Goal: Task Accomplishment & Management: Complete application form

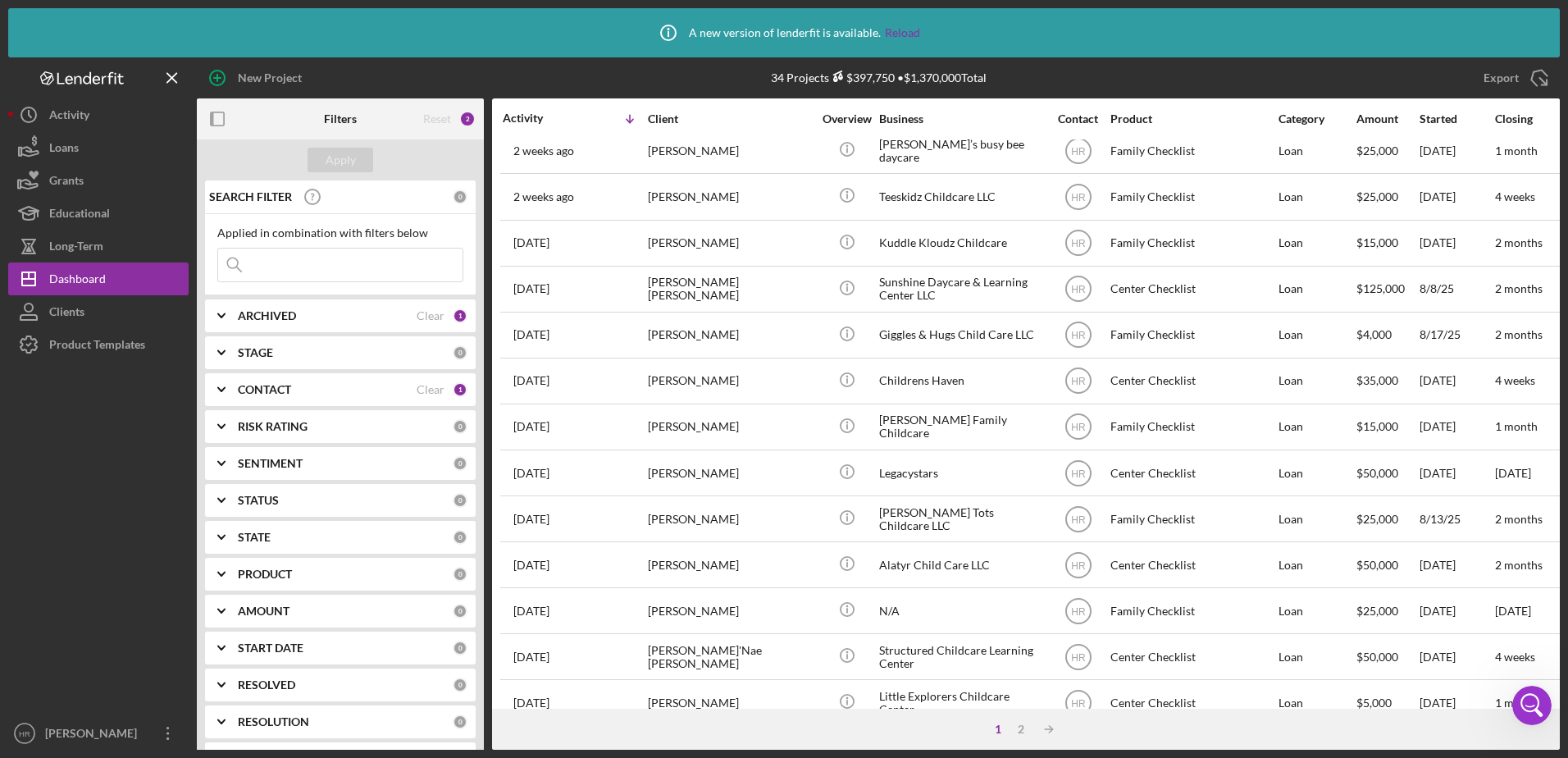
scroll to position [602, 0]
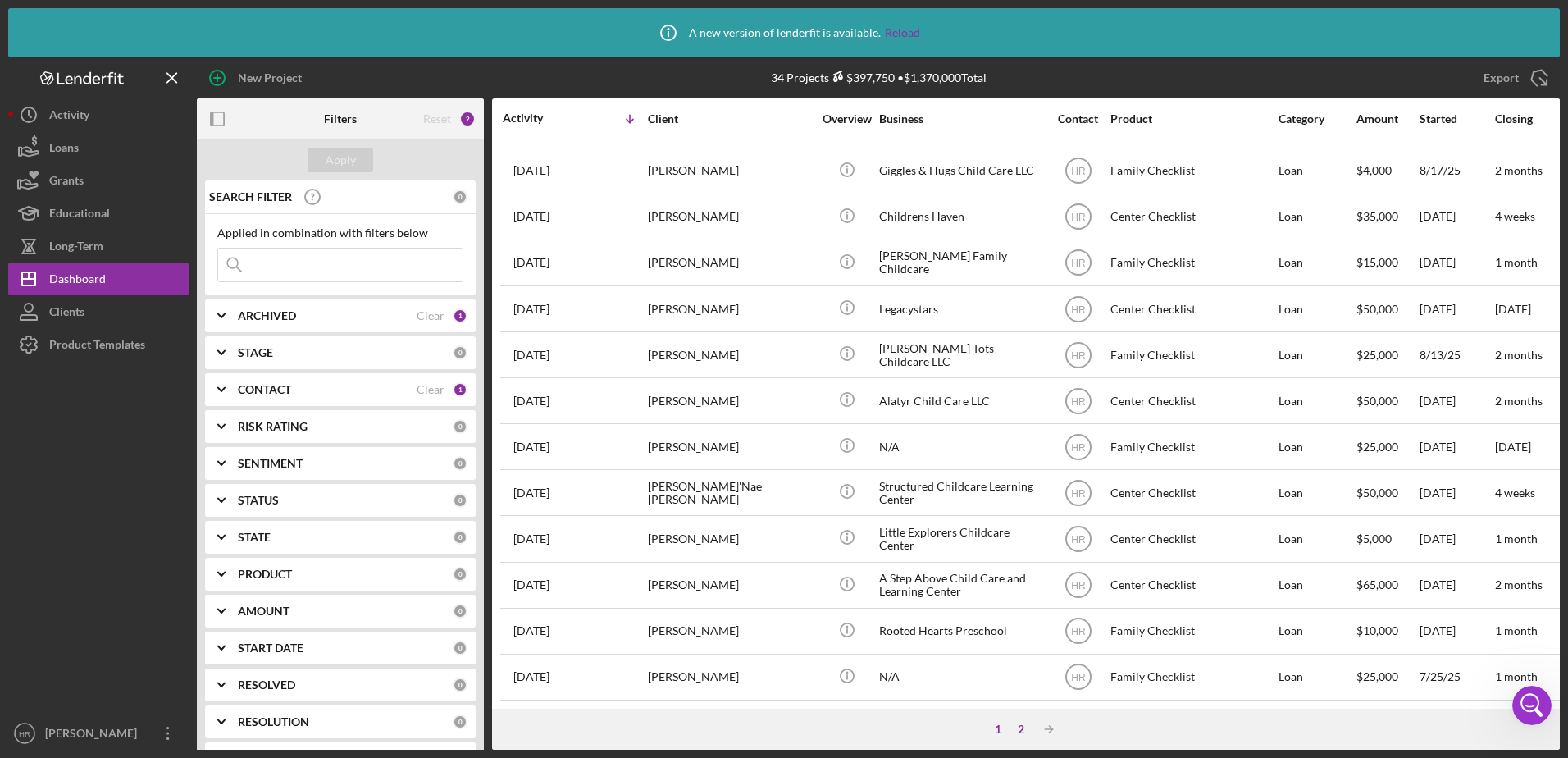
click at [1020, 725] on div "2" at bounding box center [1021, 729] width 23 height 13
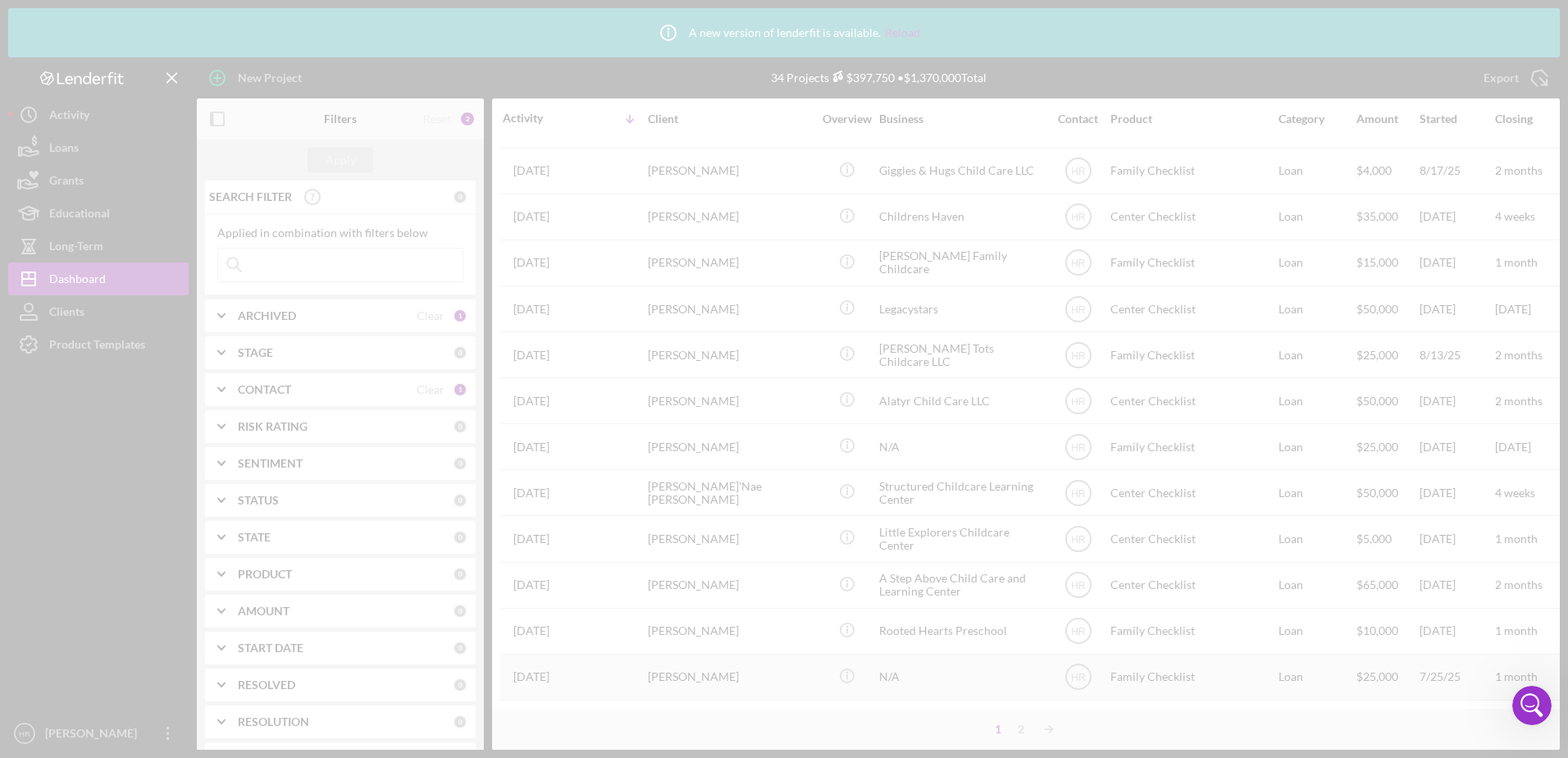
scroll to position [0, 0]
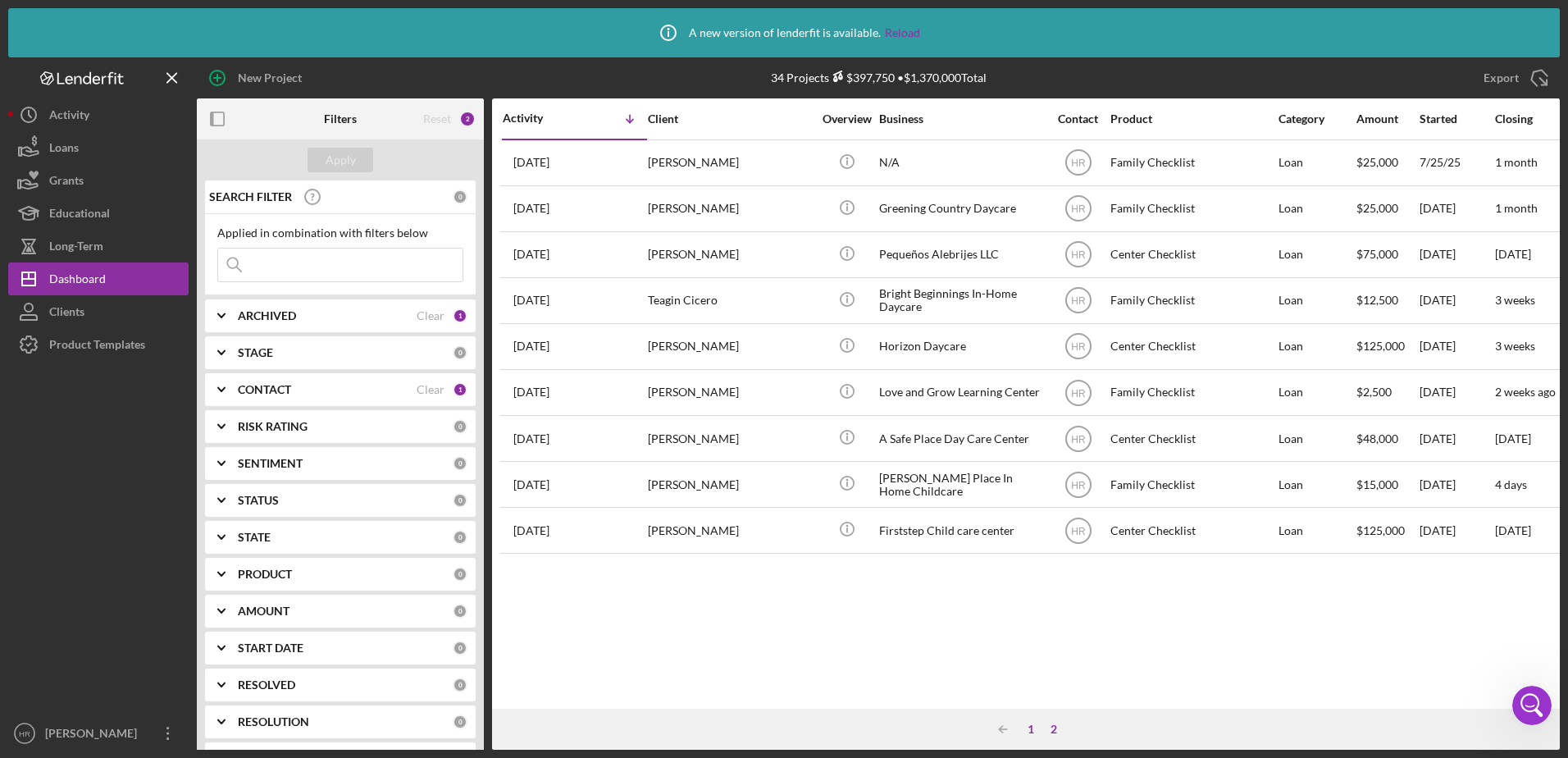
click at [1035, 724] on div "1" at bounding box center [1031, 729] width 23 height 13
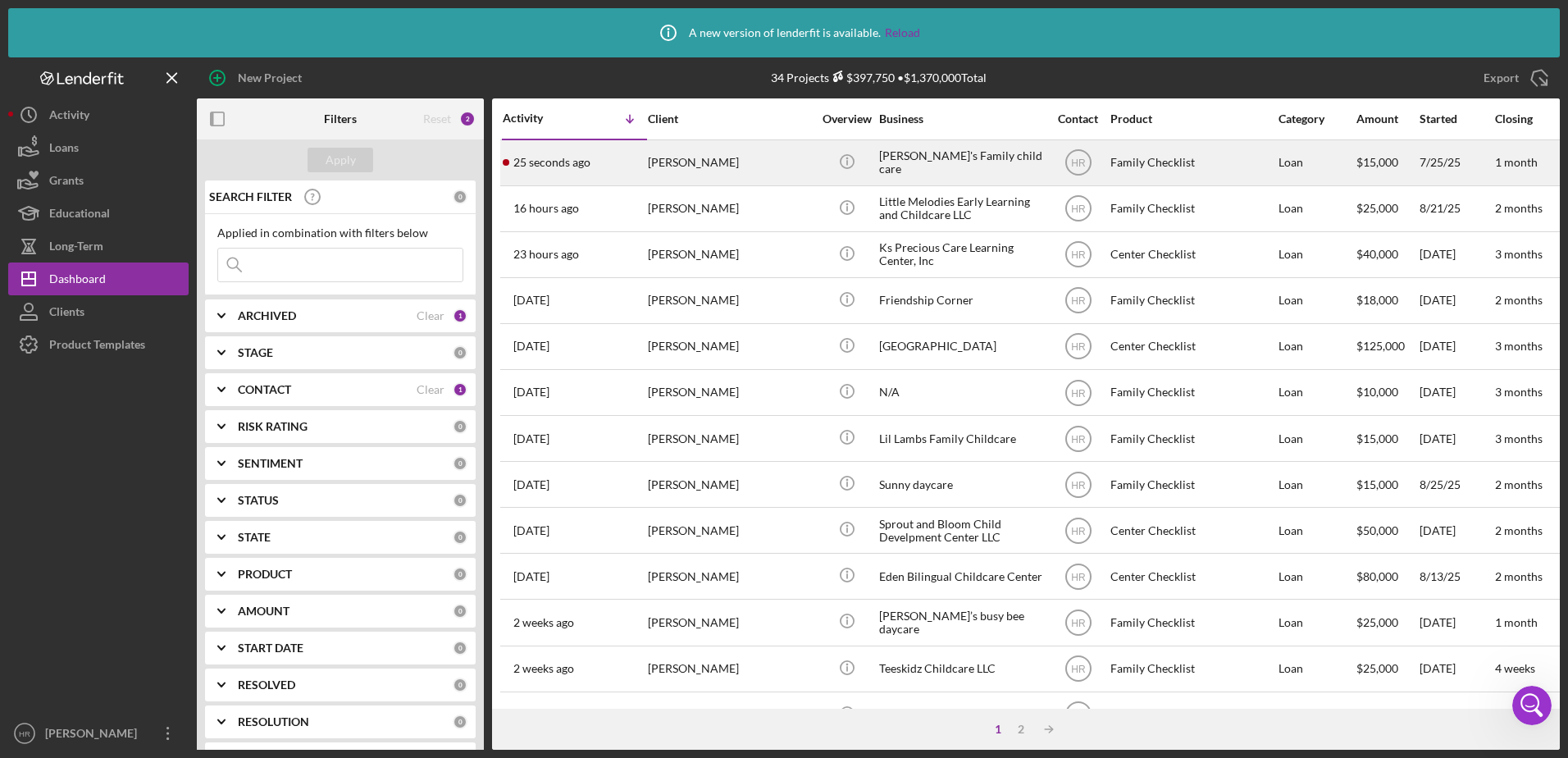
click at [936, 166] on div "[PERSON_NAME]'s Family child care" at bounding box center [961, 163] width 164 height 44
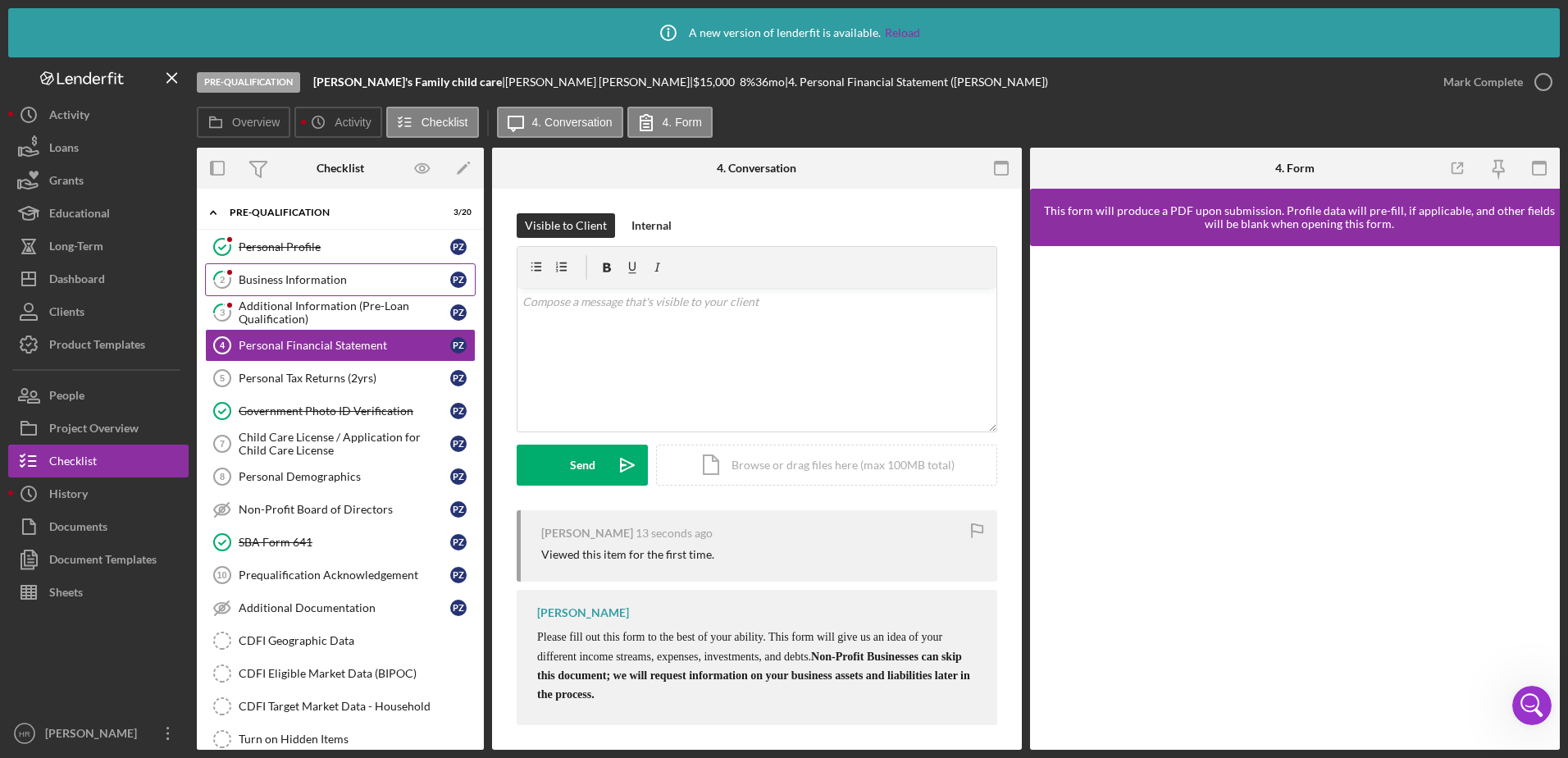
click at [281, 276] on div "Business Information" at bounding box center [344, 279] width 212 height 13
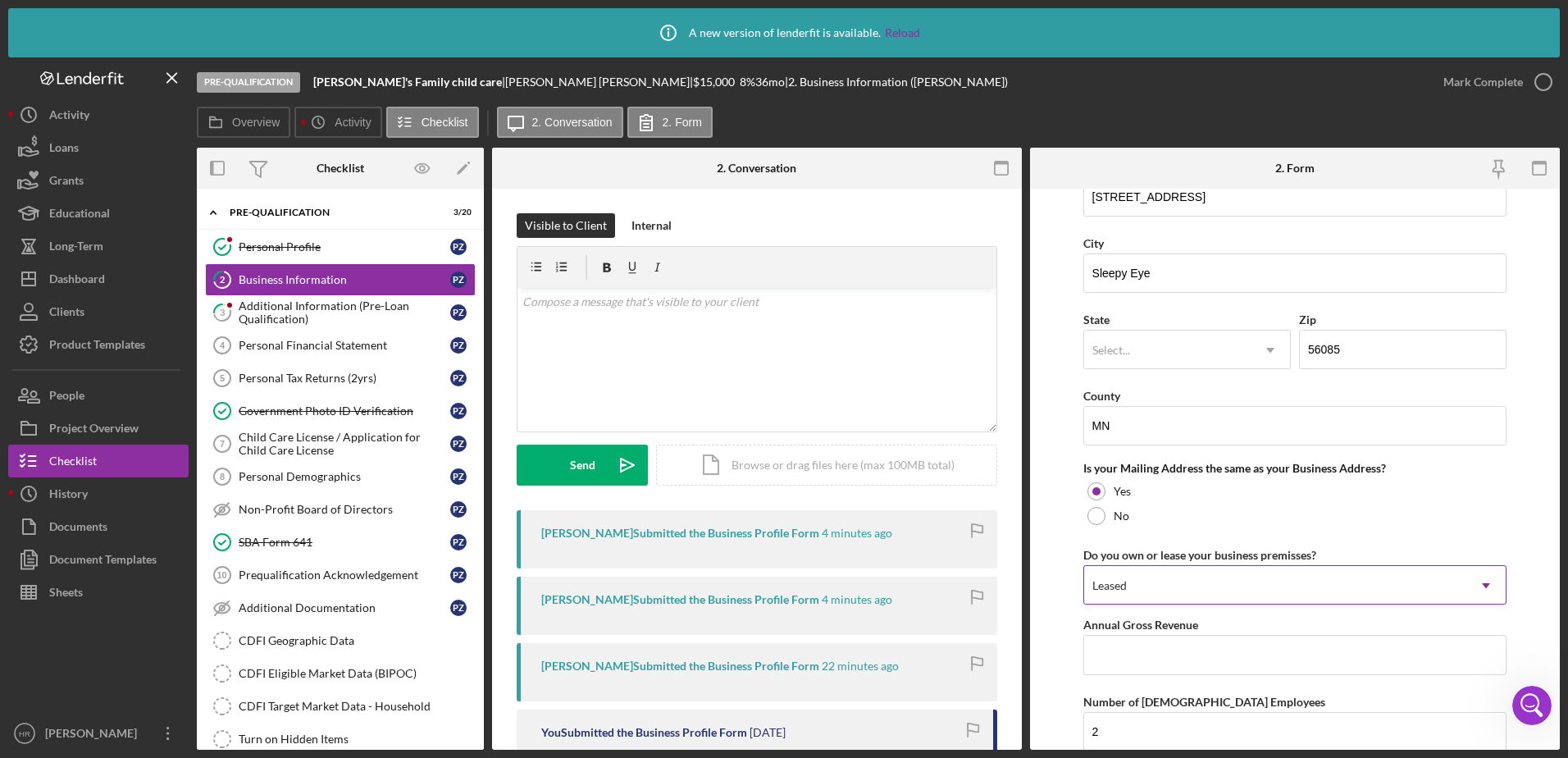
scroll to position [522, 0]
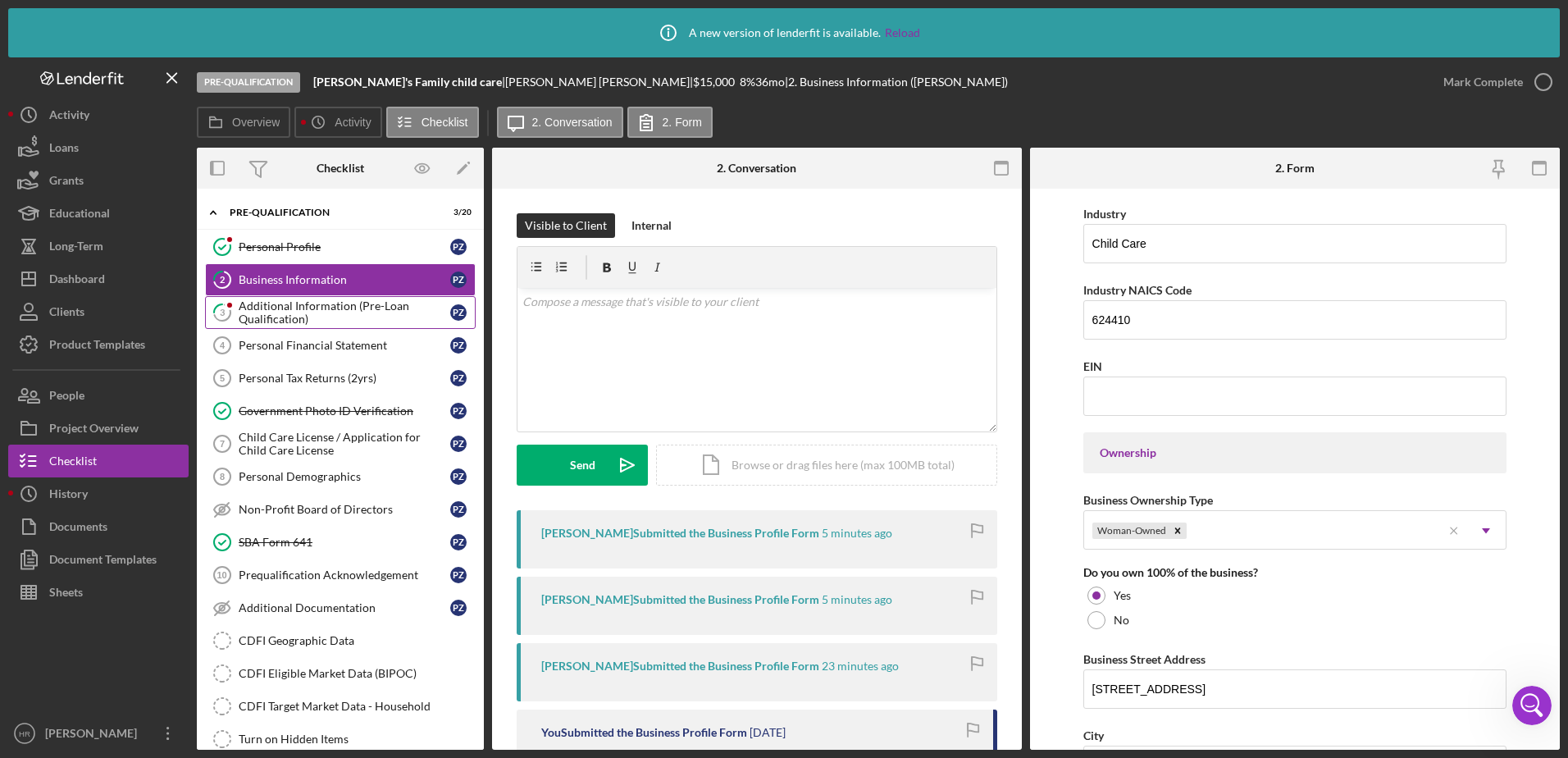
click at [296, 307] on div "Additional Information (Pre-Loan Qualification)" at bounding box center [344, 312] width 212 height 26
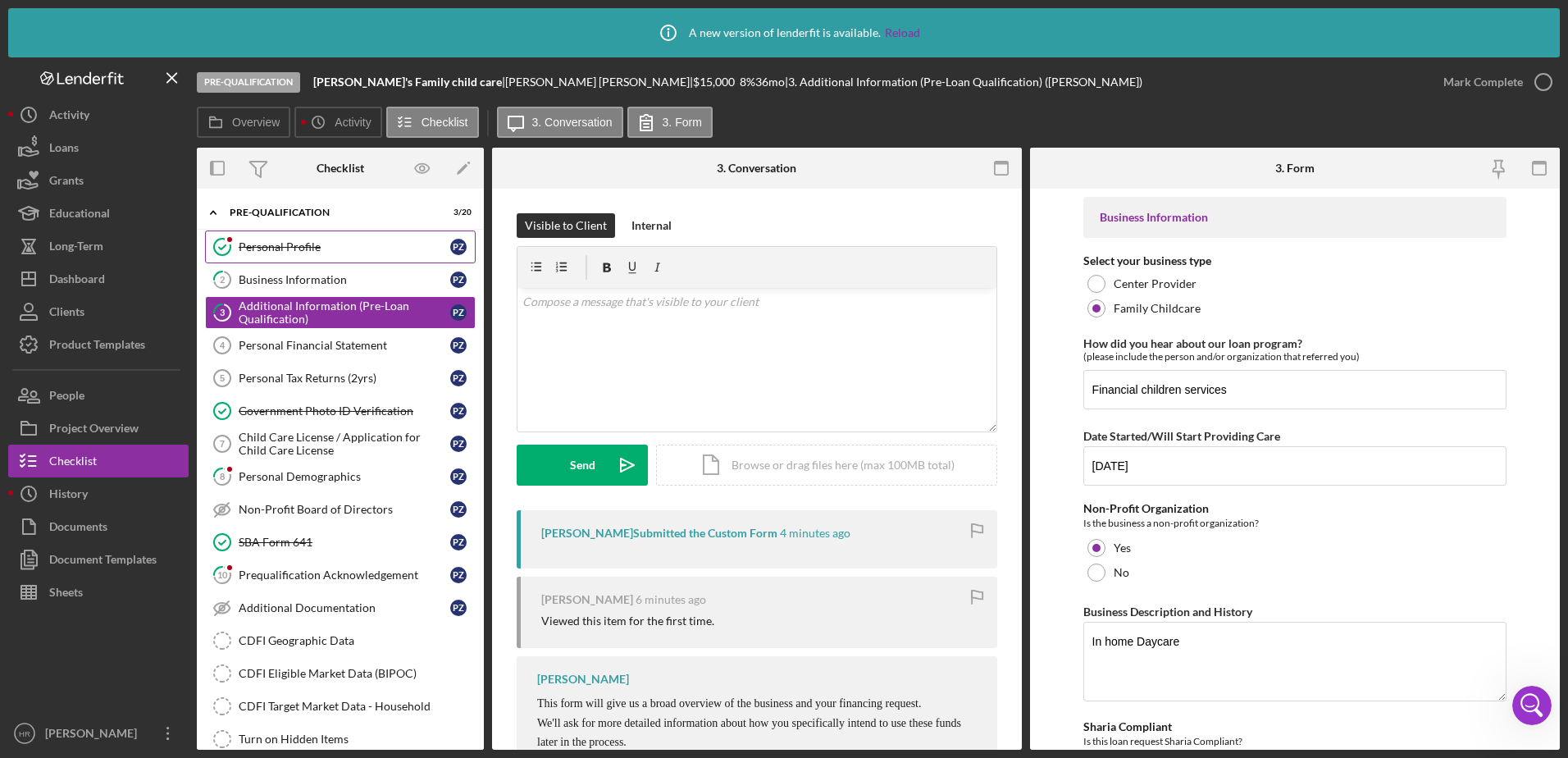
click at [293, 236] on link "Personal Profile Personal Profile P Z" at bounding box center [340, 247] width 271 height 33
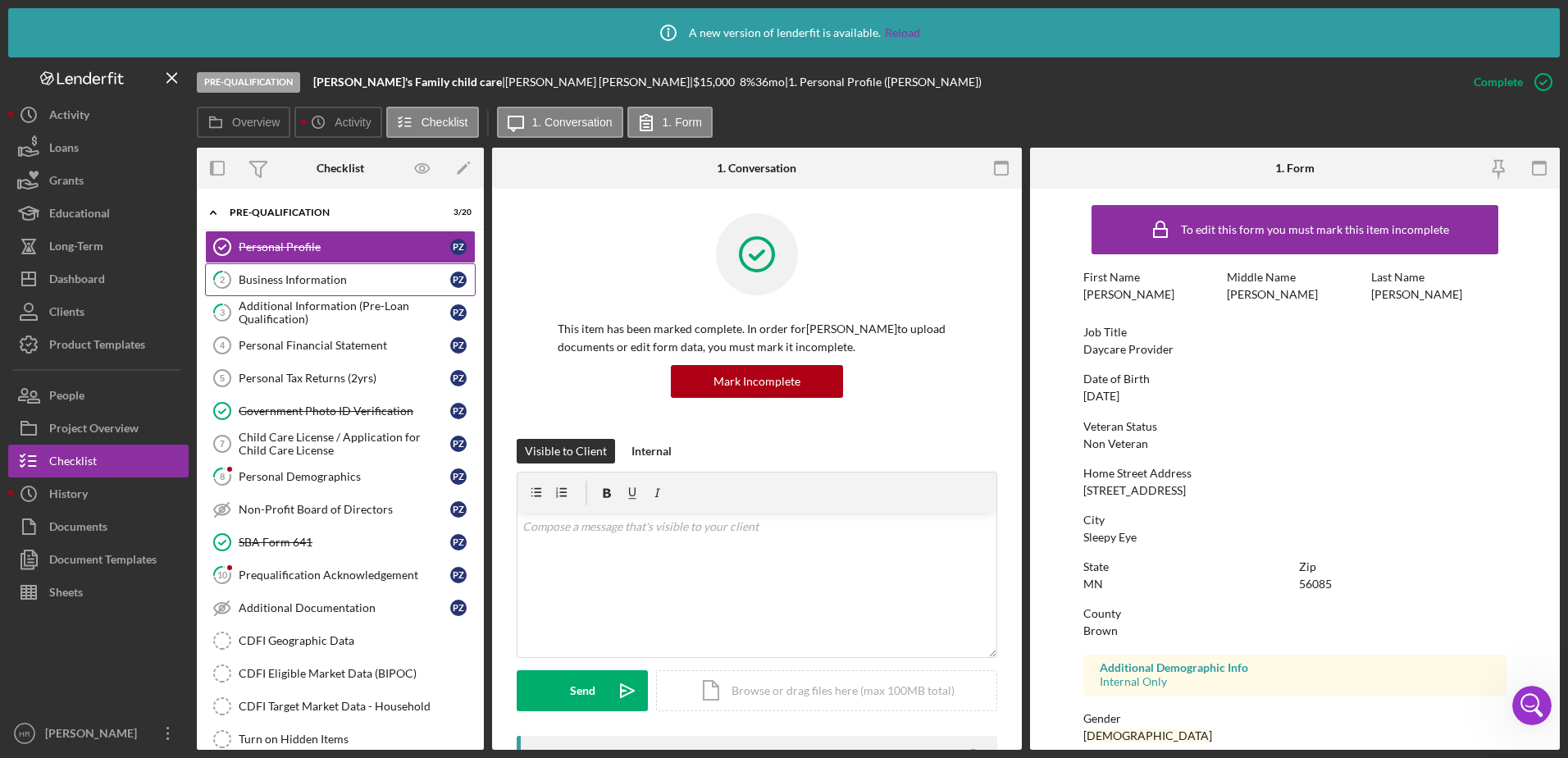
click at [282, 277] on div "Business Information" at bounding box center [344, 279] width 212 height 13
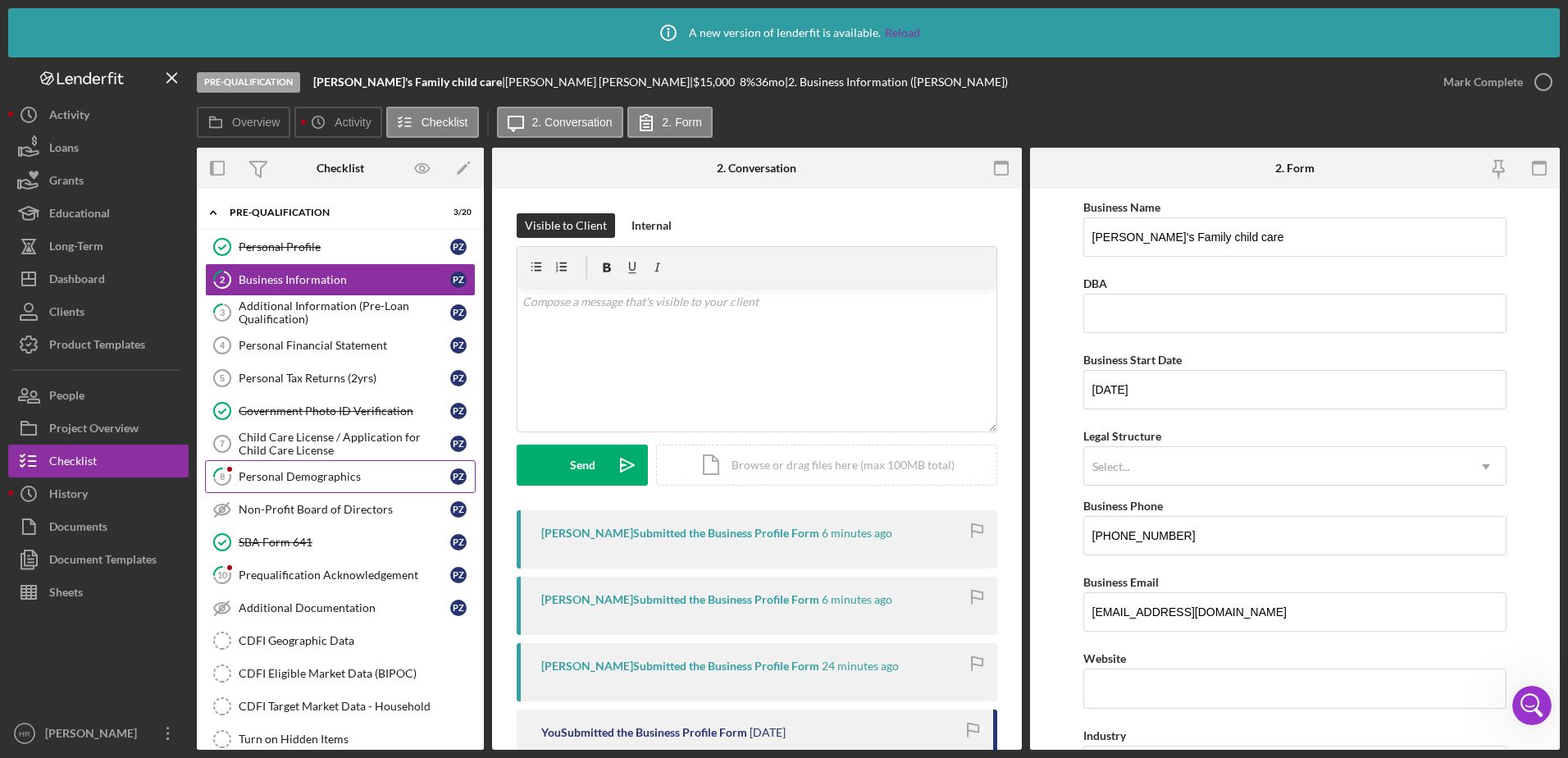
click at [312, 482] on div "Personal Demographics" at bounding box center [344, 476] width 212 height 13
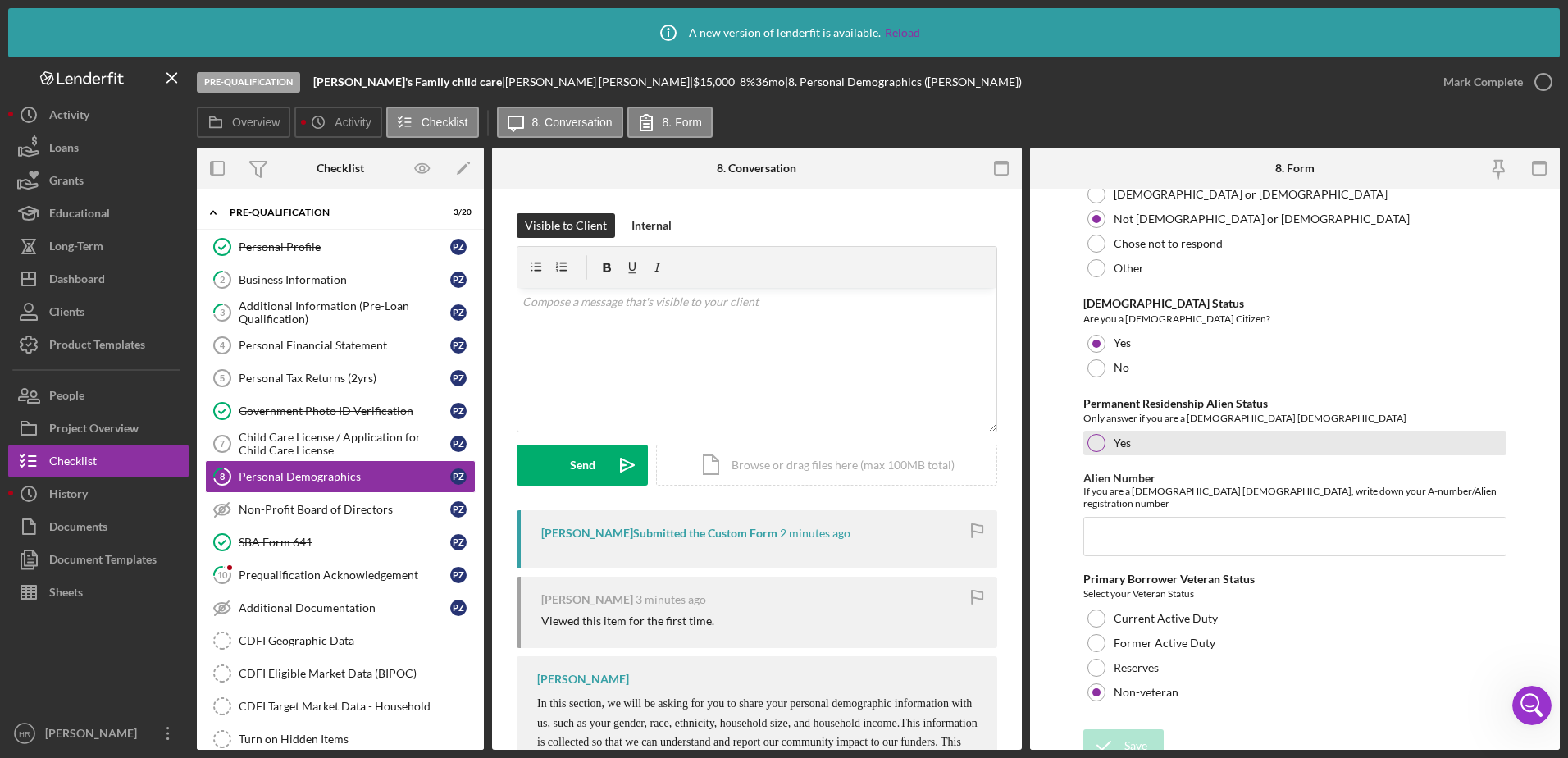
scroll to position [1643, 0]
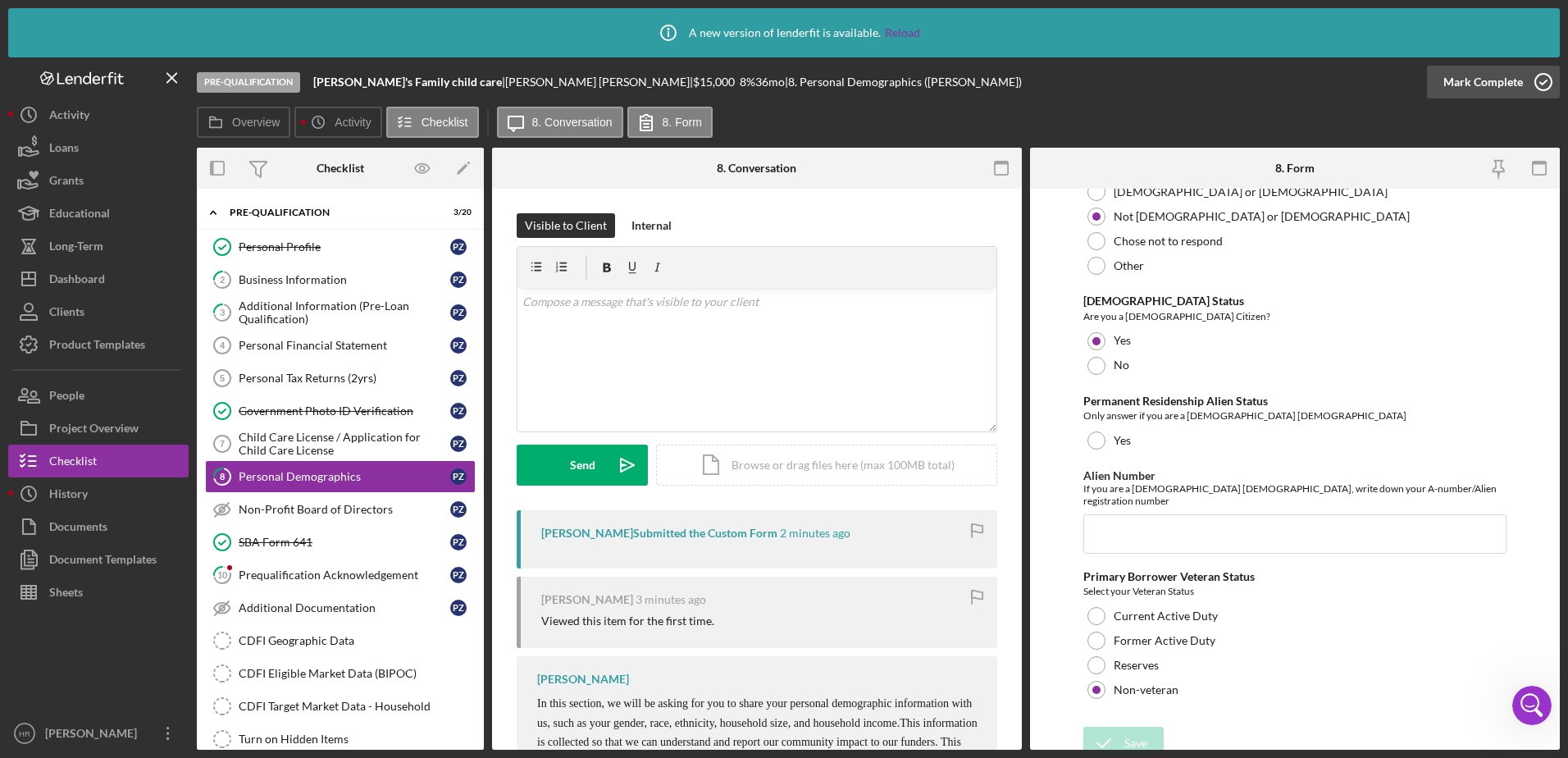
click at [1535, 76] on icon "button" at bounding box center [1544, 82] width 41 height 41
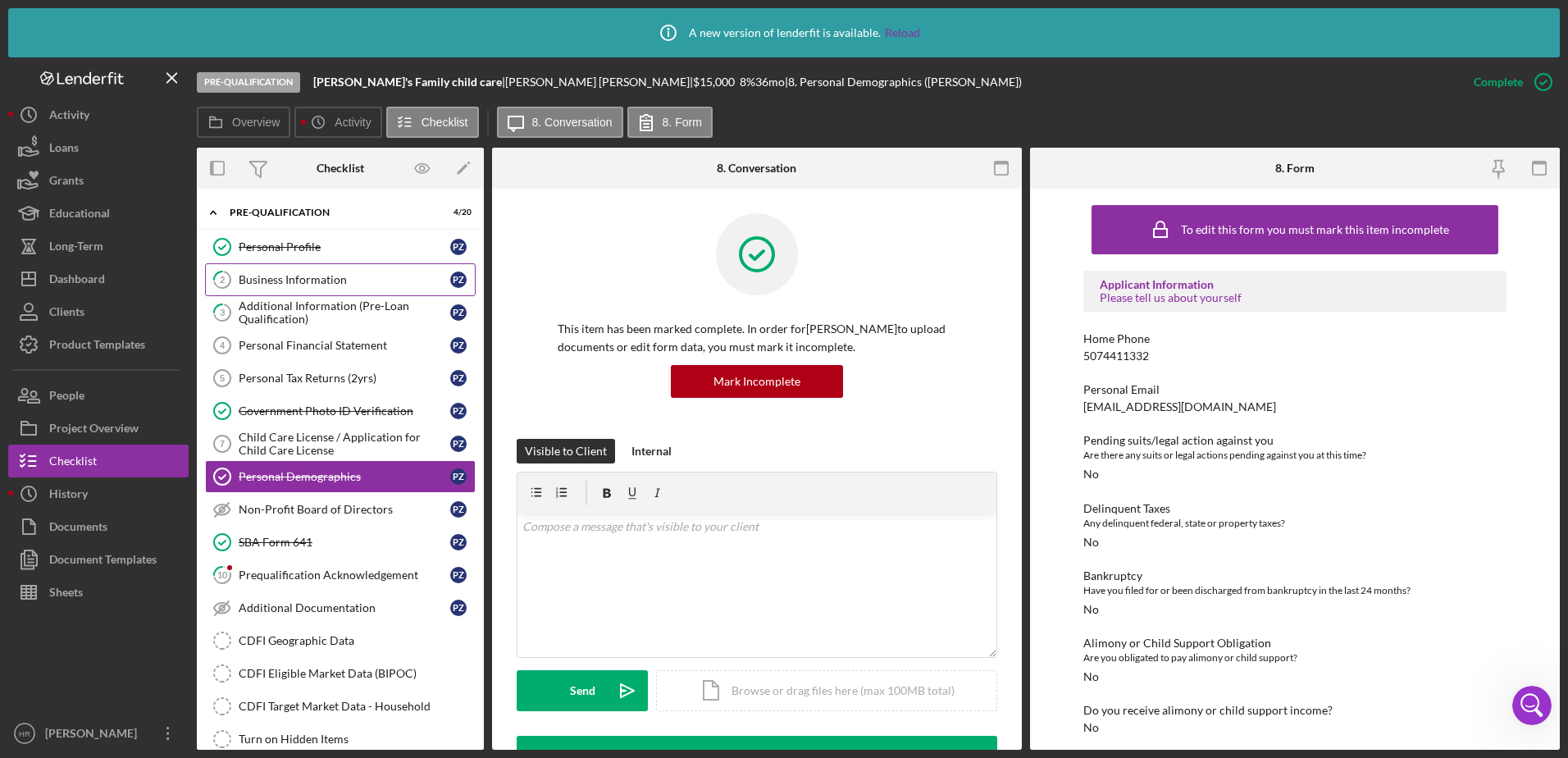
click at [285, 277] on div "Business Information" at bounding box center [344, 279] width 212 height 13
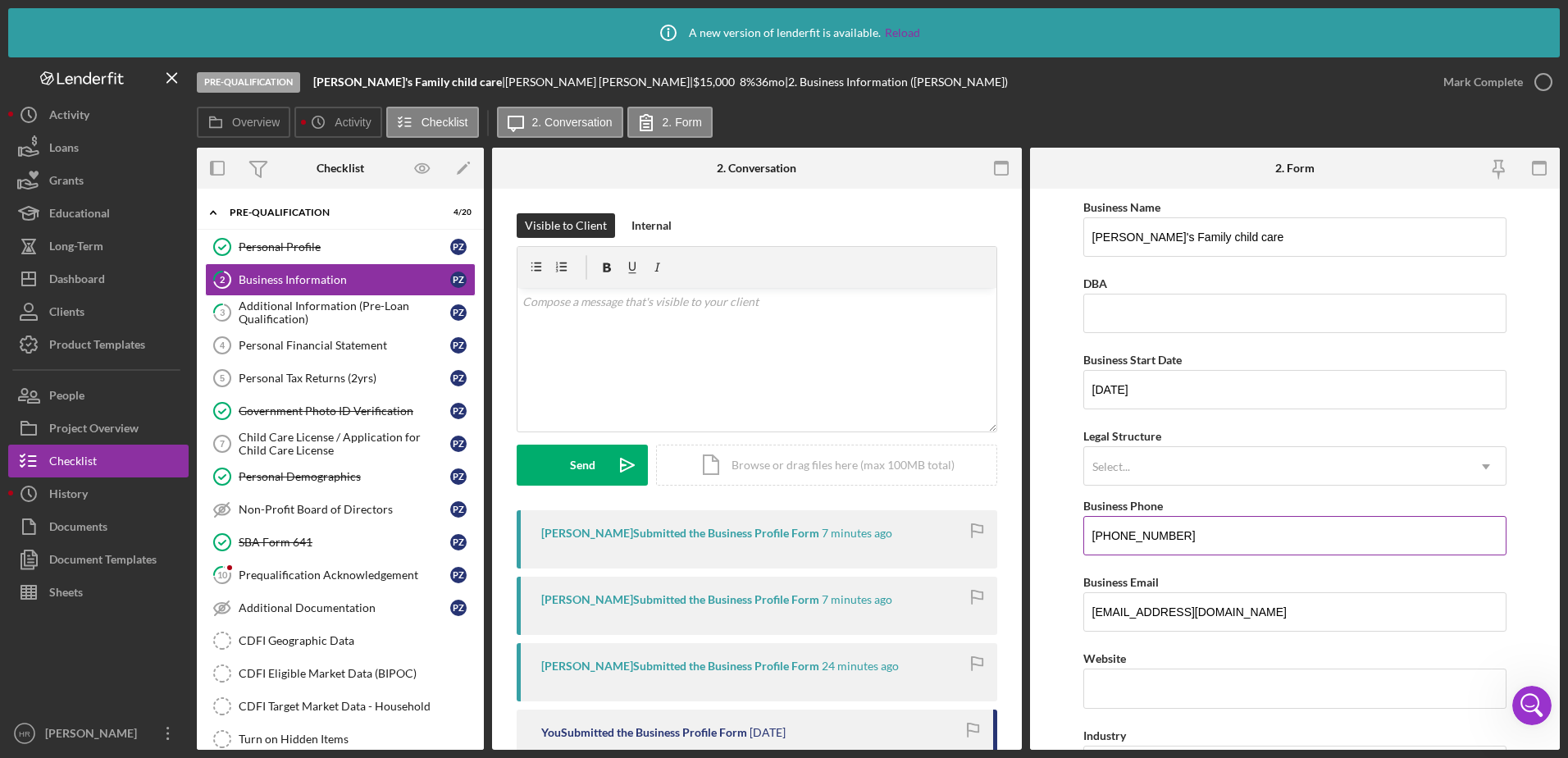
click at [1187, 533] on input "[PHONE_NUMBER]" at bounding box center [1295, 536] width 424 height 39
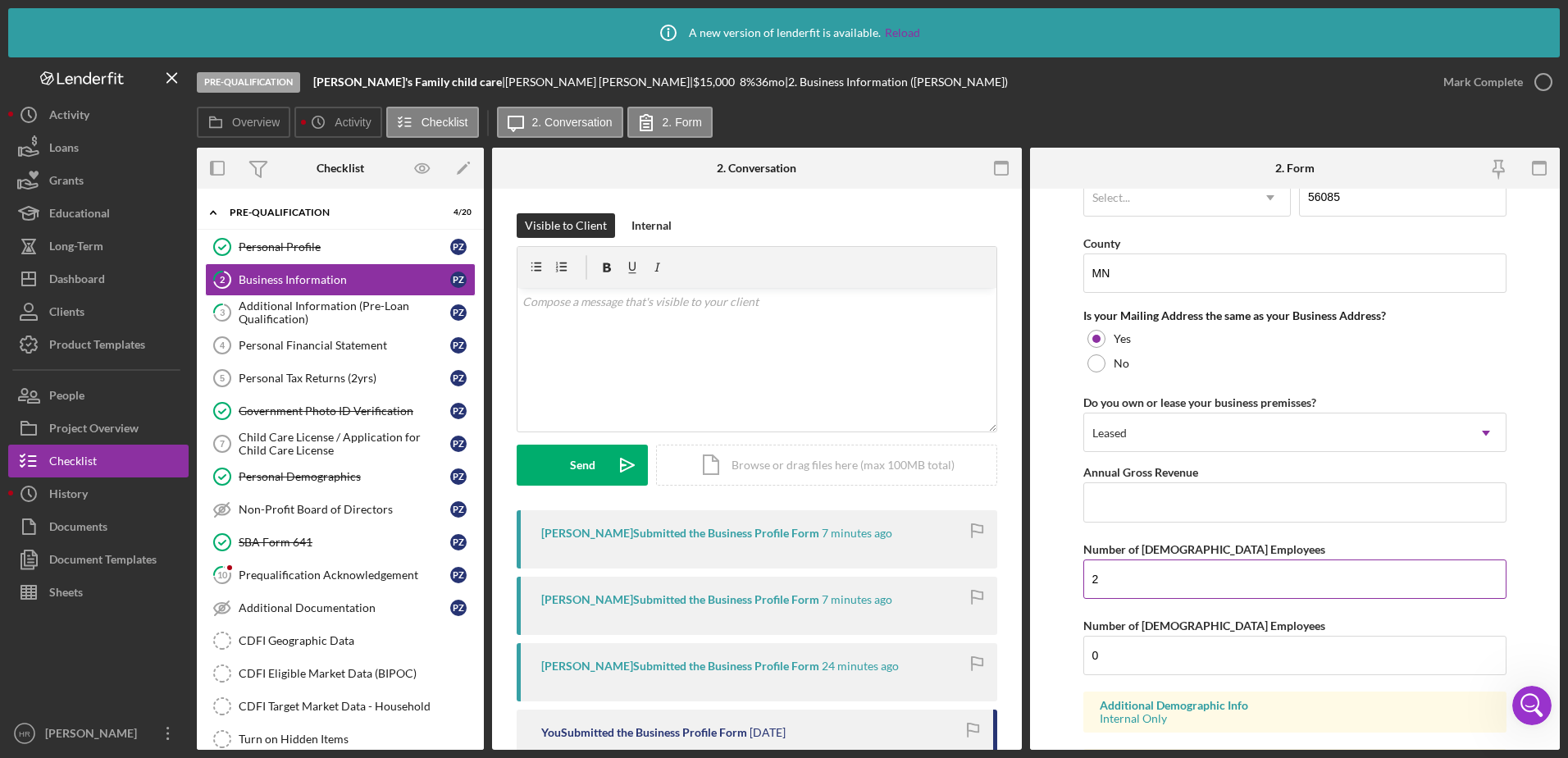
scroll to position [1260, 0]
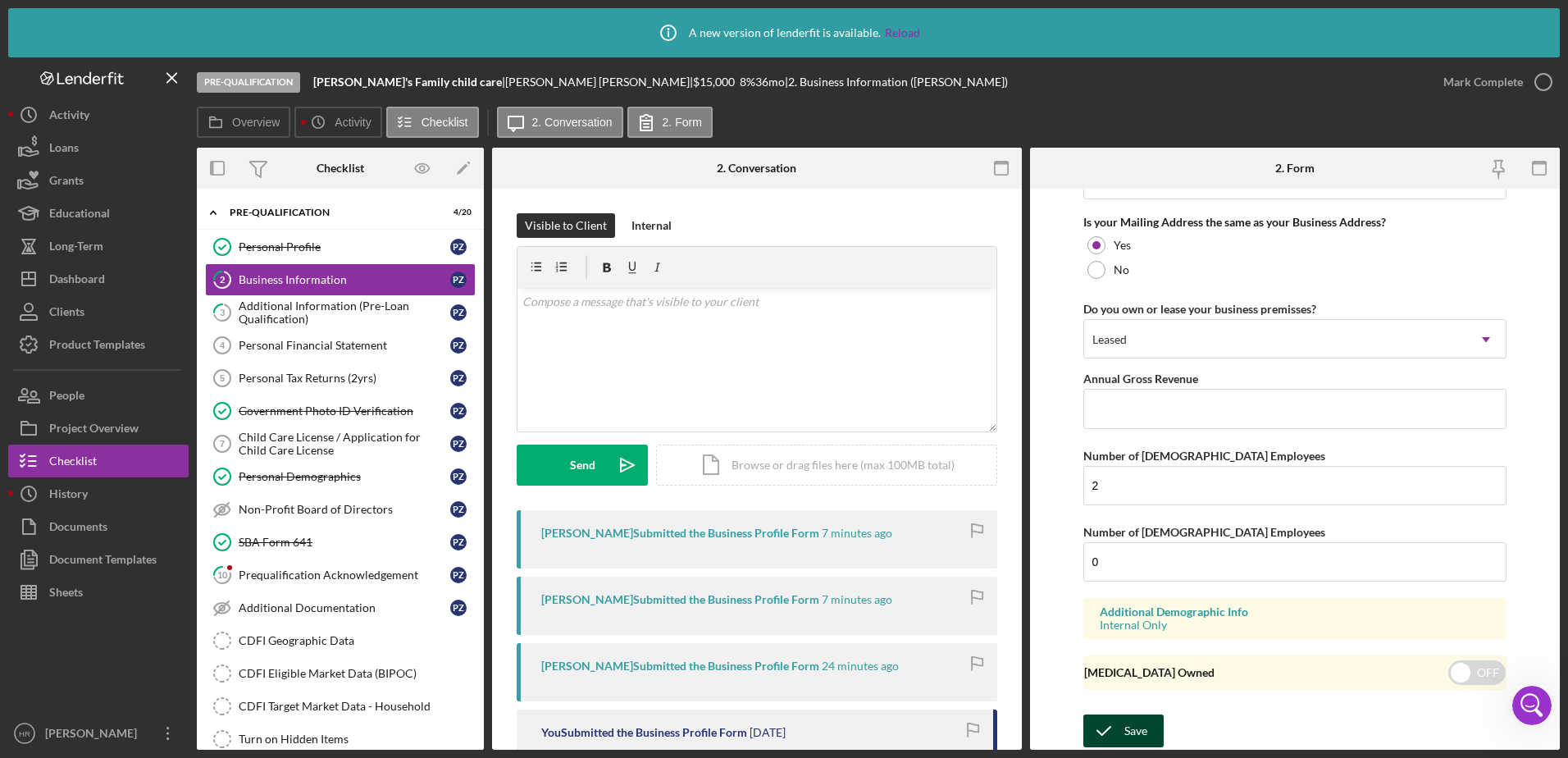
type input "[PHONE_NUMBER]"
click at [1148, 736] on button "Save" at bounding box center [1123, 731] width 80 height 33
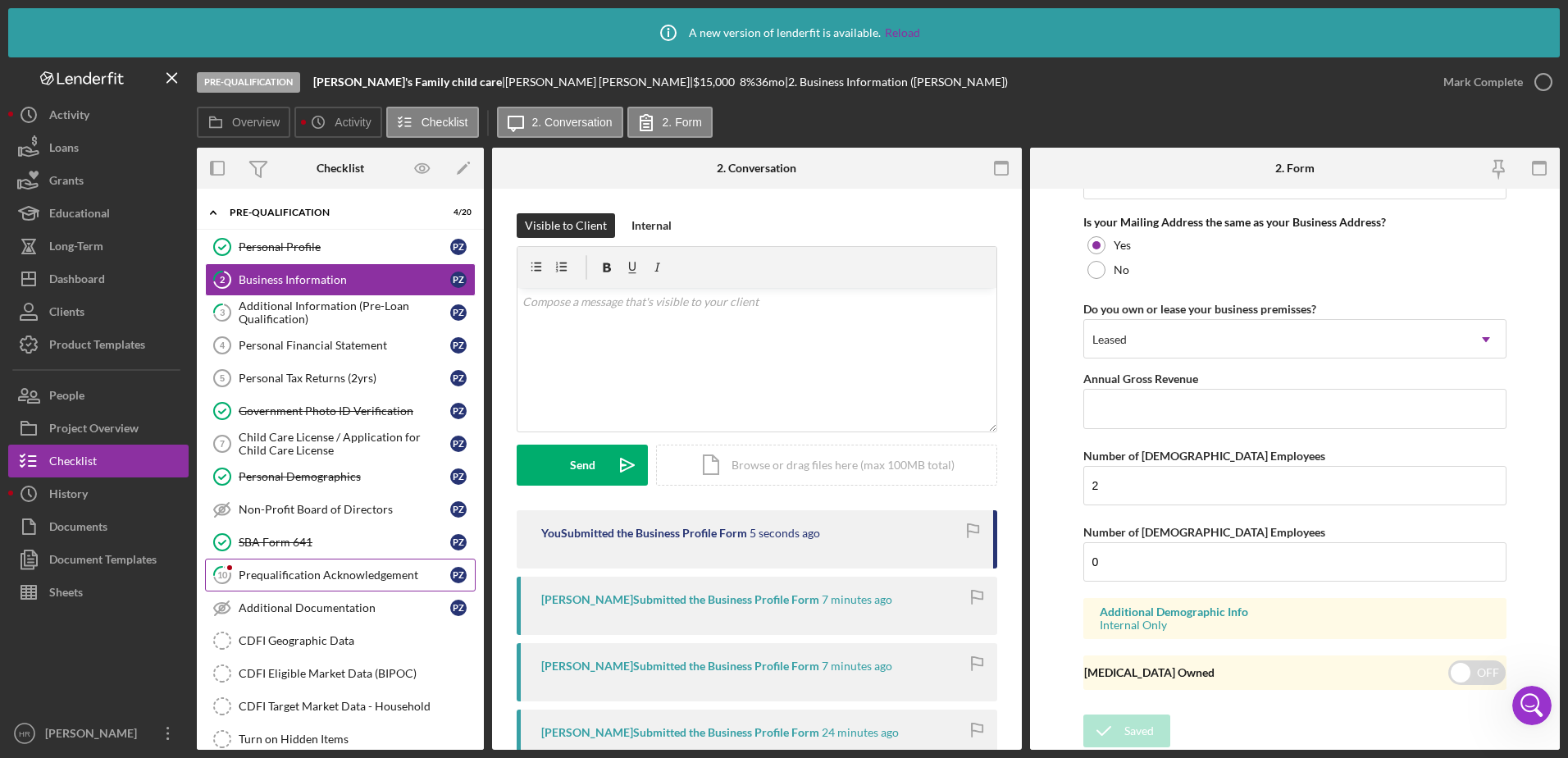
click at [293, 564] on link "10 Prequalification Acknowledgement P Z" at bounding box center [340, 576] width 271 height 33
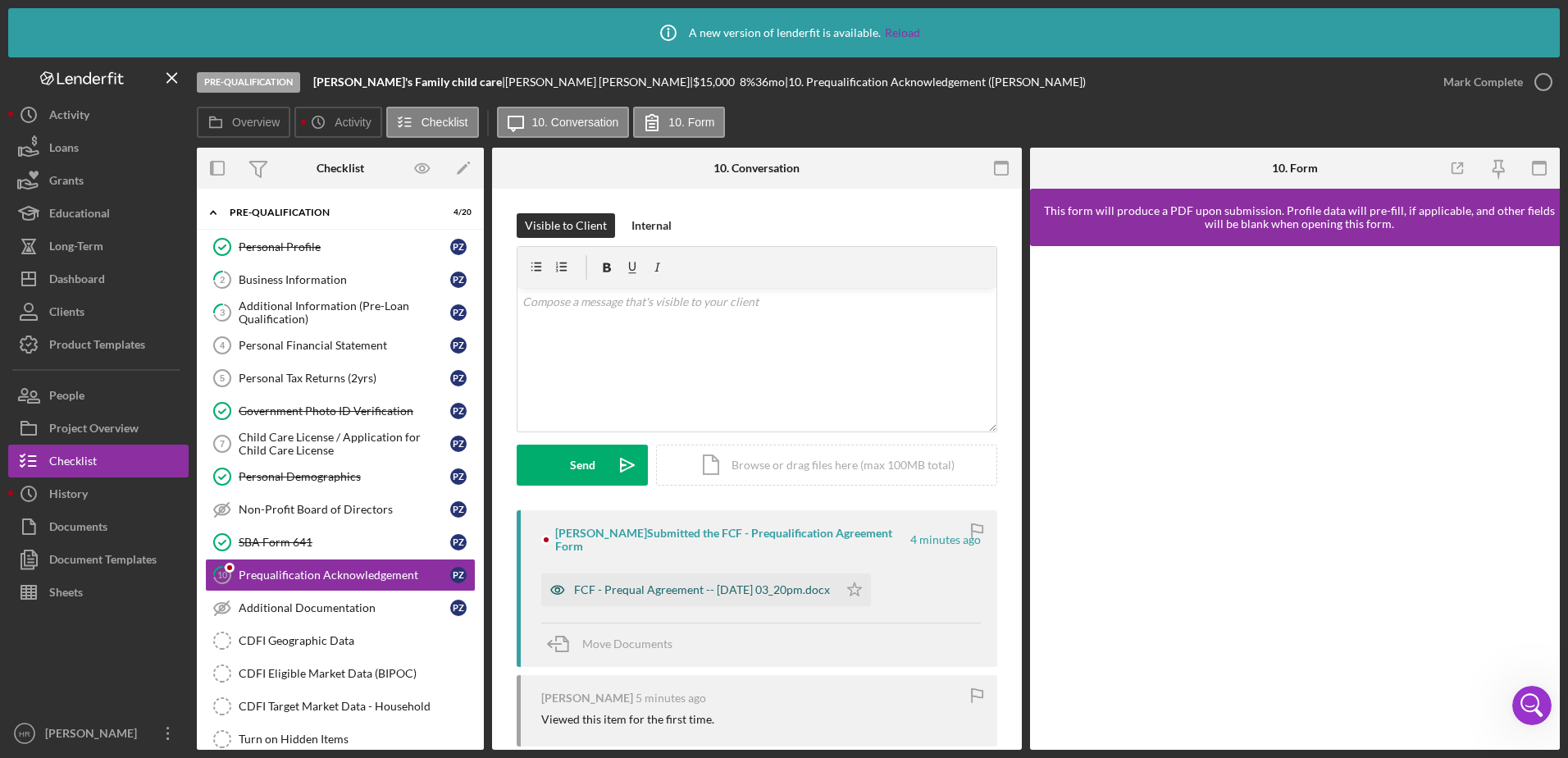
click at [718, 585] on div "FCF - Prequal Agreement -- [DATE] 03_20pm.docx" at bounding box center [702, 589] width 255 height 13
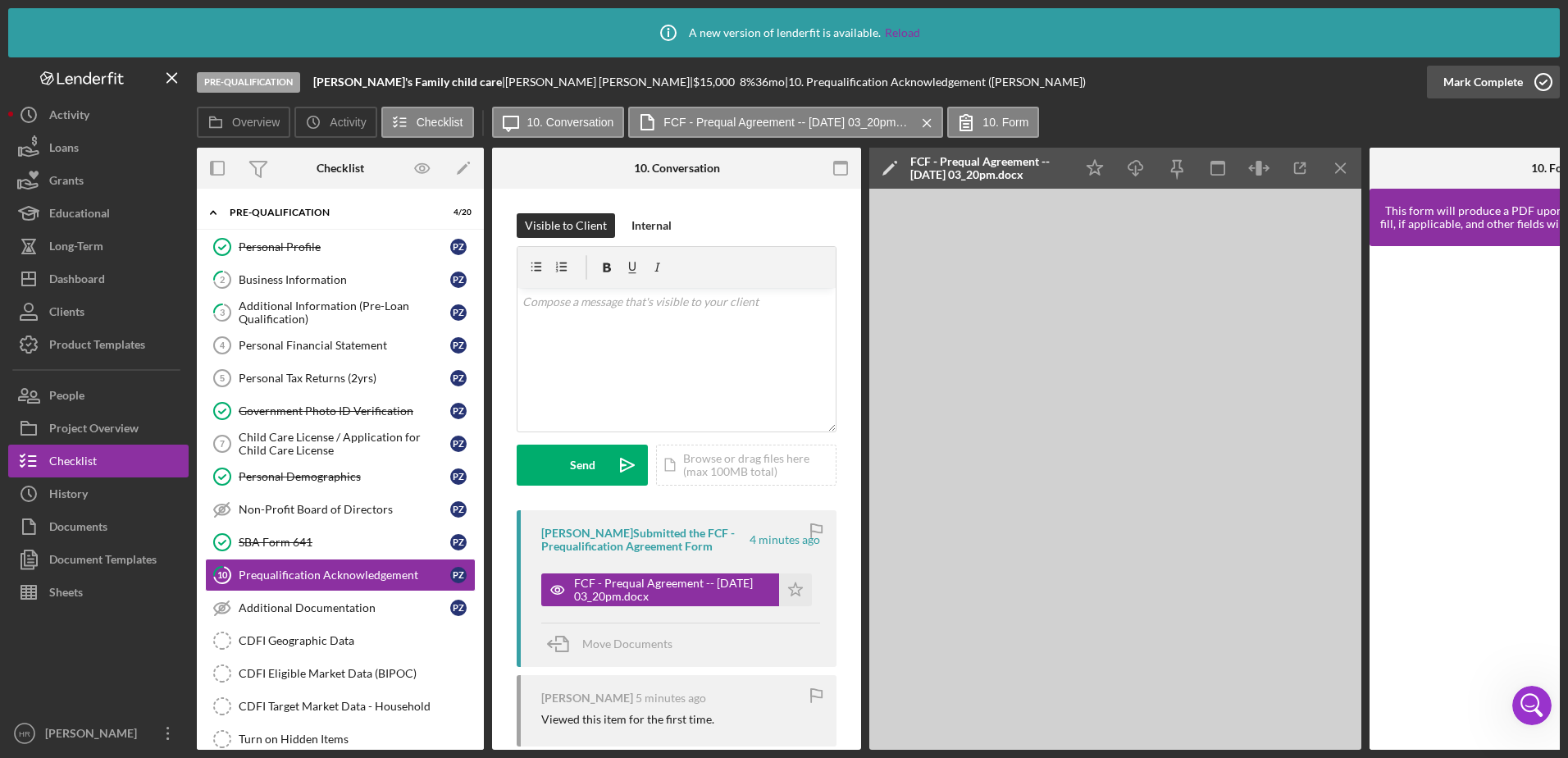
click at [1545, 85] on icon "button" at bounding box center [1544, 82] width 41 height 41
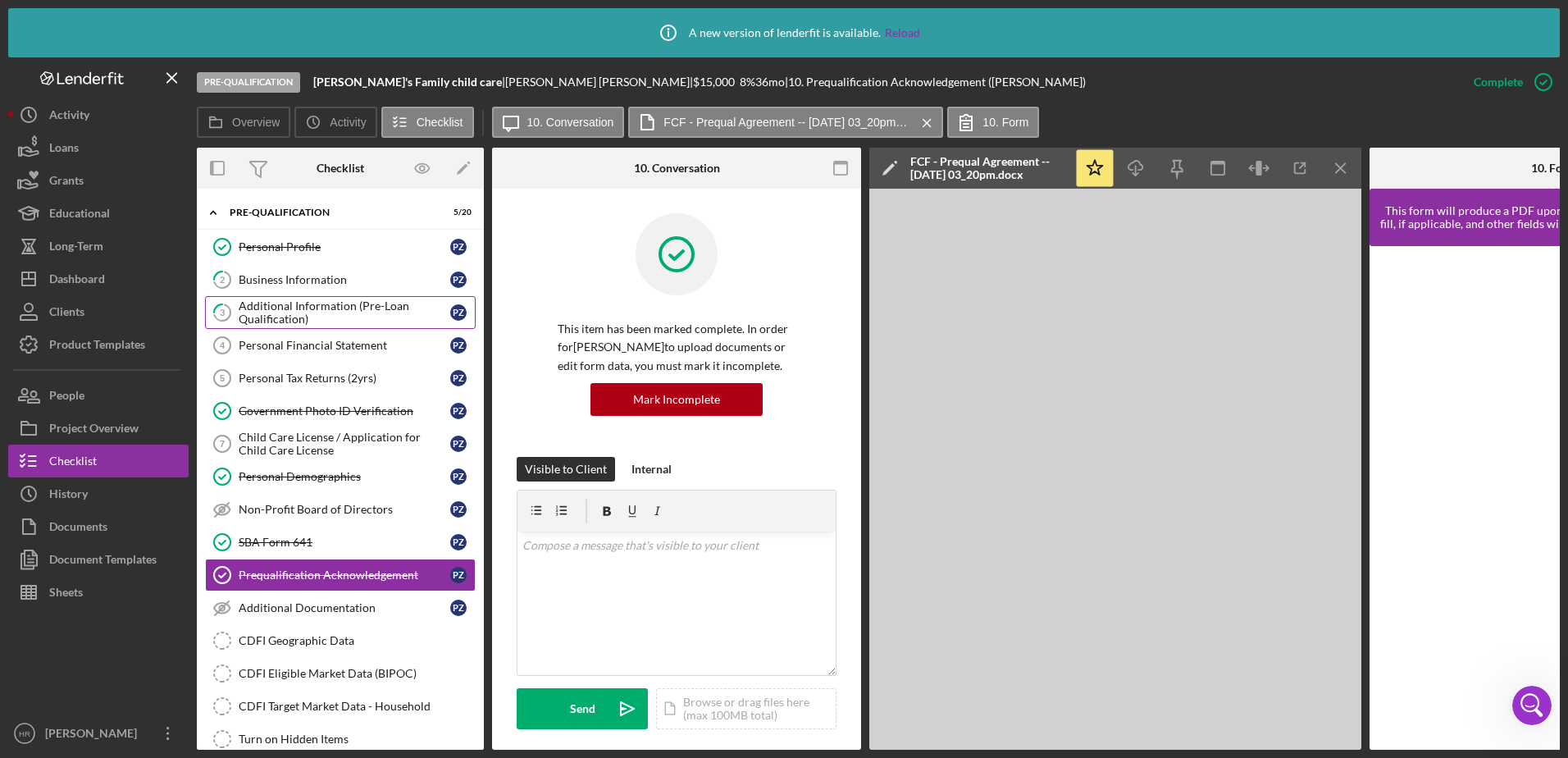
click at [267, 304] on div "Additional Information (Pre-Loan Qualification)" at bounding box center [344, 312] width 212 height 26
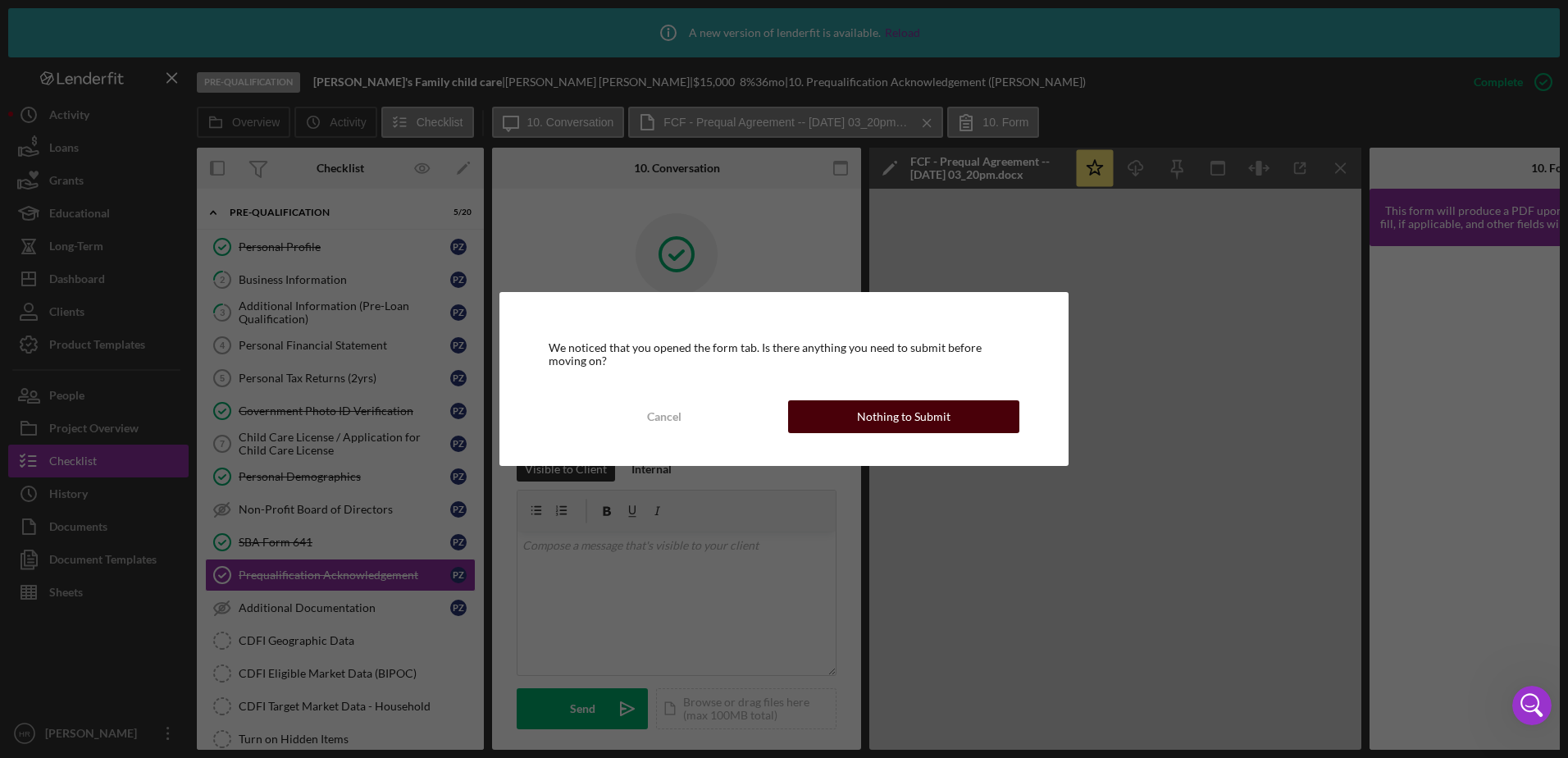
click at [835, 416] on button "Nothing to Submit" at bounding box center [903, 417] width 231 height 33
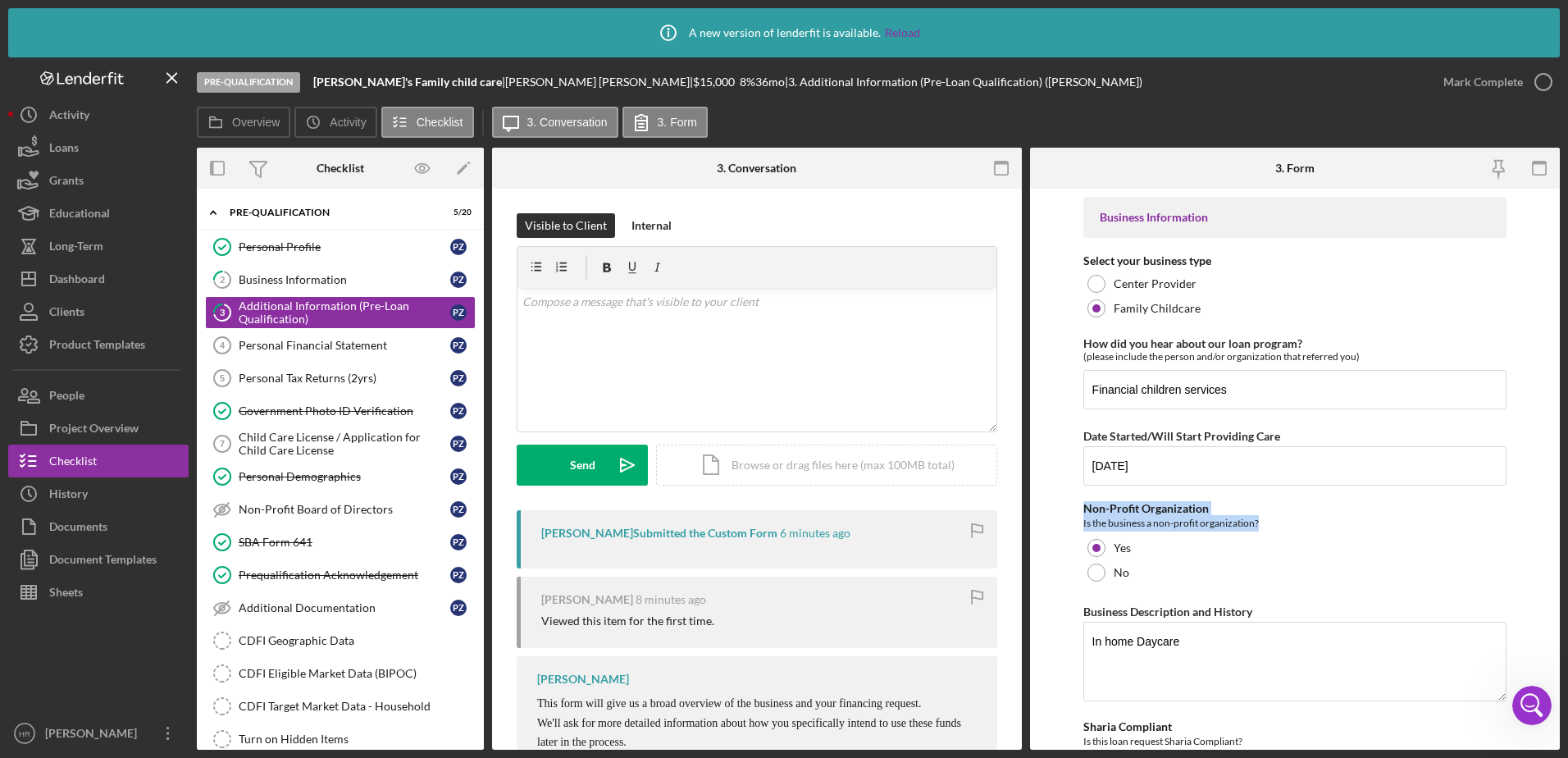
drag, startPoint x: 1085, startPoint y: 509, endPoint x: 1270, endPoint y: 515, distance: 185.1
click at [1270, 515] on div "Non-Profit Organization Is the business a non-profit organization?" at bounding box center [1295, 517] width 424 height 29
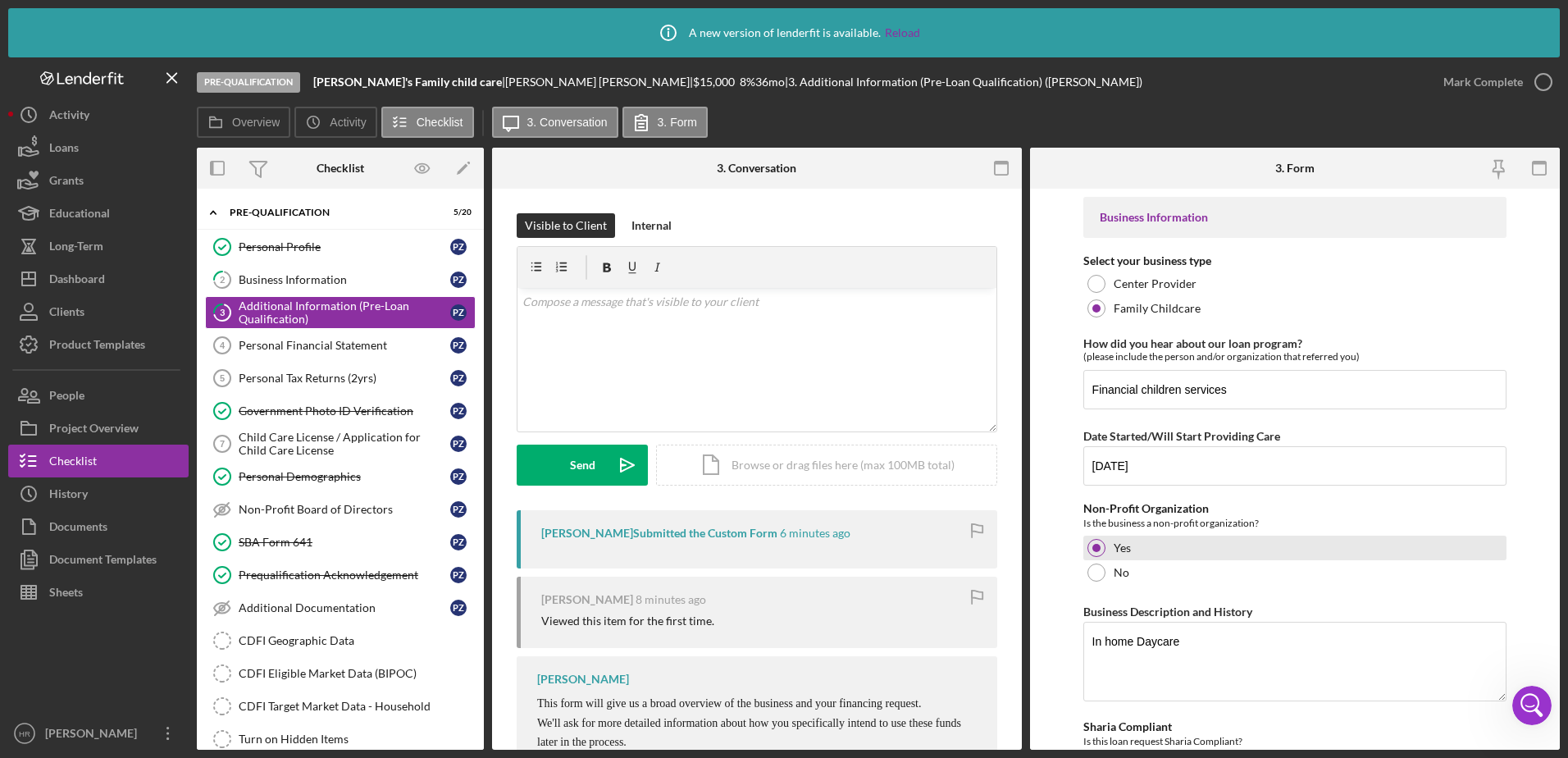
drag, startPoint x: 1270, startPoint y: 515, endPoint x: 1318, endPoint y: 548, distance: 58.2
click at [1318, 548] on div "Yes" at bounding box center [1295, 547] width 424 height 24
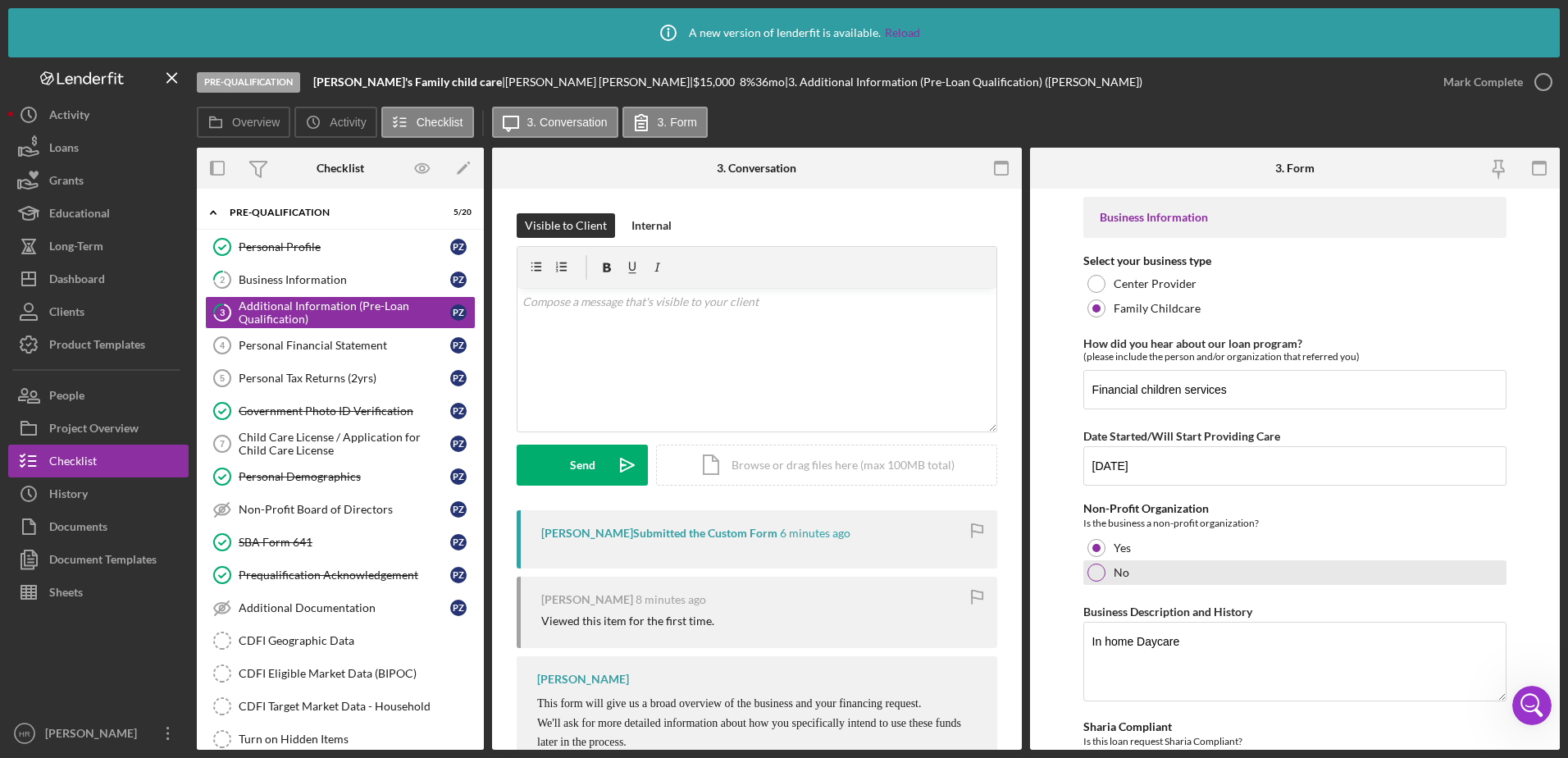
click at [1099, 568] on div at bounding box center [1096, 573] width 19 height 19
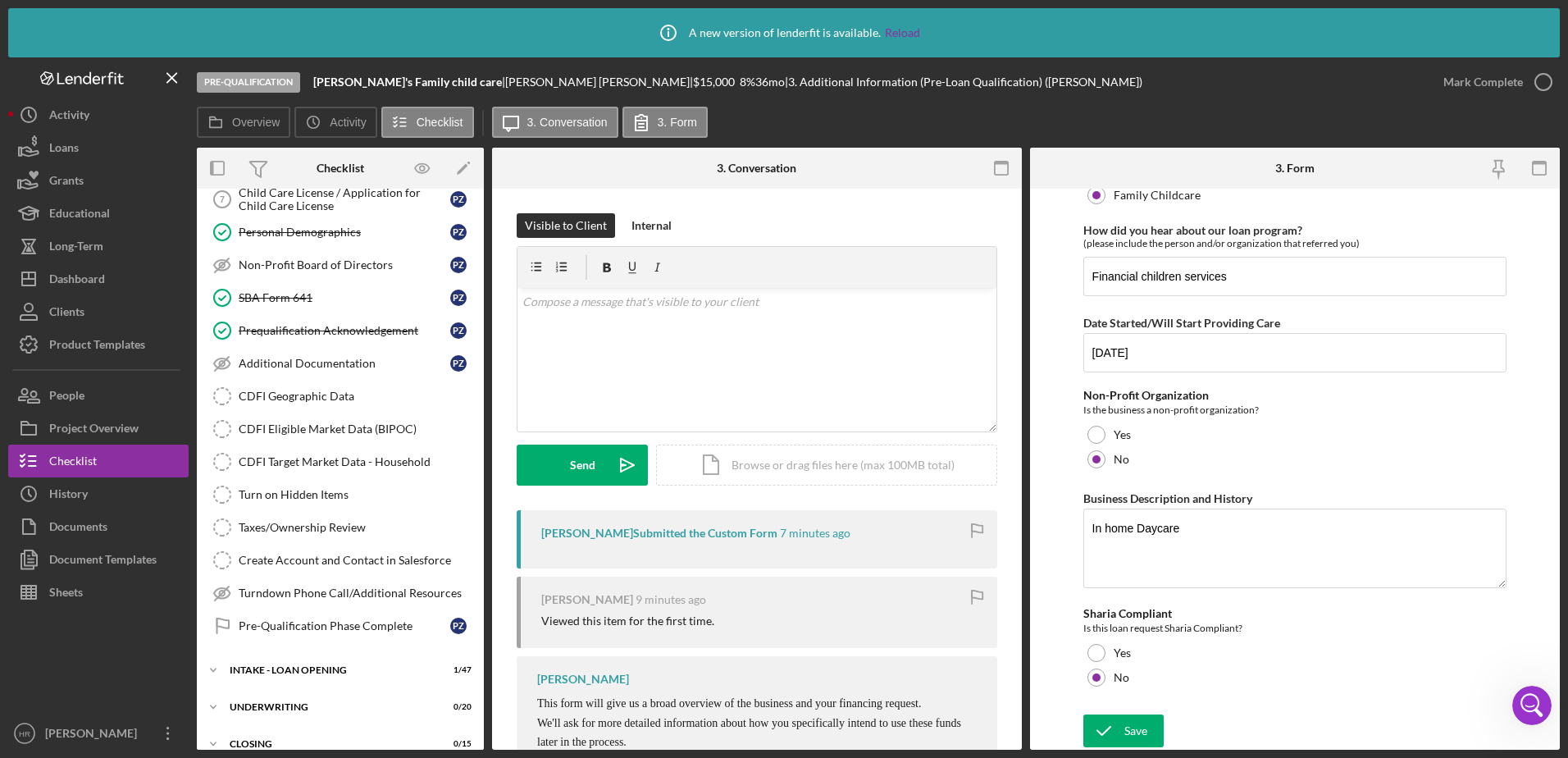
scroll to position [246, 0]
click at [280, 666] on div "INTAKE - LOAN OPENING" at bounding box center [346, 668] width 234 height 10
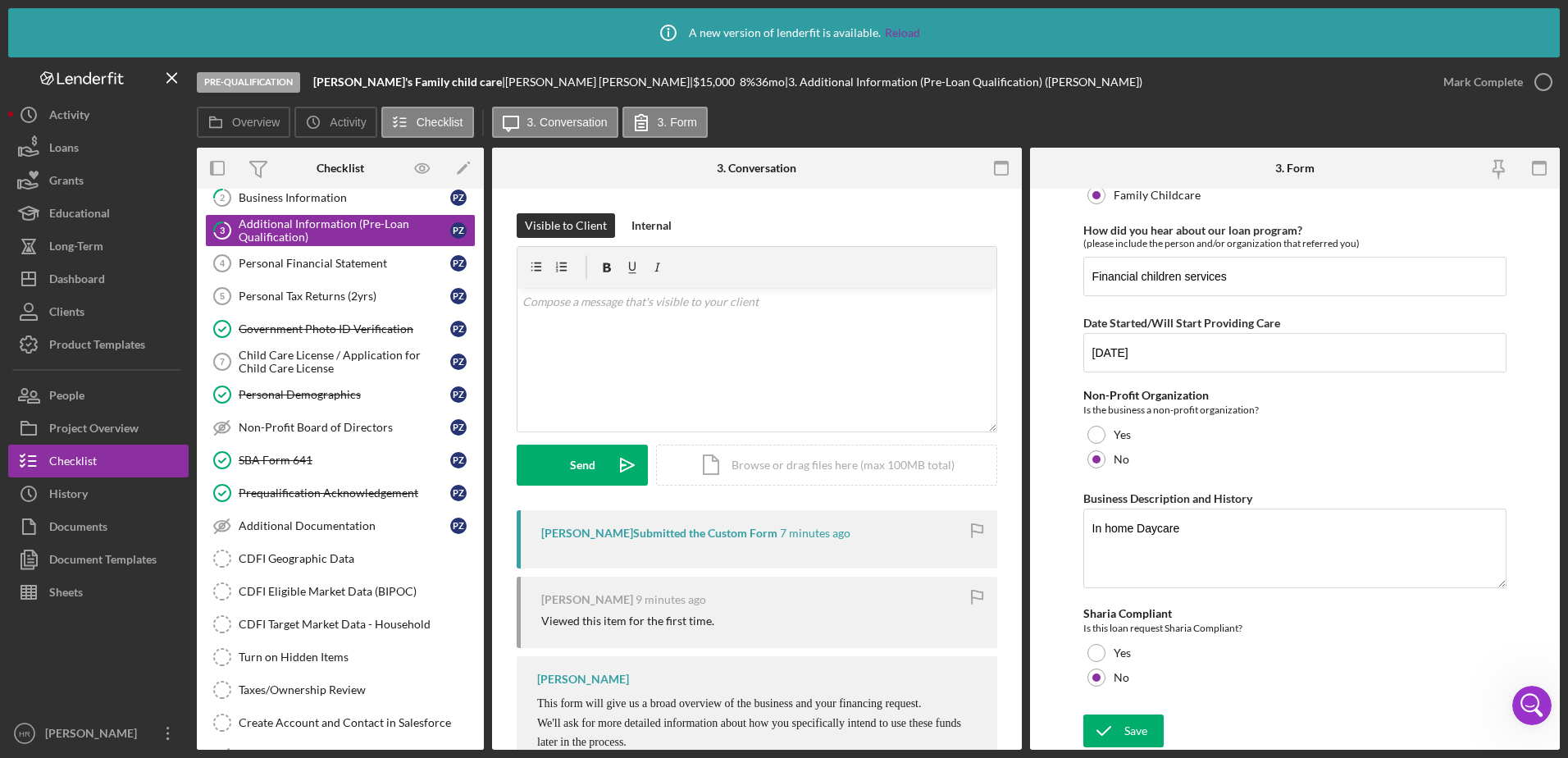
scroll to position [0, 0]
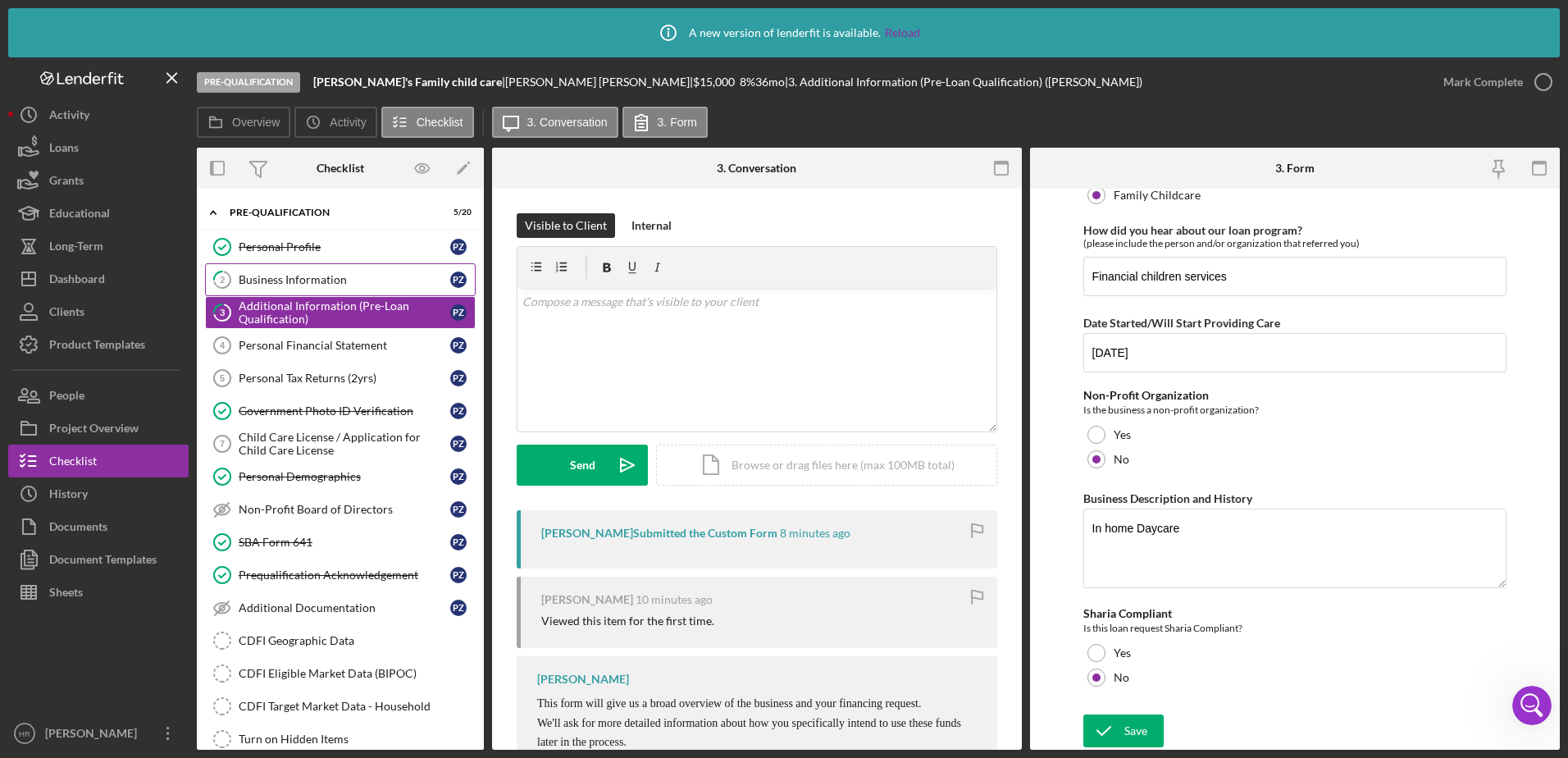
click at [286, 281] on div "Business Information" at bounding box center [344, 279] width 212 height 13
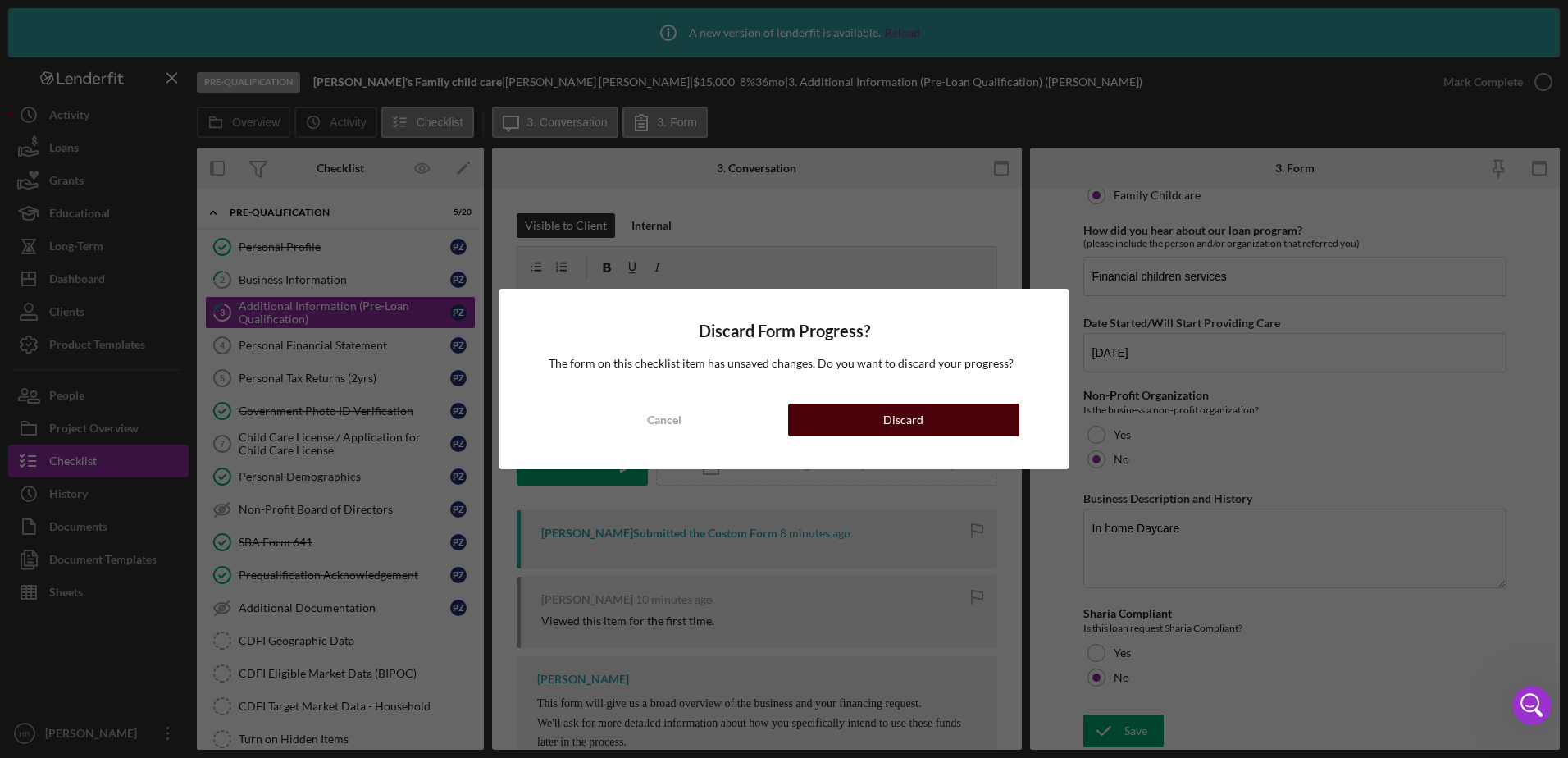
click at [950, 415] on button "Discard" at bounding box center [903, 420] width 231 height 33
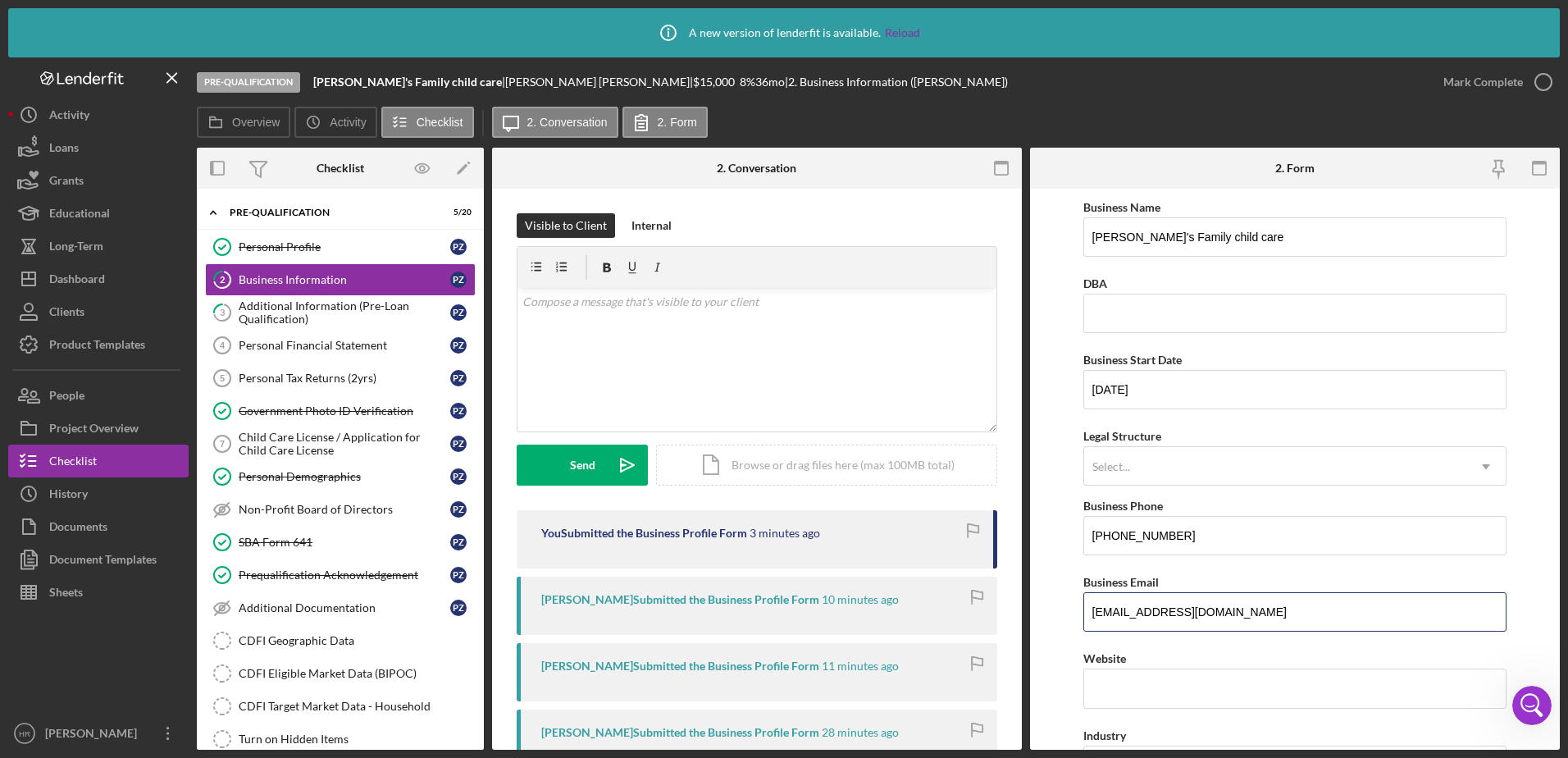
drag, startPoint x: 1280, startPoint y: 612, endPoint x: 1060, endPoint y: 622, distance: 220.2
click at [1060, 622] on form "Business Name [PERSON_NAME]'s Family child care DBA Business Start Date [DATE] …" at bounding box center [1294, 468] width 529 height 561
click at [1105, 692] on div "Website" at bounding box center [1295, 677] width 424 height 60
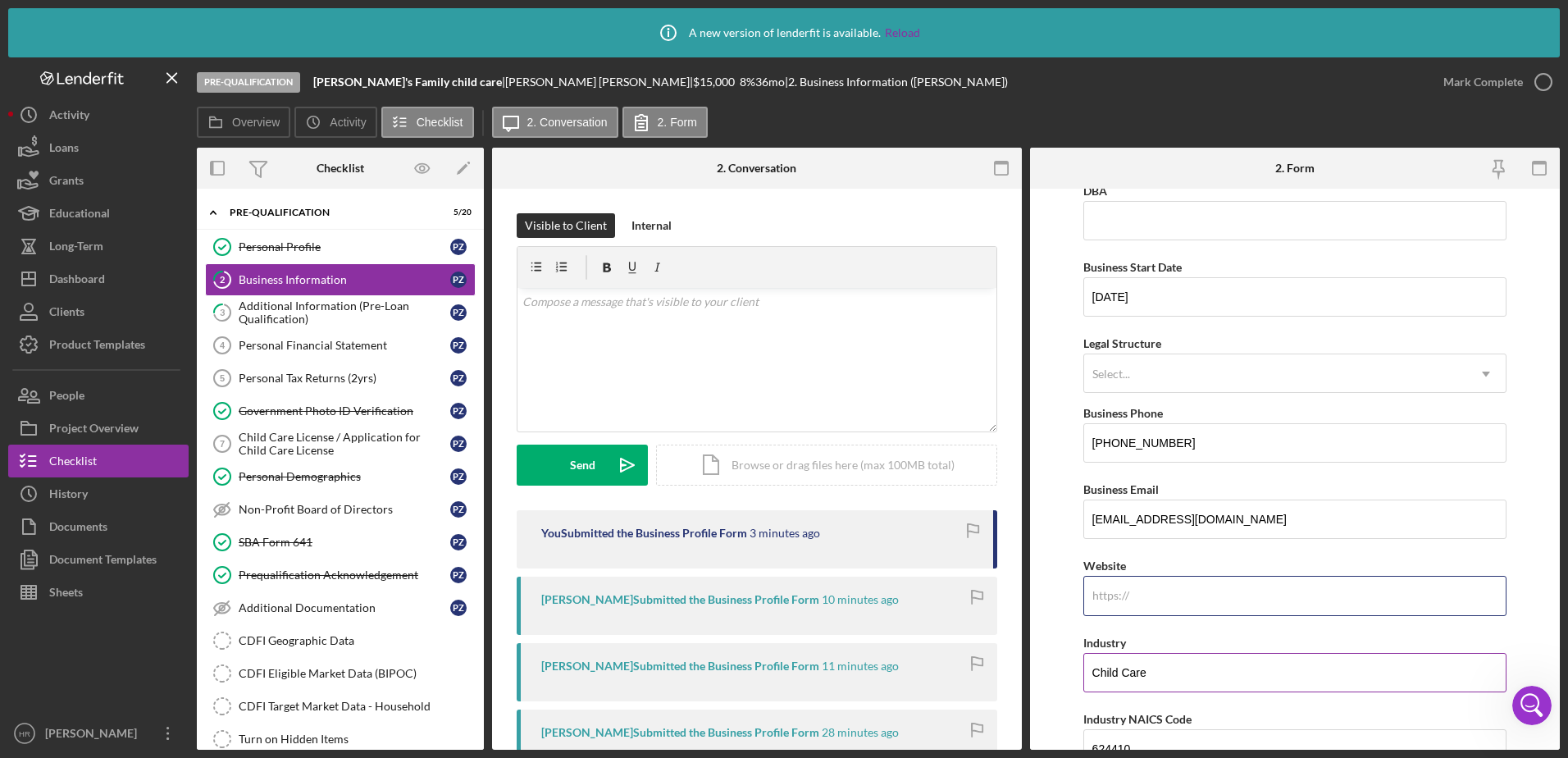
scroll to position [164, 0]
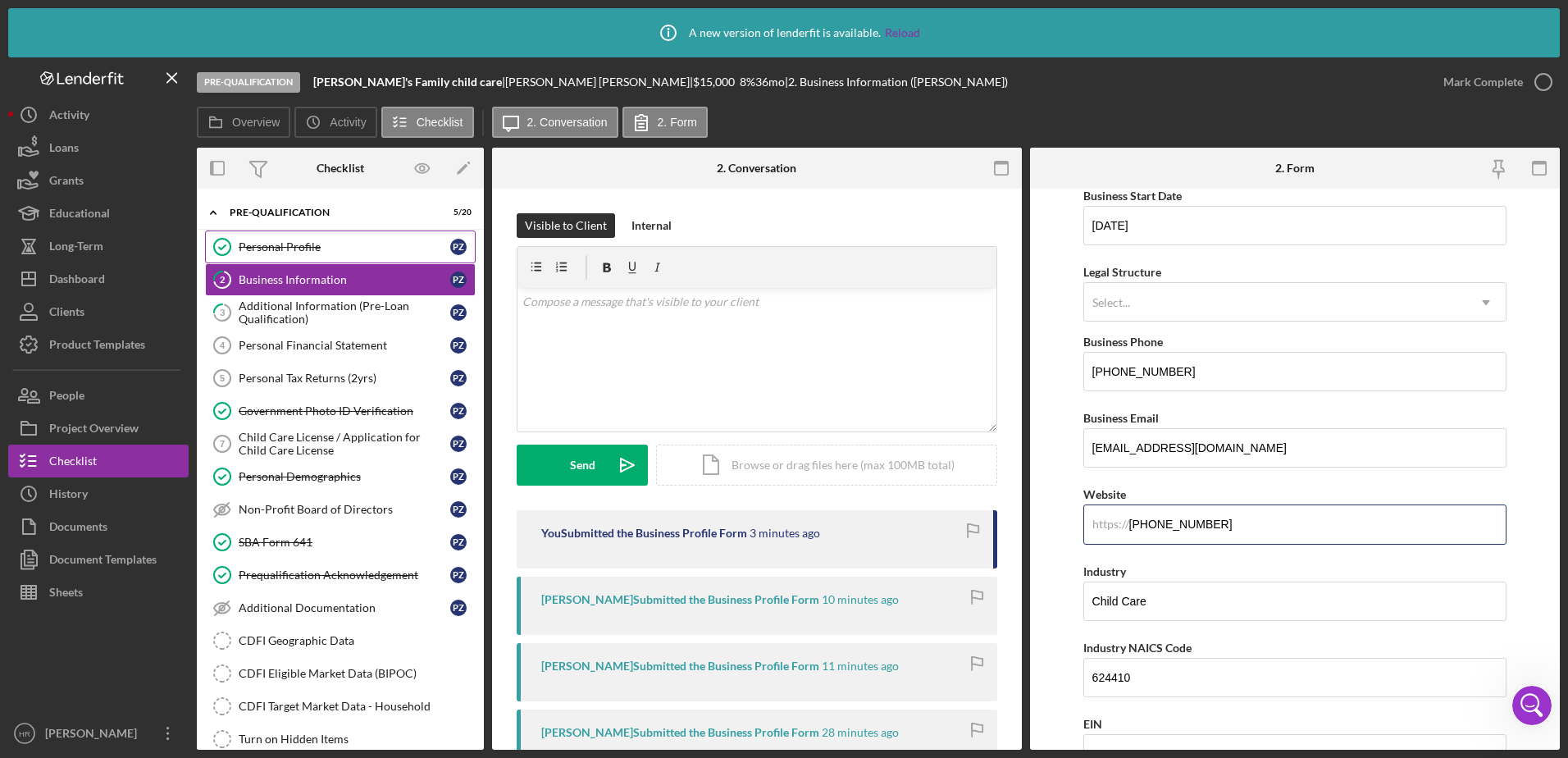
type input "[PHONE_NUMBER]"
click at [259, 249] on div "Personal Profile" at bounding box center [344, 246] width 212 height 13
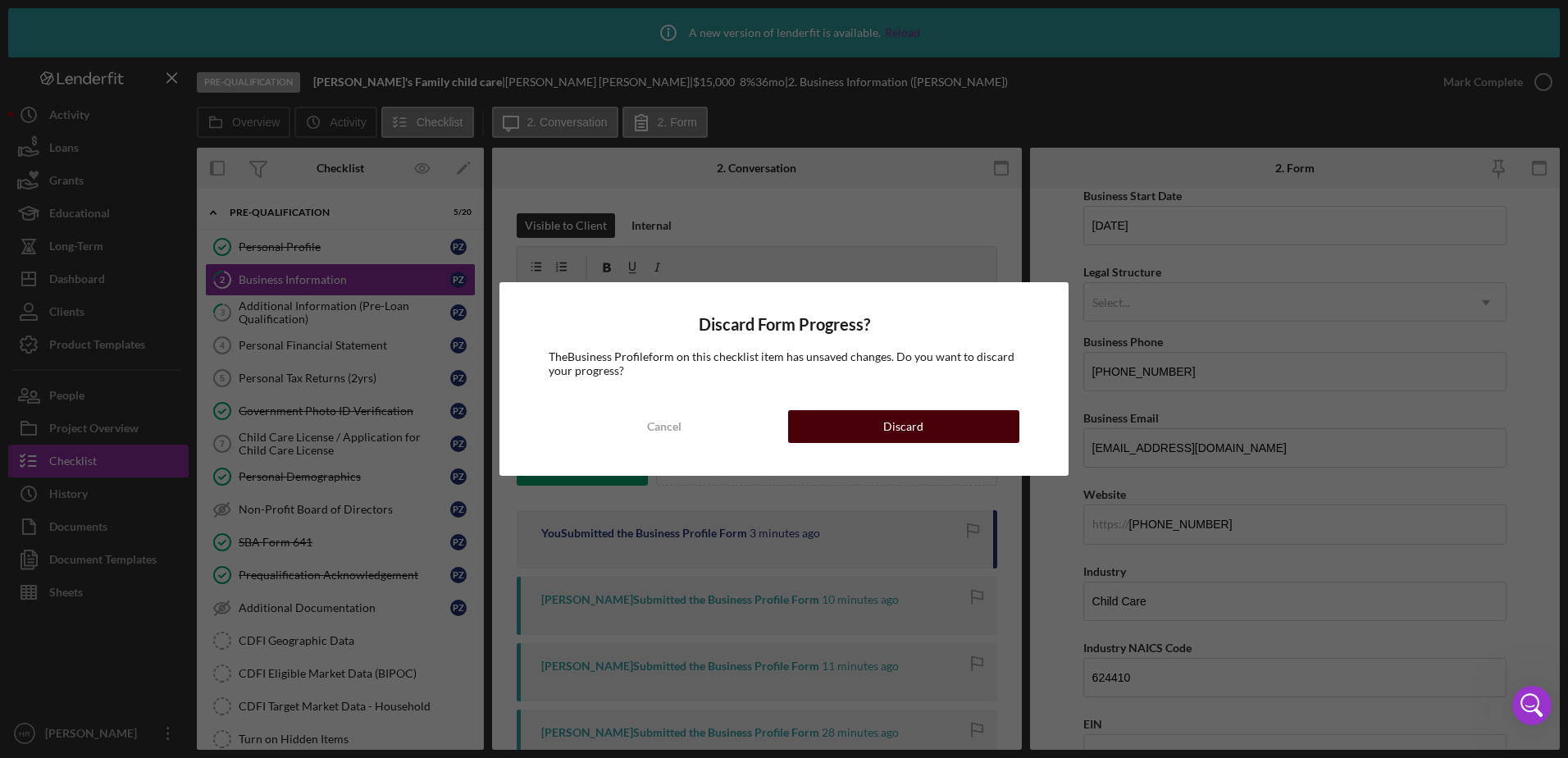
click at [895, 420] on div "Discard" at bounding box center [903, 426] width 40 height 33
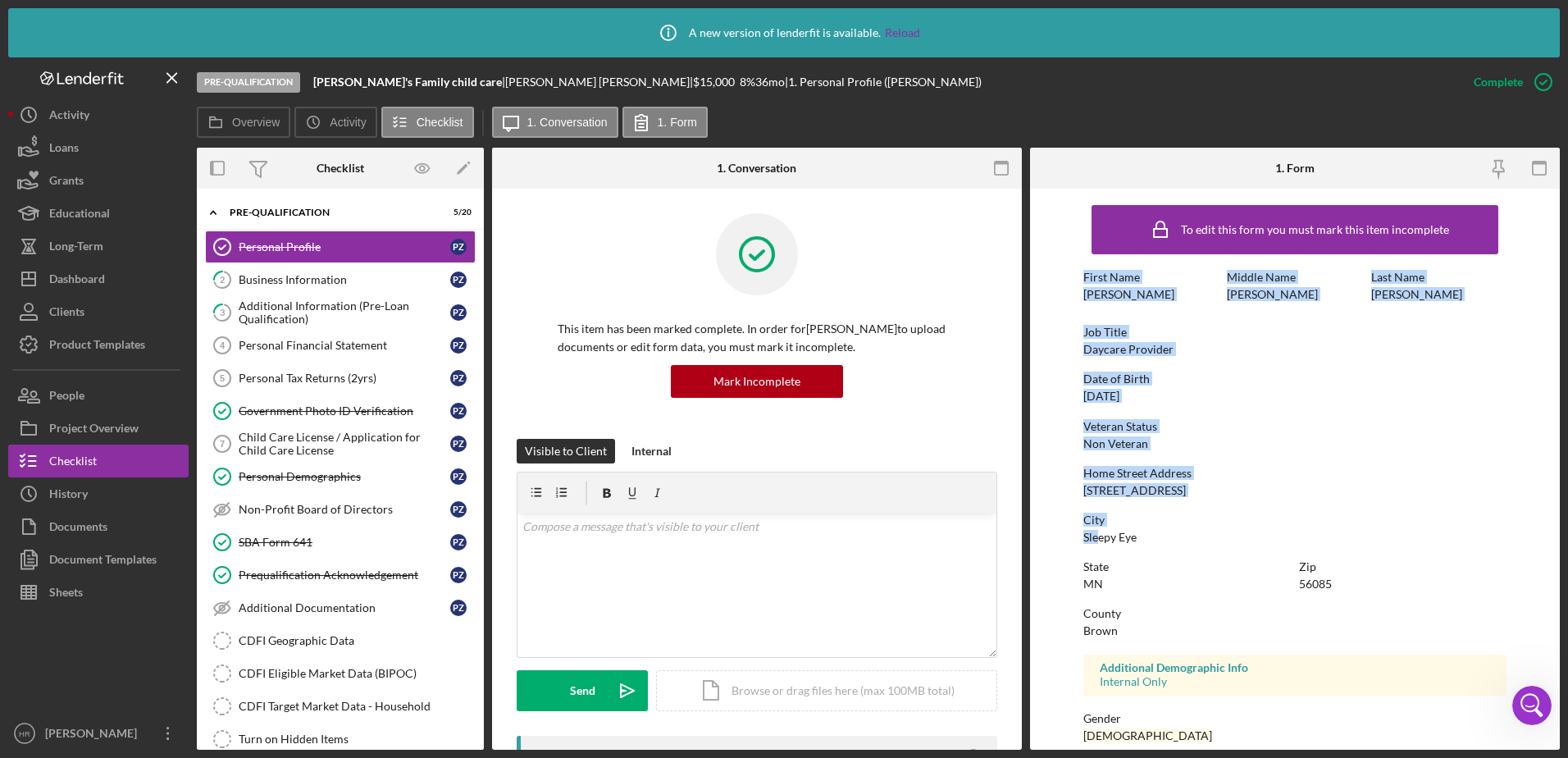
drag, startPoint x: 1061, startPoint y: 270, endPoint x: 1099, endPoint y: 537, distance: 269.7
click at [1099, 537] on form "To edit this form you must mark this item incomplete First Name [PERSON_NAME] M…" at bounding box center [1294, 468] width 529 height 561
drag, startPoint x: 1099, startPoint y: 537, endPoint x: 1289, endPoint y: 462, distance: 204.3
click at [1311, 467] on div "Home Street Address" at bounding box center [1295, 473] width 424 height 13
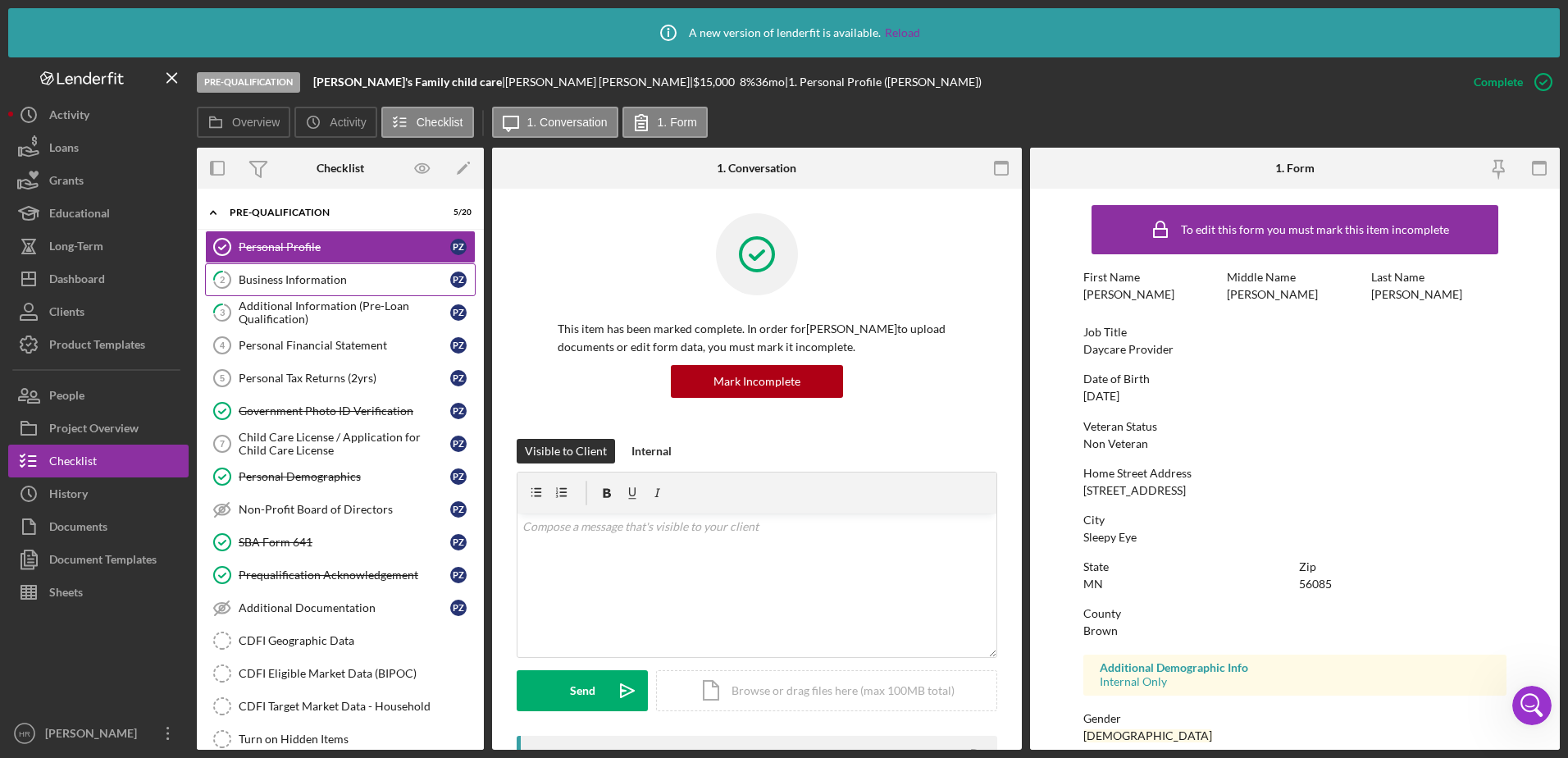
click at [260, 279] on div "Business Information" at bounding box center [344, 279] width 212 height 13
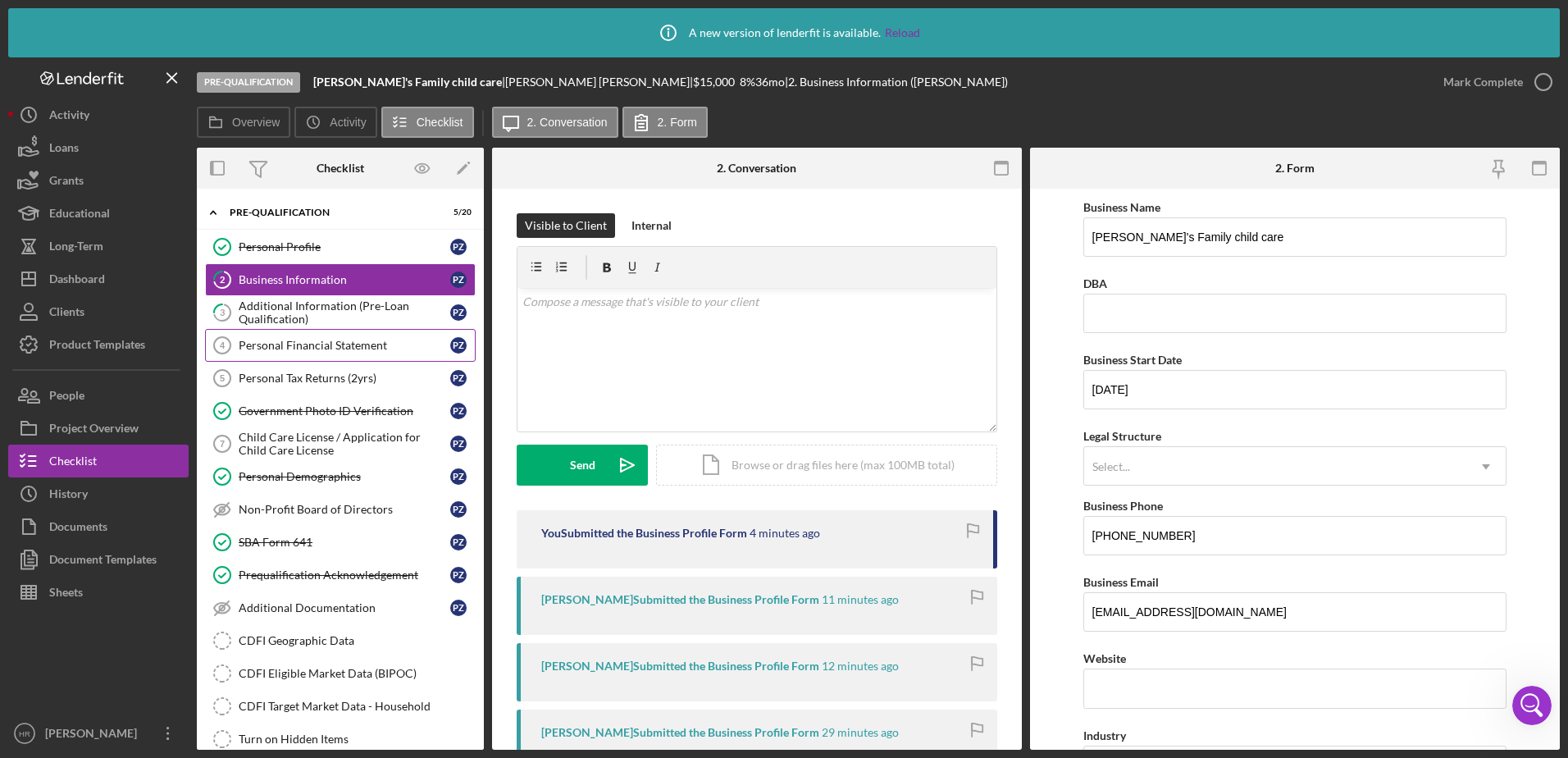
click at [255, 347] on div "Personal Financial Statement" at bounding box center [344, 344] width 212 height 13
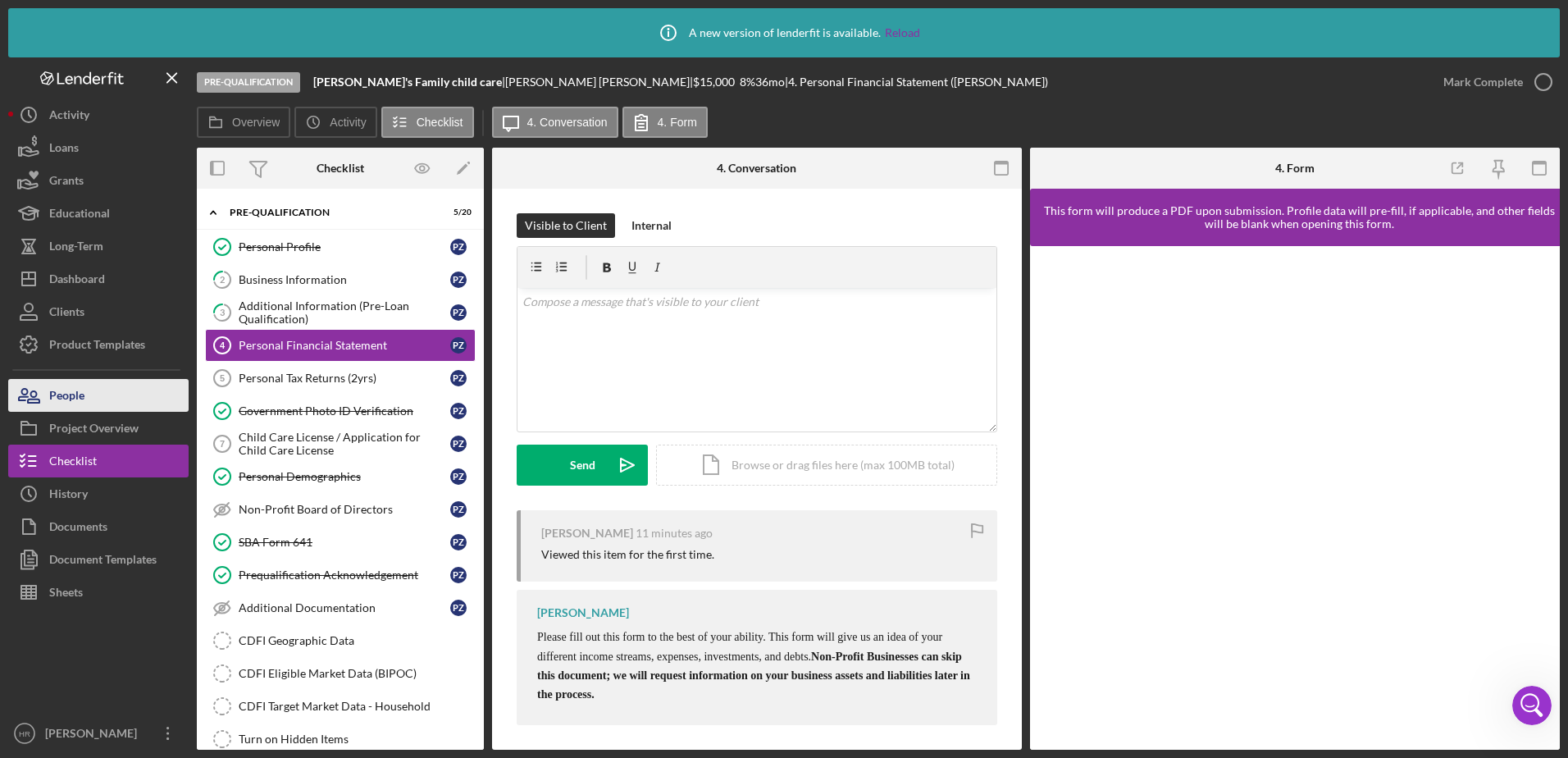
click at [89, 396] on button "People" at bounding box center [98, 396] width 180 height 33
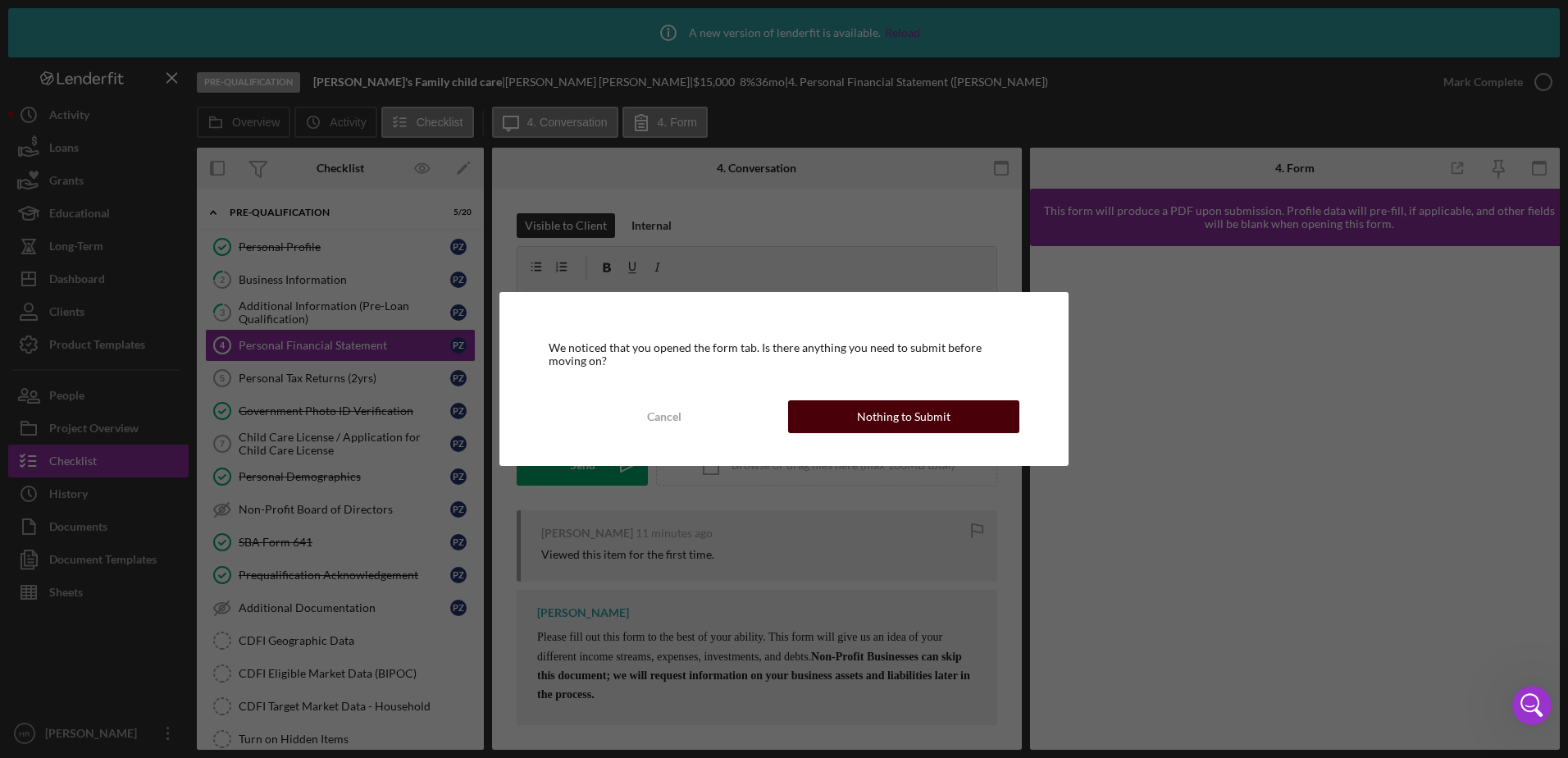
click at [910, 405] on div "Nothing to Submit" at bounding box center [904, 417] width 94 height 33
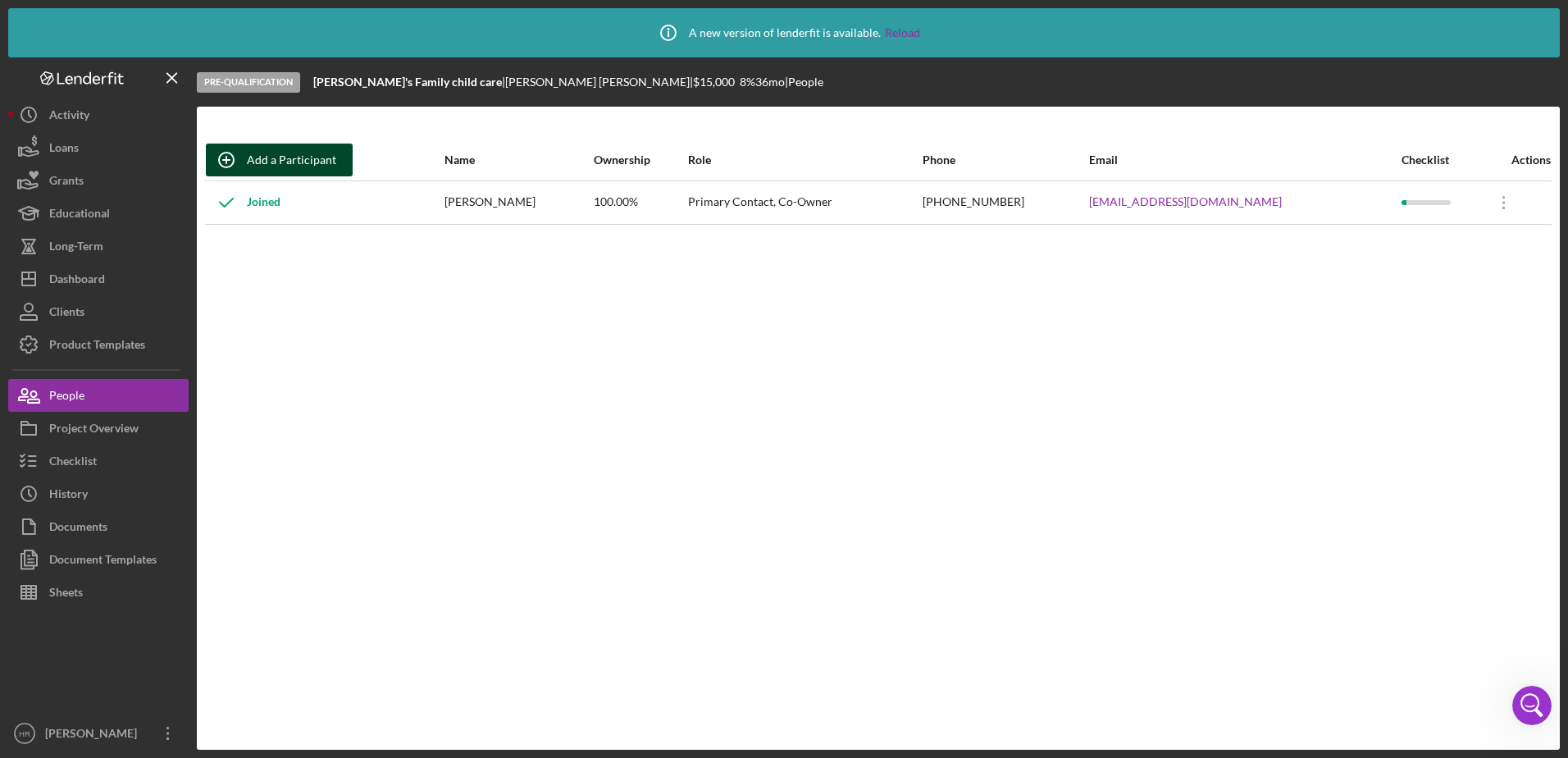
click at [271, 156] on div "Add a Participant" at bounding box center [292, 160] width 90 height 33
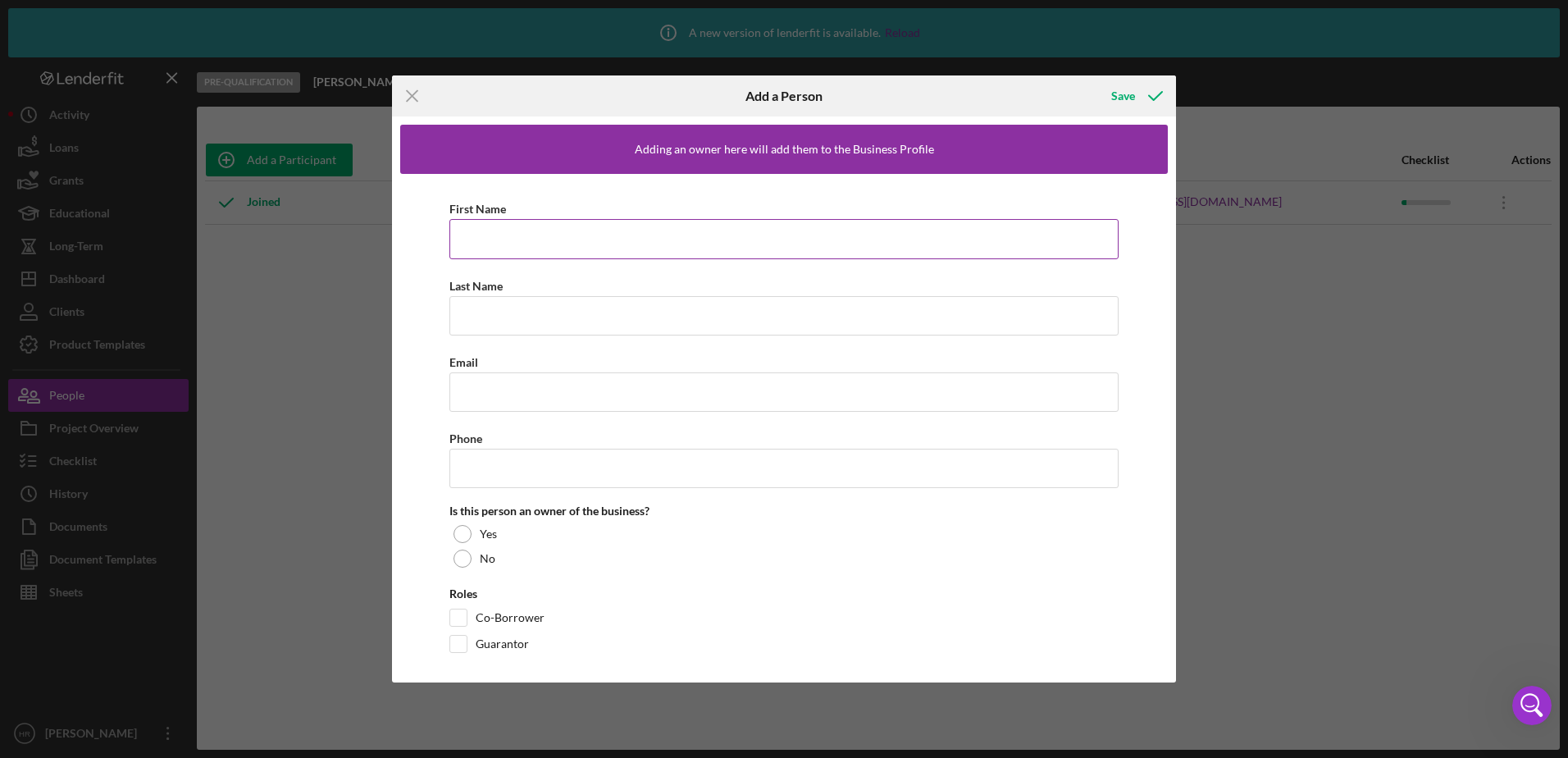
click at [571, 239] on input "First Name" at bounding box center [784, 239] width 669 height 39
type input "[PERSON_NAME]"
click at [465, 299] on input "Last Name" at bounding box center [784, 316] width 669 height 39
type input "[PERSON_NAME]"
click at [489, 402] on input "Email" at bounding box center [784, 392] width 669 height 39
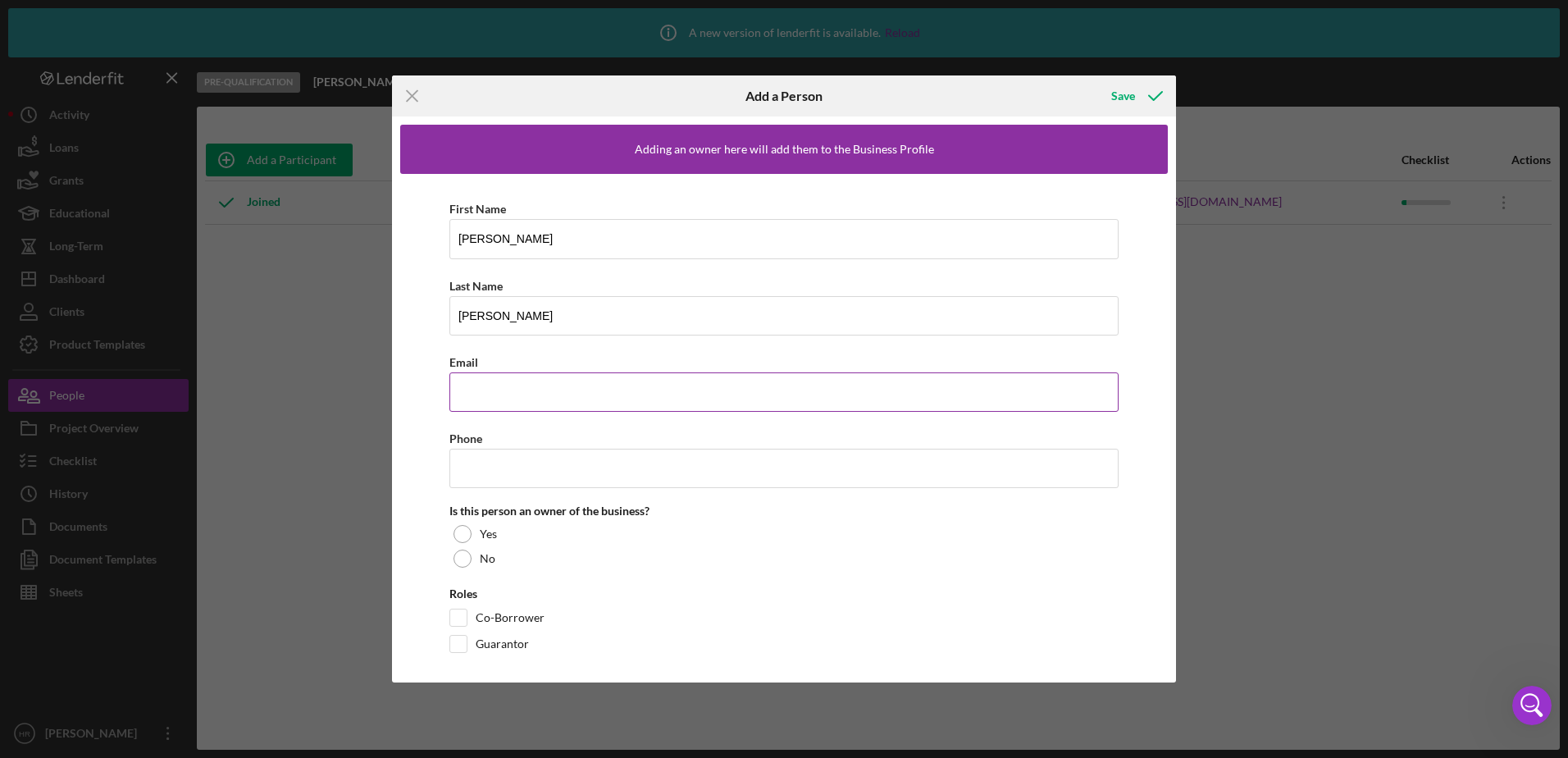
paste input "[EMAIL_ADDRESS][DOMAIN_NAME]"
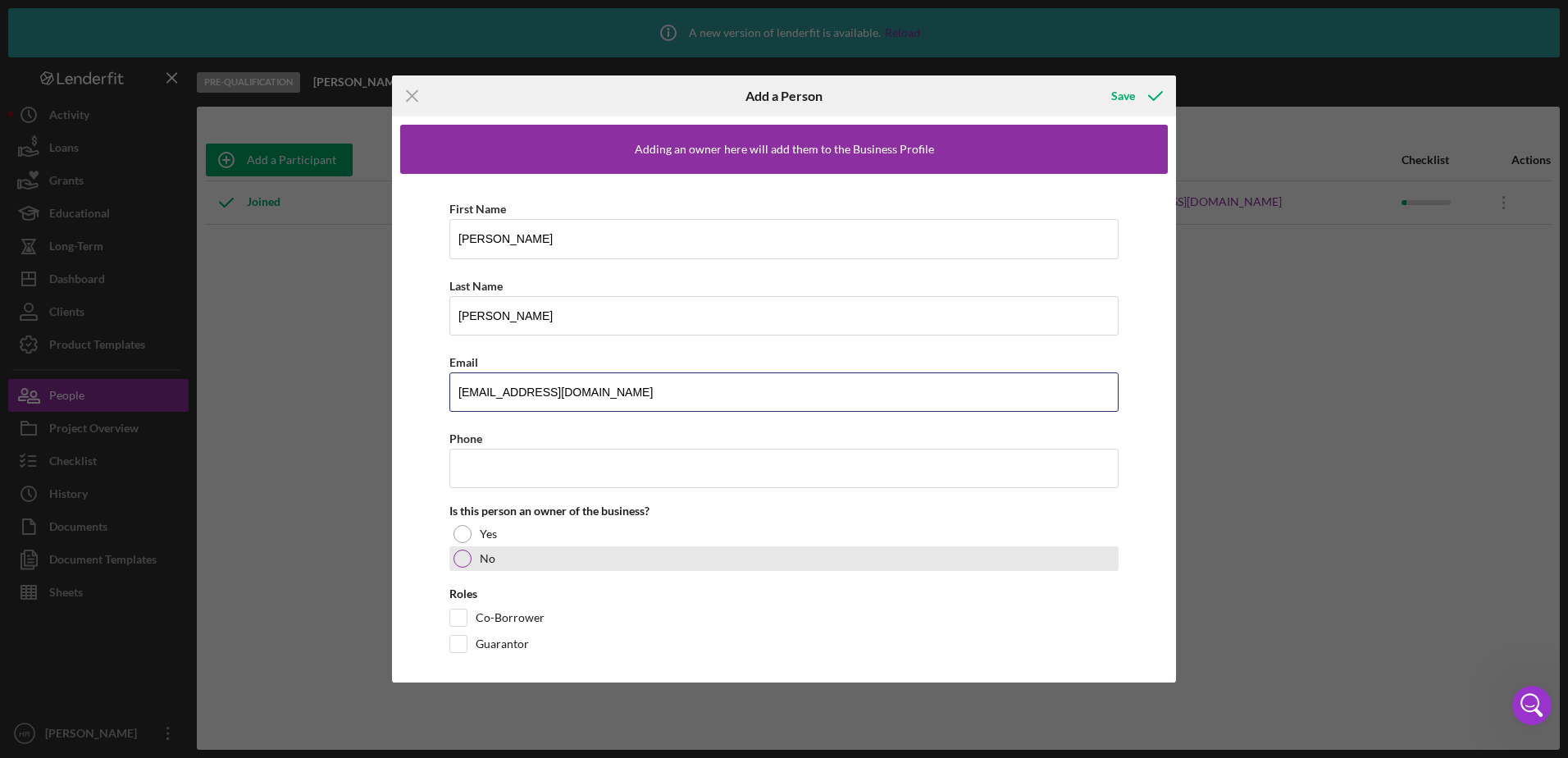
type input "[EMAIL_ADDRESS][DOMAIN_NAME]"
click at [462, 556] on div at bounding box center [462, 558] width 19 height 19
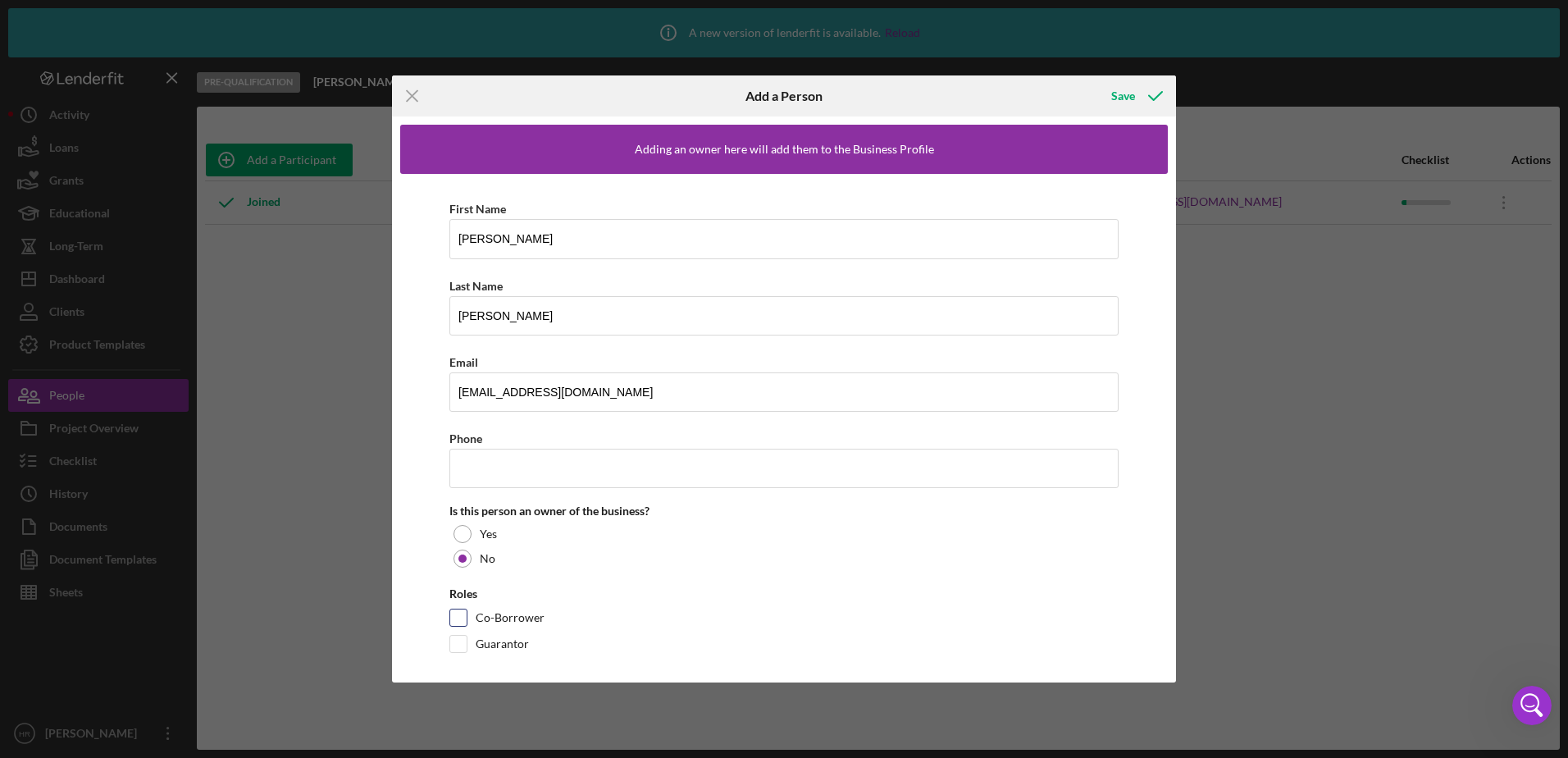
click at [453, 618] on input "Co-Borrower" at bounding box center [458, 618] width 17 height 17
checkbox input "true"
click at [1130, 92] on div "Save" at bounding box center [1123, 97] width 23 height 33
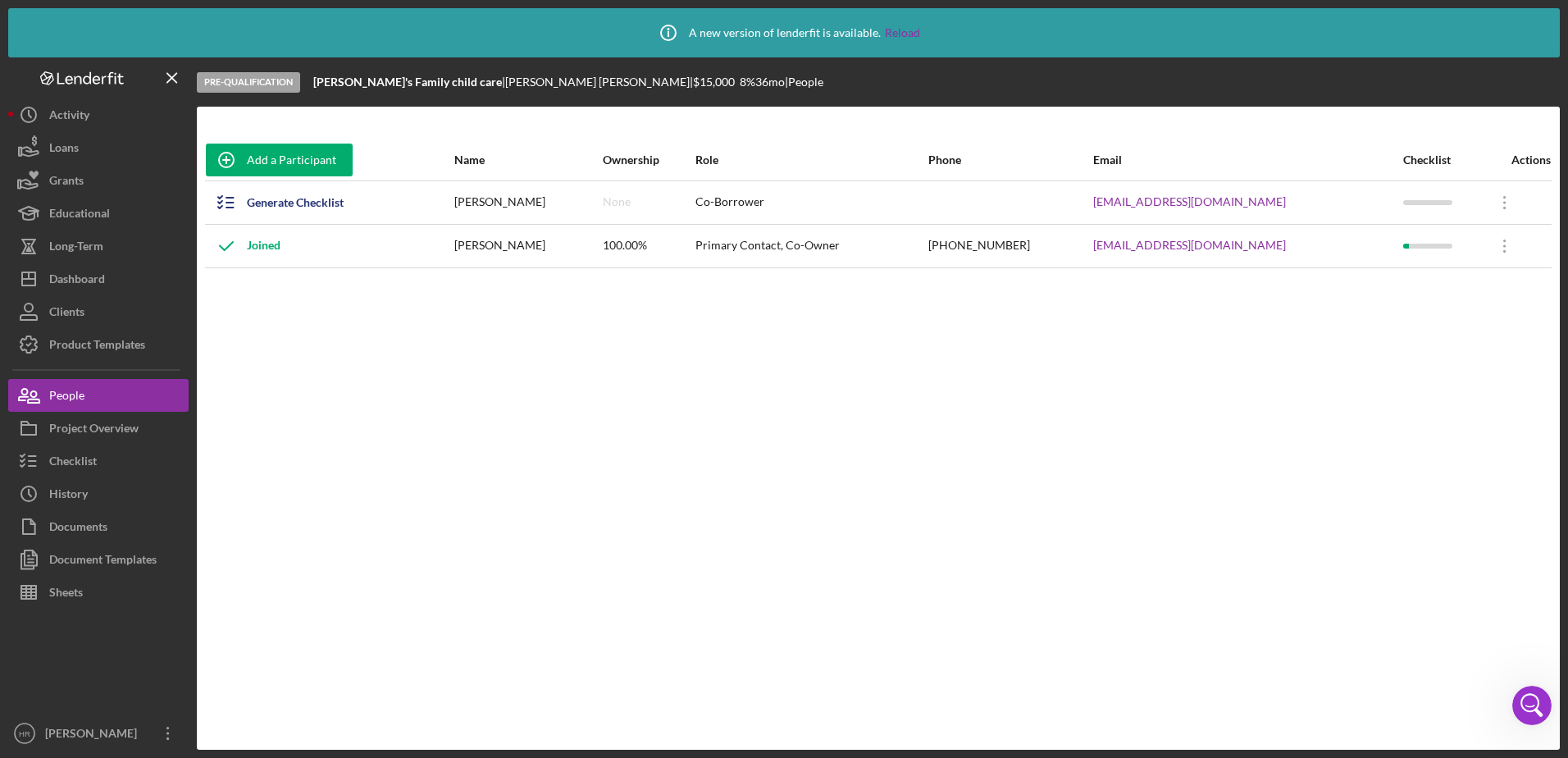
click at [261, 248] on div "Joined" at bounding box center [243, 246] width 75 height 41
click at [1511, 251] on icon "Icon/Overflow" at bounding box center [1505, 246] width 41 height 41
click at [1369, 249] on icon "Icon/Edit" at bounding box center [1354, 246] width 33 height 33
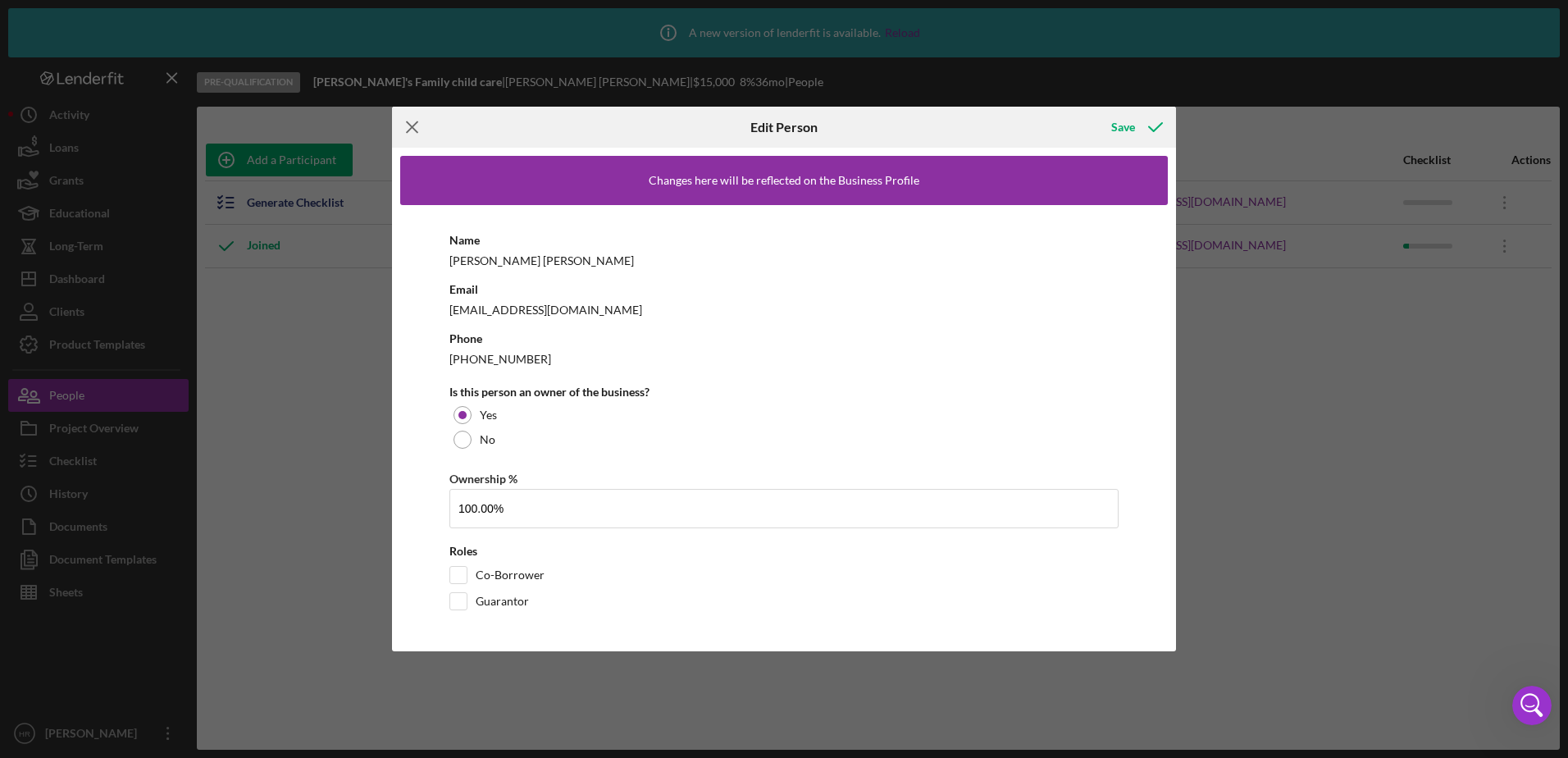
click at [413, 129] on line at bounding box center [412, 126] width 11 height 11
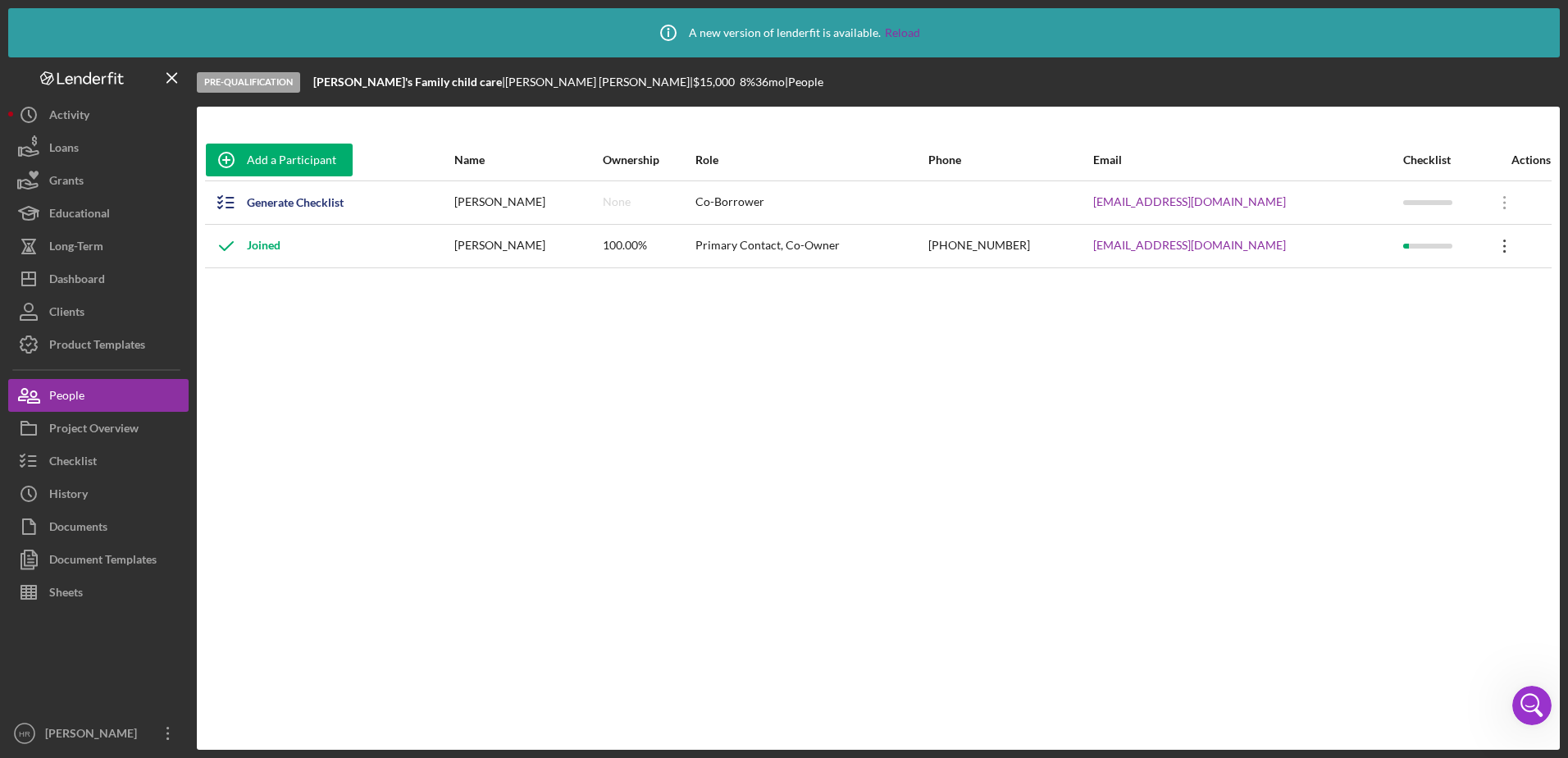
click at [1504, 241] on icon at bounding box center [1505, 246] width 3 height 13
click at [1373, 250] on div "Icon/Edit Edit" at bounding box center [1428, 246] width 180 height 33
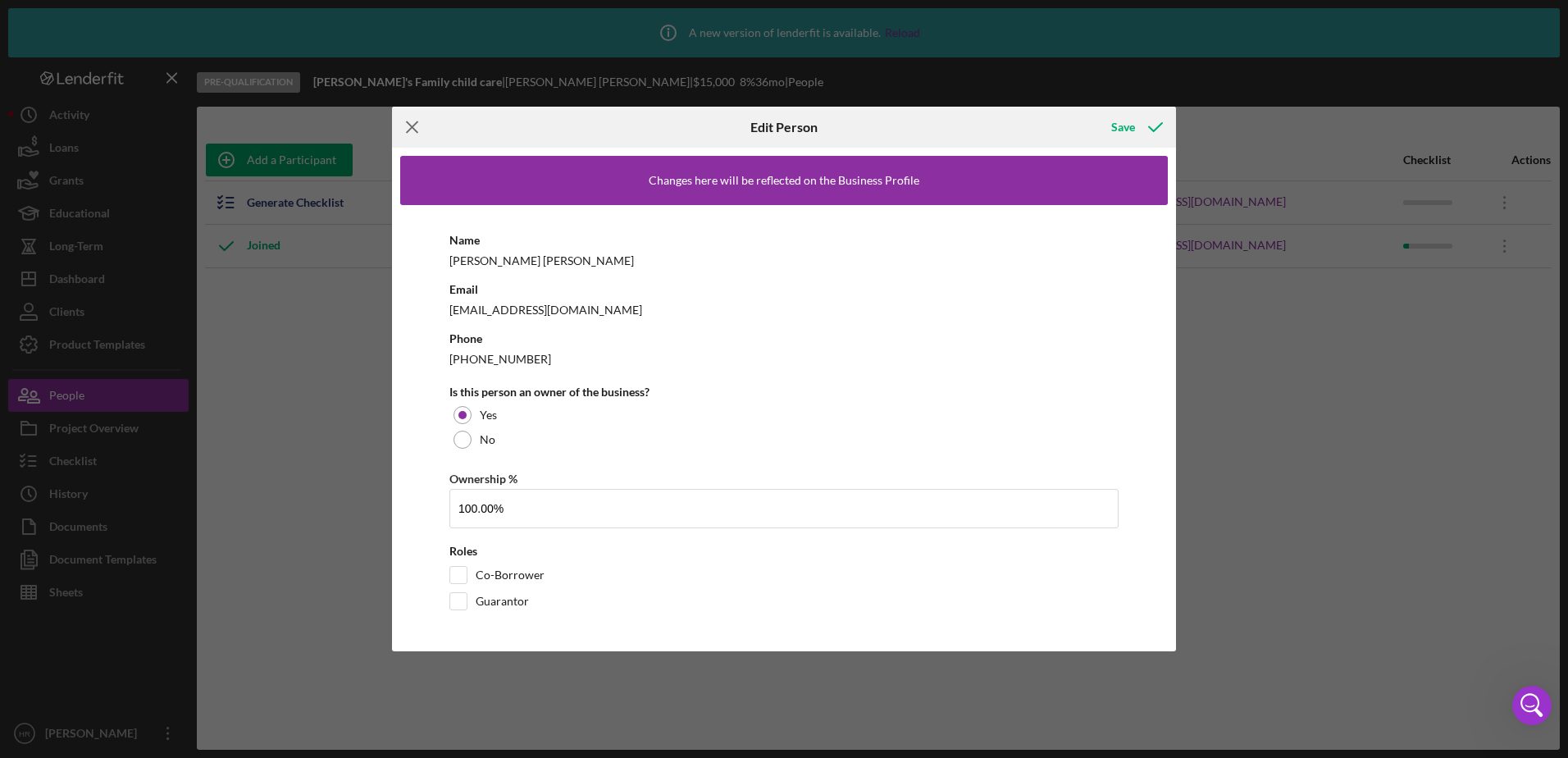
click at [406, 123] on icon "Icon/Menu Close" at bounding box center [412, 127] width 41 height 41
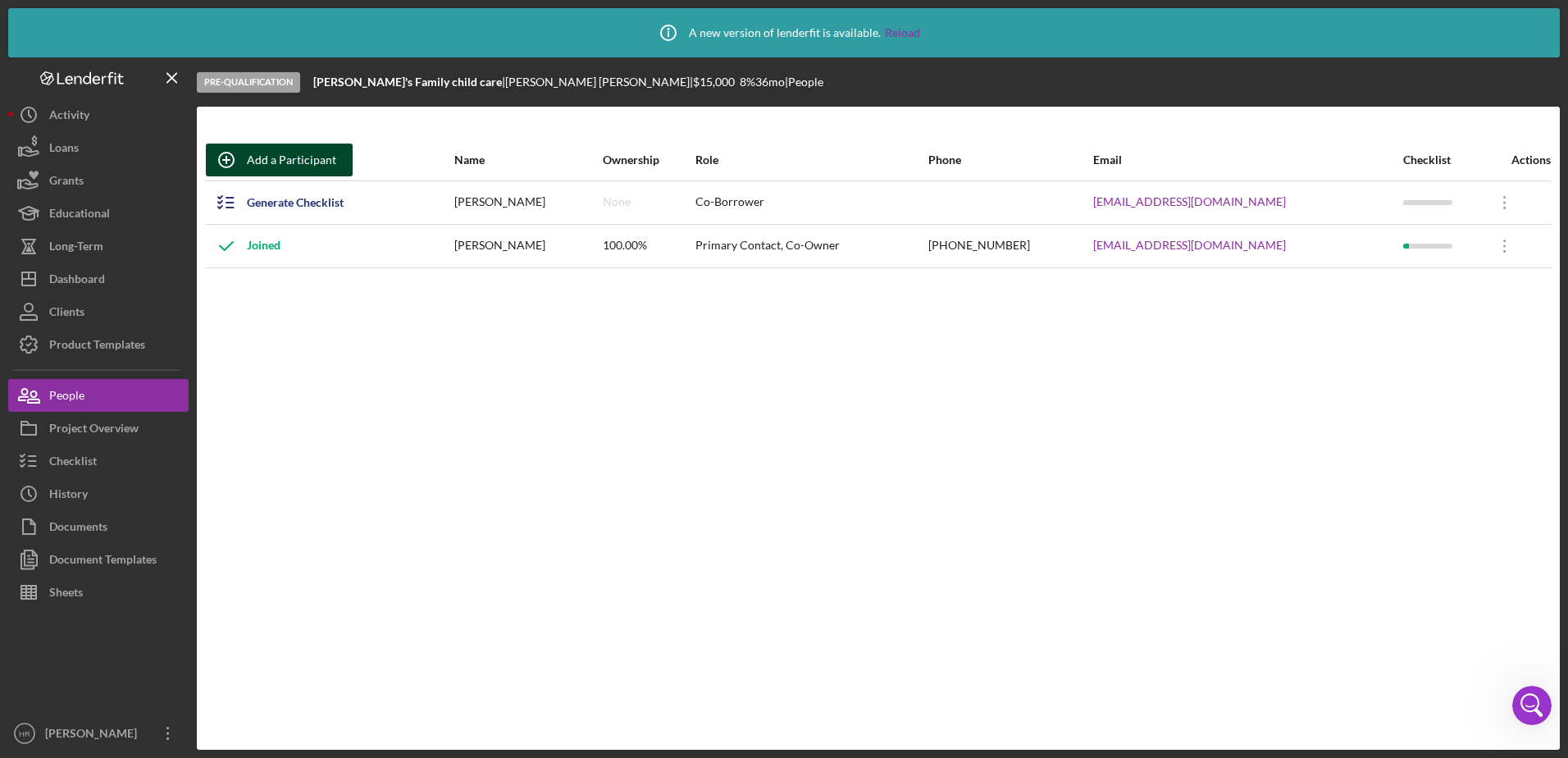
click at [287, 152] on div "Add a Participant" at bounding box center [292, 160] width 90 height 33
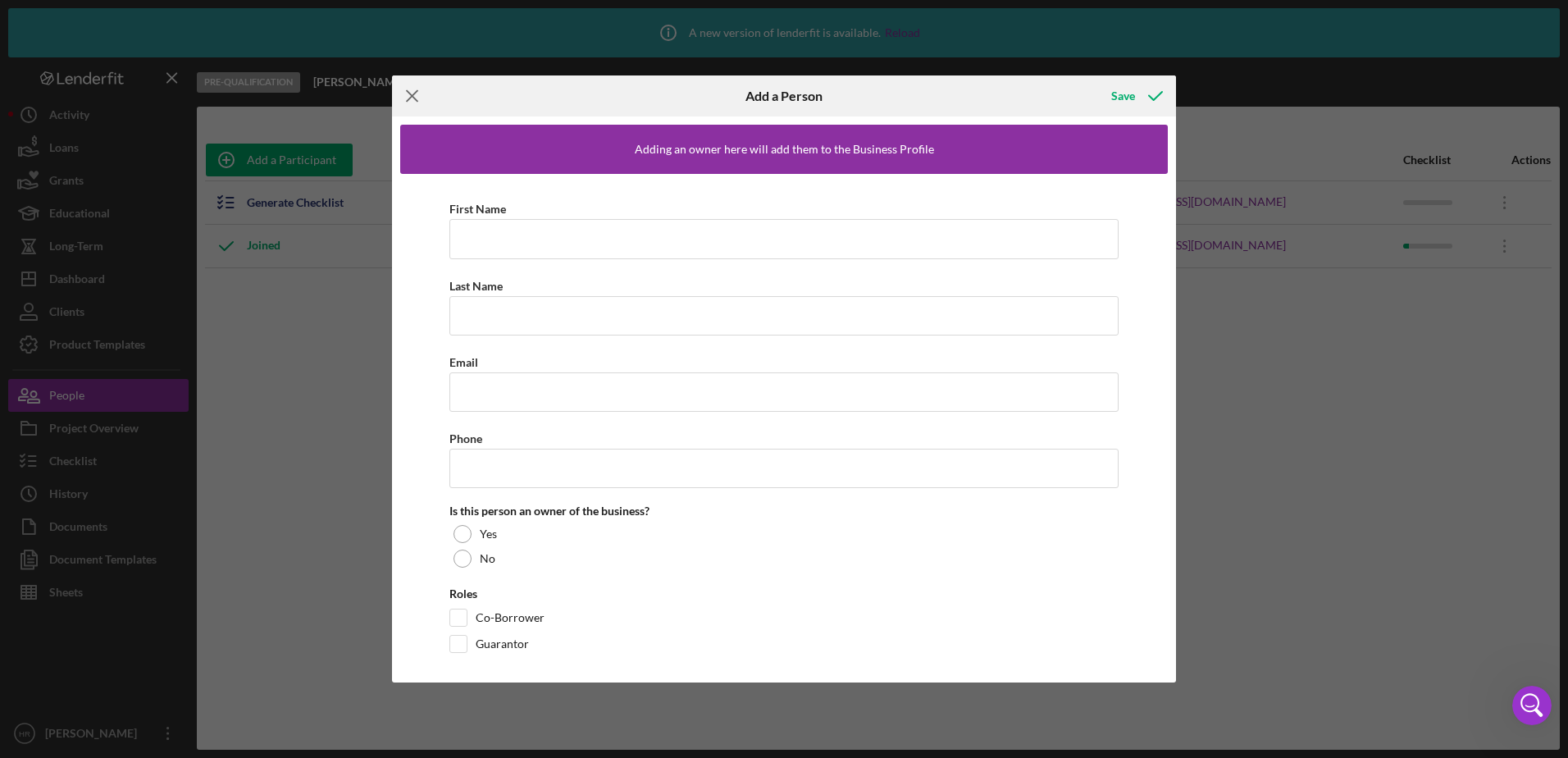
click at [415, 90] on icon "Icon/Menu Close" at bounding box center [412, 96] width 41 height 41
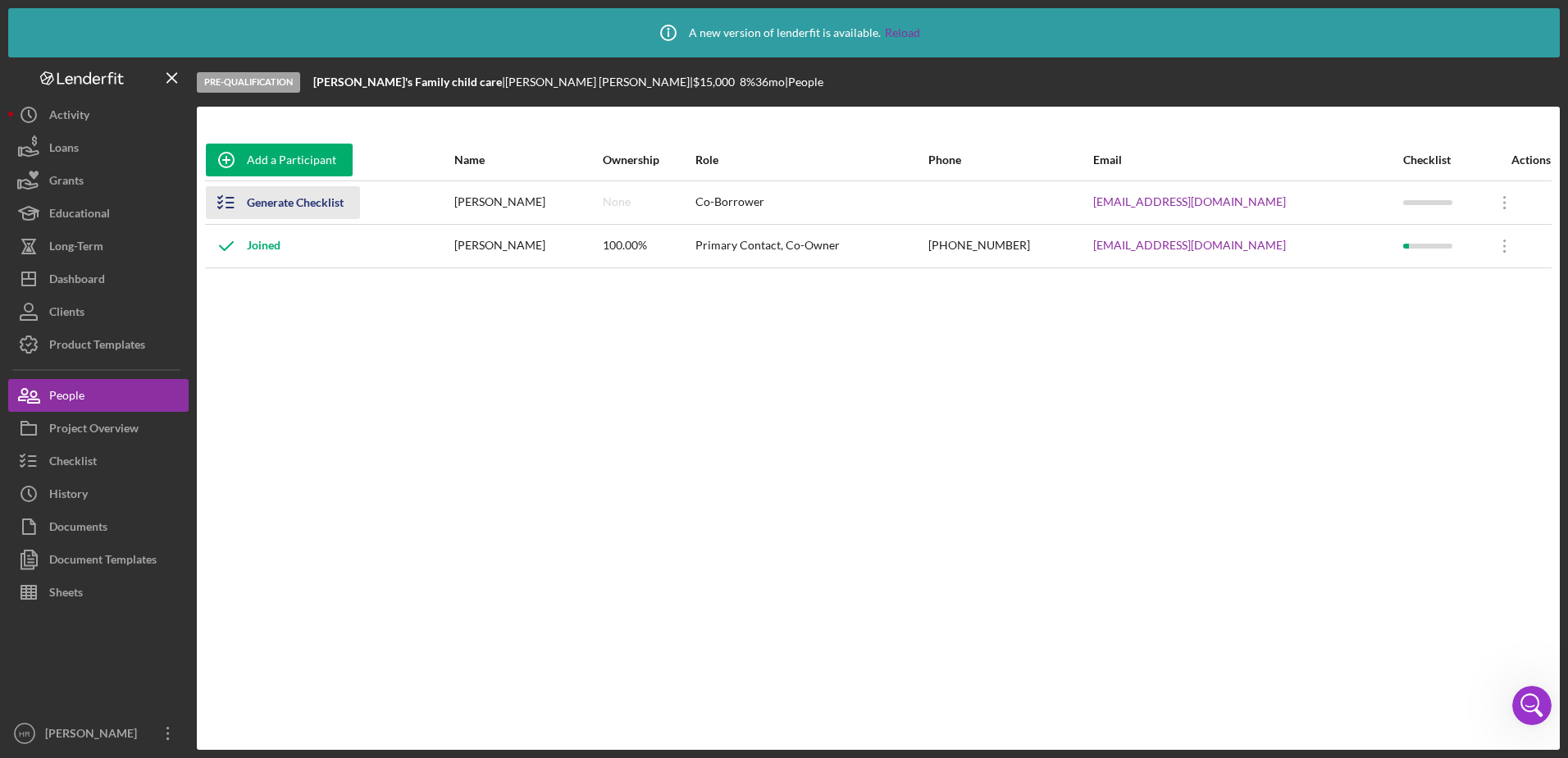
click at [267, 200] on div "Generate Checklist" at bounding box center [294, 203] width 97 height 33
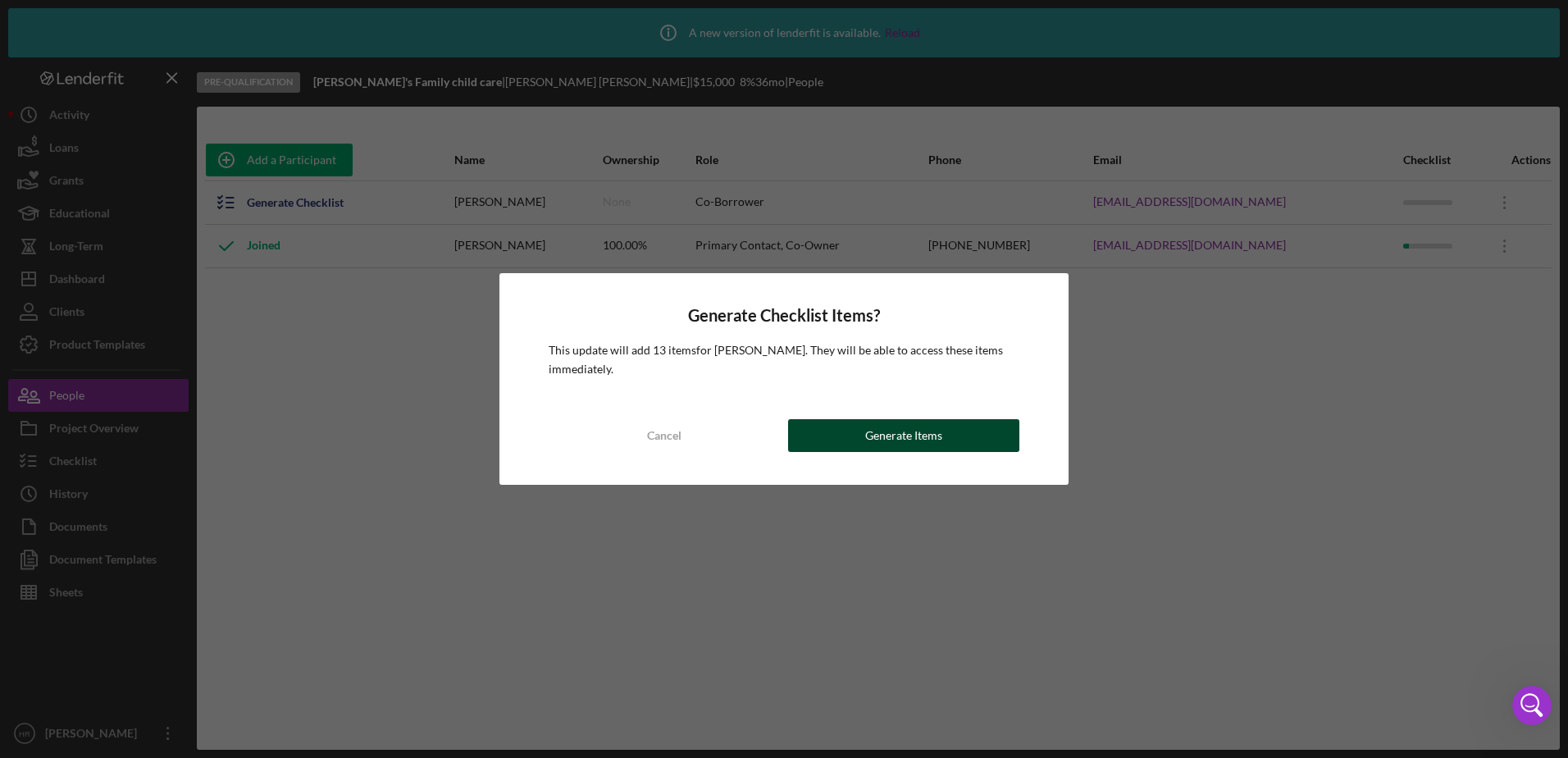
click at [945, 426] on button "Generate Items" at bounding box center [903, 436] width 231 height 33
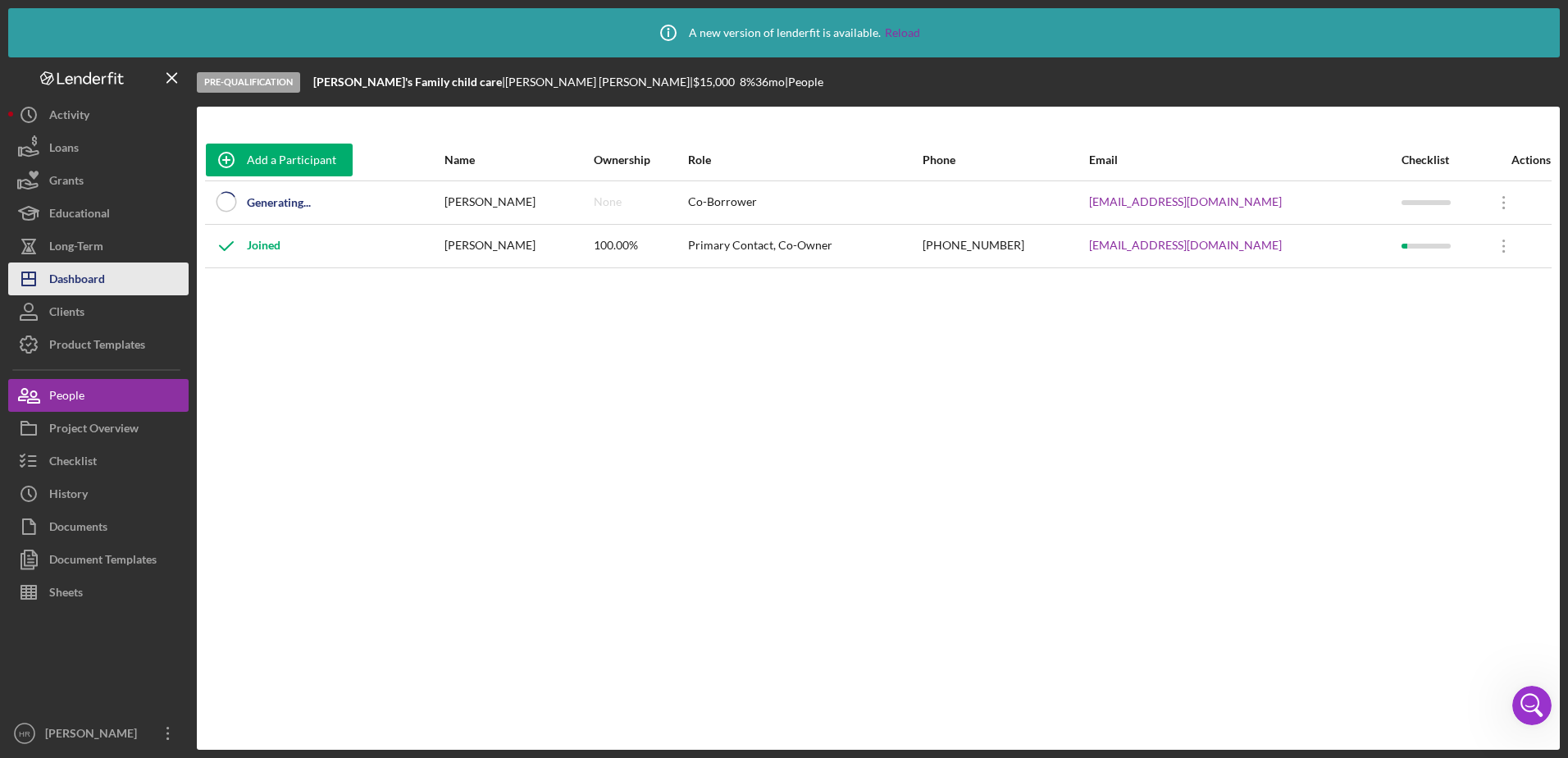
click at [91, 282] on div "Dashboard" at bounding box center [76, 281] width 56 height 37
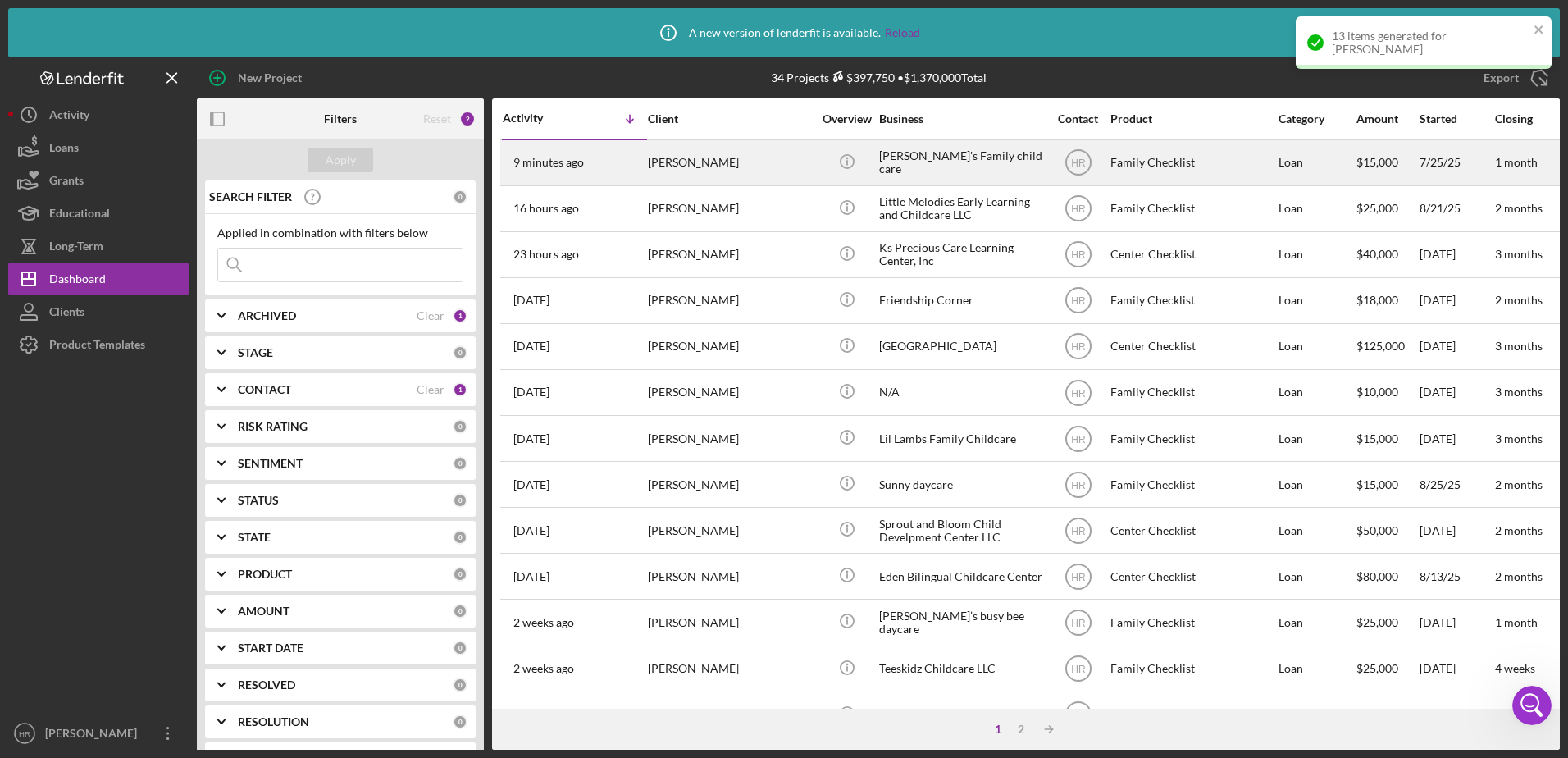
click at [971, 171] on div "[PERSON_NAME]'s Family child care" at bounding box center [961, 163] width 164 height 44
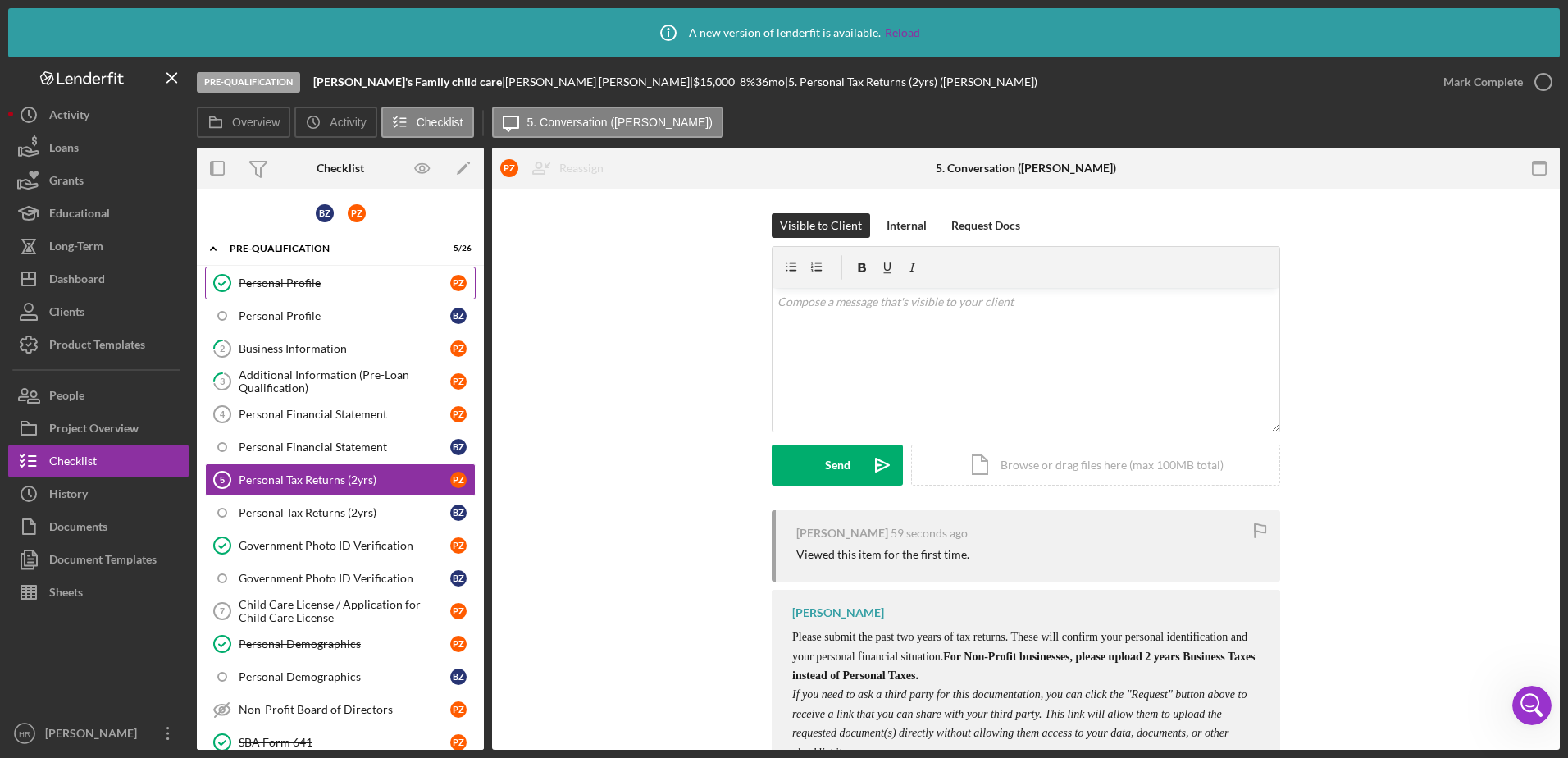
click at [300, 281] on div "Personal Profile" at bounding box center [344, 282] width 212 height 13
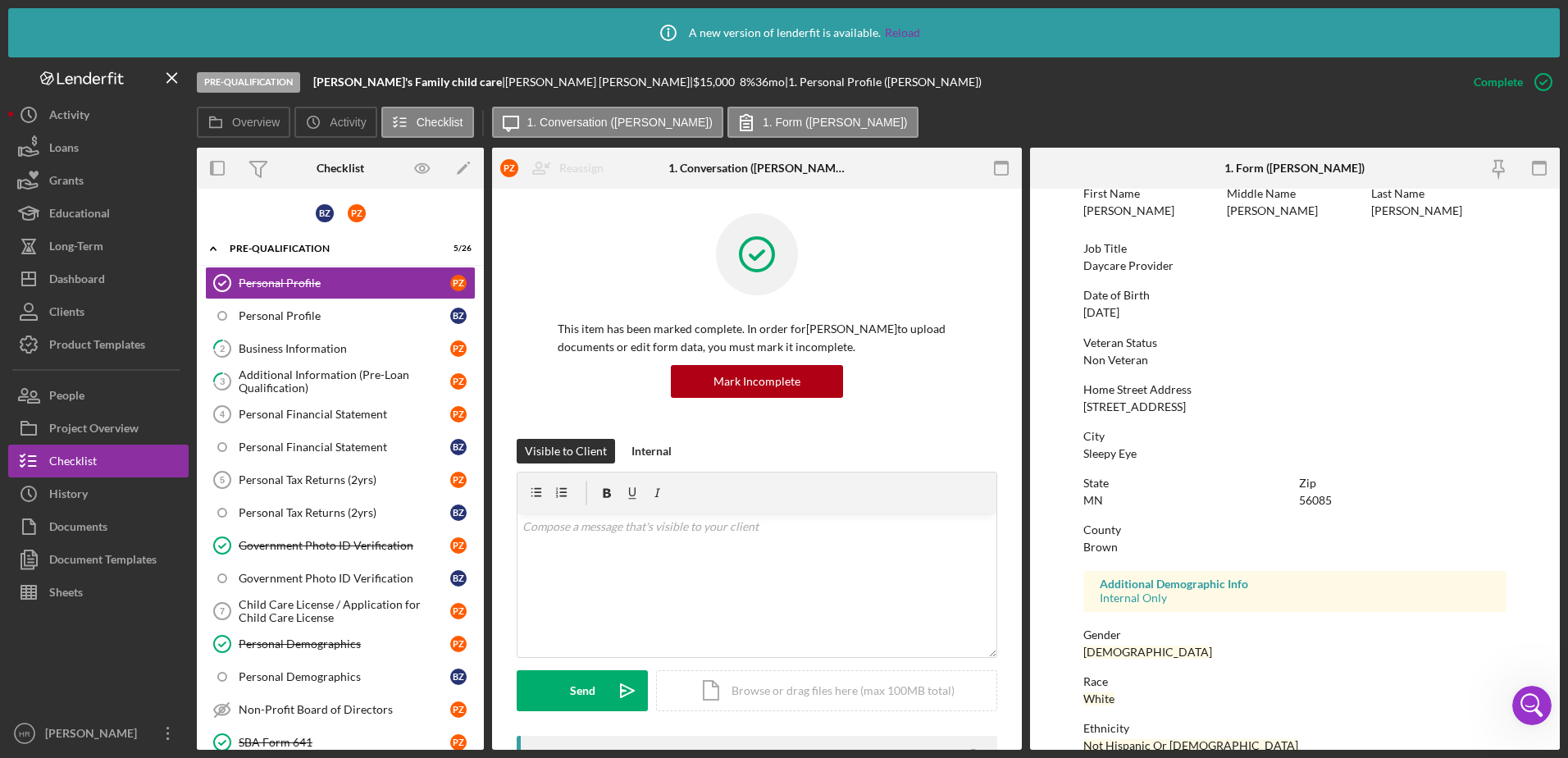
scroll to position [204, 0]
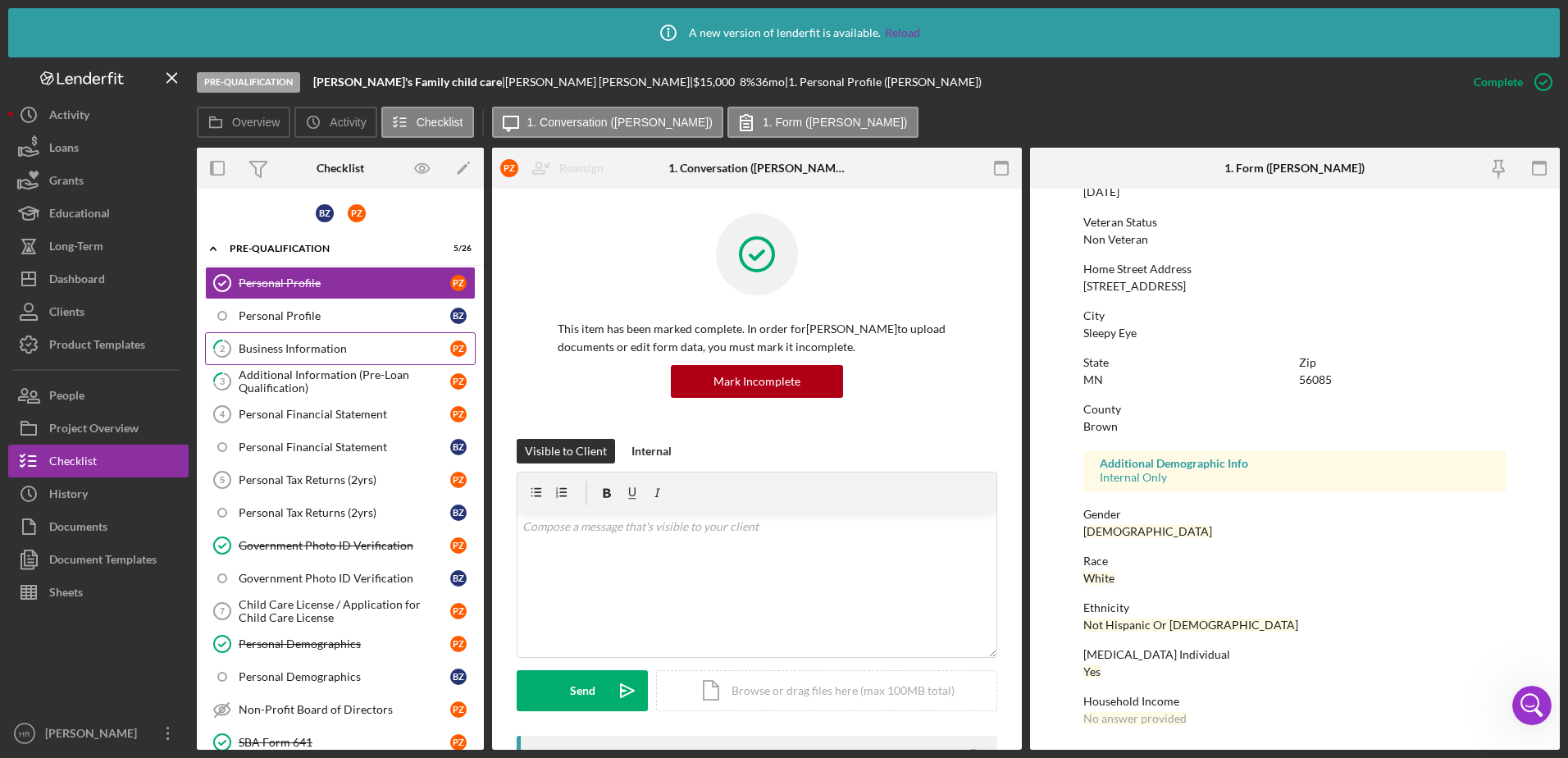
click at [279, 349] on div "Business Information" at bounding box center [344, 348] width 212 height 13
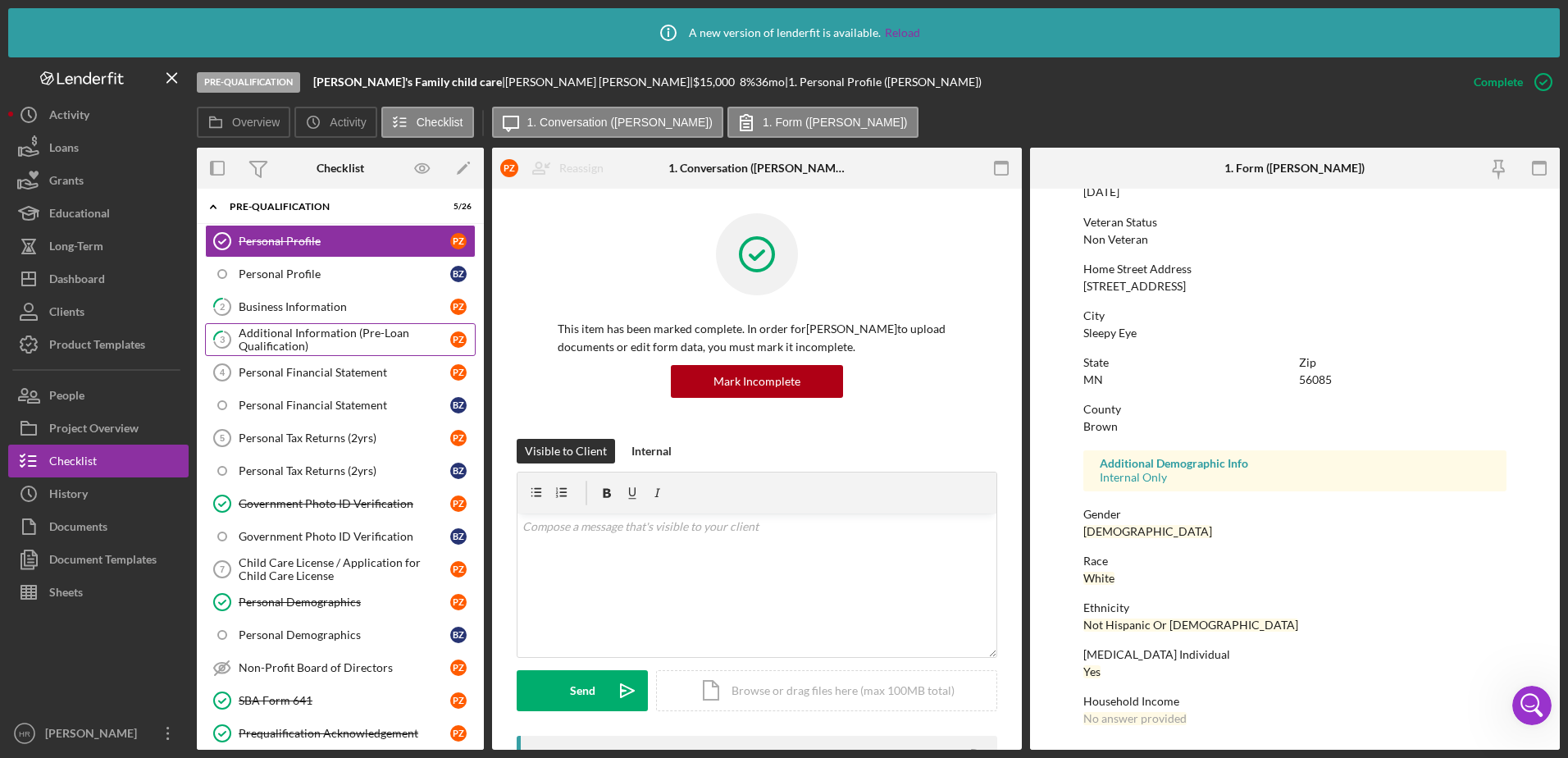
scroll to position [82, 0]
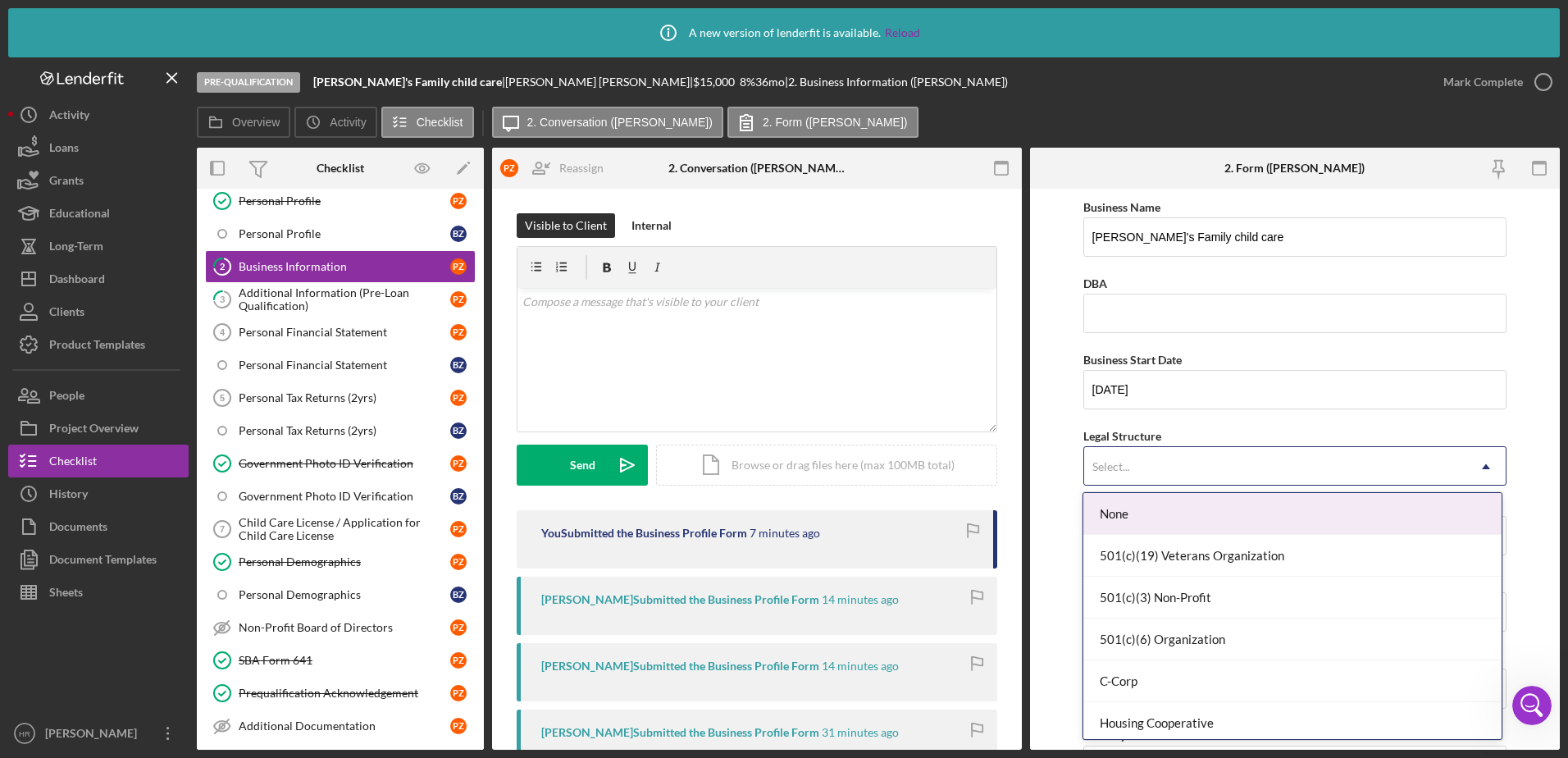
click at [1153, 457] on div "Select..." at bounding box center [1275, 466] width 383 height 38
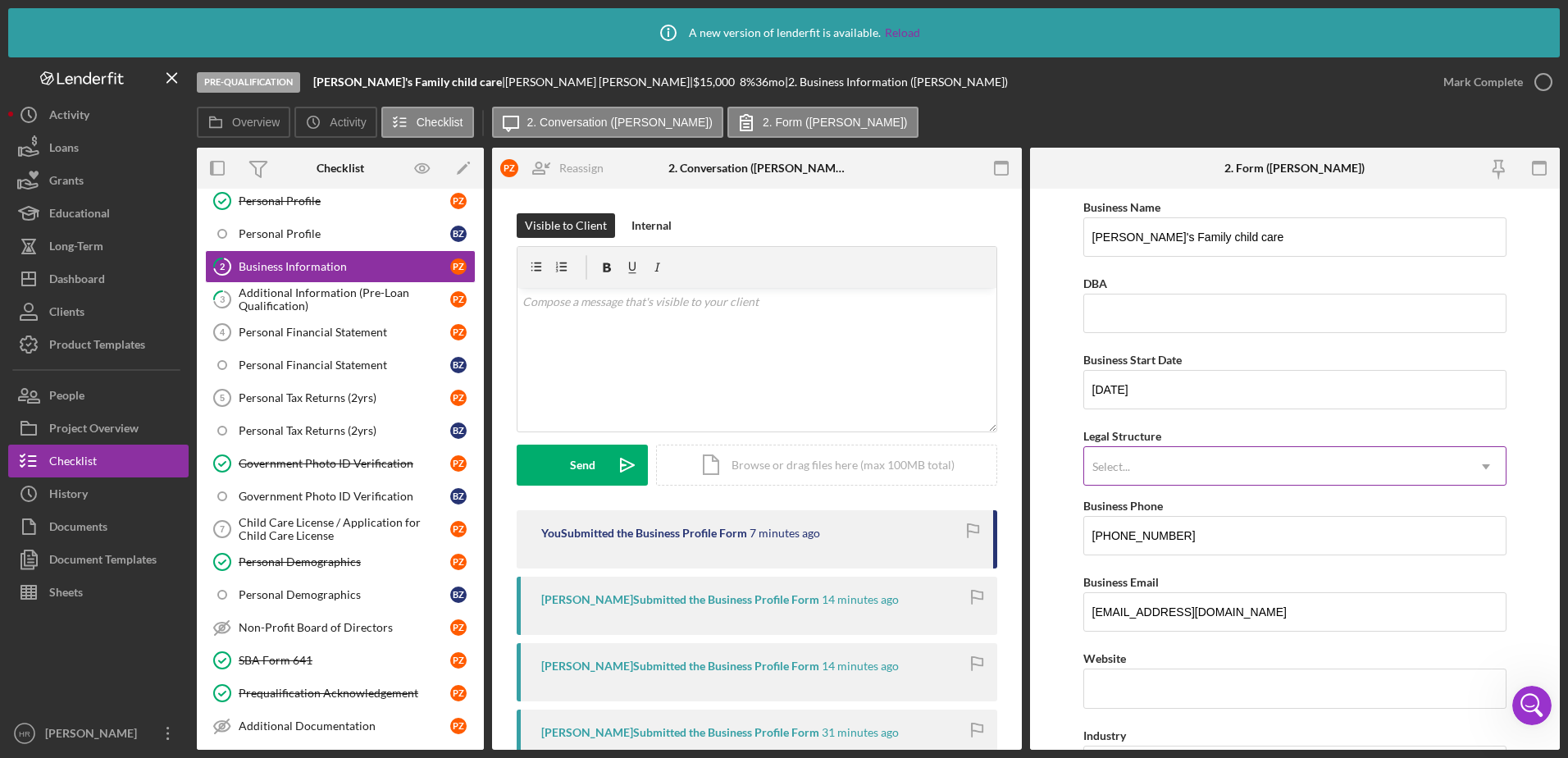
click at [1153, 457] on div "Select..." at bounding box center [1275, 466] width 383 height 38
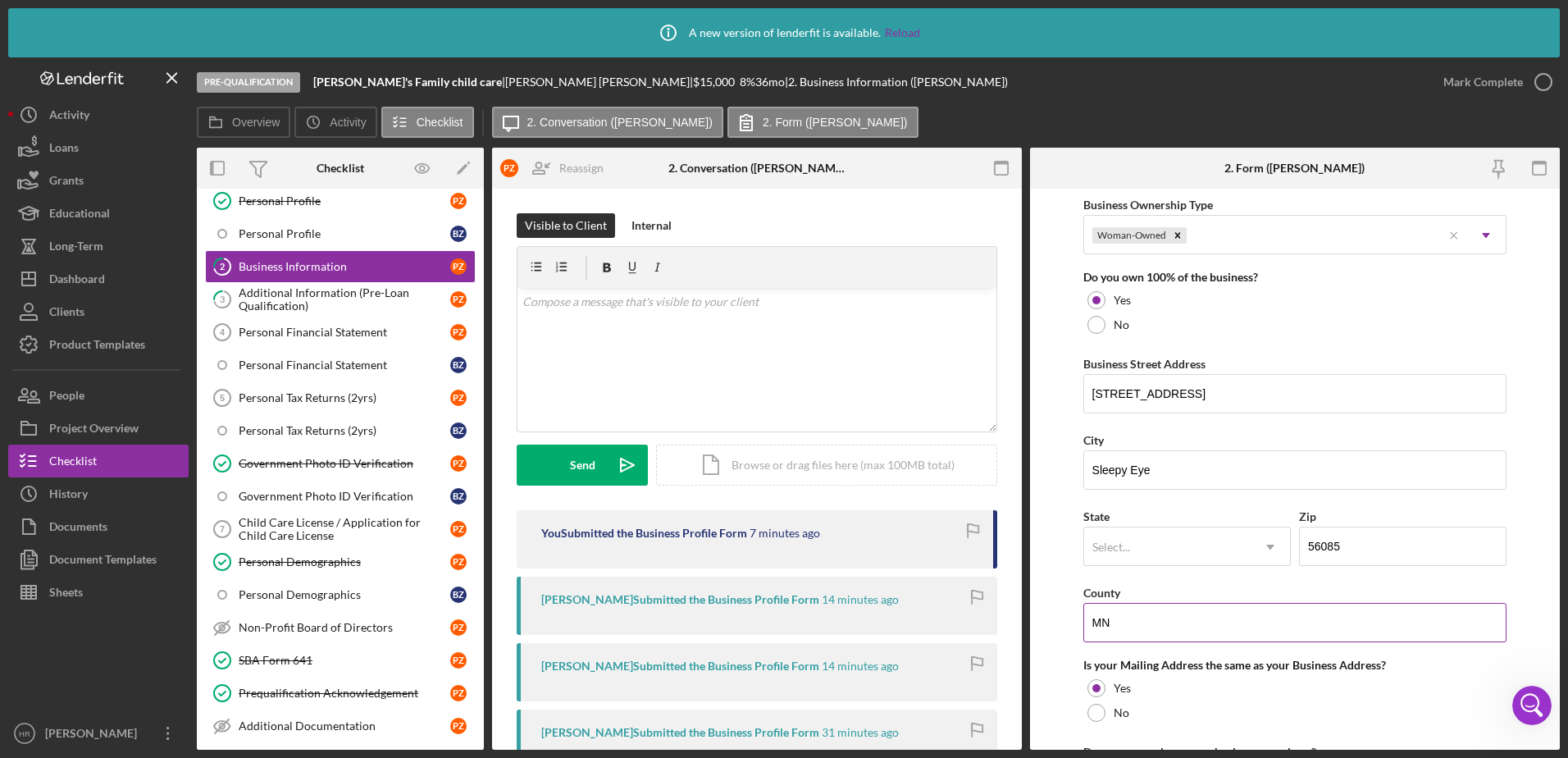
scroll to position [820, 0]
click at [1135, 545] on div "Select..." at bounding box center [1167, 543] width 167 height 38
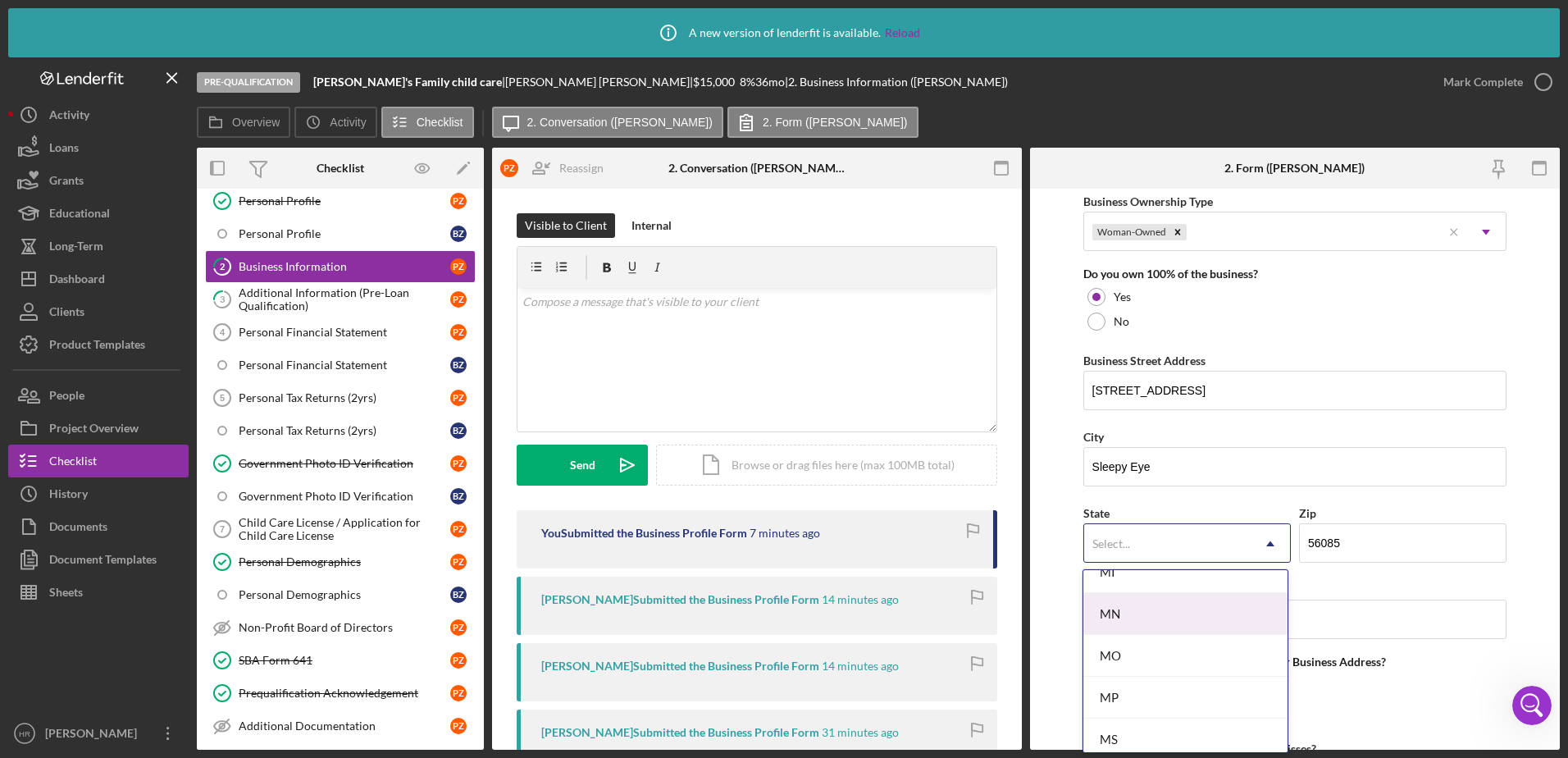
scroll to position [1395, 0]
click at [1120, 630] on div "MN" at bounding box center [1185, 618] width 204 height 42
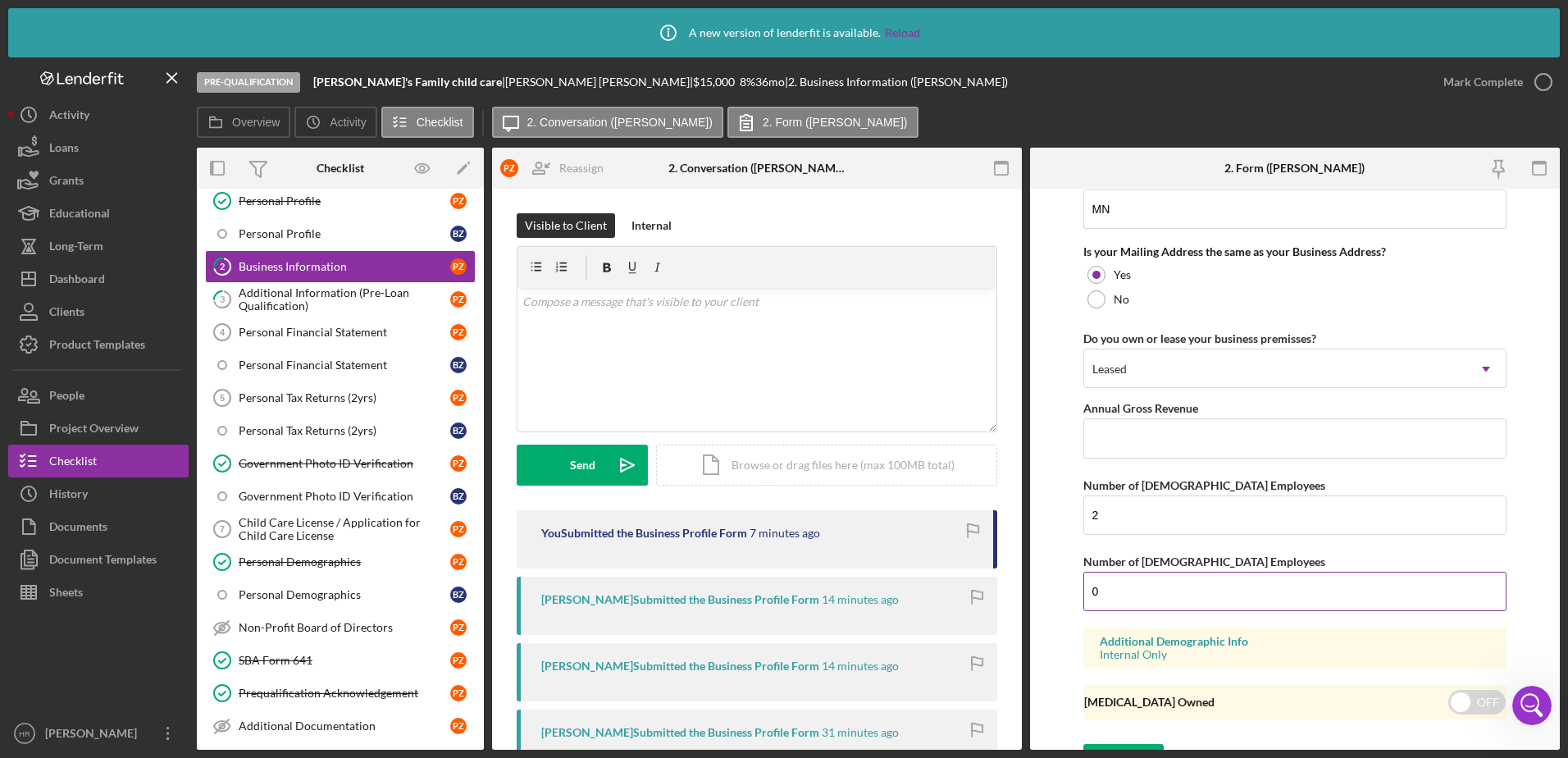
scroll to position [1260, 0]
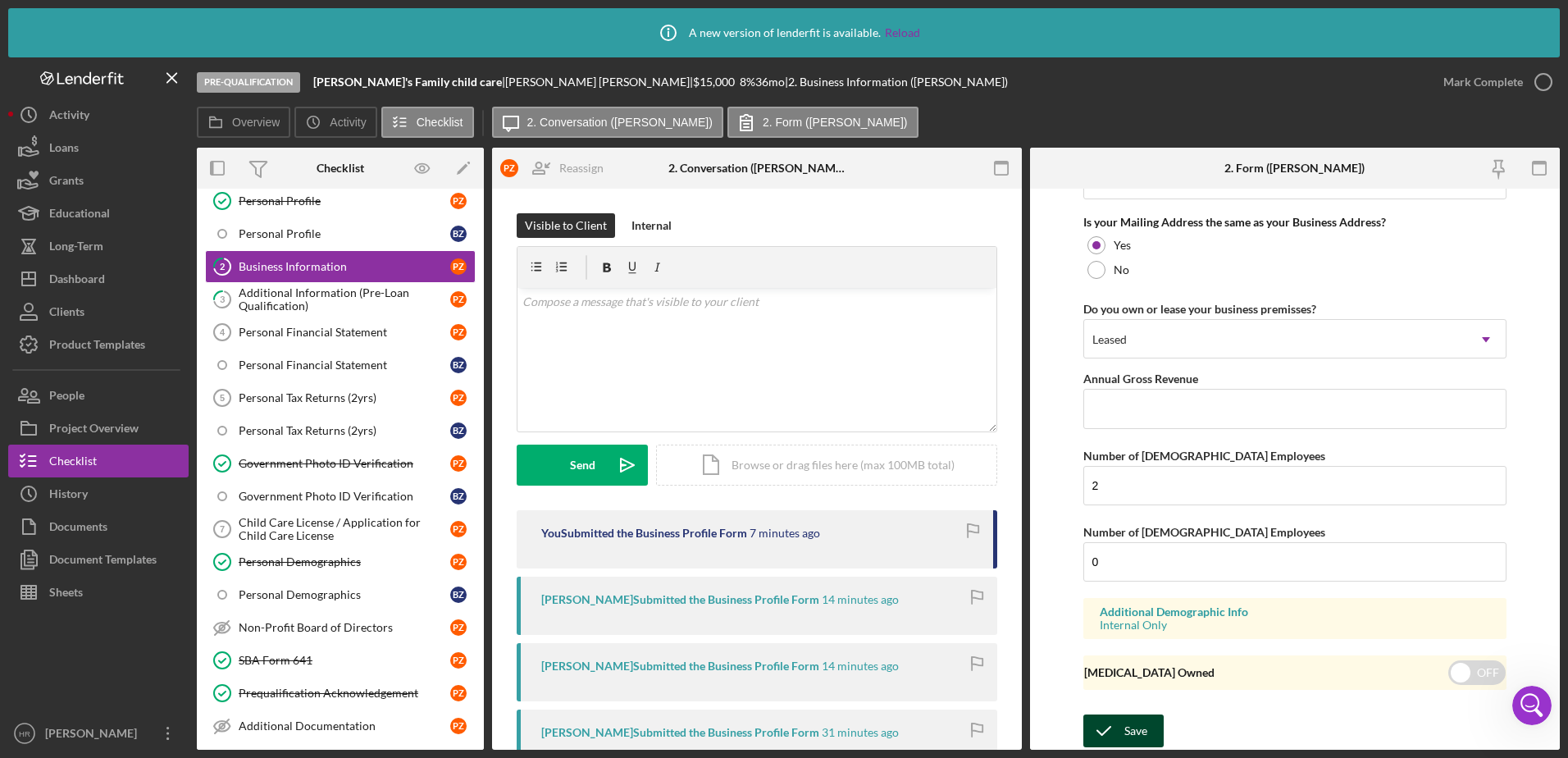
click at [1144, 727] on div "Save" at bounding box center [1136, 731] width 23 height 33
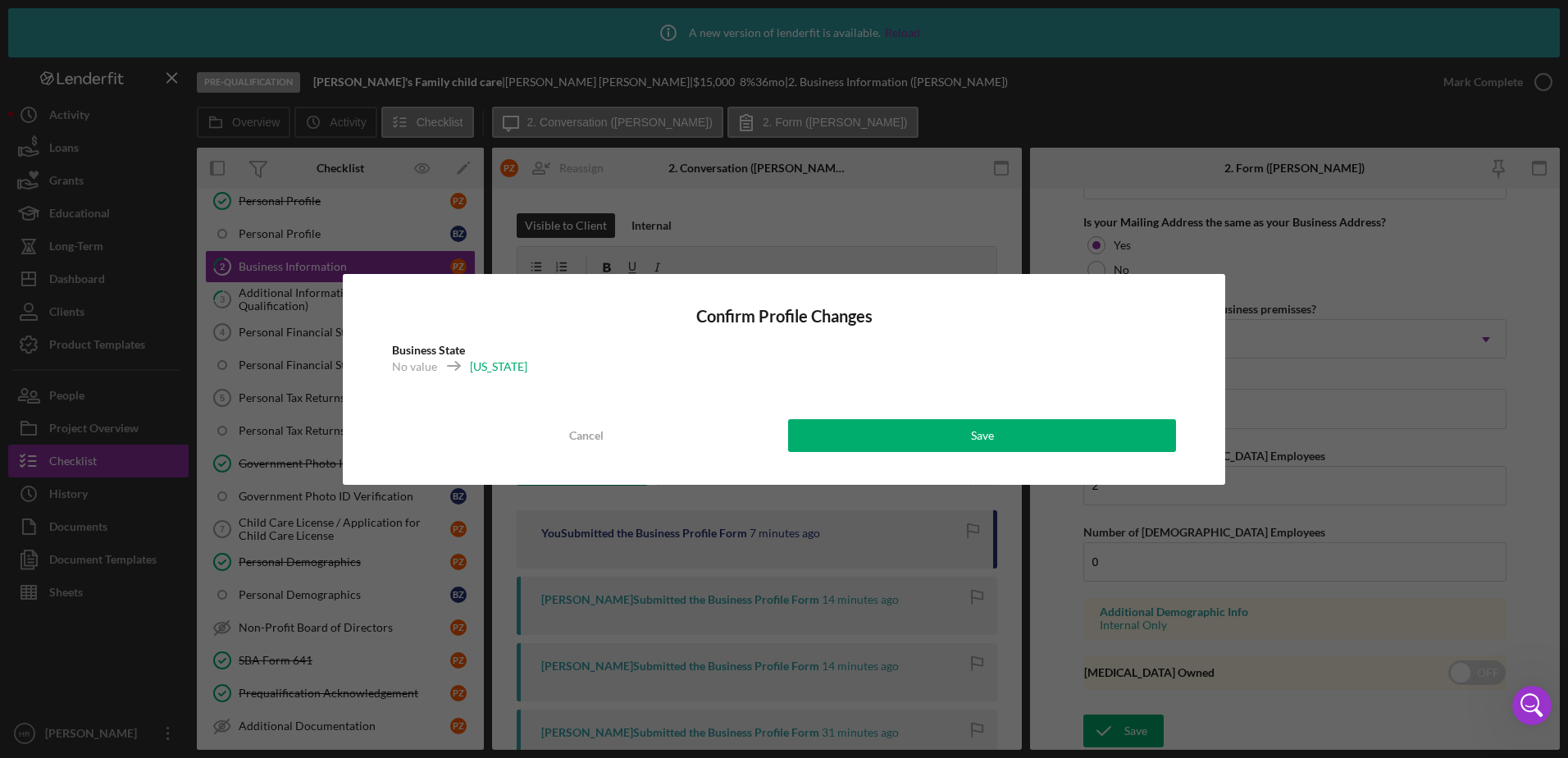
click at [961, 452] on div "Confirm Profile Changes Business State No value [US_STATE] Cancel Save" at bounding box center [784, 379] width 882 height 211
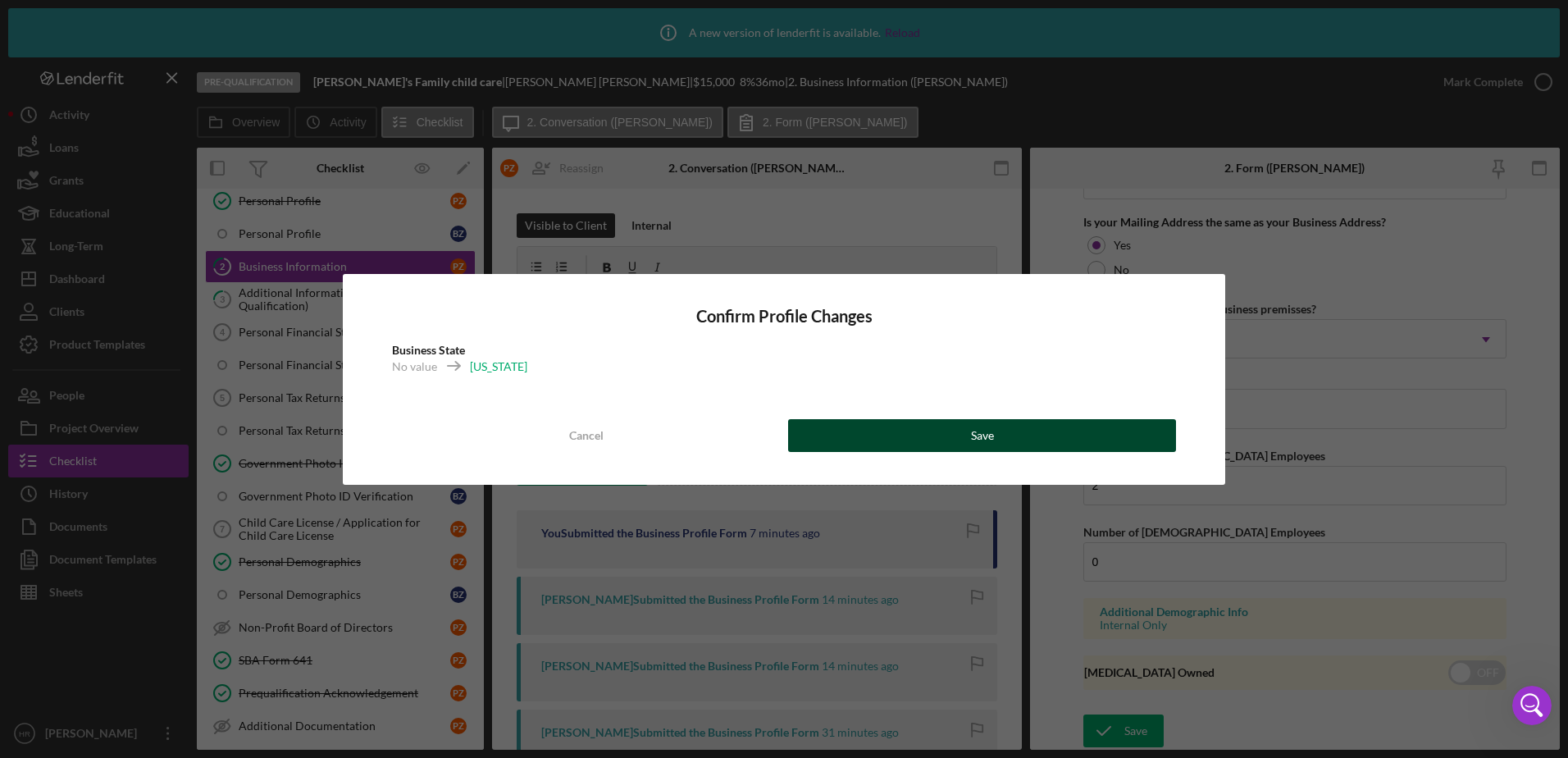
click at [951, 437] on button "Save" at bounding box center [982, 436] width 388 height 33
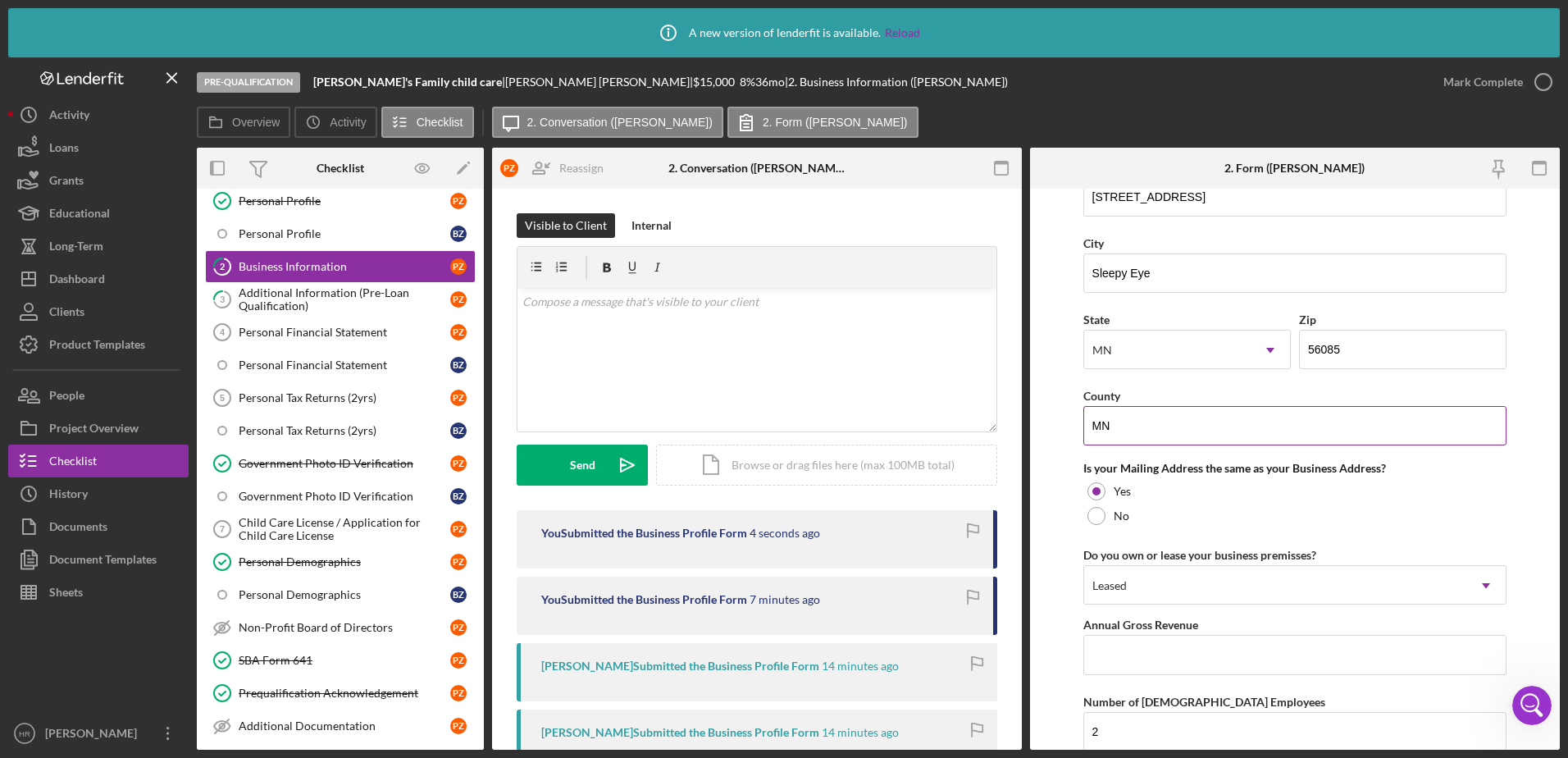
scroll to position [932, 0]
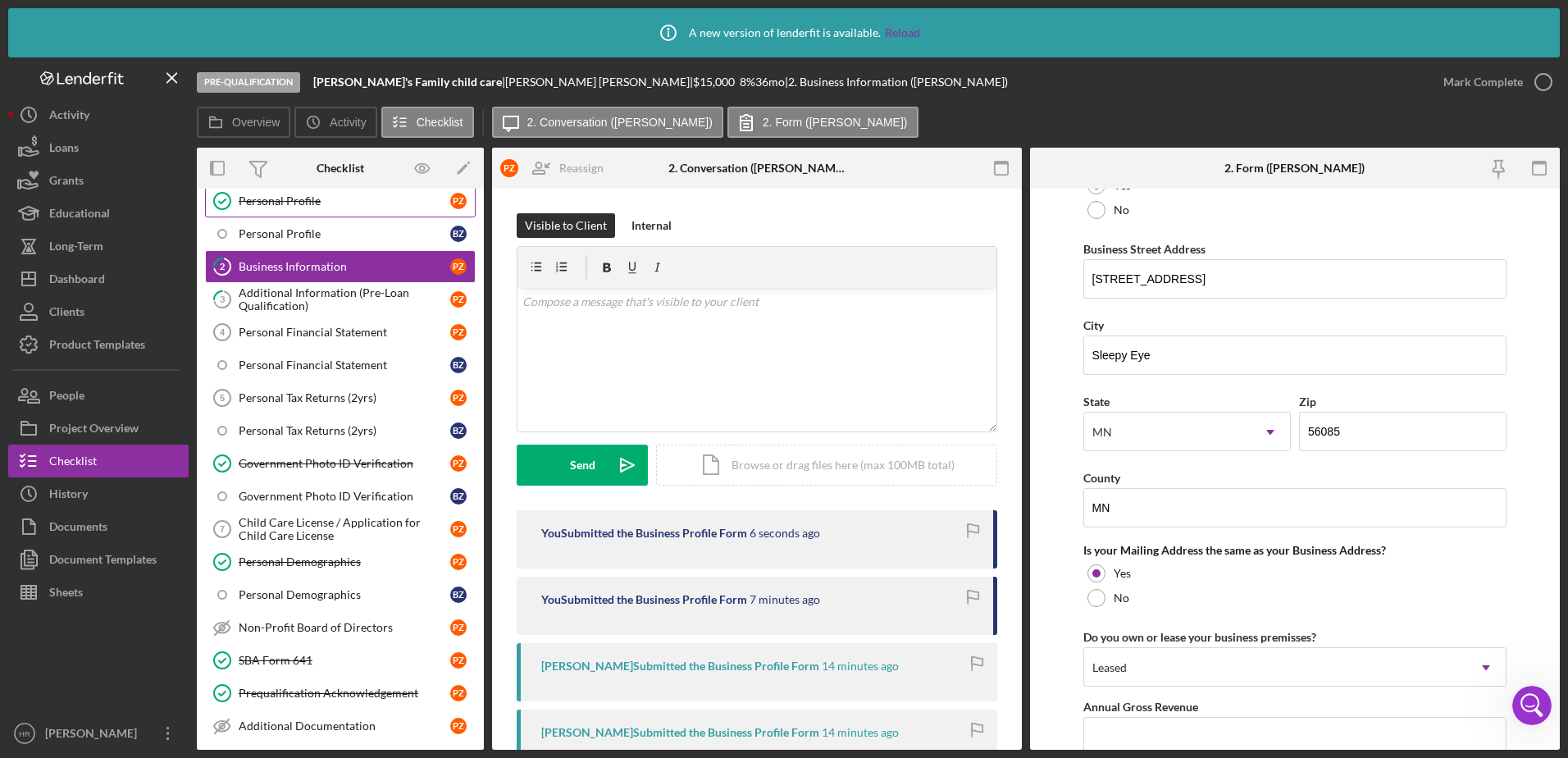
click at [289, 209] on link "Personal Profile Personal Profile P Z" at bounding box center [340, 201] width 271 height 33
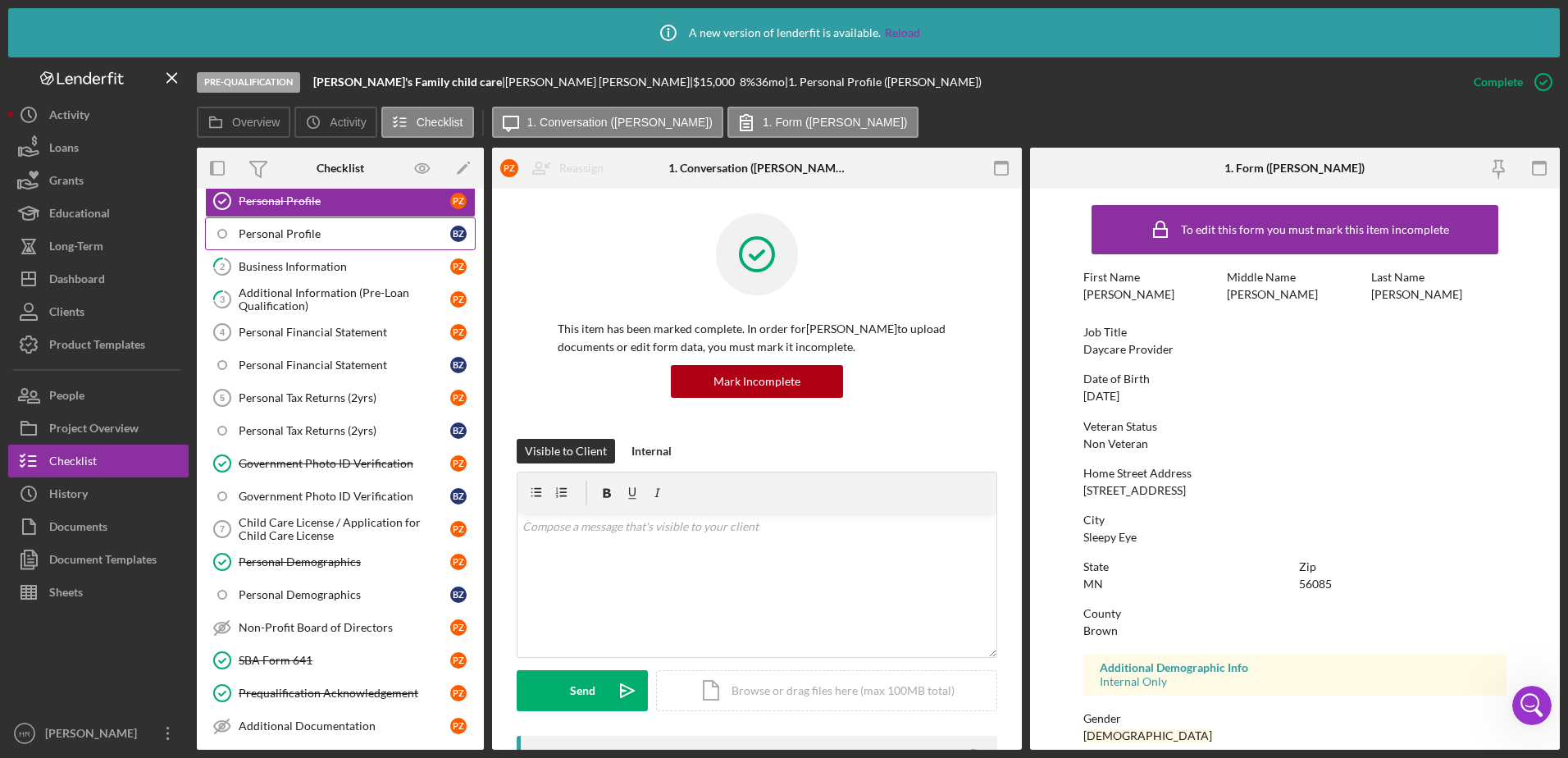
click at [271, 241] on link "Personal Profile B Z" at bounding box center [340, 234] width 271 height 33
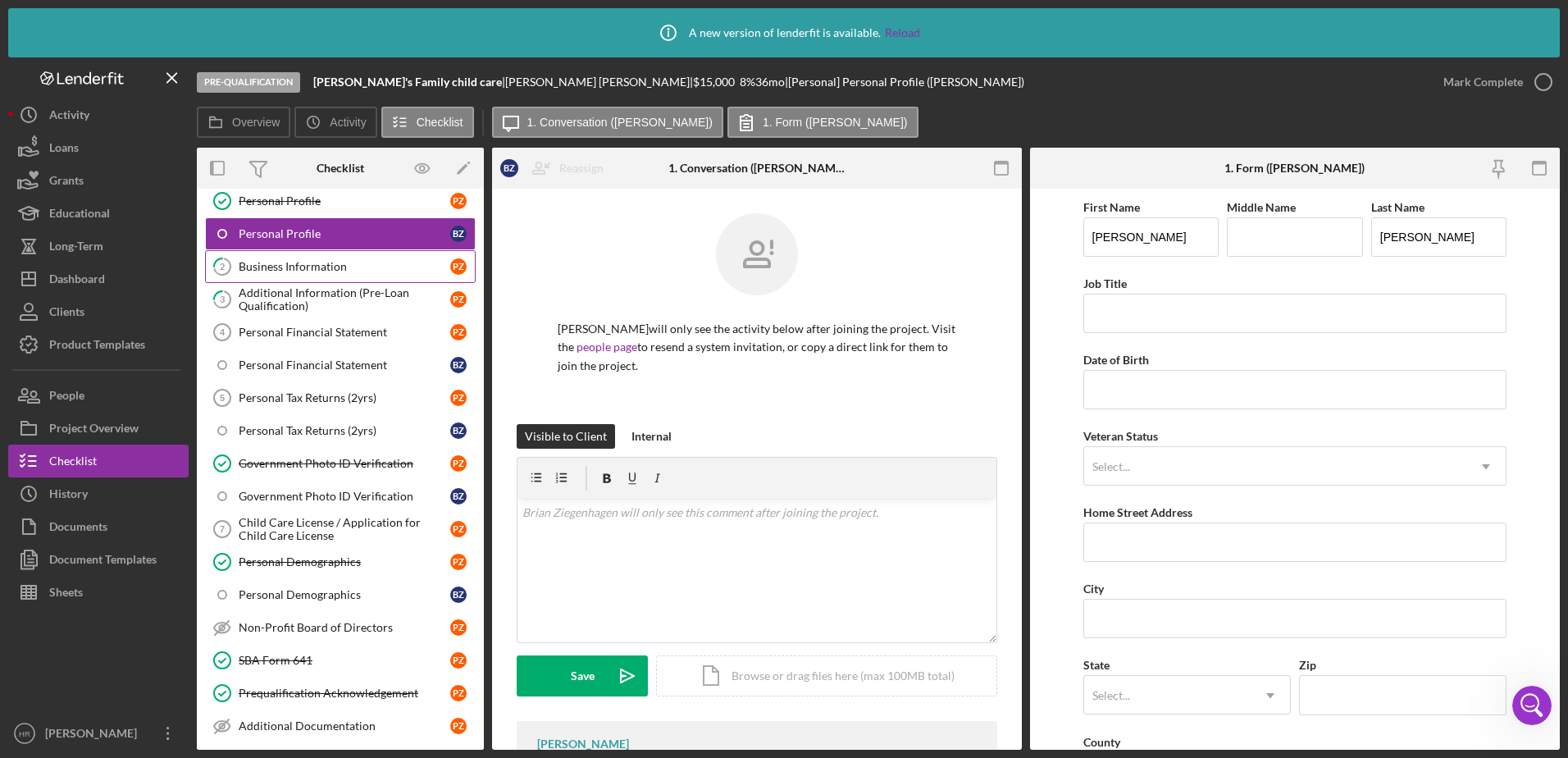
click at [269, 257] on link "2 Business Information P Z" at bounding box center [340, 266] width 271 height 33
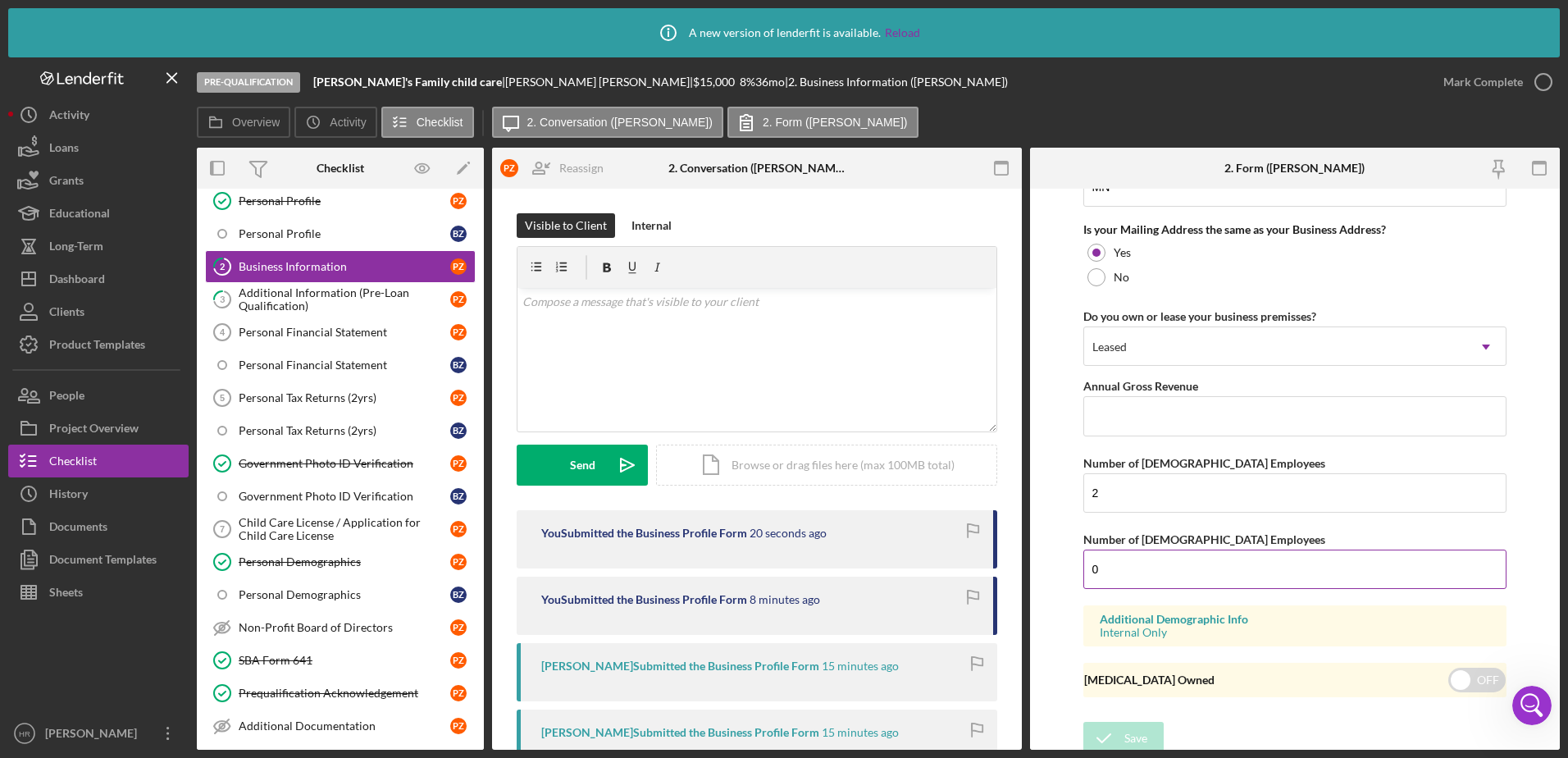
scroll to position [1260, 0]
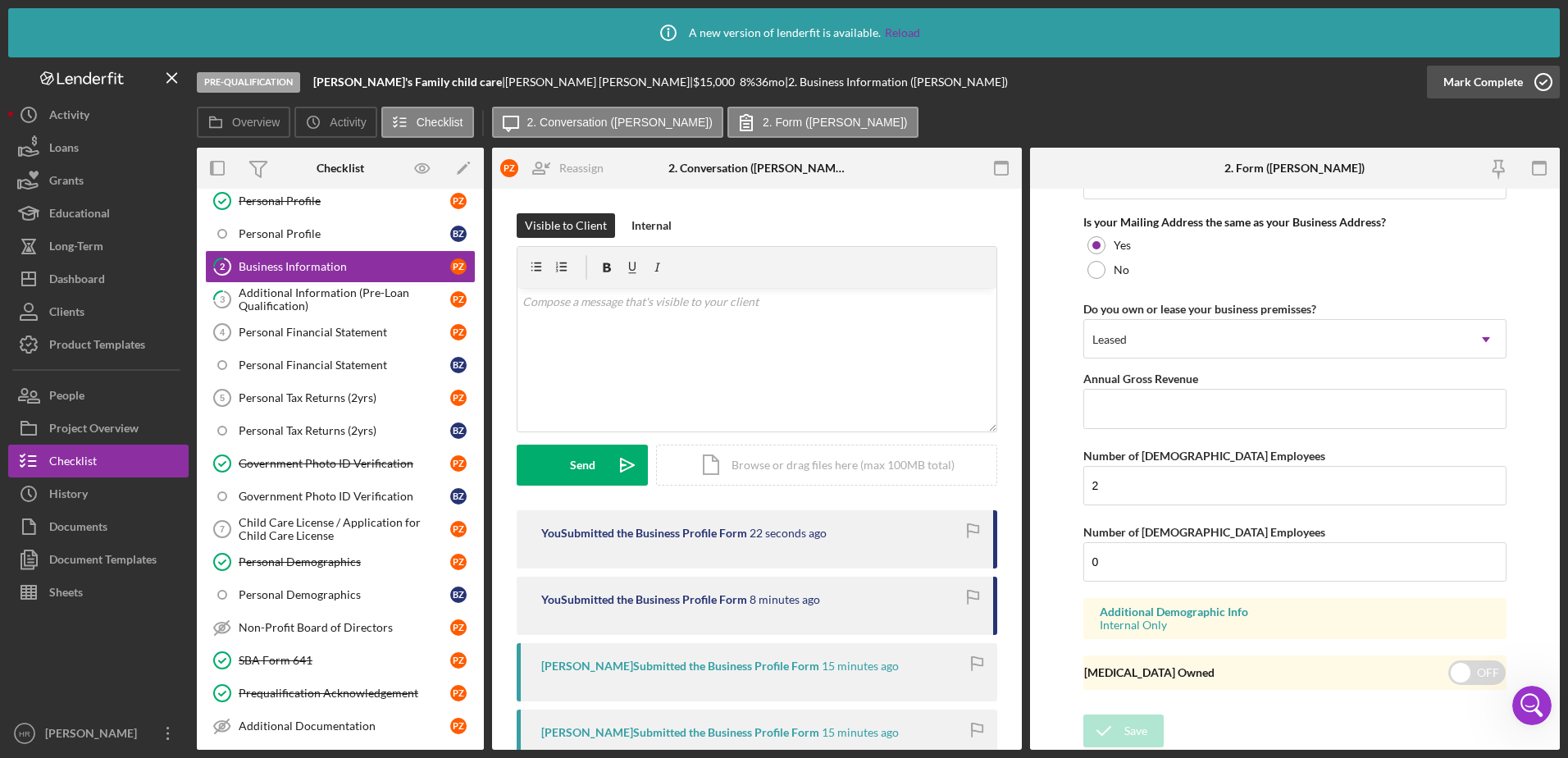
click at [1544, 88] on icon "button" at bounding box center [1544, 82] width 41 height 41
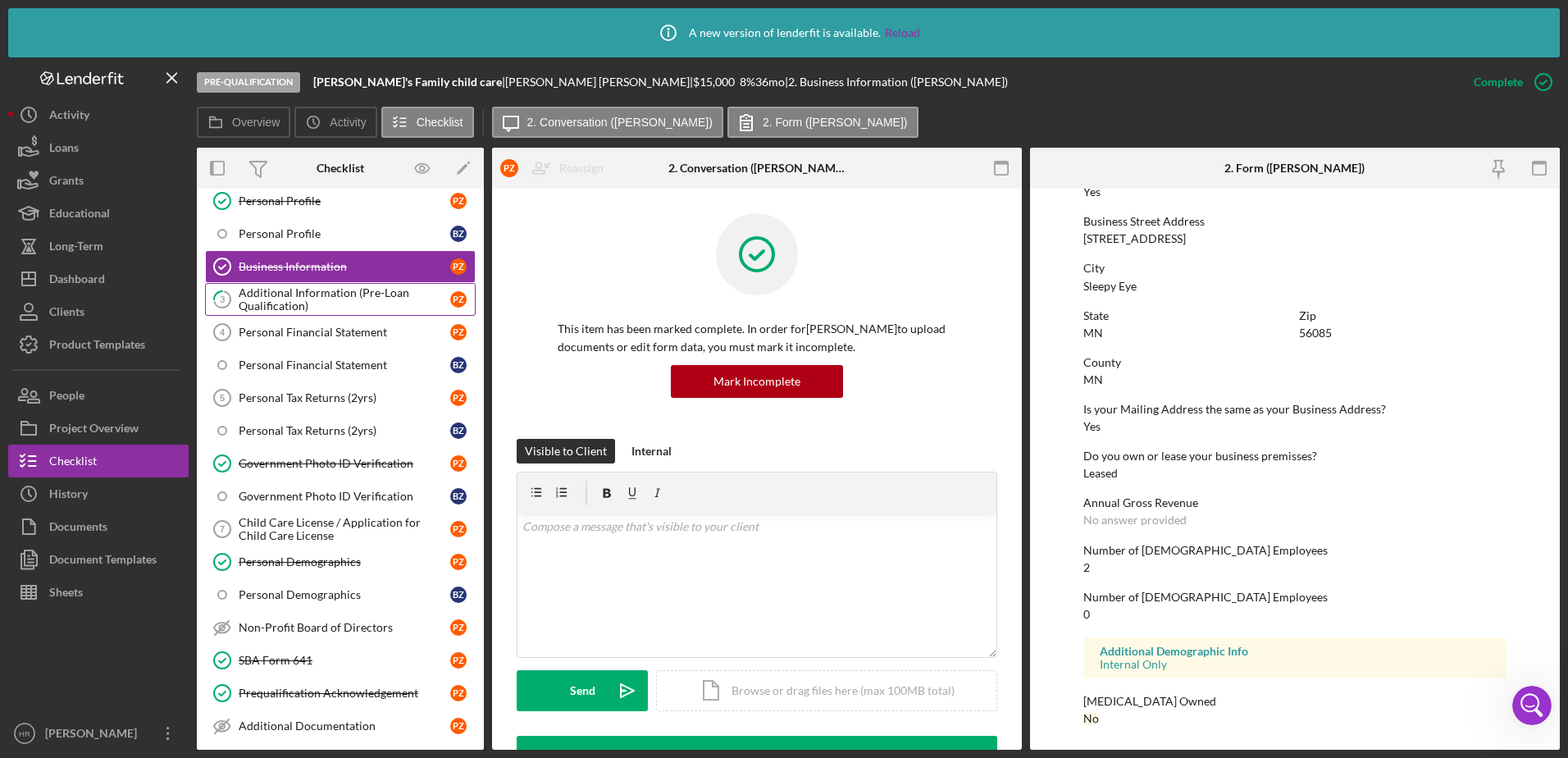
scroll to position [676, 0]
click at [302, 294] on div "Additional Information (Pre-Loan Qualification)" at bounding box center [344, 299] width 212 height 26
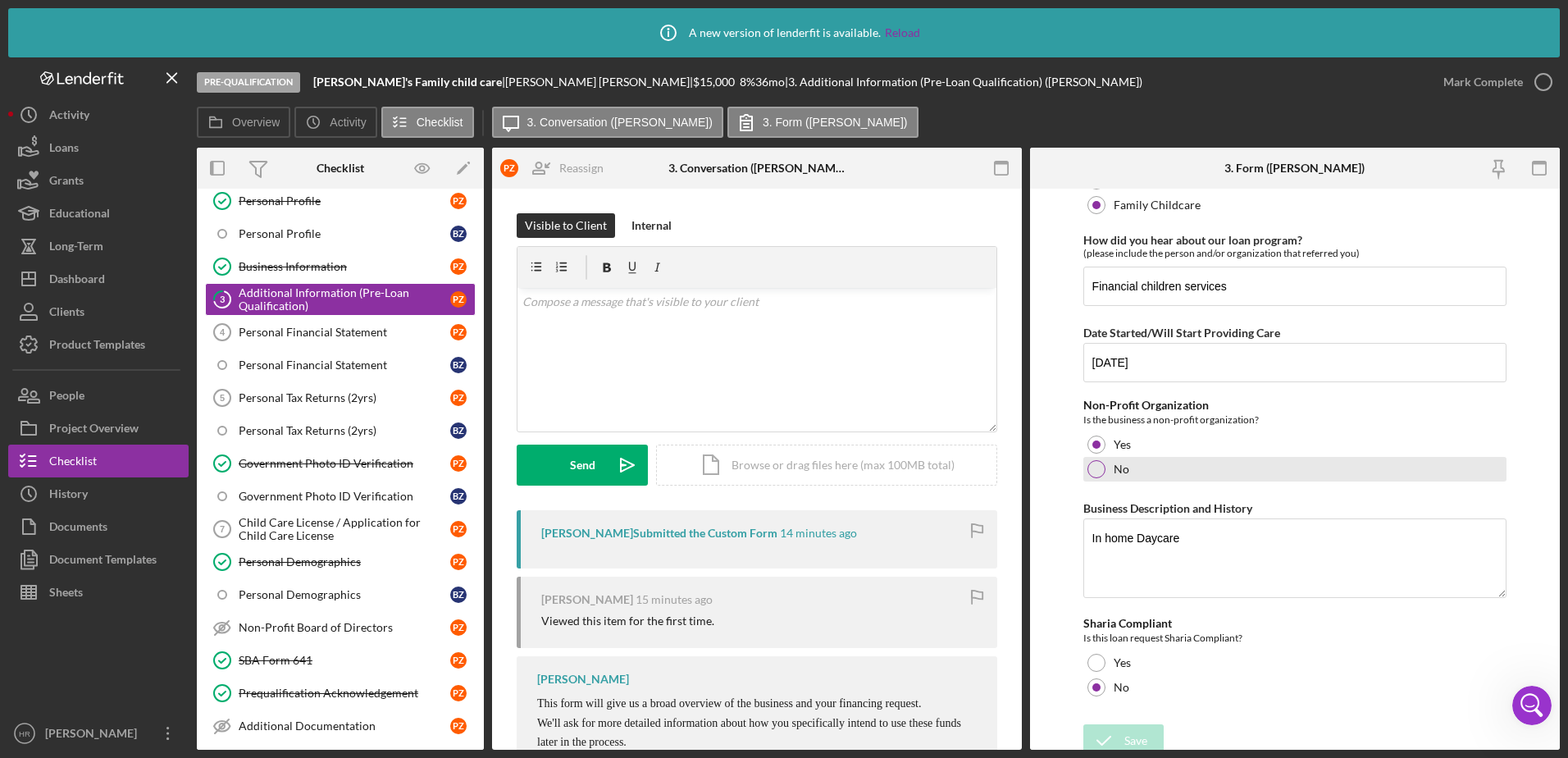
scroll to position [113, 0]
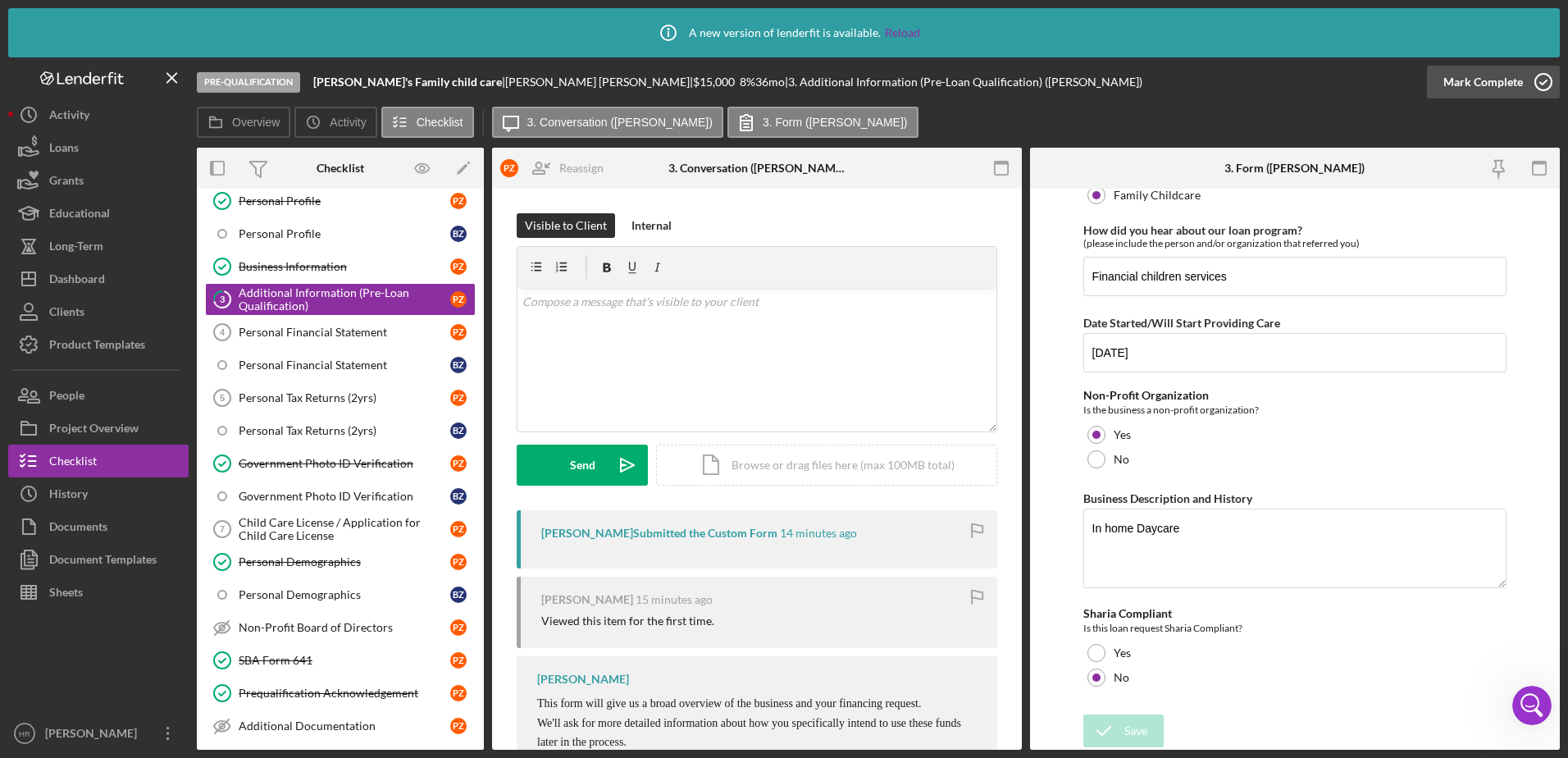
click at [1539, 76] on icon "button" at bounding box center [1544, 82] width 41 height 41
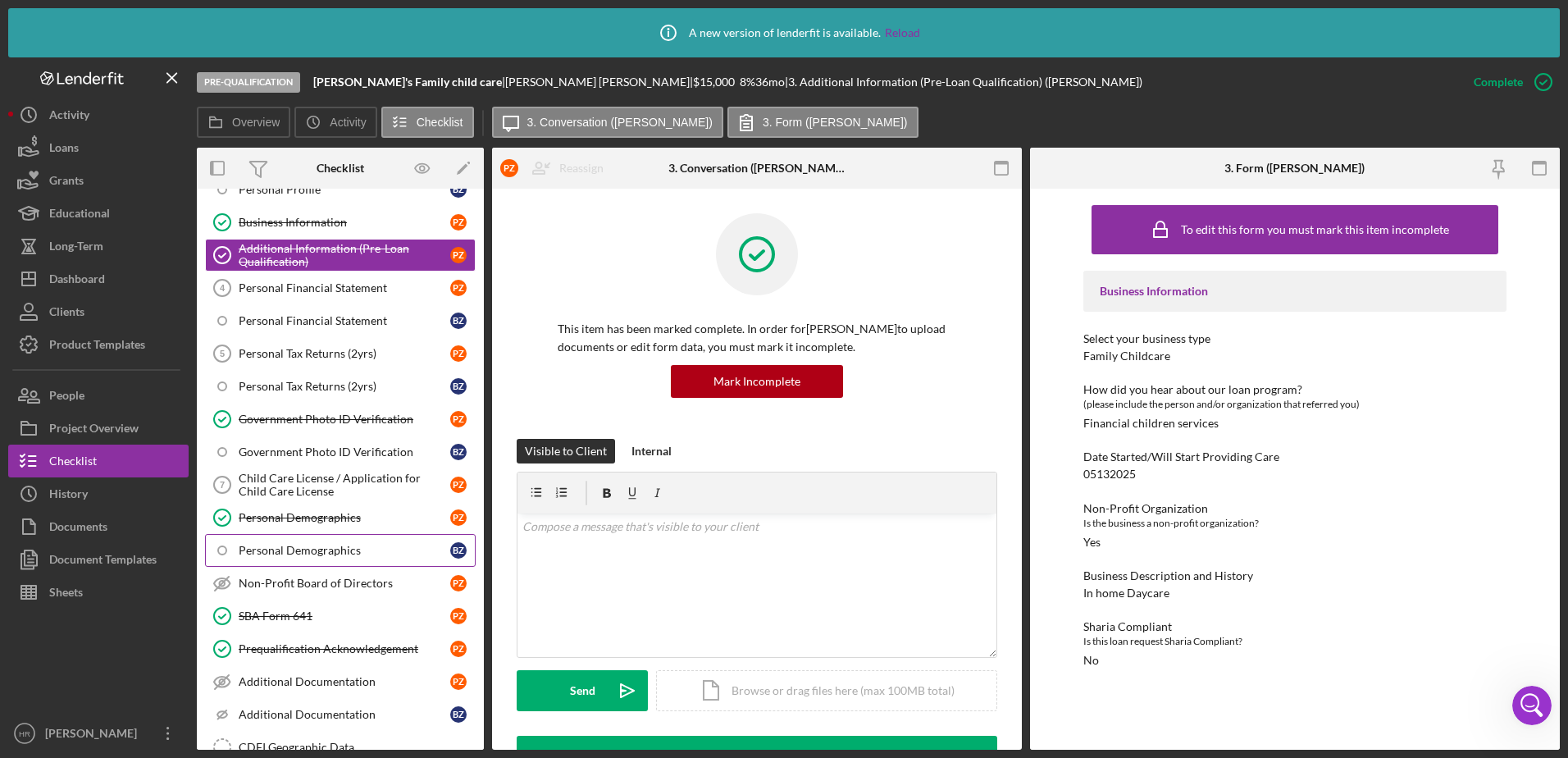
scroll to position [164, 0]
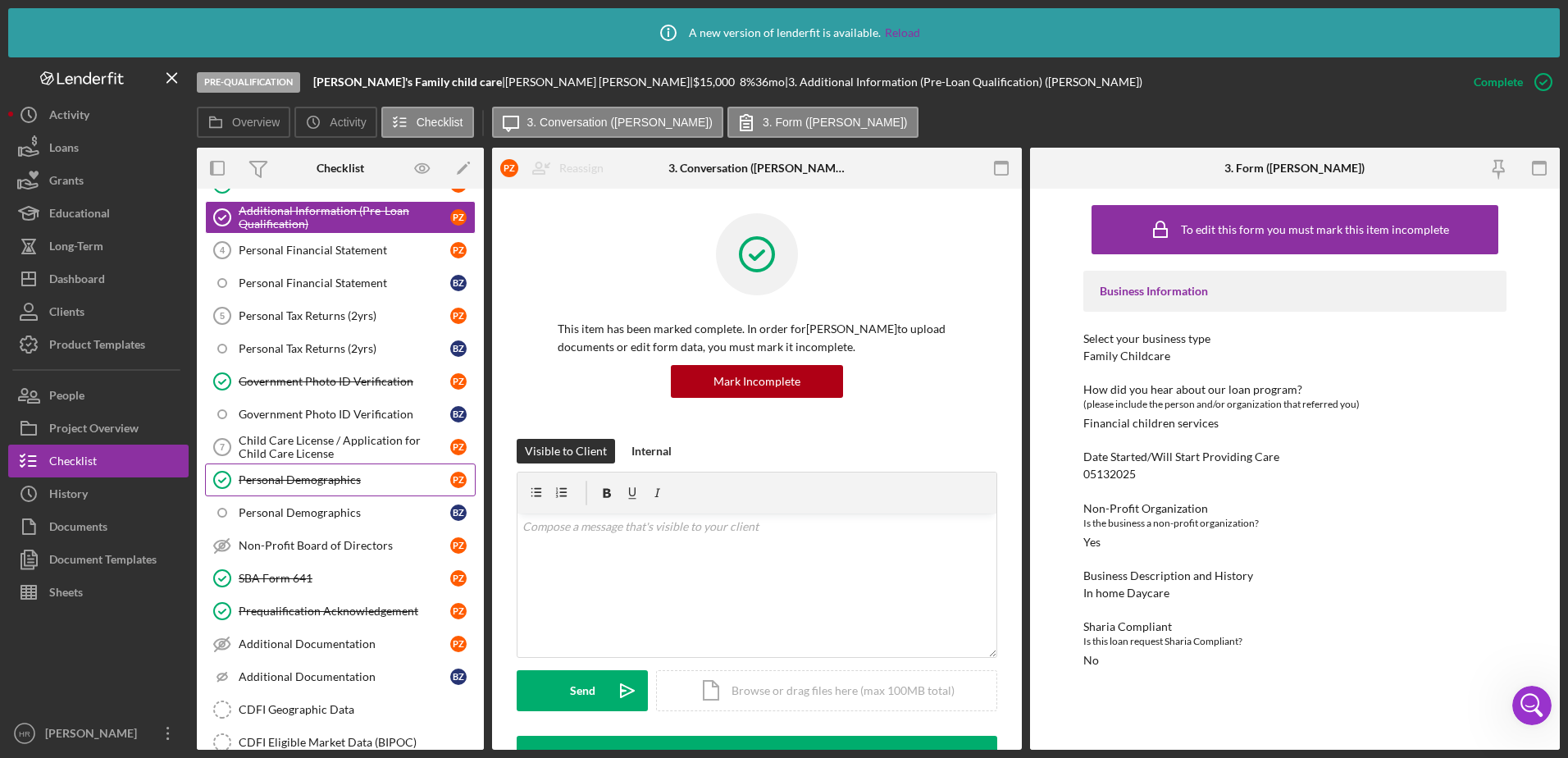
click at [290, 490] on link "Personal Demographics Personal Demographics P Z" at bounding box center [340, 480] width 271 height 33
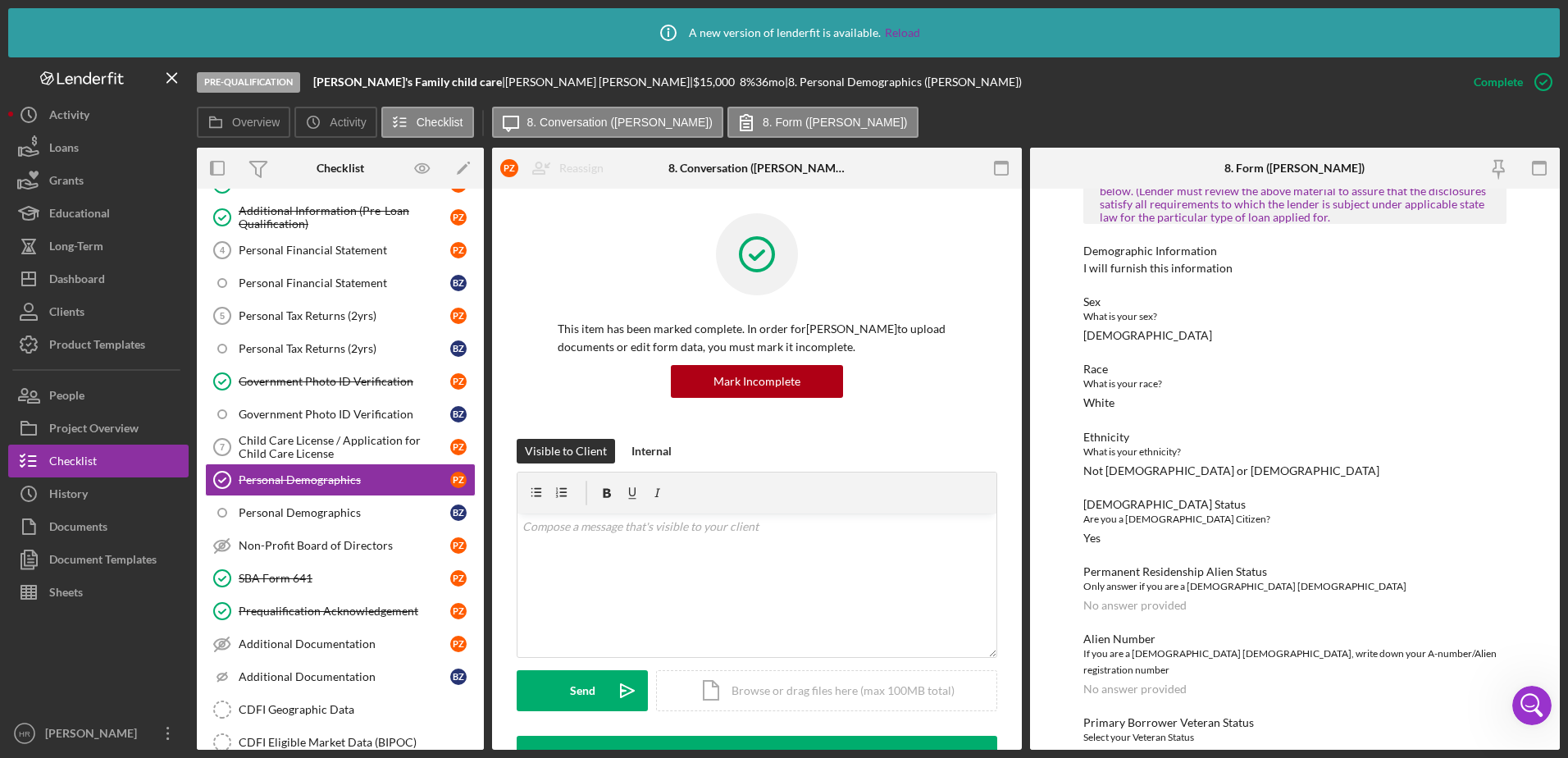
scroll to position [918, 0]
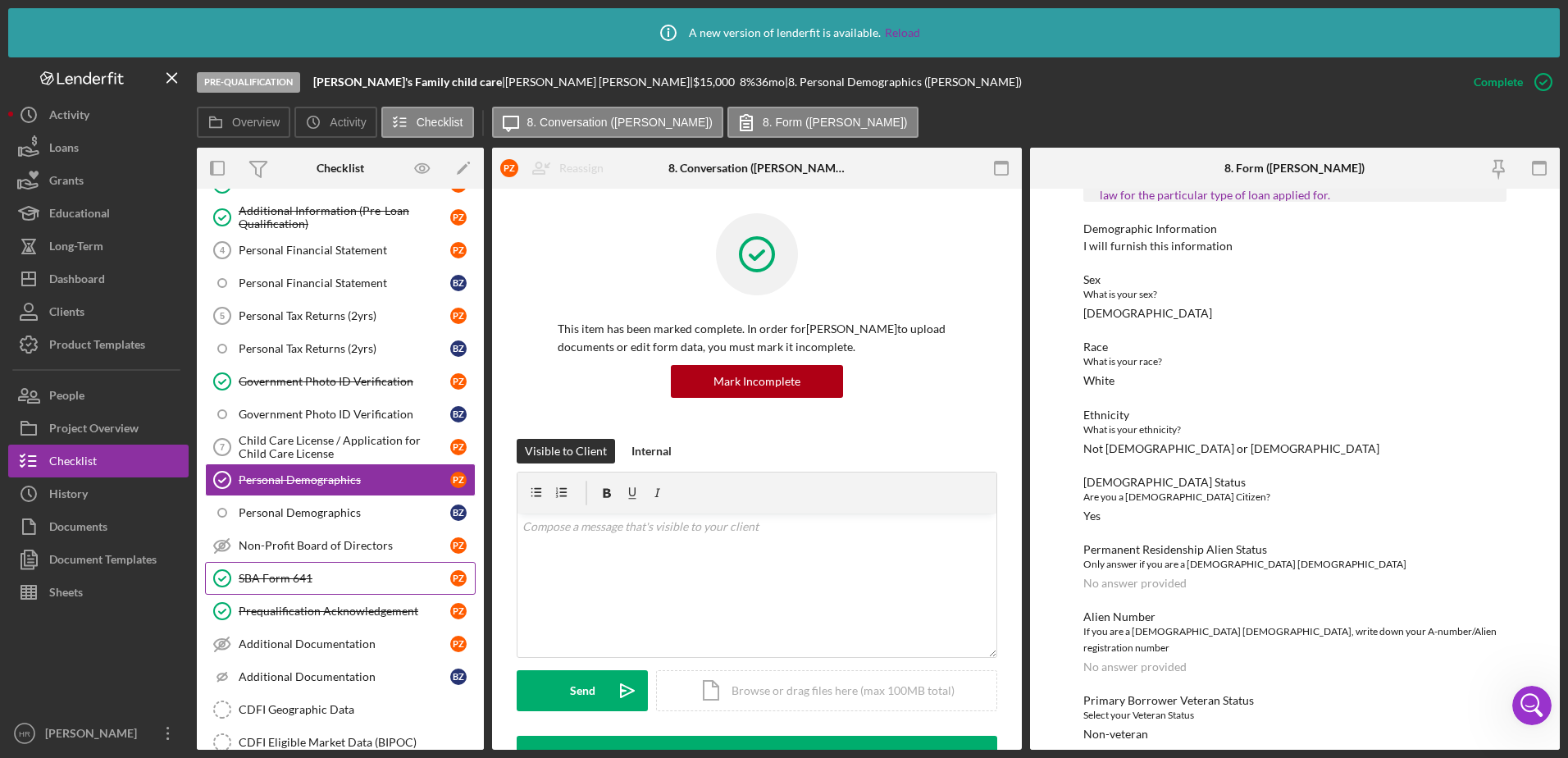
click at [280, 583] on div "SBA Form 641" at bounding box center [344, 578] width 212 height 13
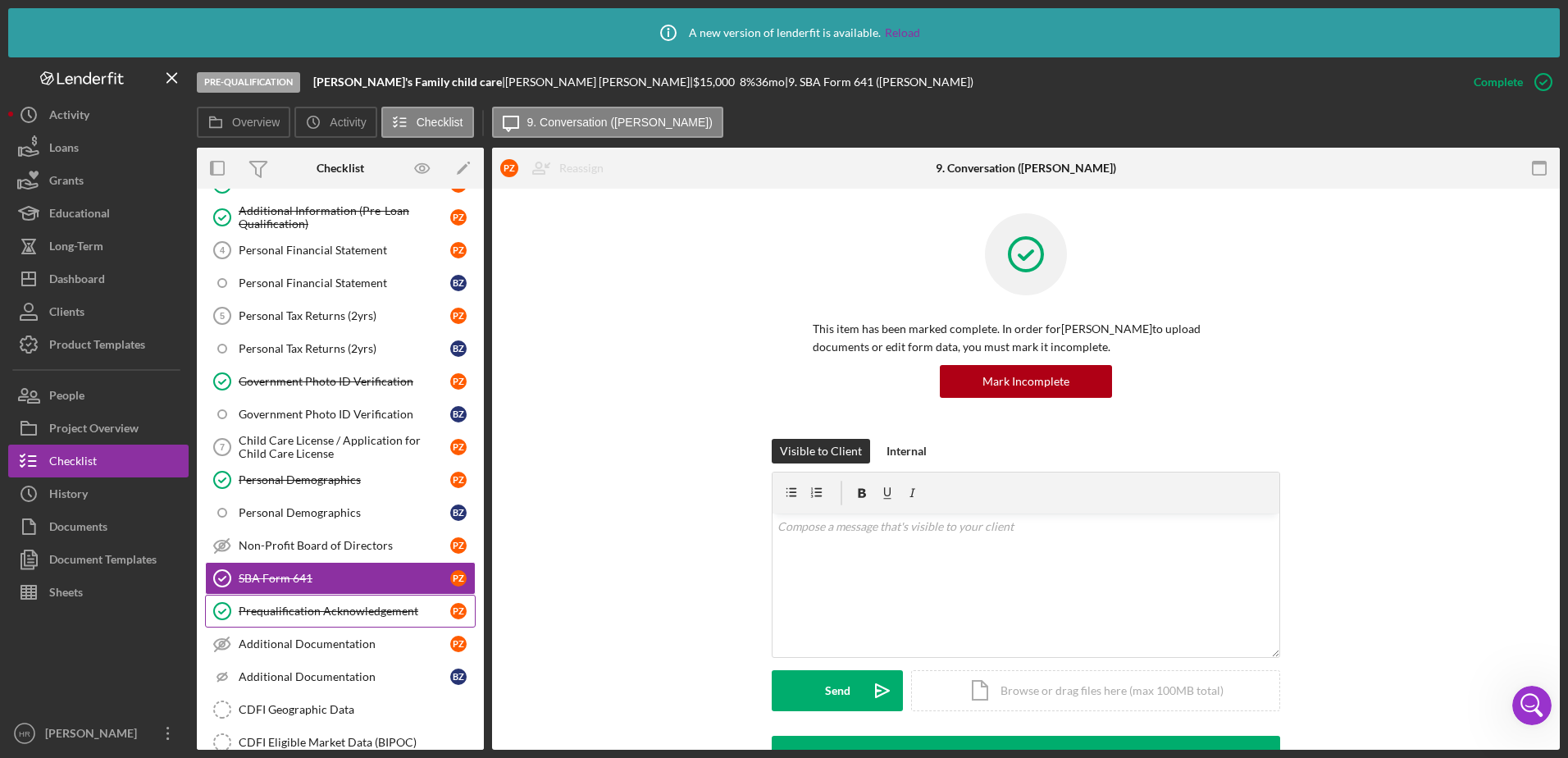
click at [297, 605] on div "Prequalification Acknowledgement" at bounding box center [344, 611] width 212 height 13
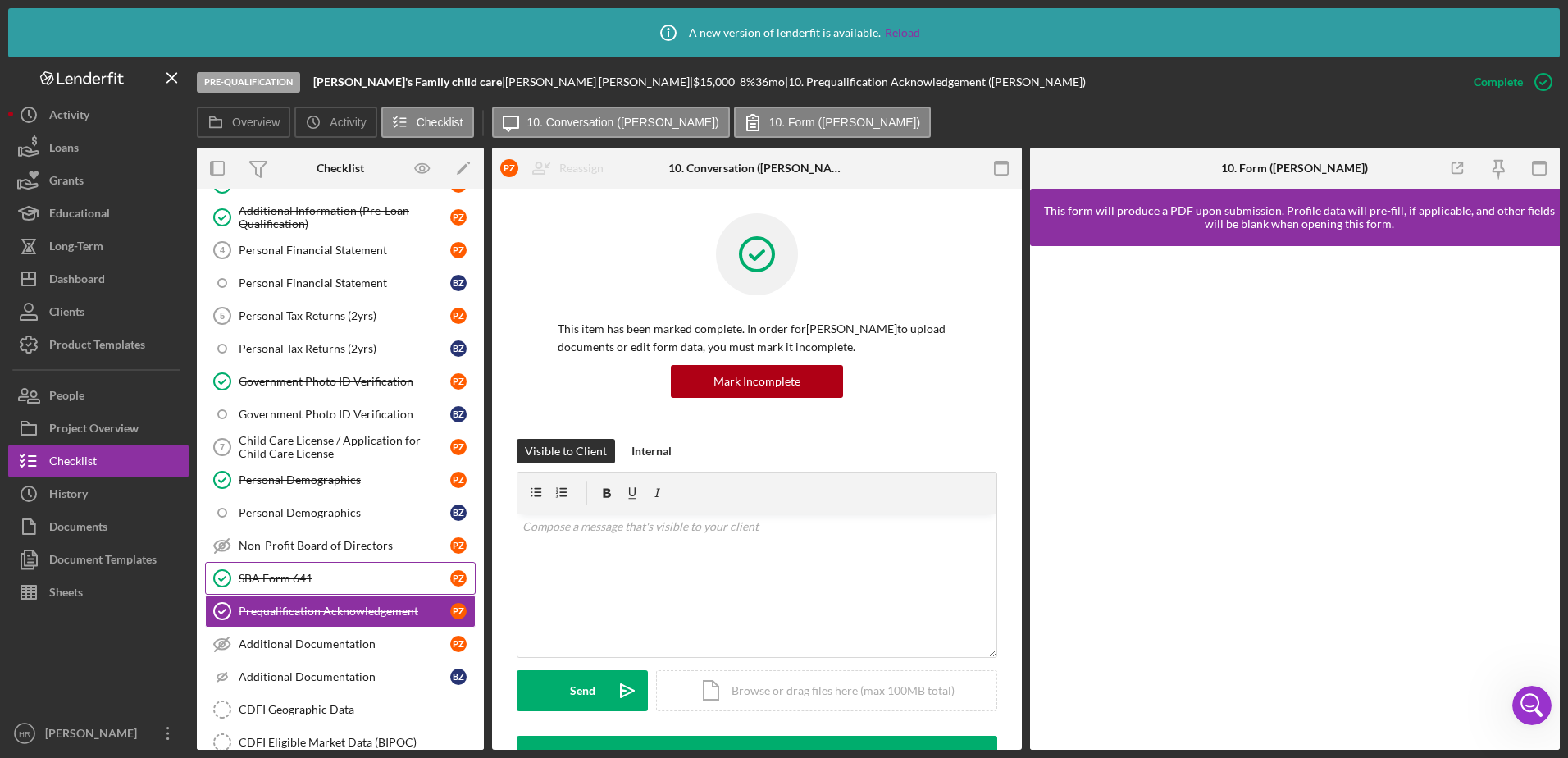
click at [285, 585] on div "SBA Form 641" at bounding box center [344, 578] width 212 height 13
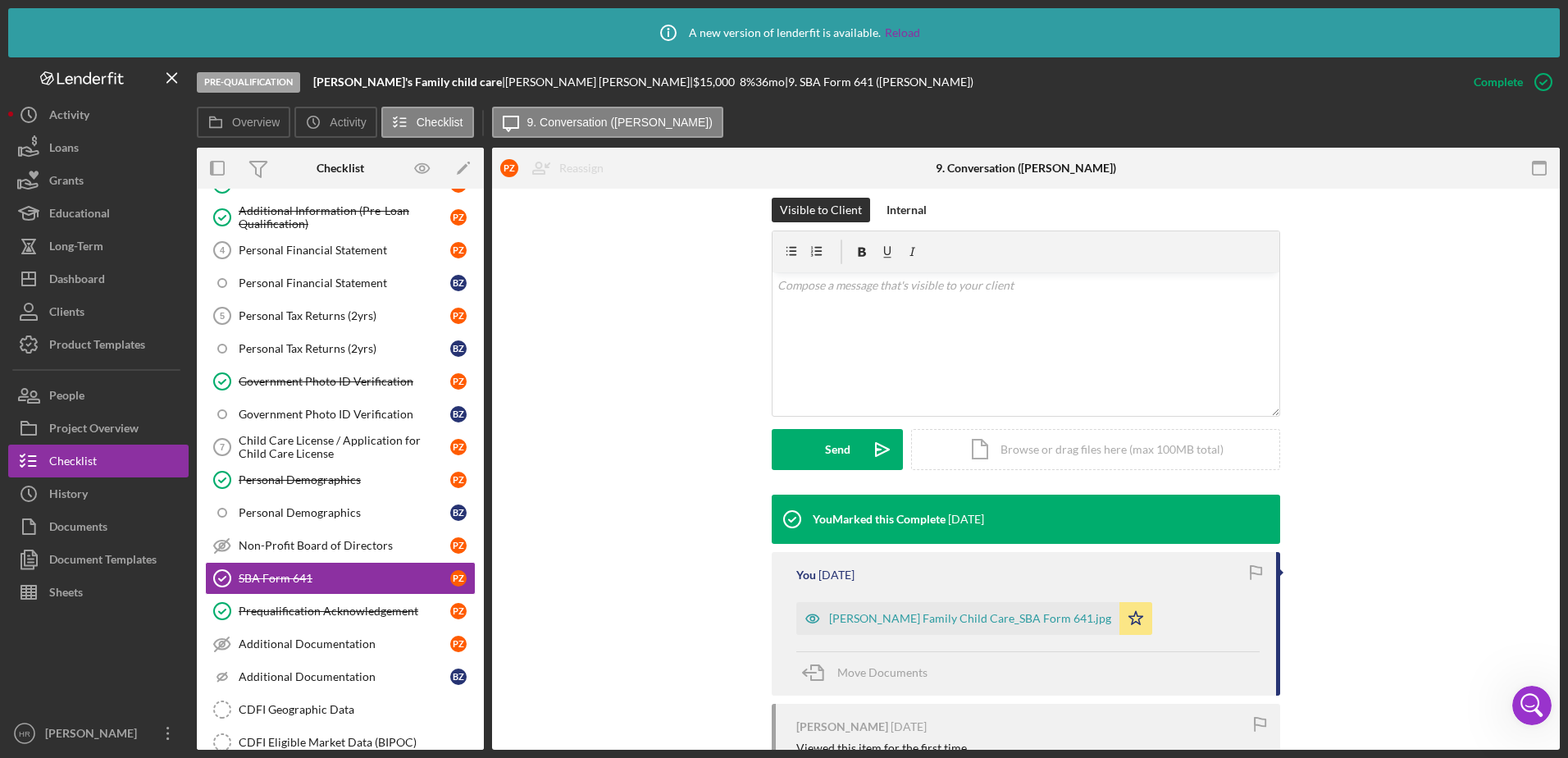
scroll to position [410, 0]
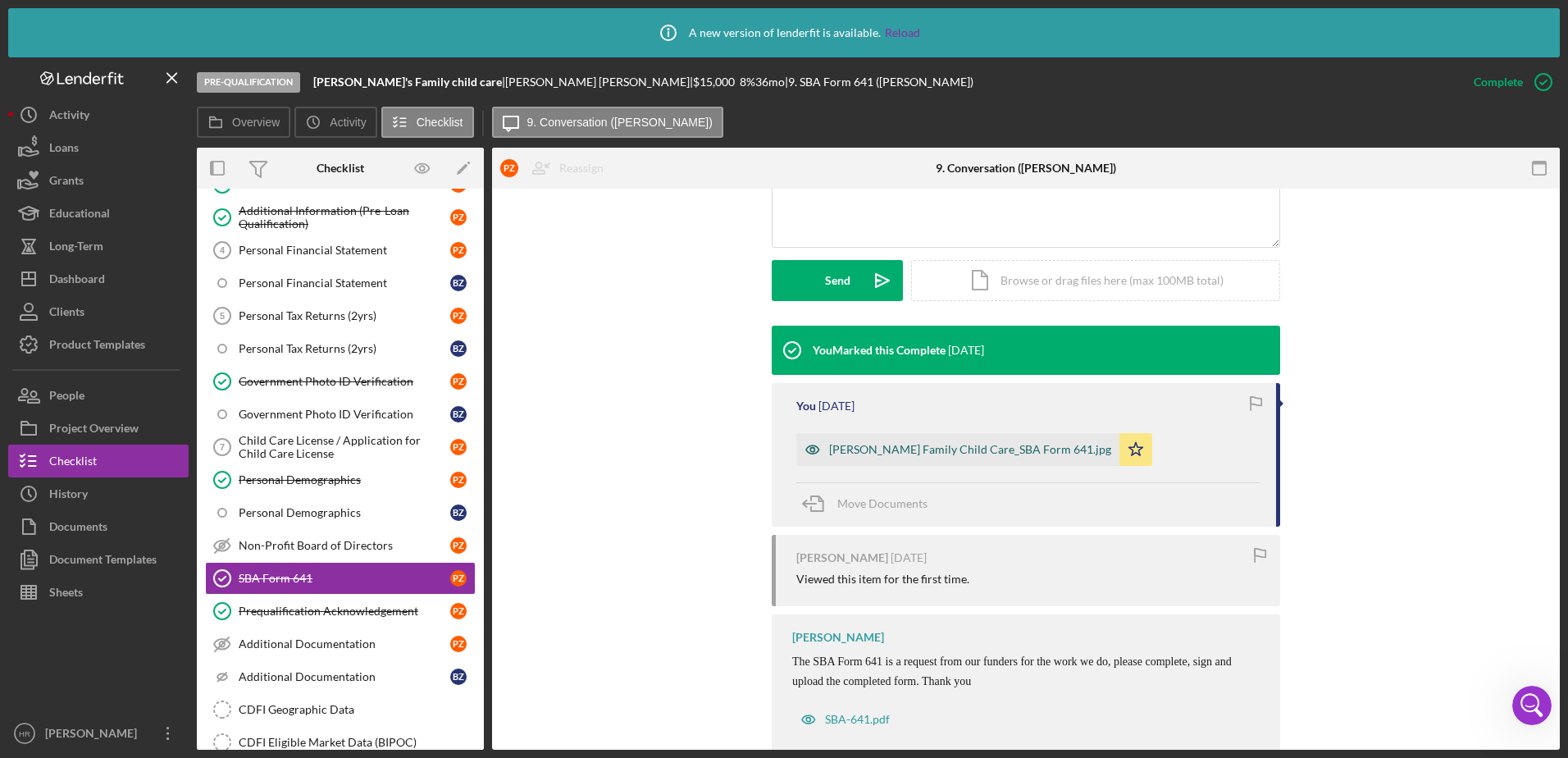
click at [874, 447] on div "[PERSON_NAME] Family Child Care_SBA Form 641.jpg" at bounding box center [969, 449] width 282 height 13
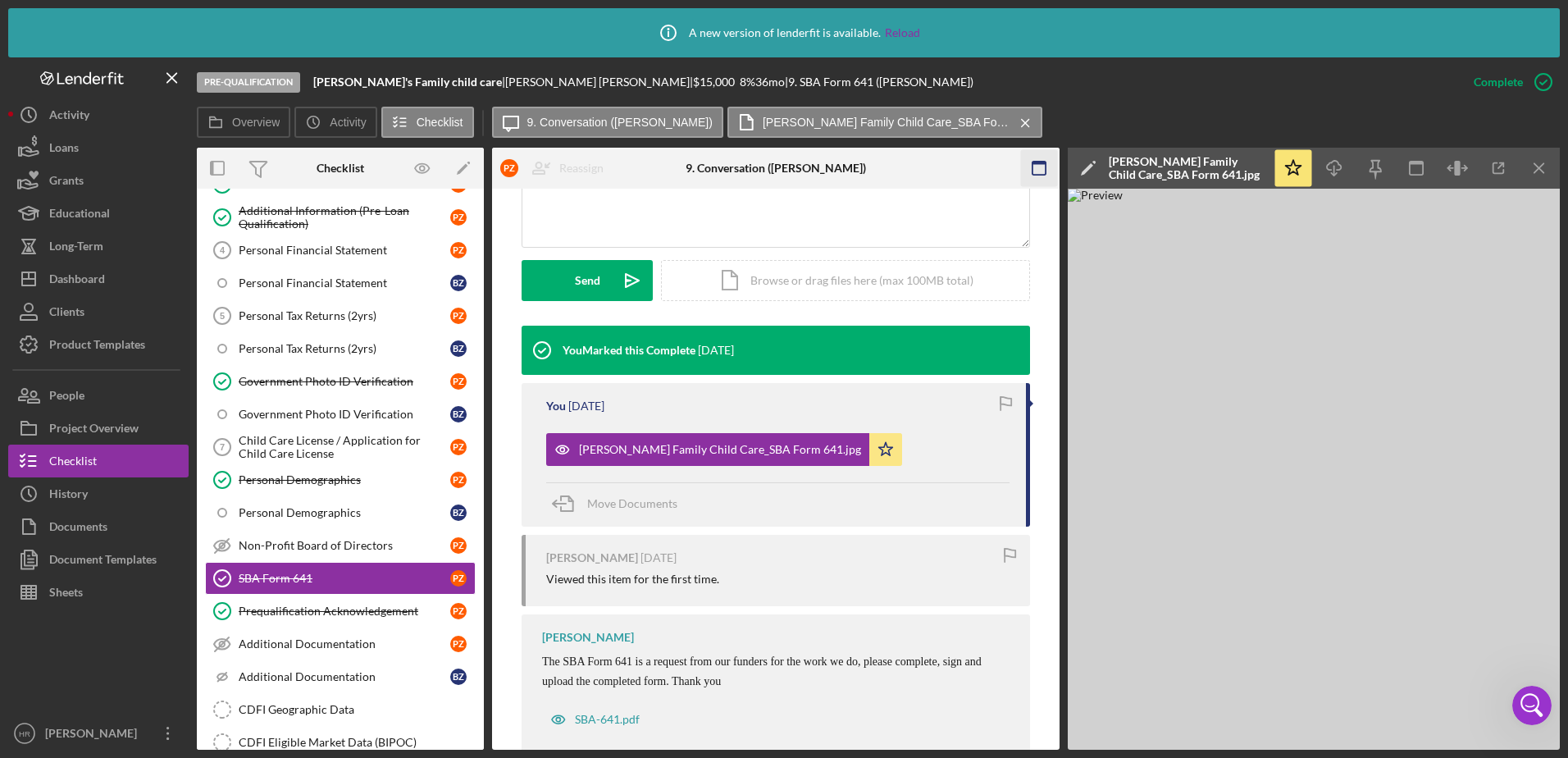
click at [1533, 163] on icon "Icon/Menu Close" at bounding box center [1540, 169] width 37 height 37
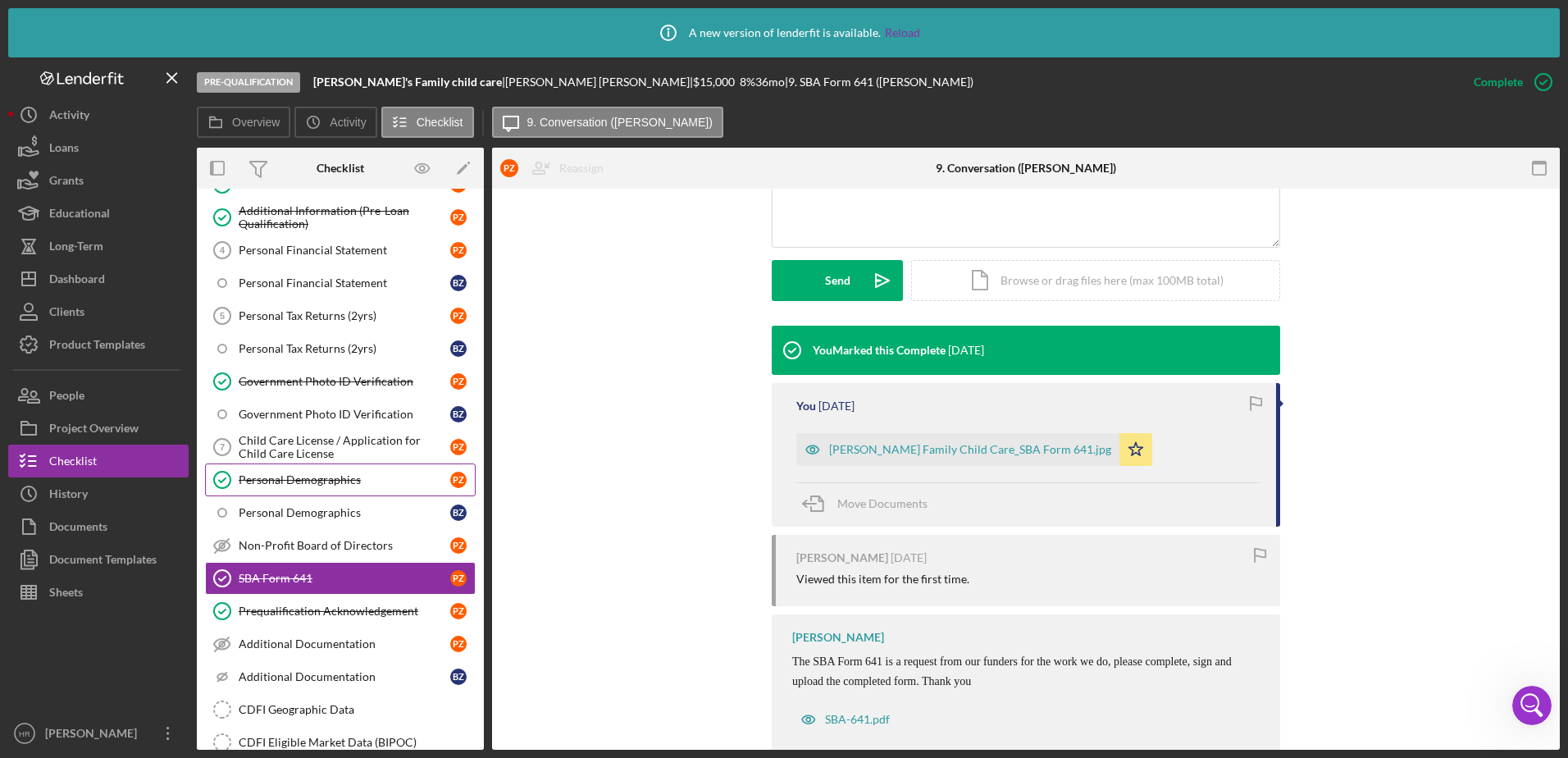
scroll to position [0, 0]
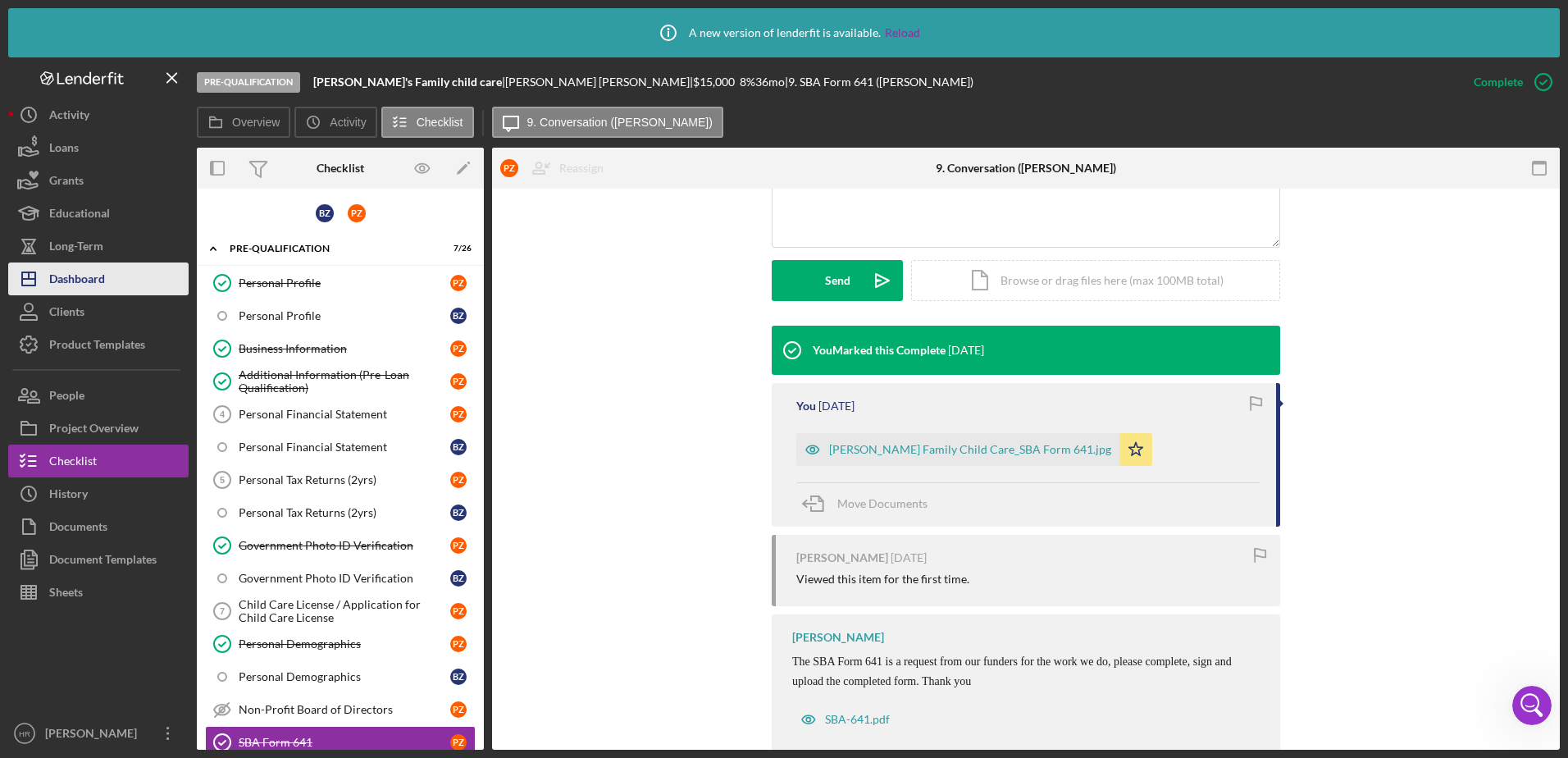
click at [85, 271] on div "Dashboard" at bounding box center [76, 281] width 56 height 37
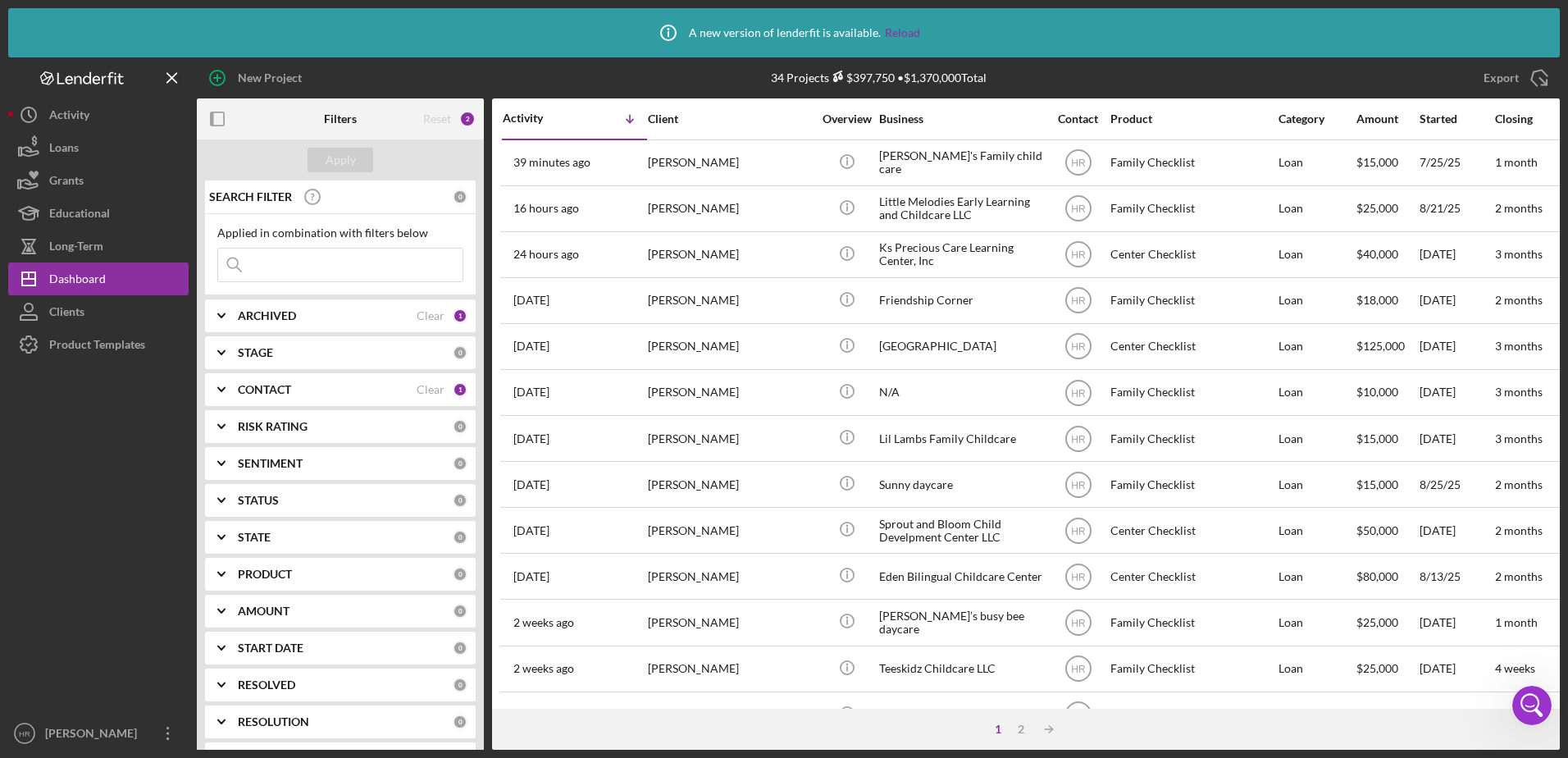
click at [273, 387] on b "CONTACT" at bounding box center [264, 389] width 54 height 13
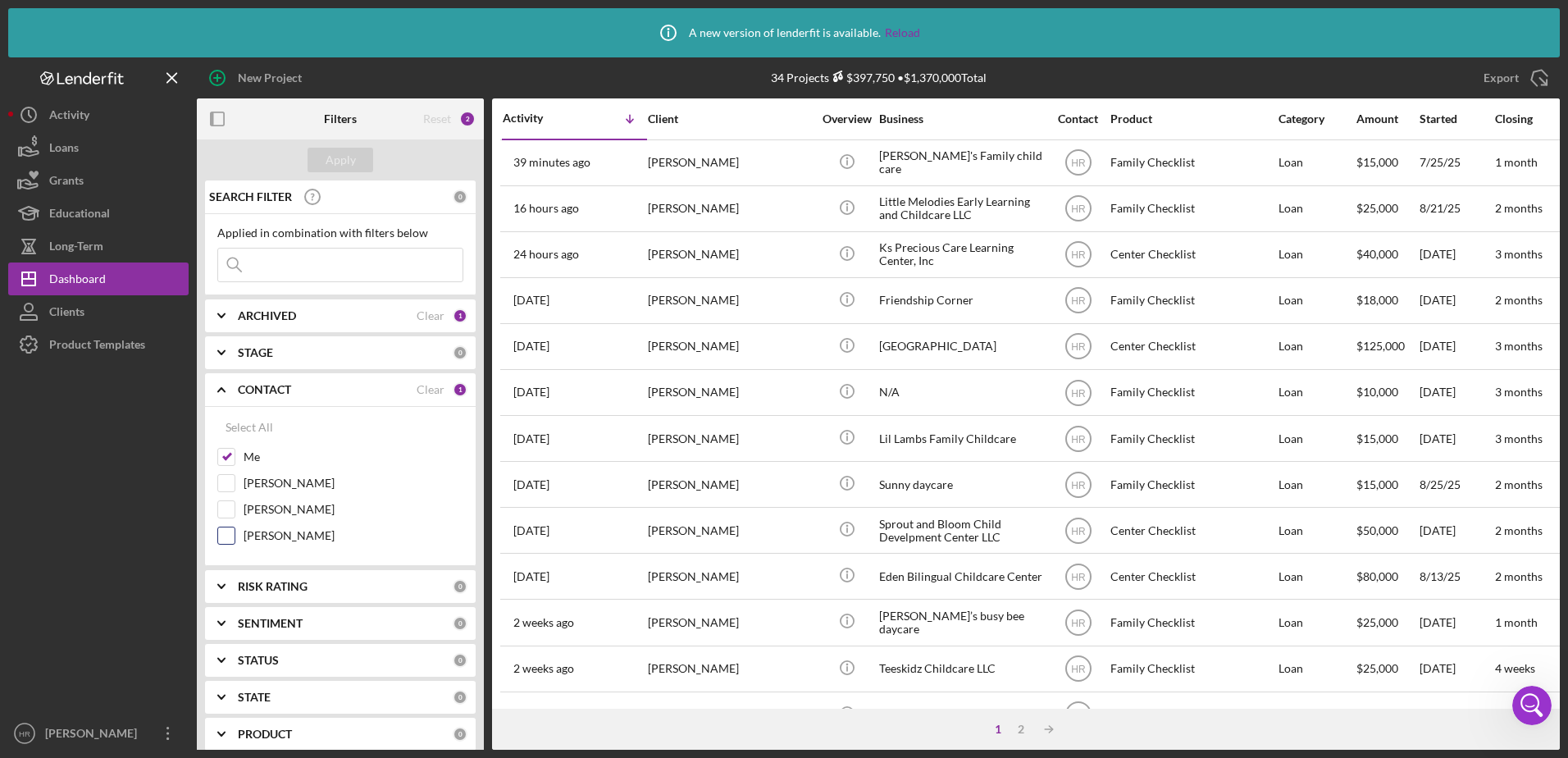
click at [265, 535] on label "[PERSON_NAME]" at bounding box center [353, 536] width 219 height 17
click at [235, 535] on input "[PERSON_NAME]" at bounding box center [226, 536] width 17 height 17
checkbox input "true"
click at [247, 450] on label "Me" at bounding box center [353, 457] width 219 height 17
click at [235, 450] on input "Me" at bounding box center [226, 457] width 17 height 17
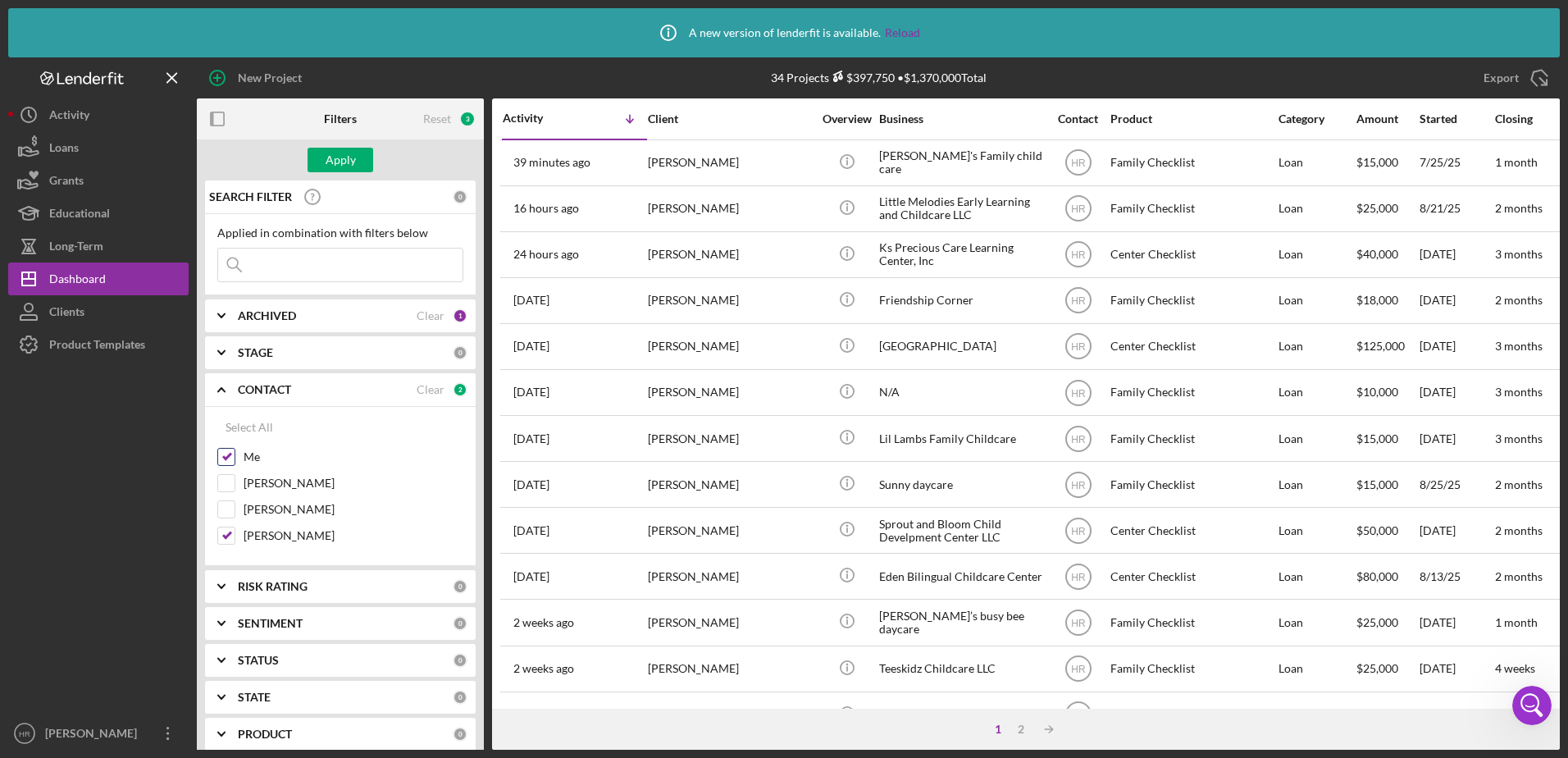
checkbox input "false"
click at [350, 161] on div "Apply" at bounding box center [340, 159] width 30 height 24
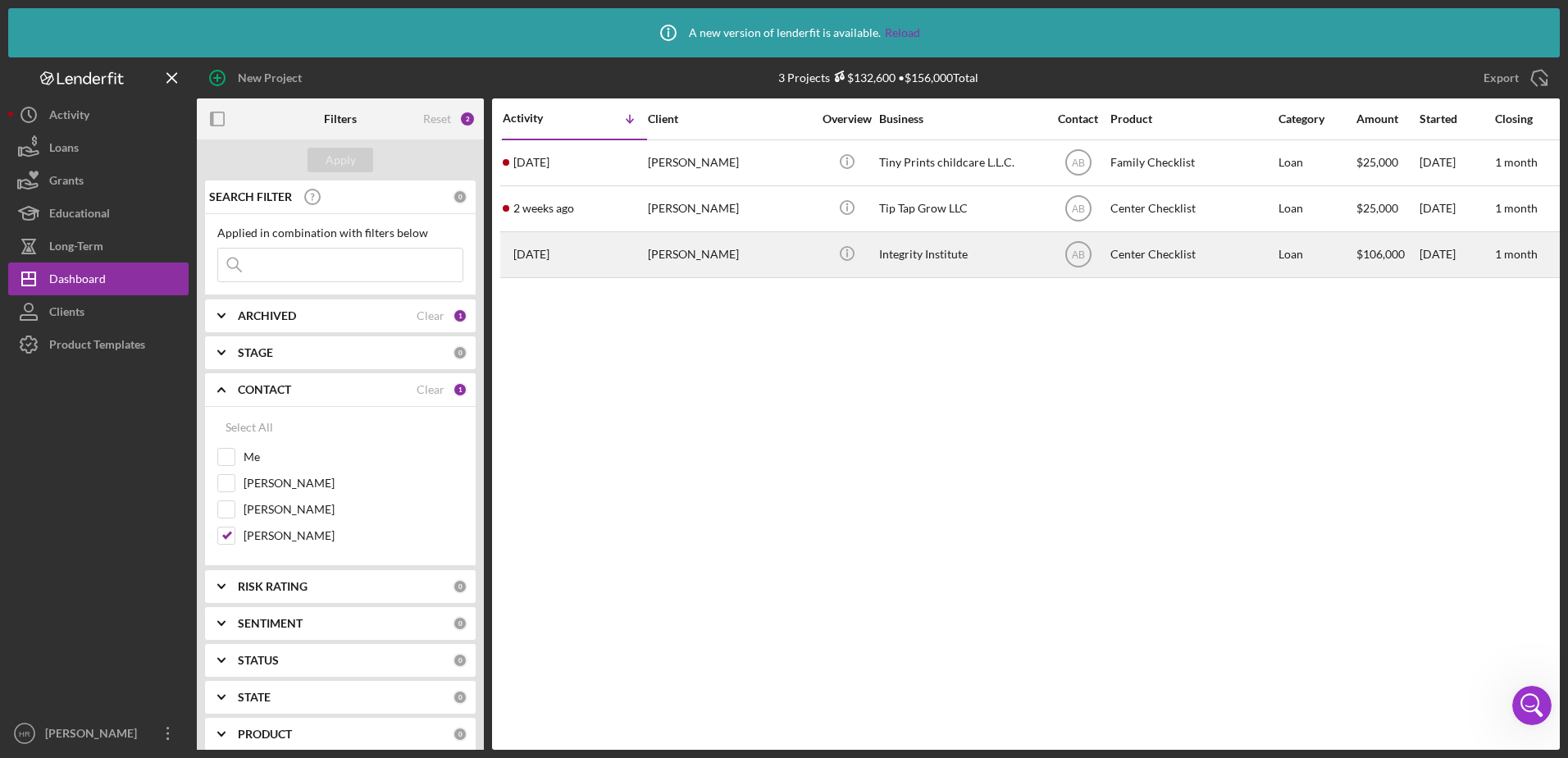
click at [926, 257] on div "Integrity Institute" at bounding box center [961, 255] width 164 height 44
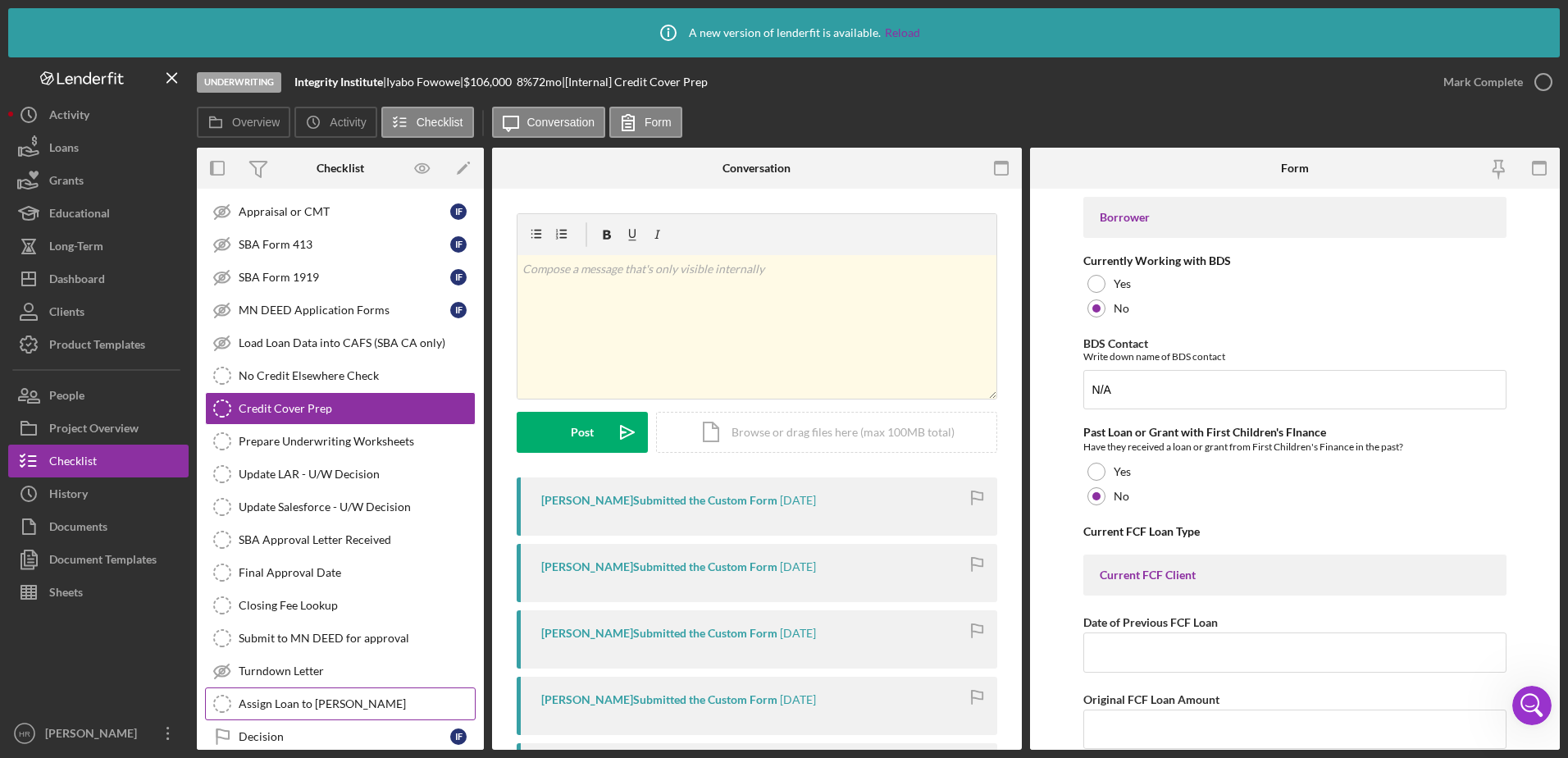
scroll to position [338, 0]
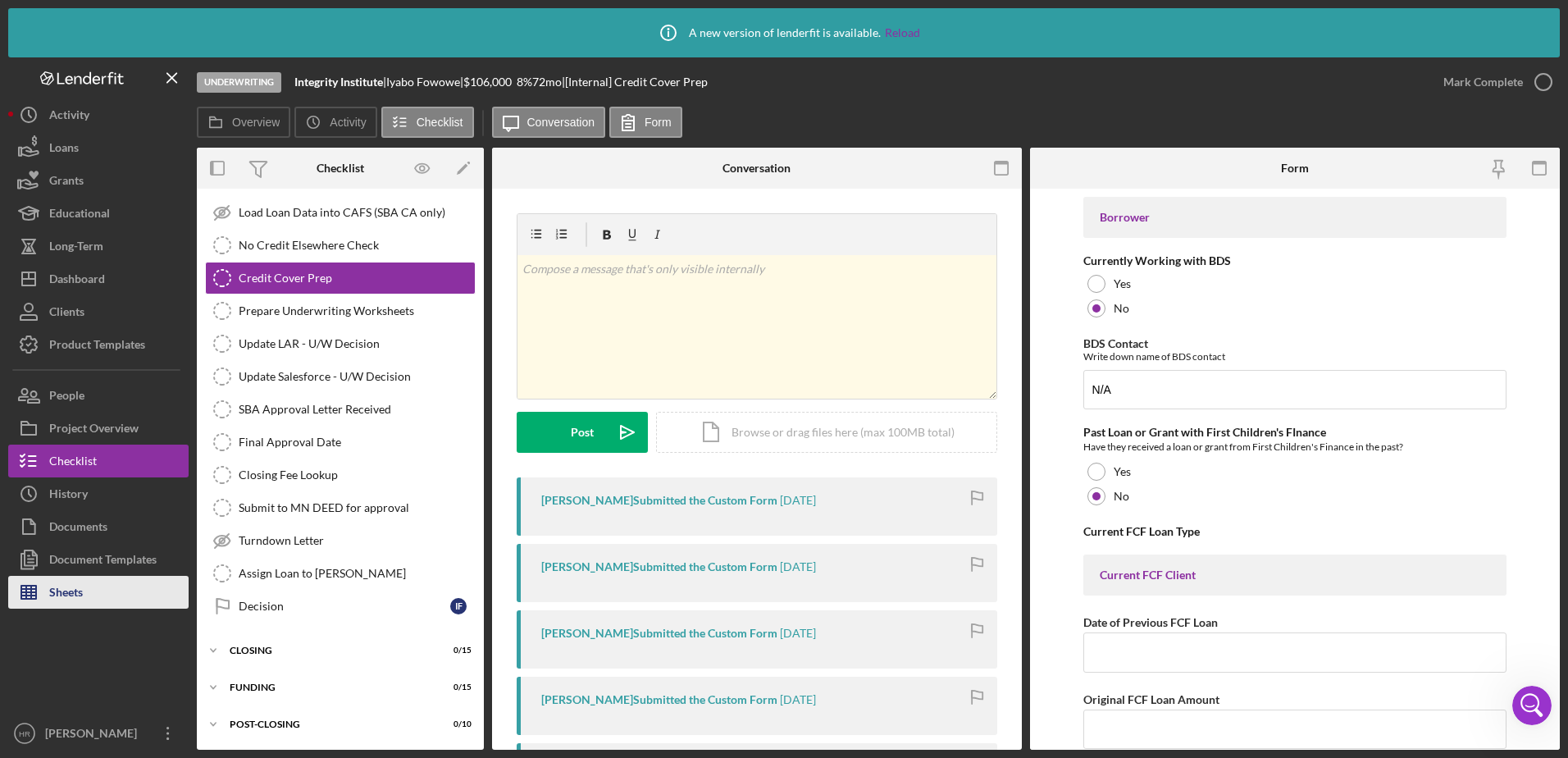
click at [83, 580] on div "Sheets" at bounding box center [65, 594] width 33 height 37
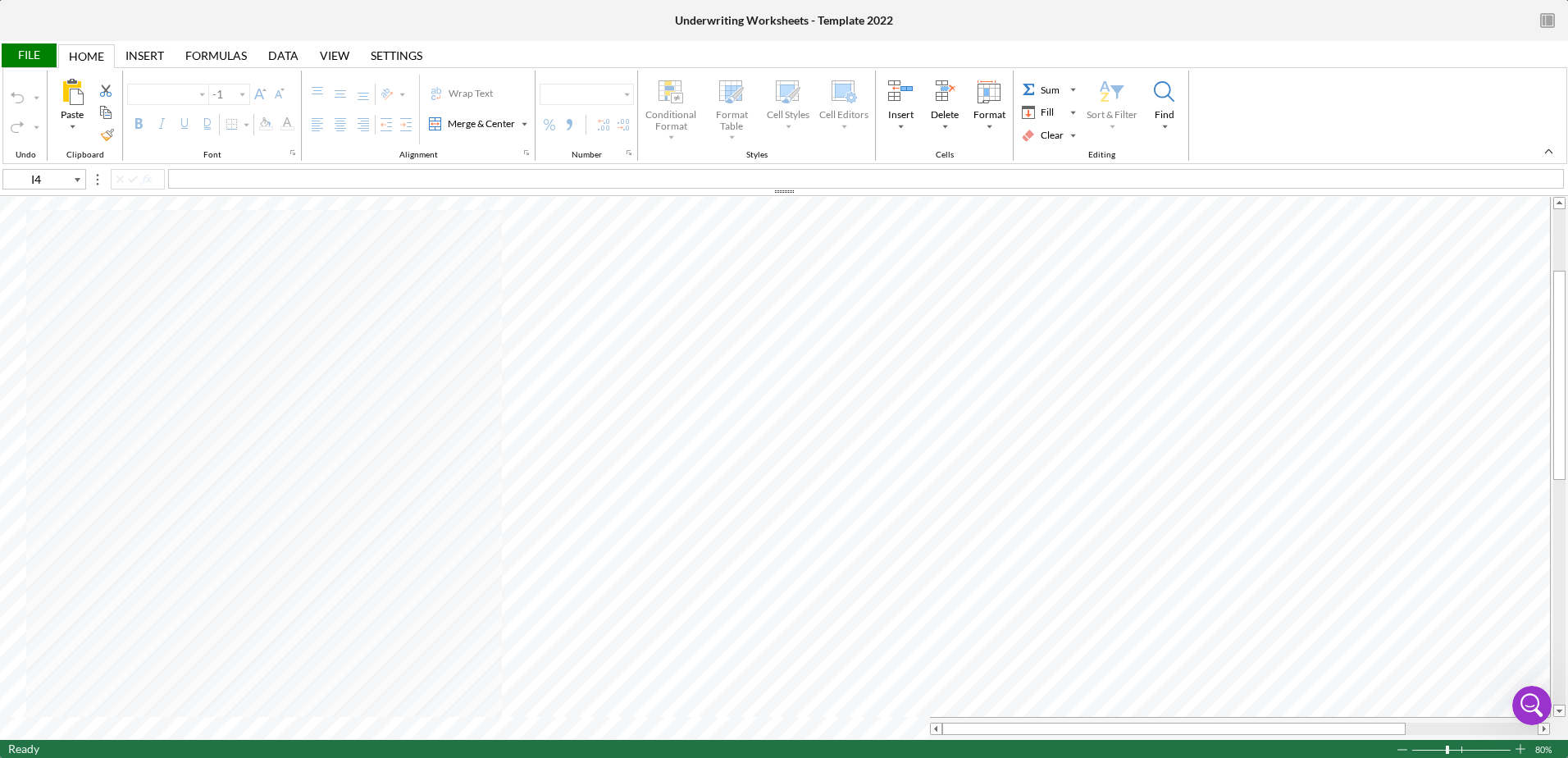
type input "Arial"
type input "10"
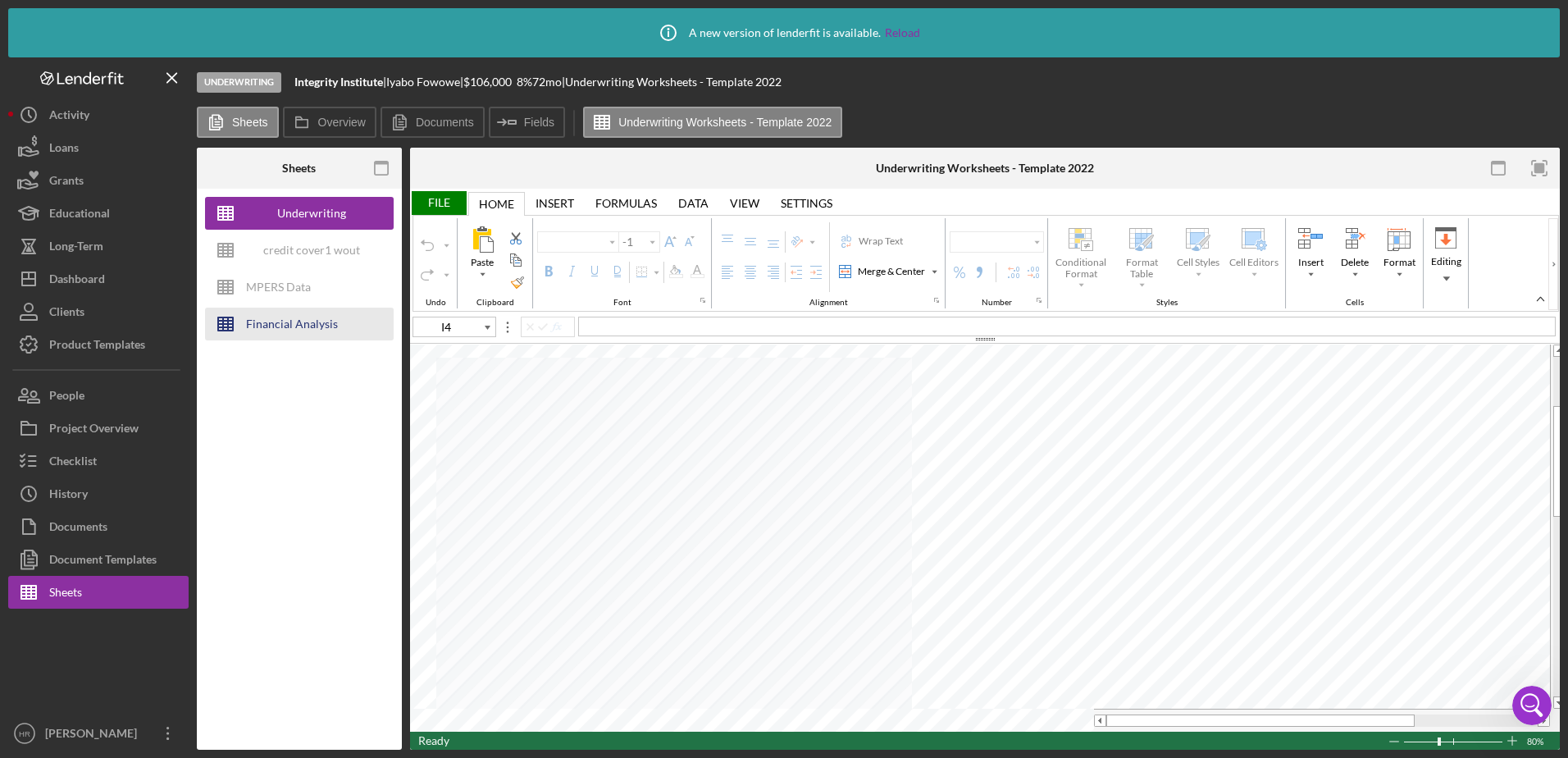
type input "Arial"
type input "10"
click at [293, 319] on div "Financial Analysis" at bounding box center [292, 324] width 92 height 33
type input "Calibri"
type input "11"
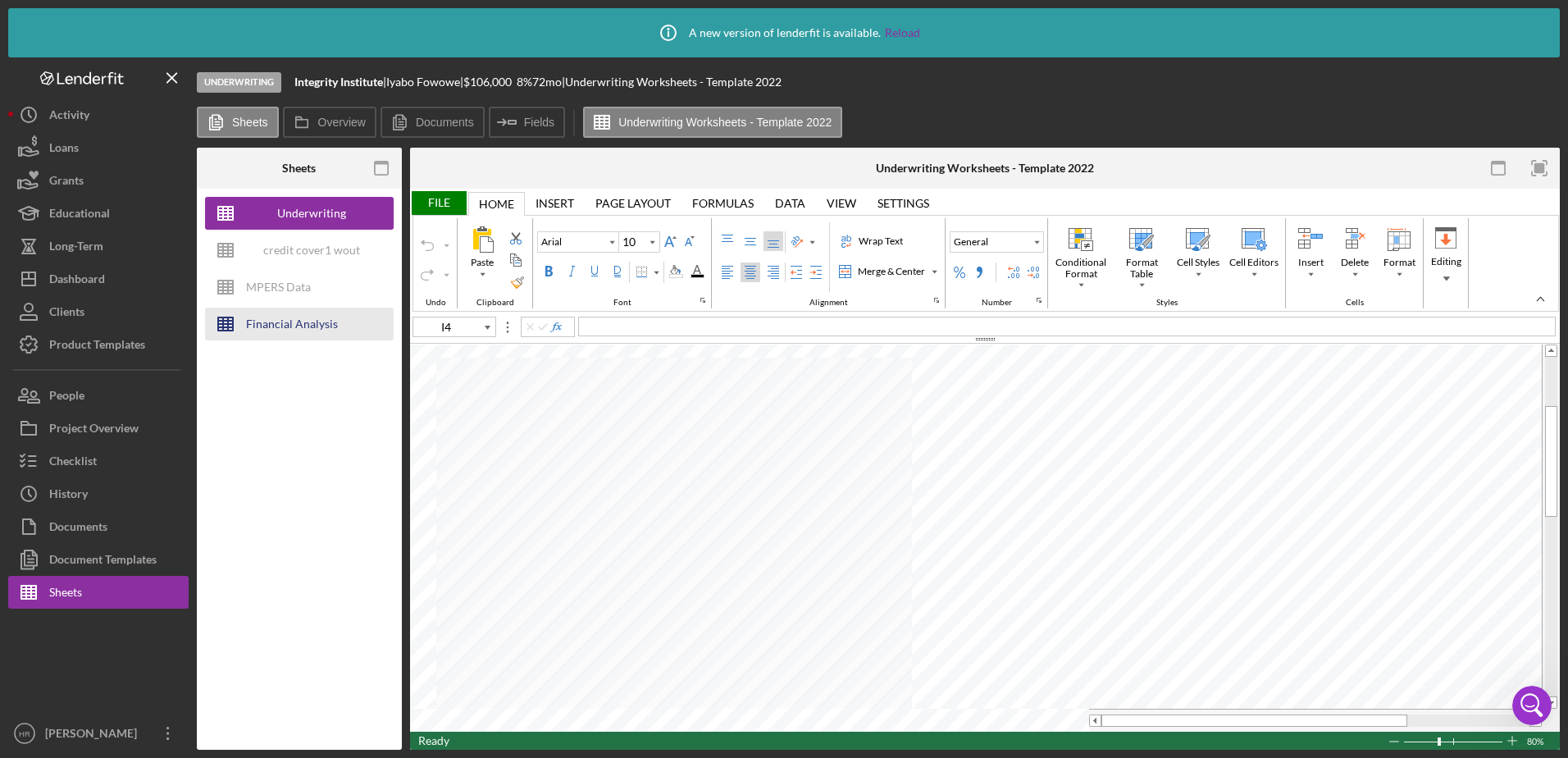
type input "A25"
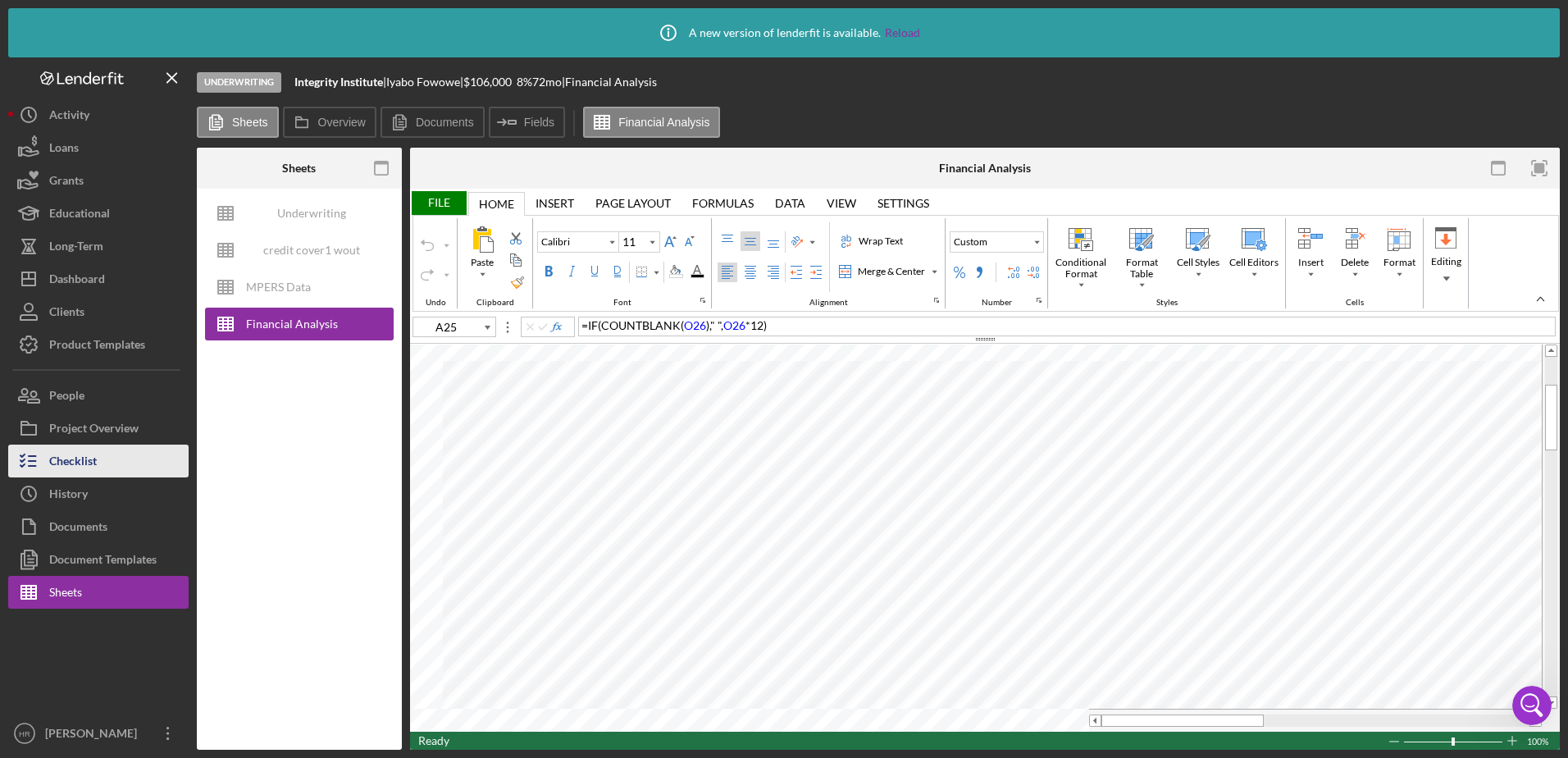
click at [78, 457] on div "Checklist" at bounding box center [72, 463] width 48 height 37
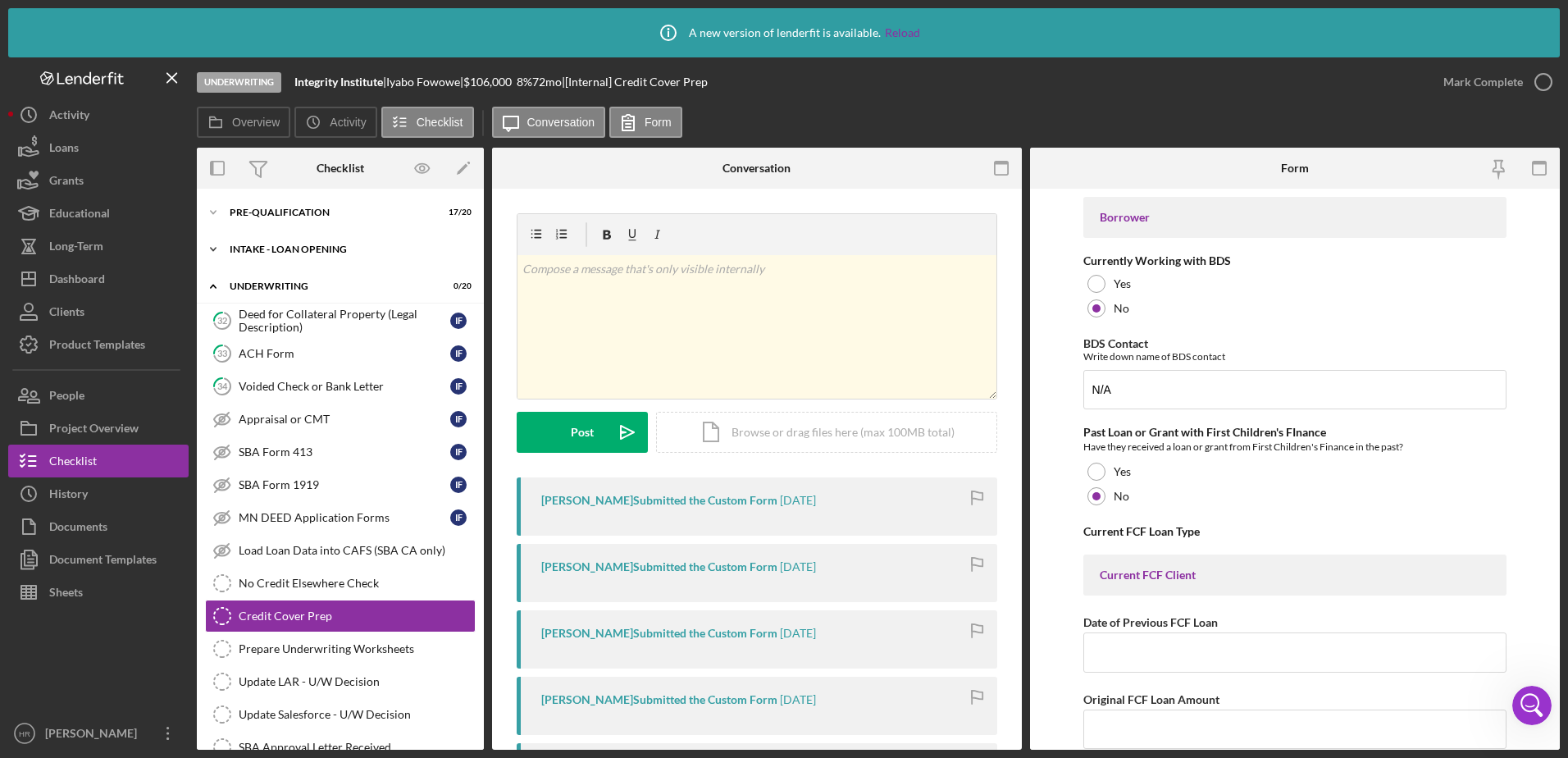
click at [281, 245] on div "INTAKE - LOAN OPENING" at bounding box center [346, 250] width 234 height 10
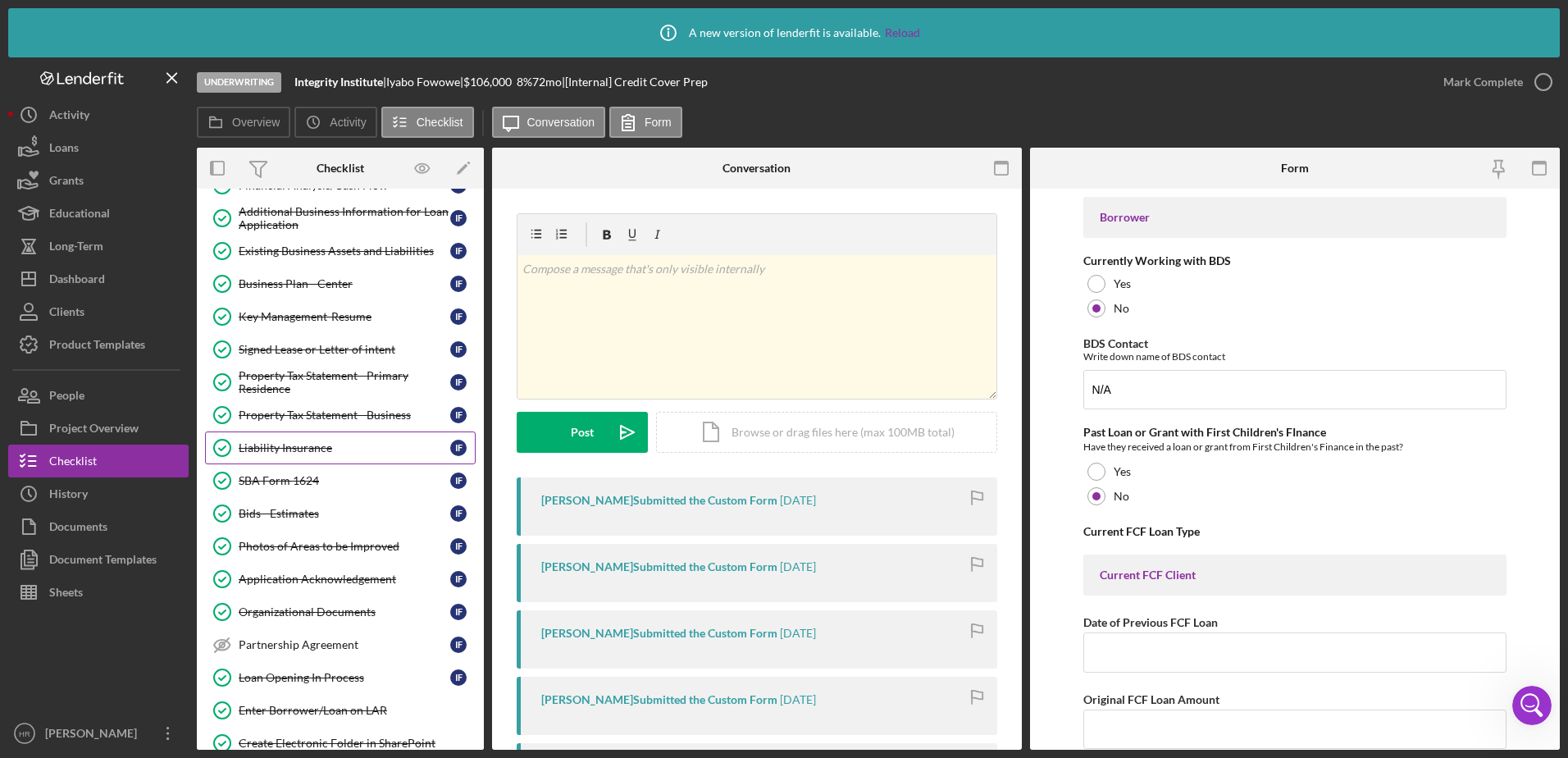
scroll to position [246, 0]
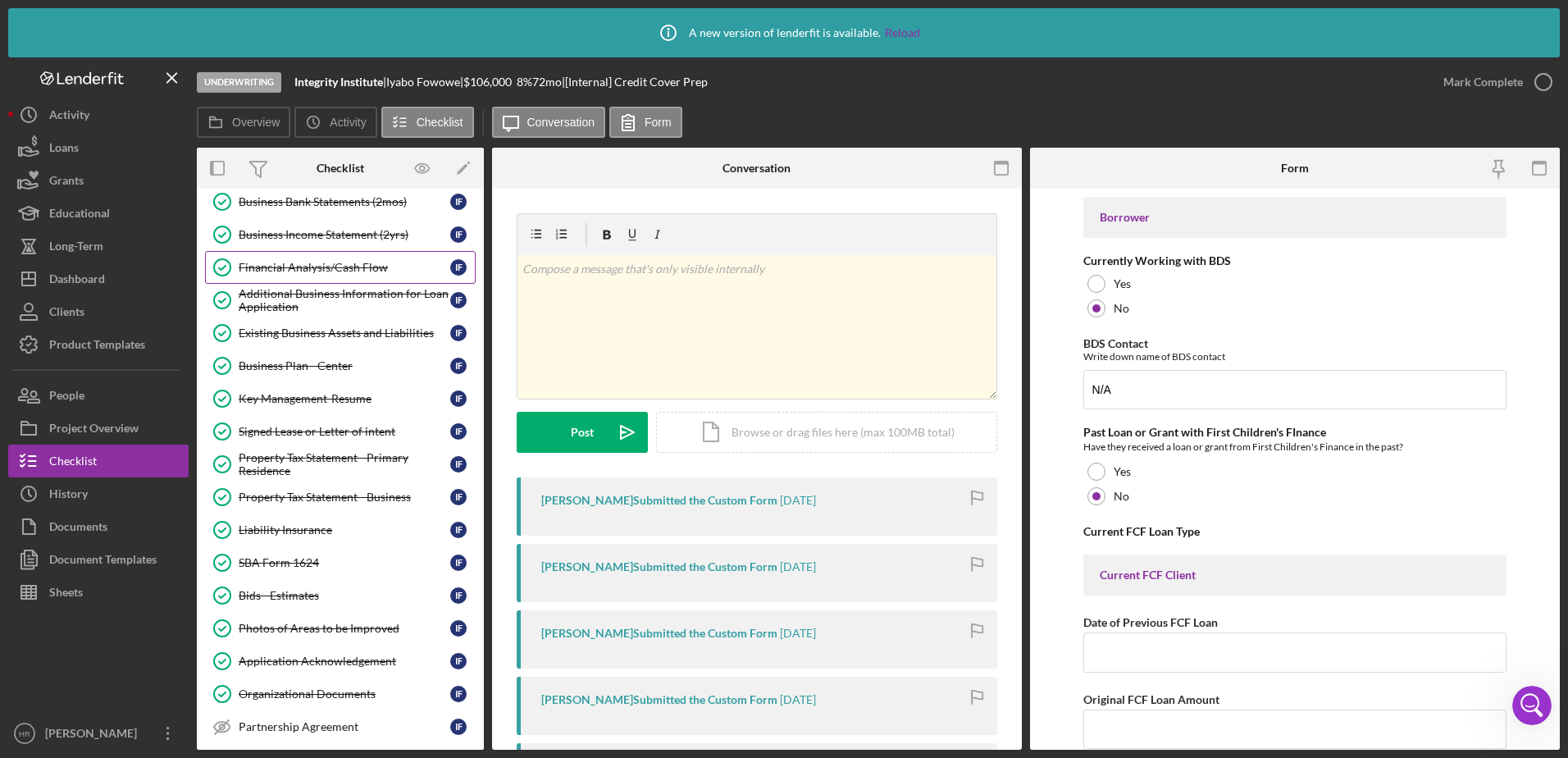
click at [335, 266] on div "Financial Analysis/Cash Flow" at bounding box center [344, 266] width 212 height 13
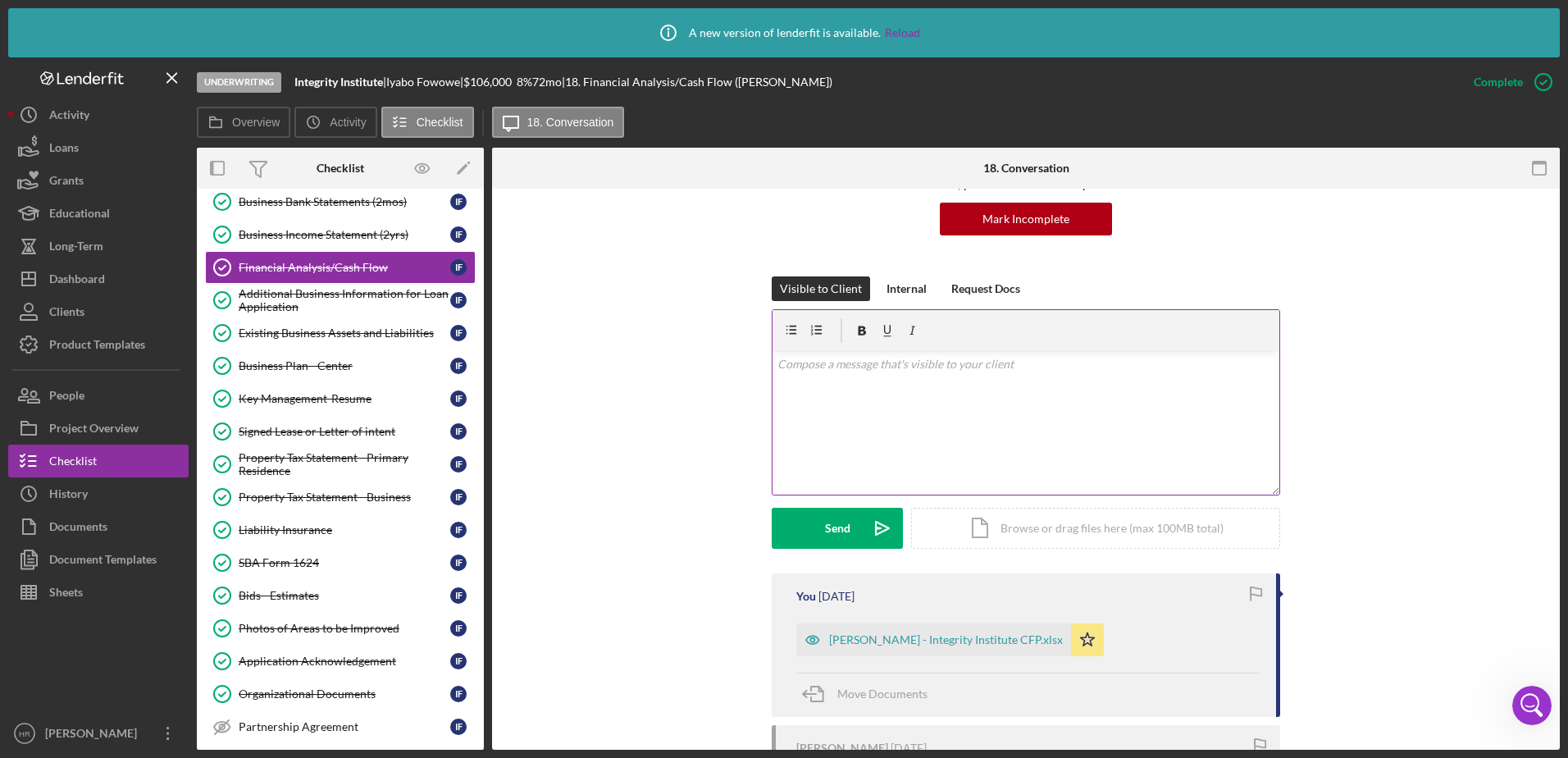
scroll to position [328, 0]
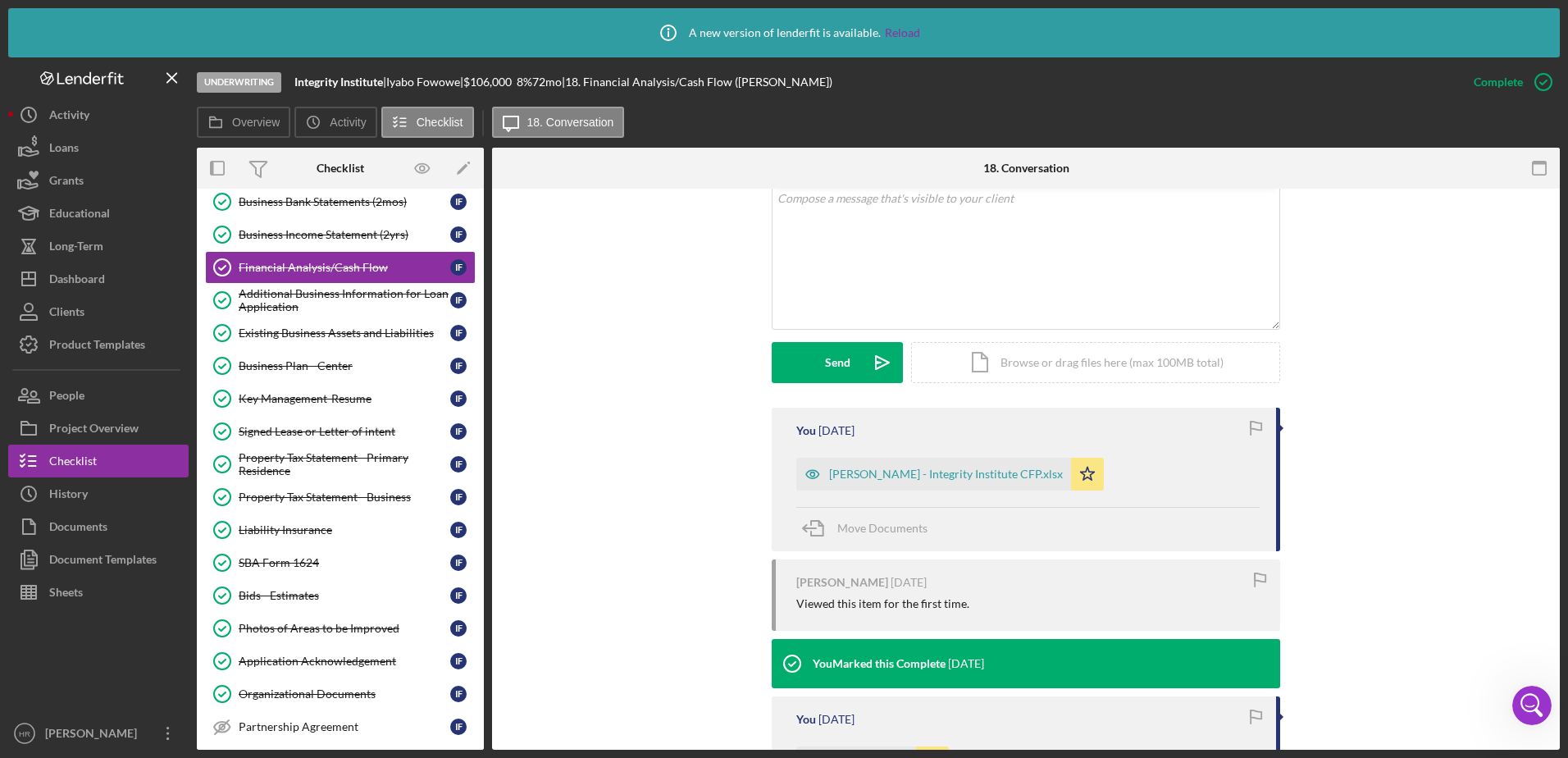
drag, startPoint x: 887, startPoint y: 466, endPoint x: 842, endPoint y: 416, distance: 67.3
click at [887, 465] on div "[PERSON_NAME] - Integrity Institute CFP.xlsx" at bounding box center [934, 474] width 275 height 33
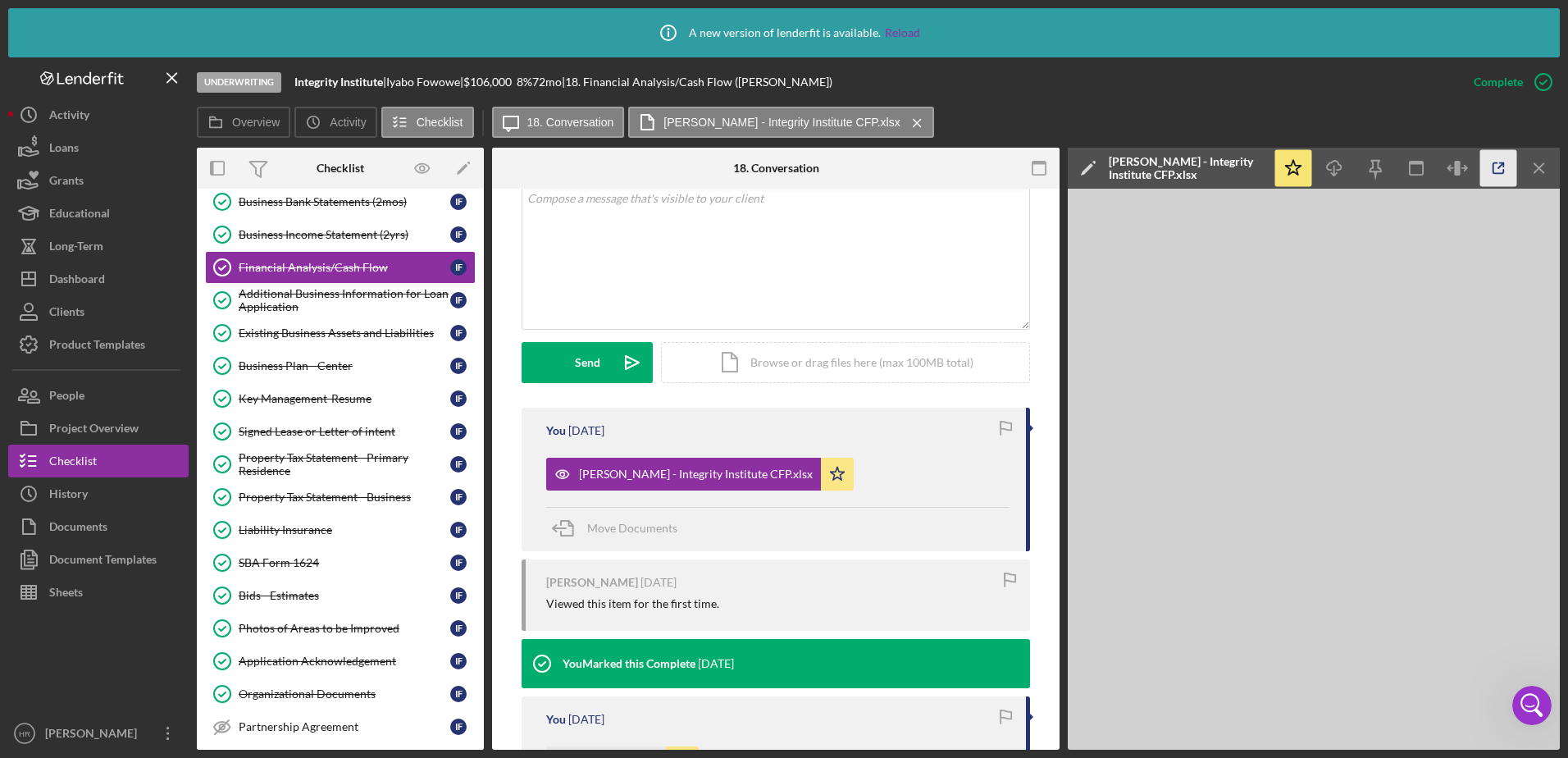
click at [1500, 169] on icon "button" at bounding box center [1499, 169] width 37 height 37
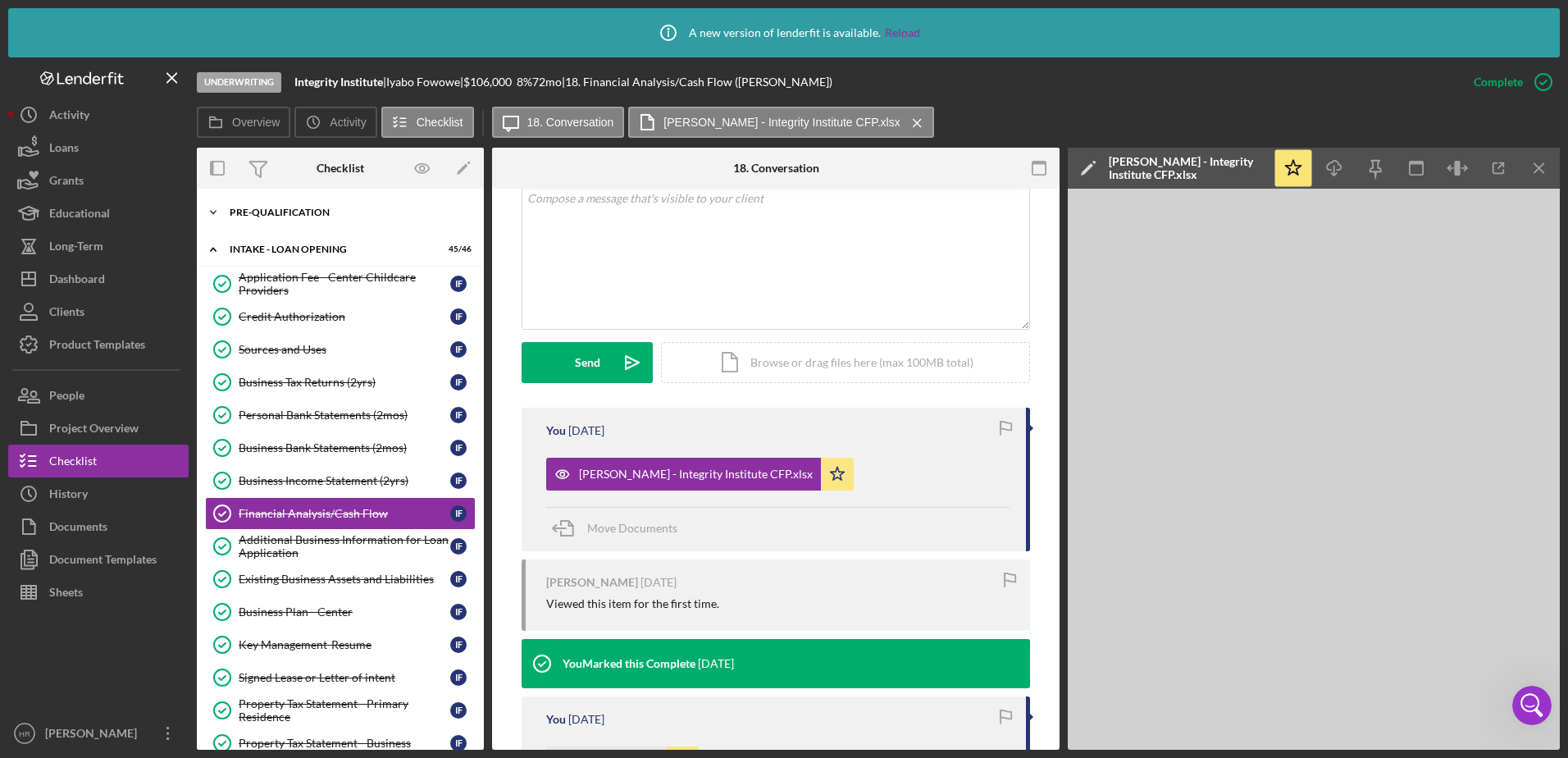
click at [288, 204] on div "Icon/Expander Pre-Qualification 17 / 20" at bounding box center [340, 213] width 287 height 33
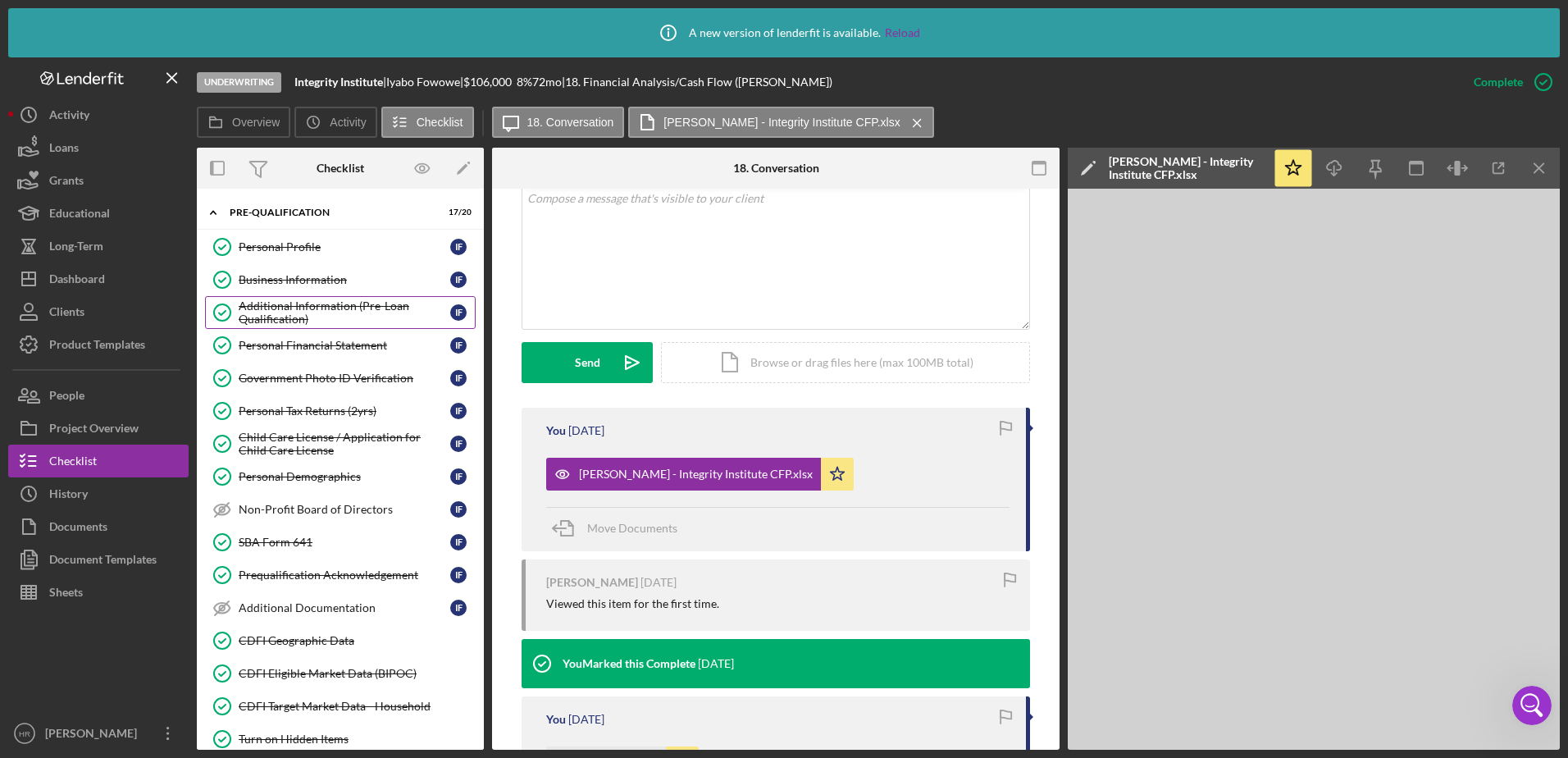
click at [287, 308] on div "Additional Information (Pre-Loan Qualification)" at bounding box center [344, 312] width 212 height 26
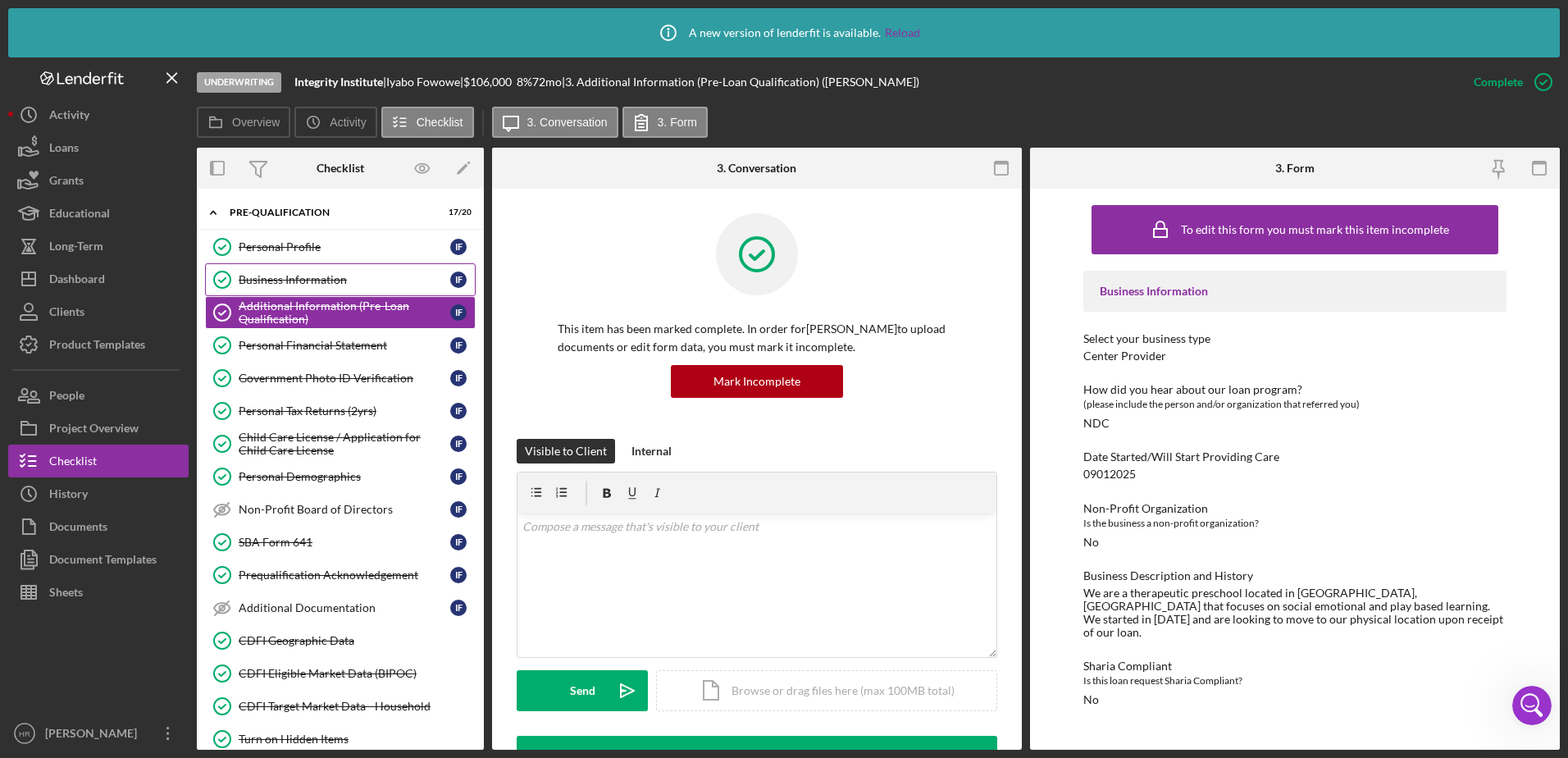
click at [295, 276] on div "Business Information" at bounding box center [344, 279] width 212 height 13
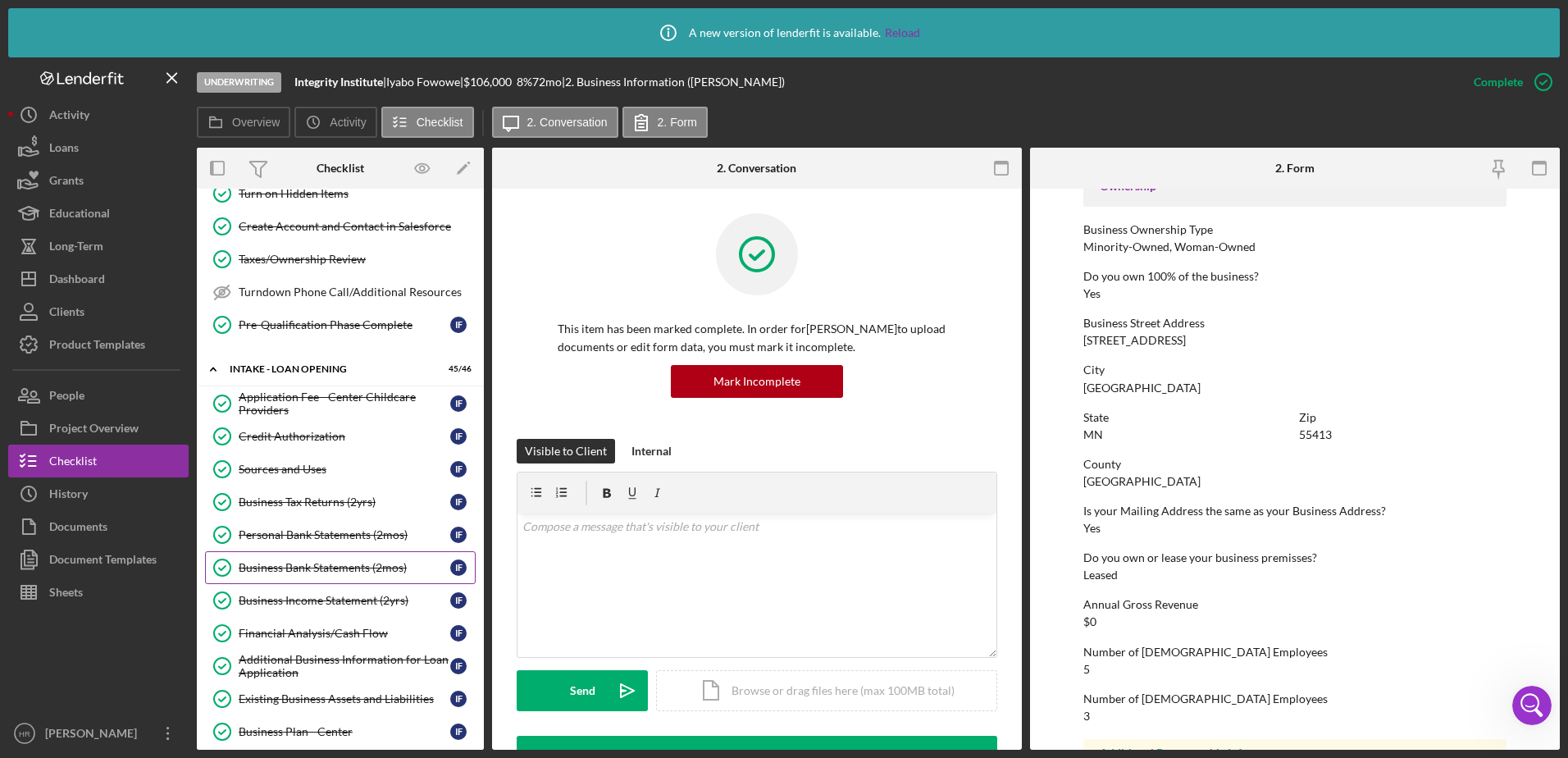
scroll to position [575, 0]
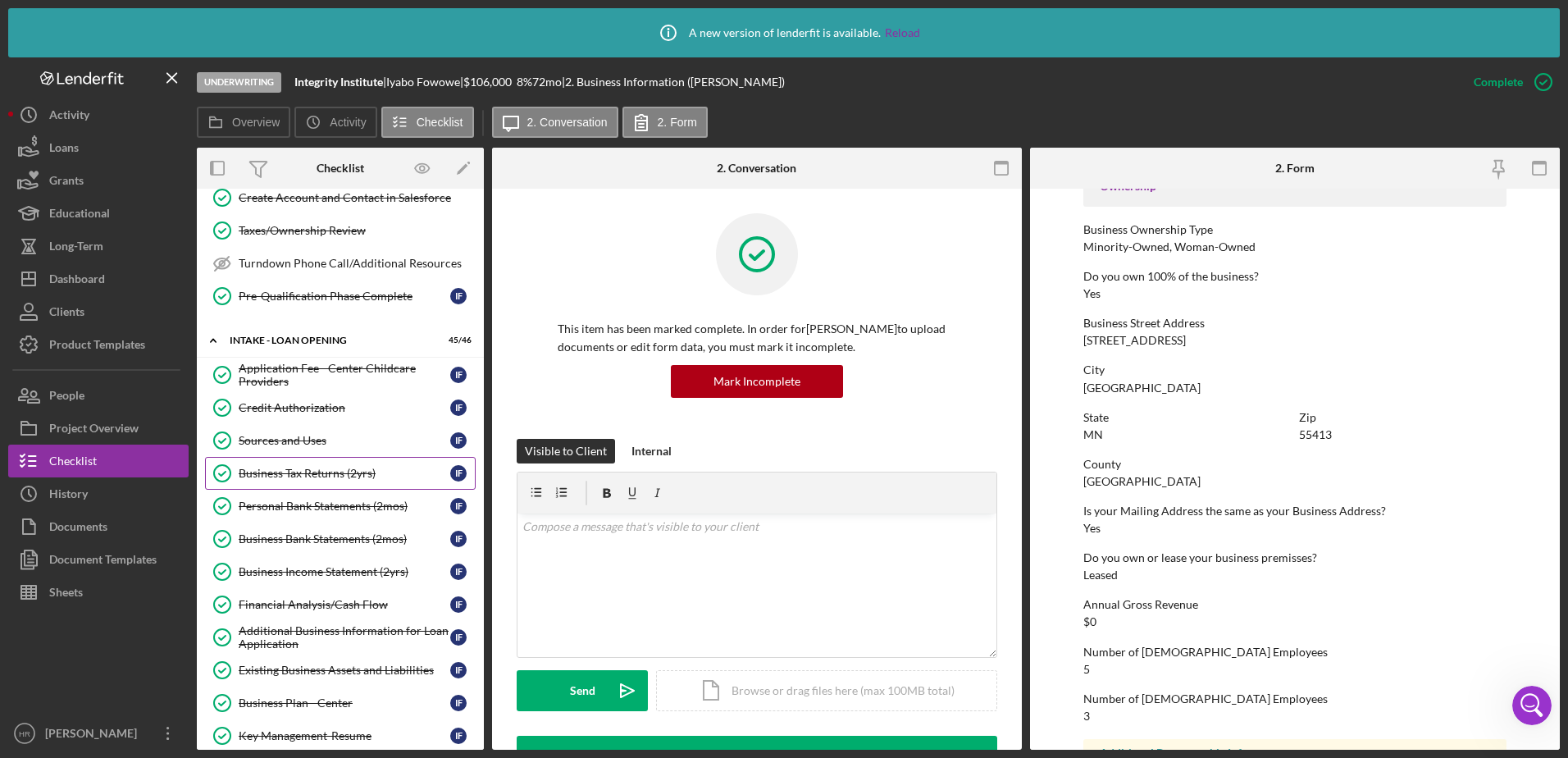
click at [315, 471] on div "Business Tax Returns (2yrs)" at bounding box center [344, 473] width 212 height 13
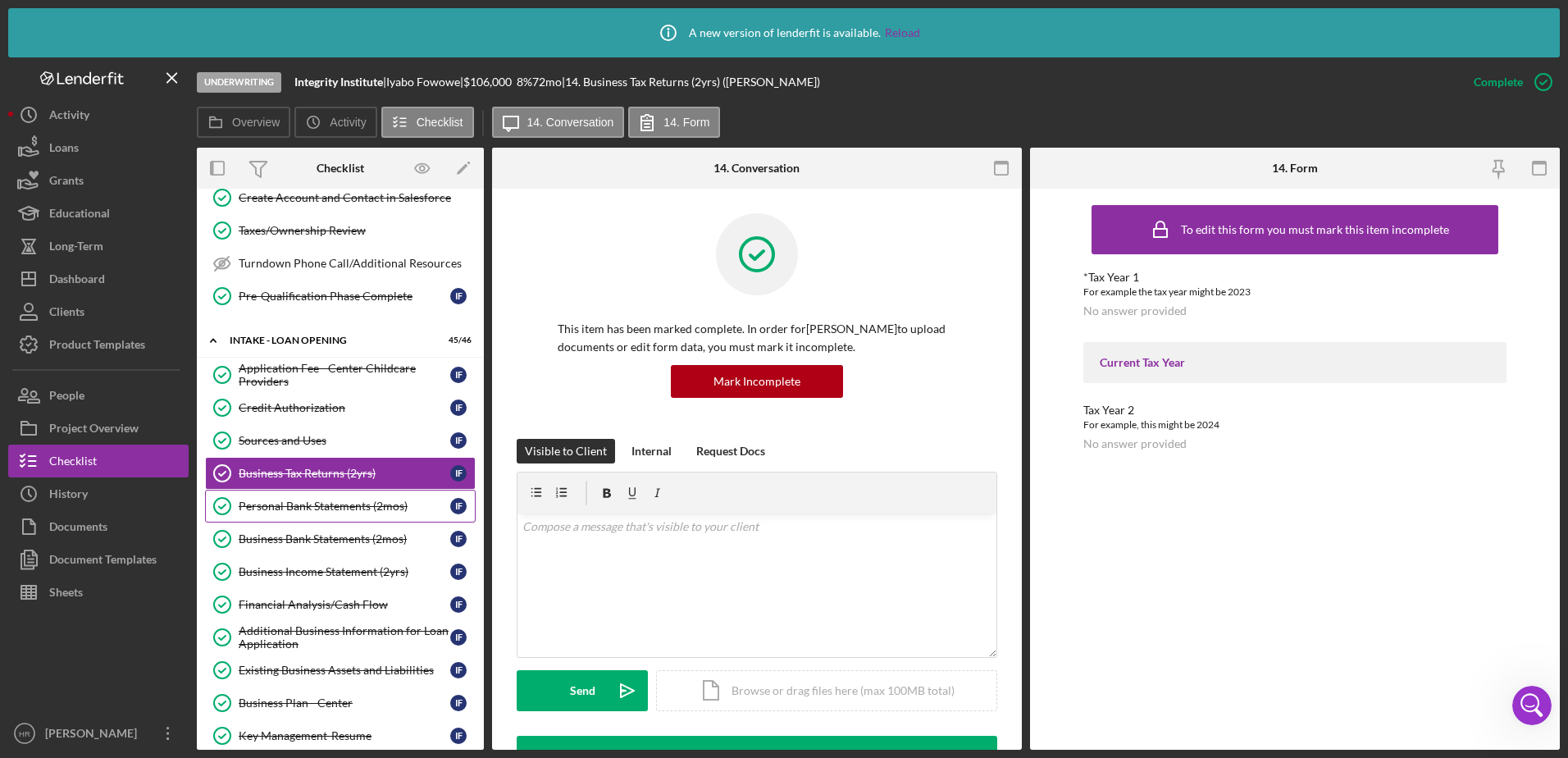
click at [305, 500] on div "Personal Bank Statements (2mos)" at bounding box center [344, 505] width 212 height 13
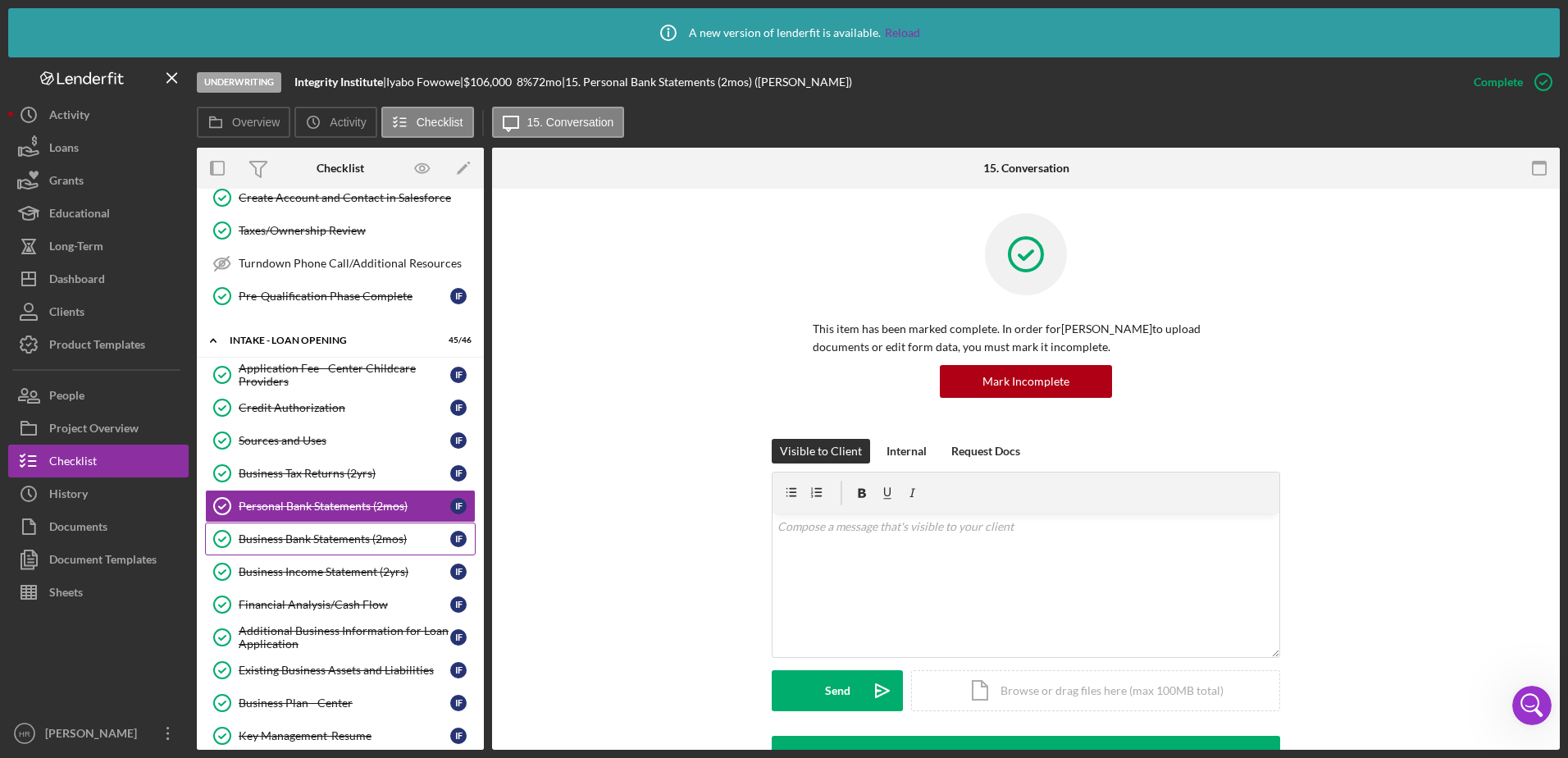
click at [288, 553] on link "Business Bank Statements (2mos) Business Bank Statements (2mos) I F" at bounding box center [340, 539] width 271 height 33
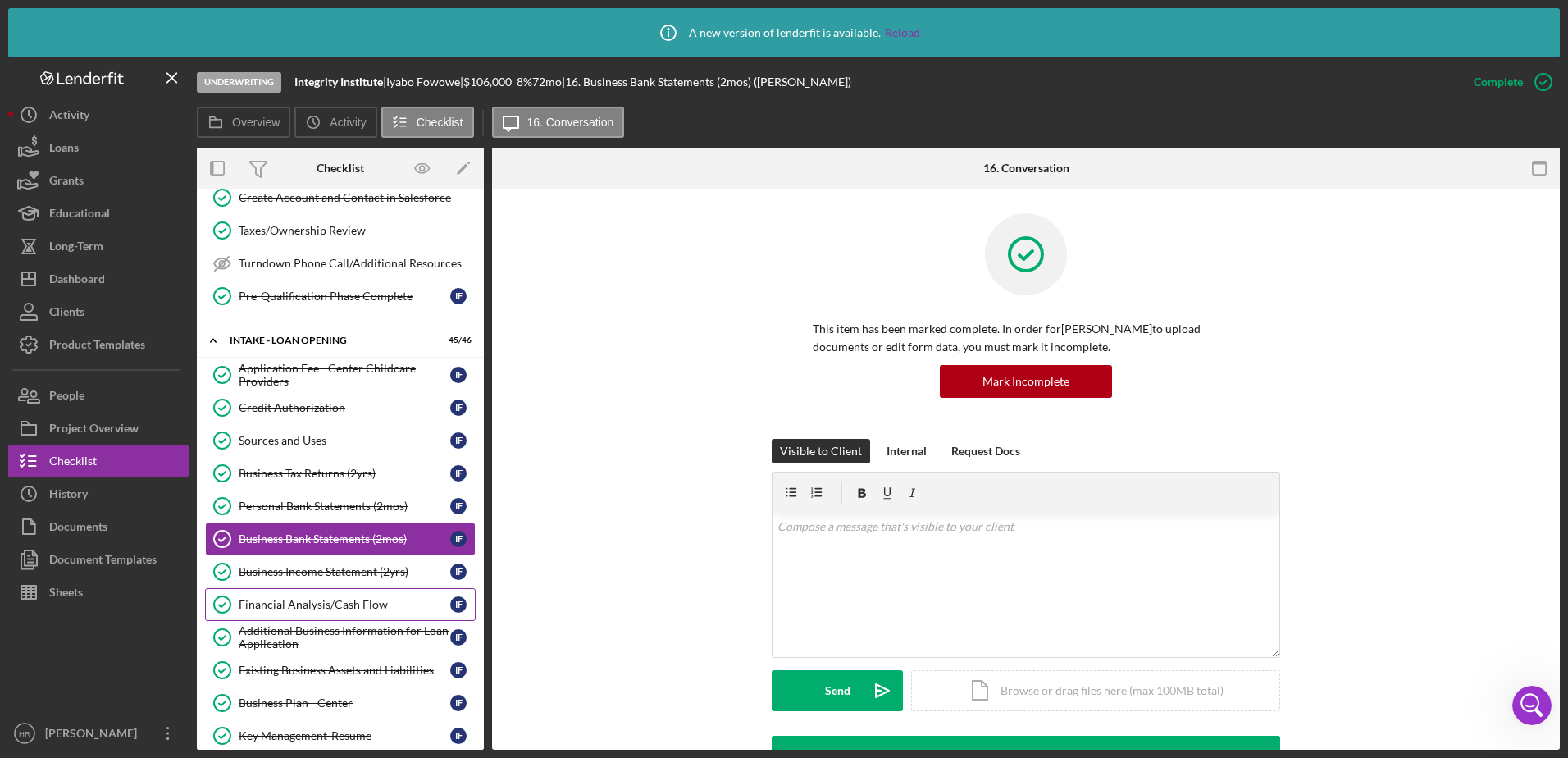
click at [328, 604] on div "Financial Analysis/Cash Flow" at bounding box center [344, 604] width 212 height 13
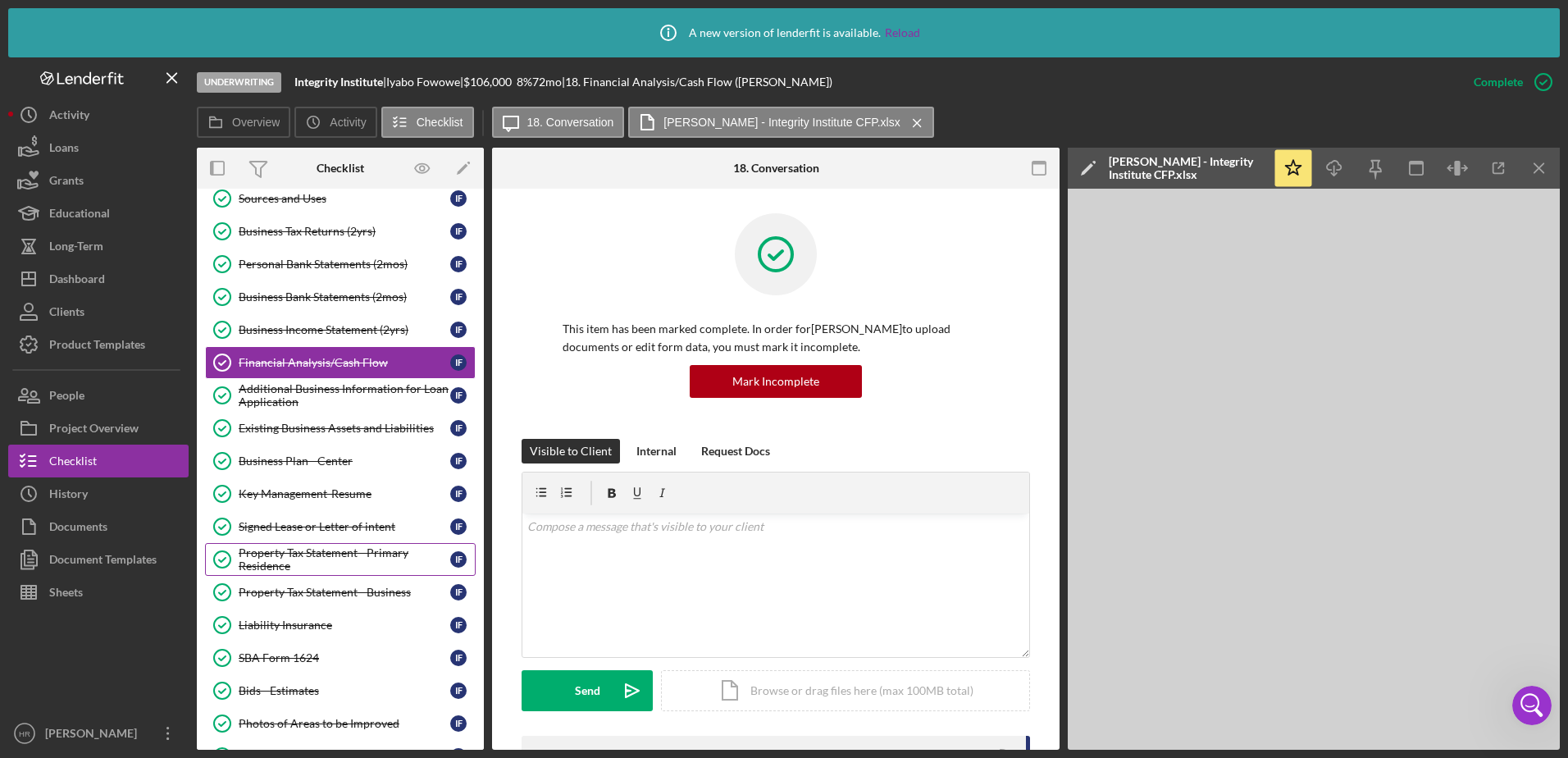
scroll to position [820, 0]
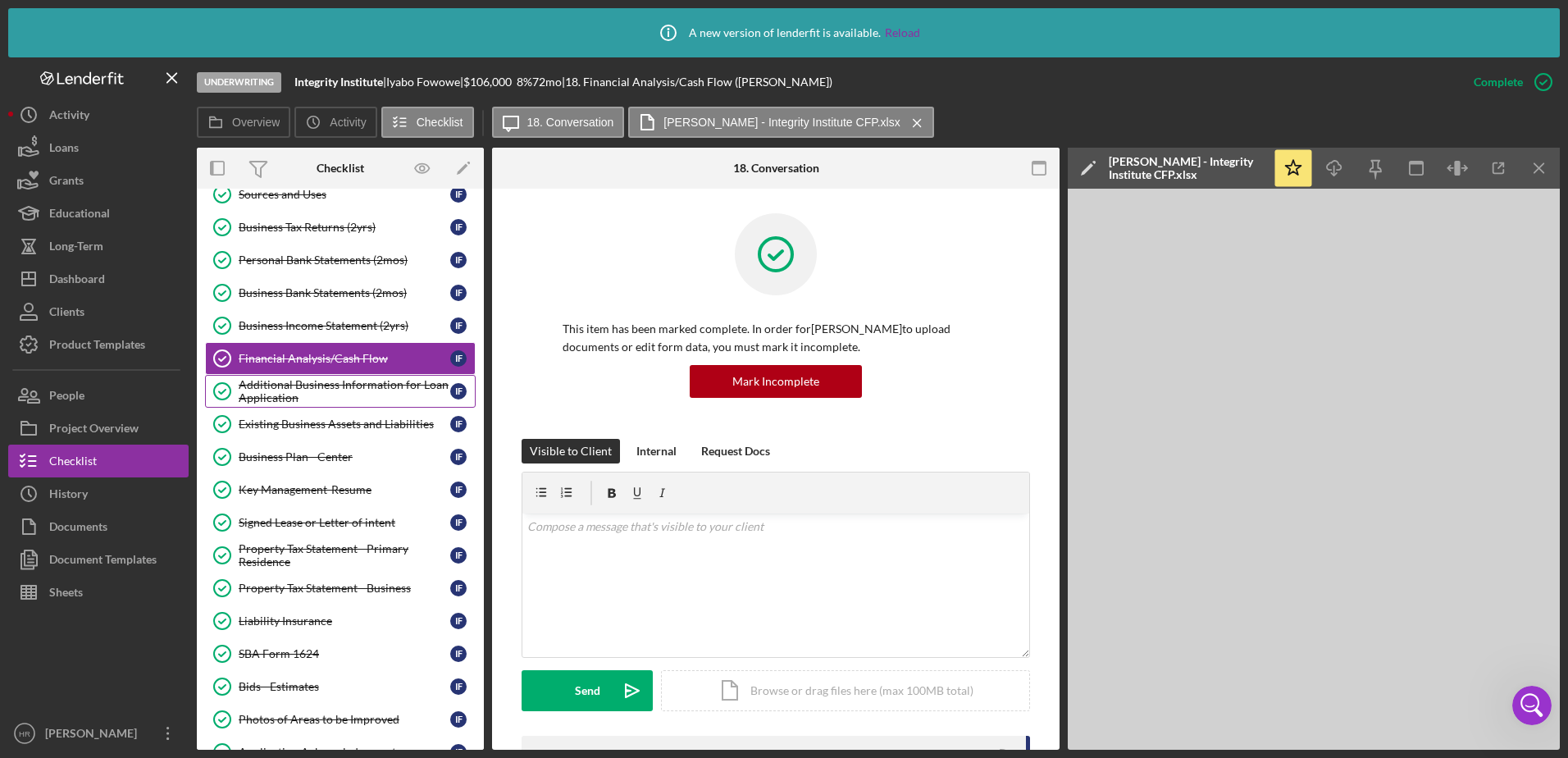
click at [304, 400] on div "Additional Business Information for Loan Application" at bounding box center [344, 391] width 212 height 26
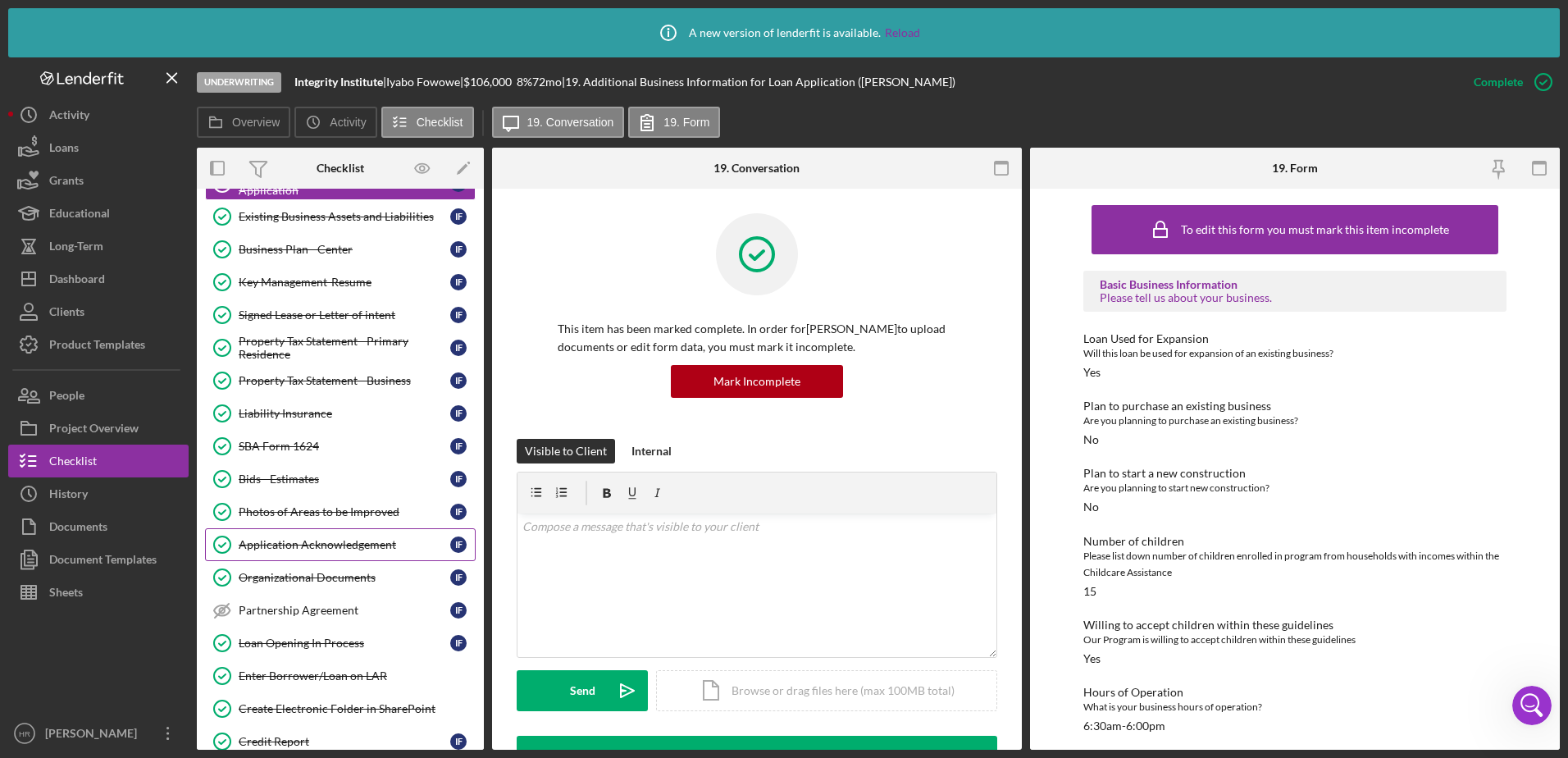
scroll to position [1066, 0]
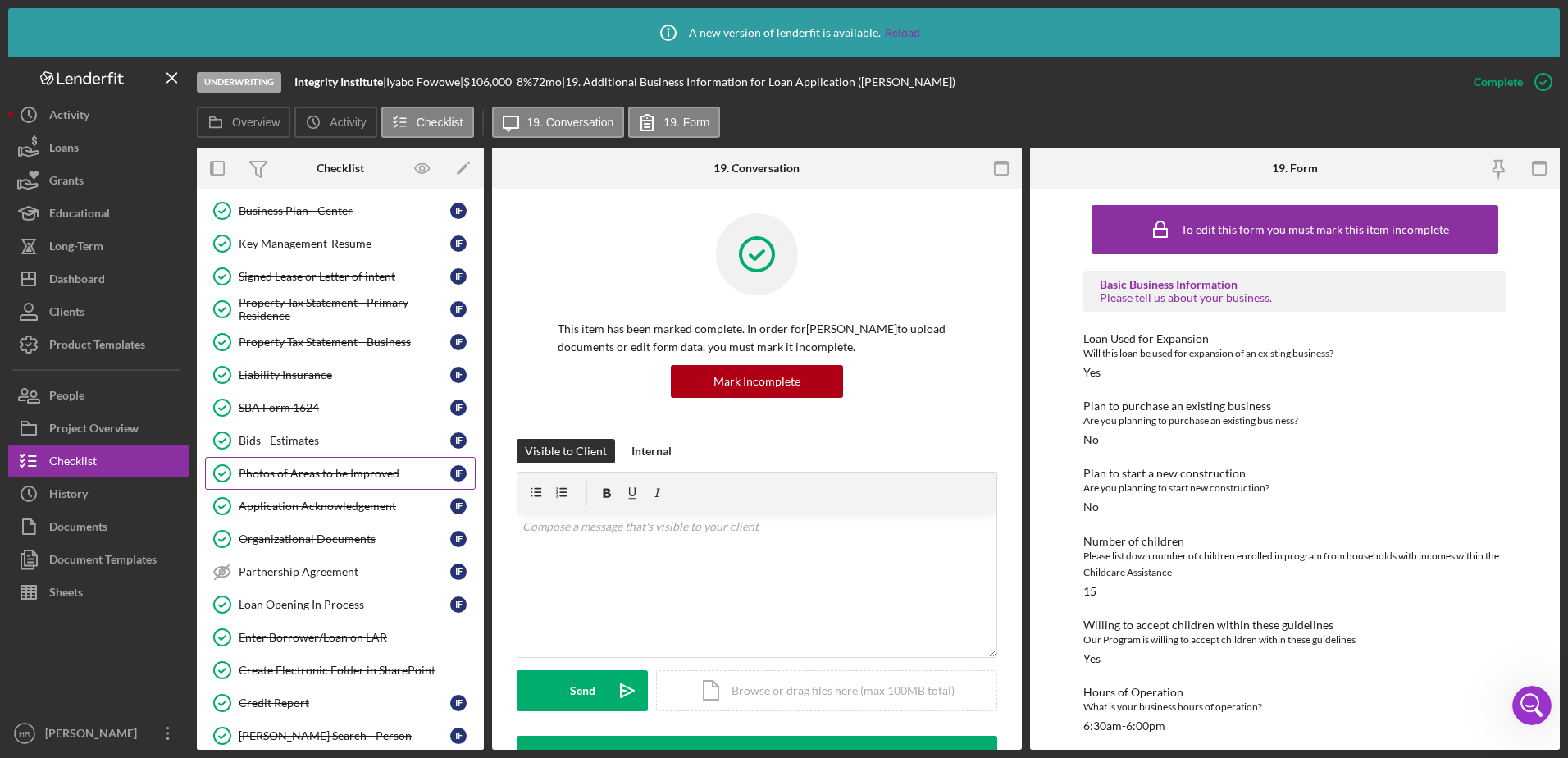
click at [307, 472] on div "Photos of Areas to be Improved" at bounding box center [344, 473] width 212 height 13
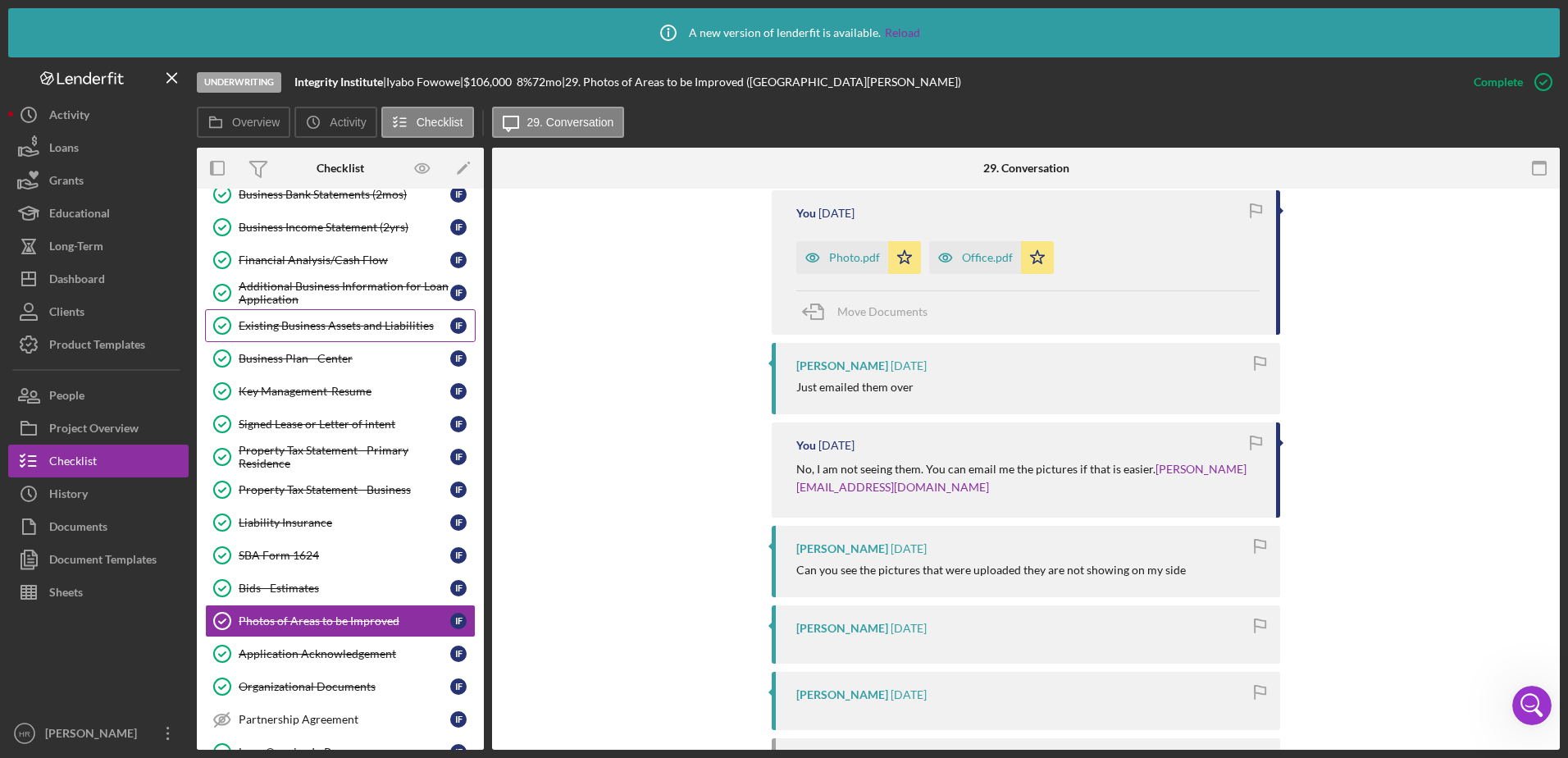
scroll to position [738, 0]
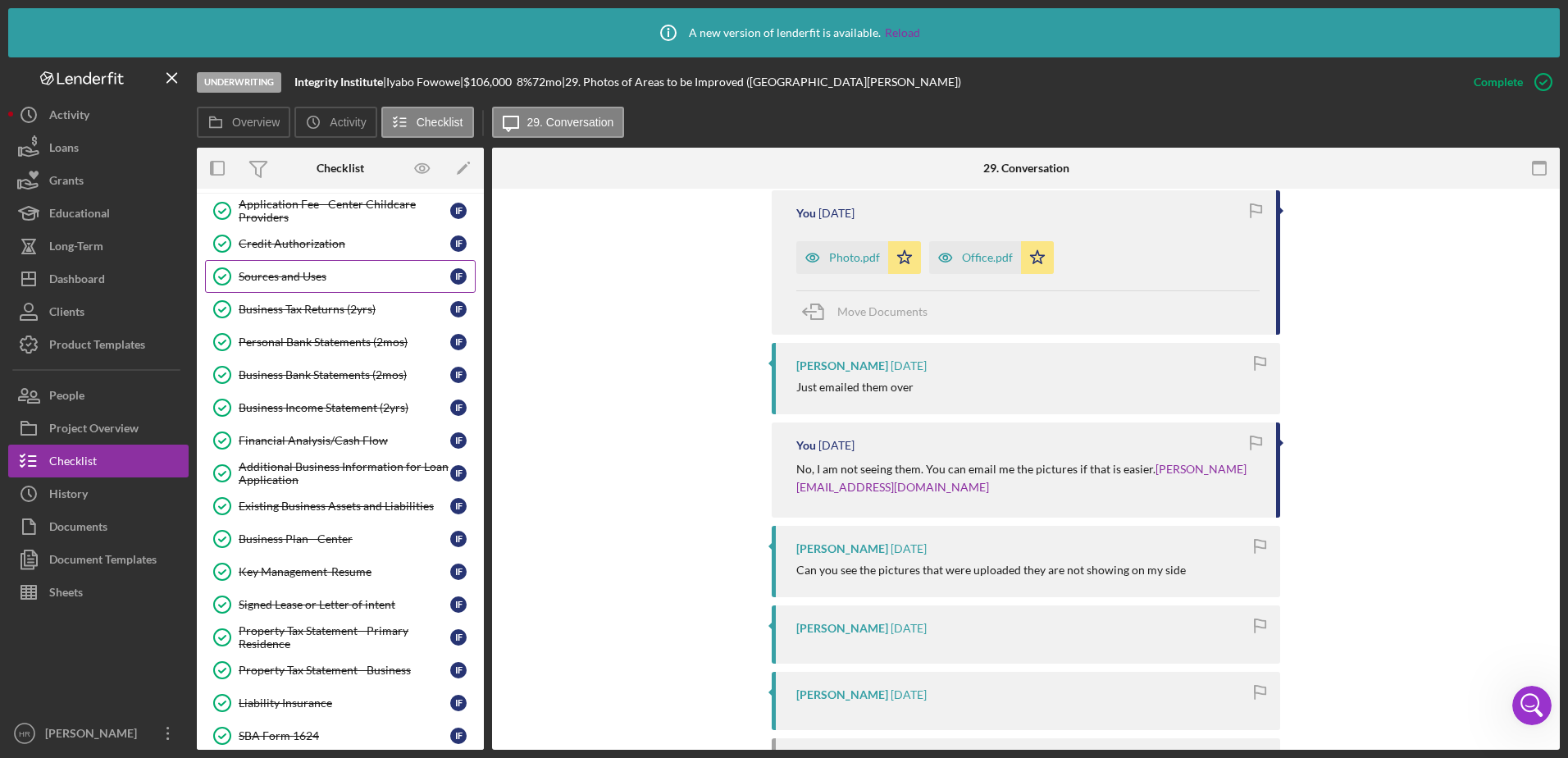
drag, startPoint x: 294, startPoint y: 287, endPoint x: 306, endPoint y: 278, distance: 15.0
click at [294, 287] on link "Sources and Uses Sources and Uses I F" at bounding box center [340, 277] width 271 height 33
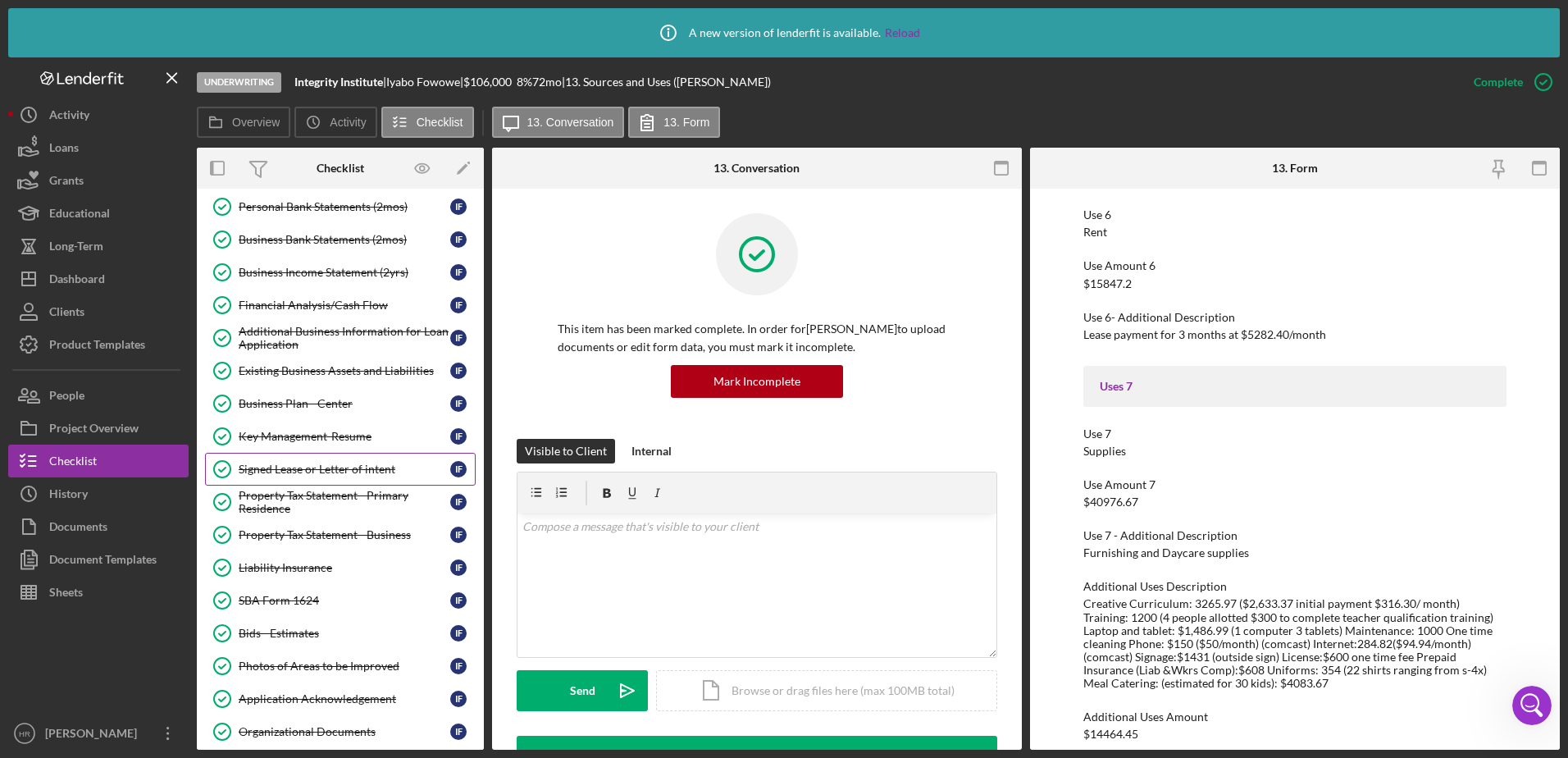
scroll to position [902, 0]
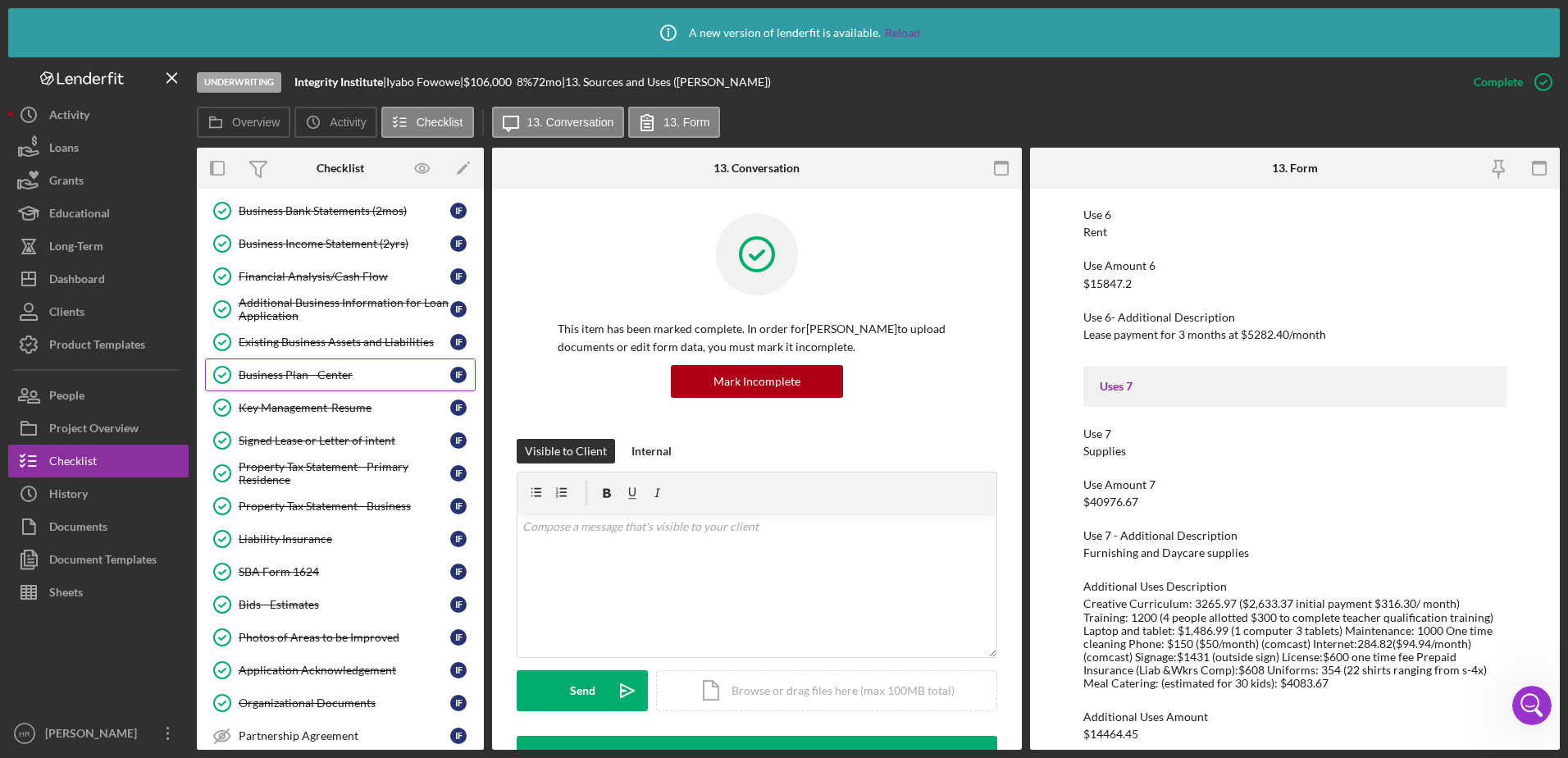
click at [295, 372] on div "Business Plan - Center" at bounding box center [344, 375] width 212 height 13
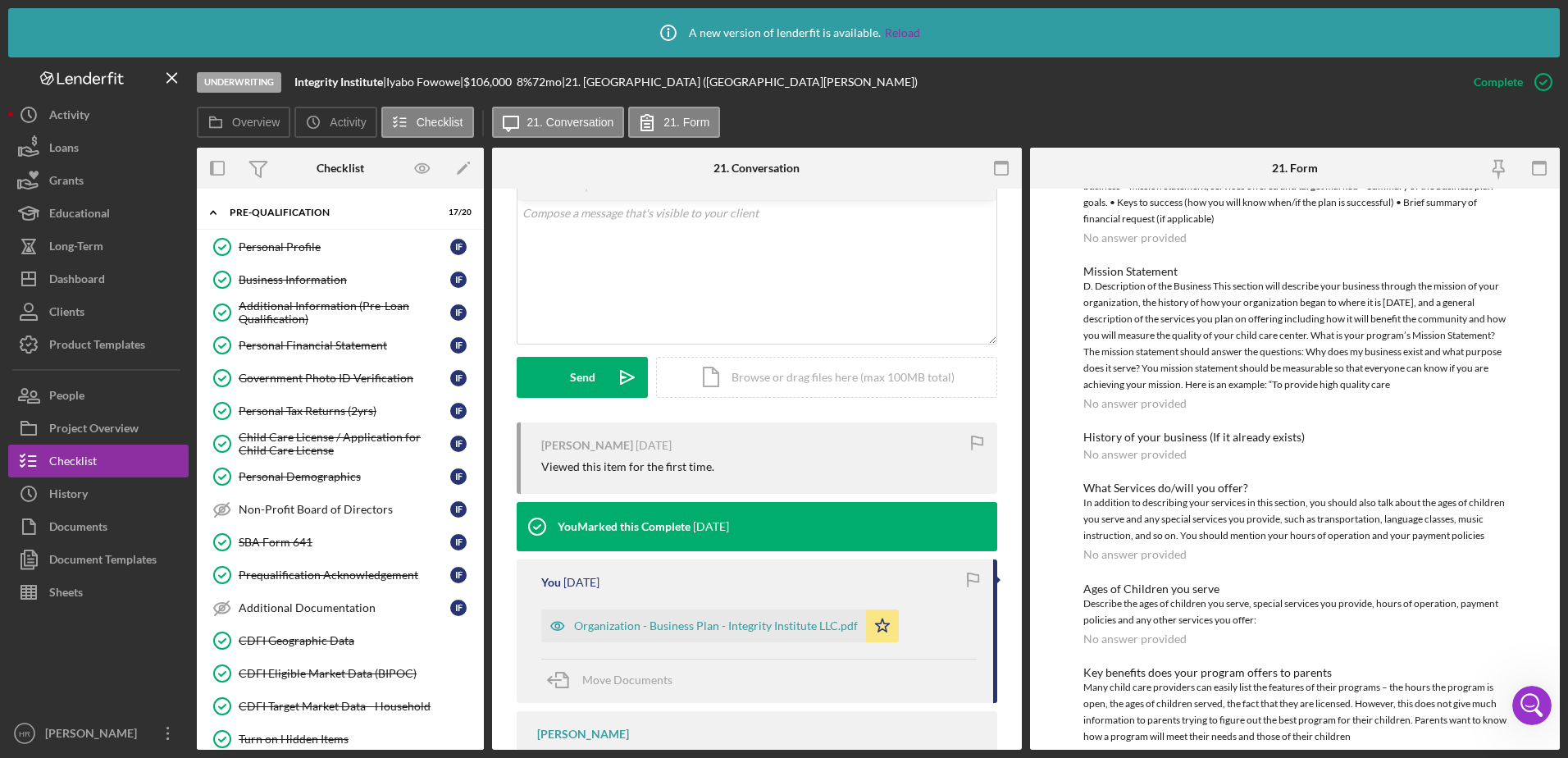
scroll to position [410, 0]
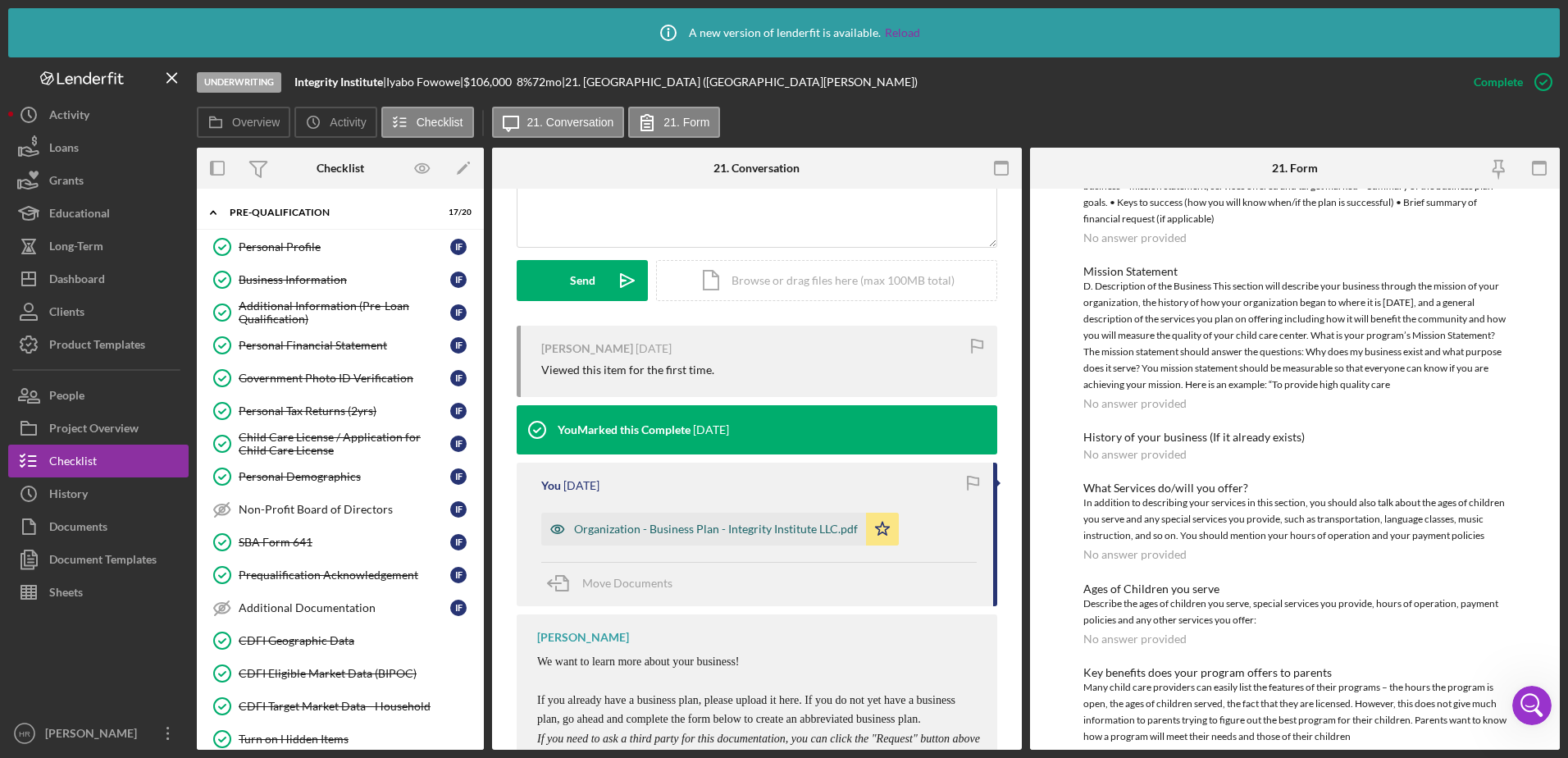
click at [673, 534] on div "Organization - Business Plan - Integrity Institute LLC.pdf" at bounding box center [716, 529] width 284 height 13
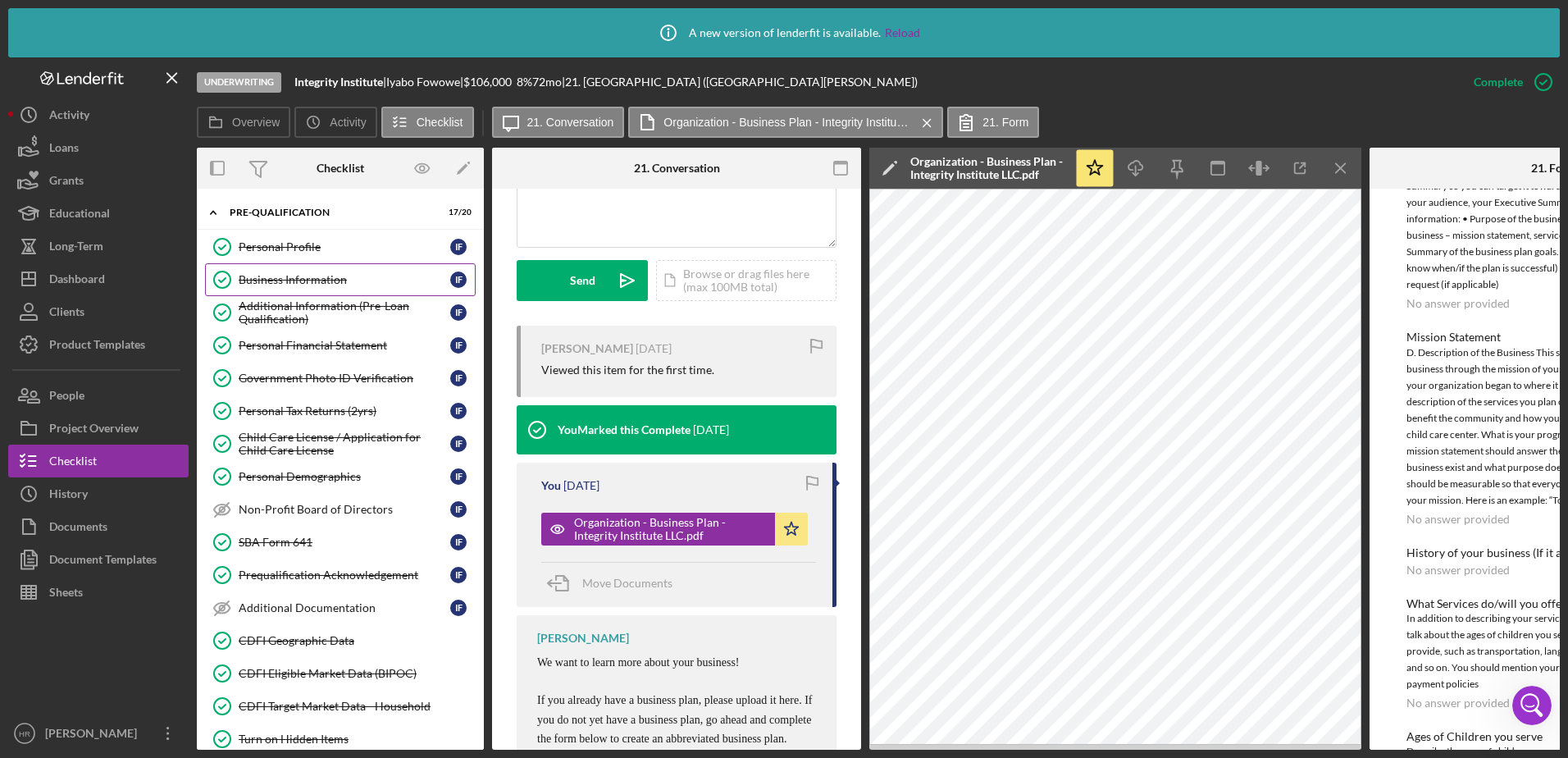
click at [281, 278] on div "Business Information" at bounding box center [344, 279] width 212 height 13
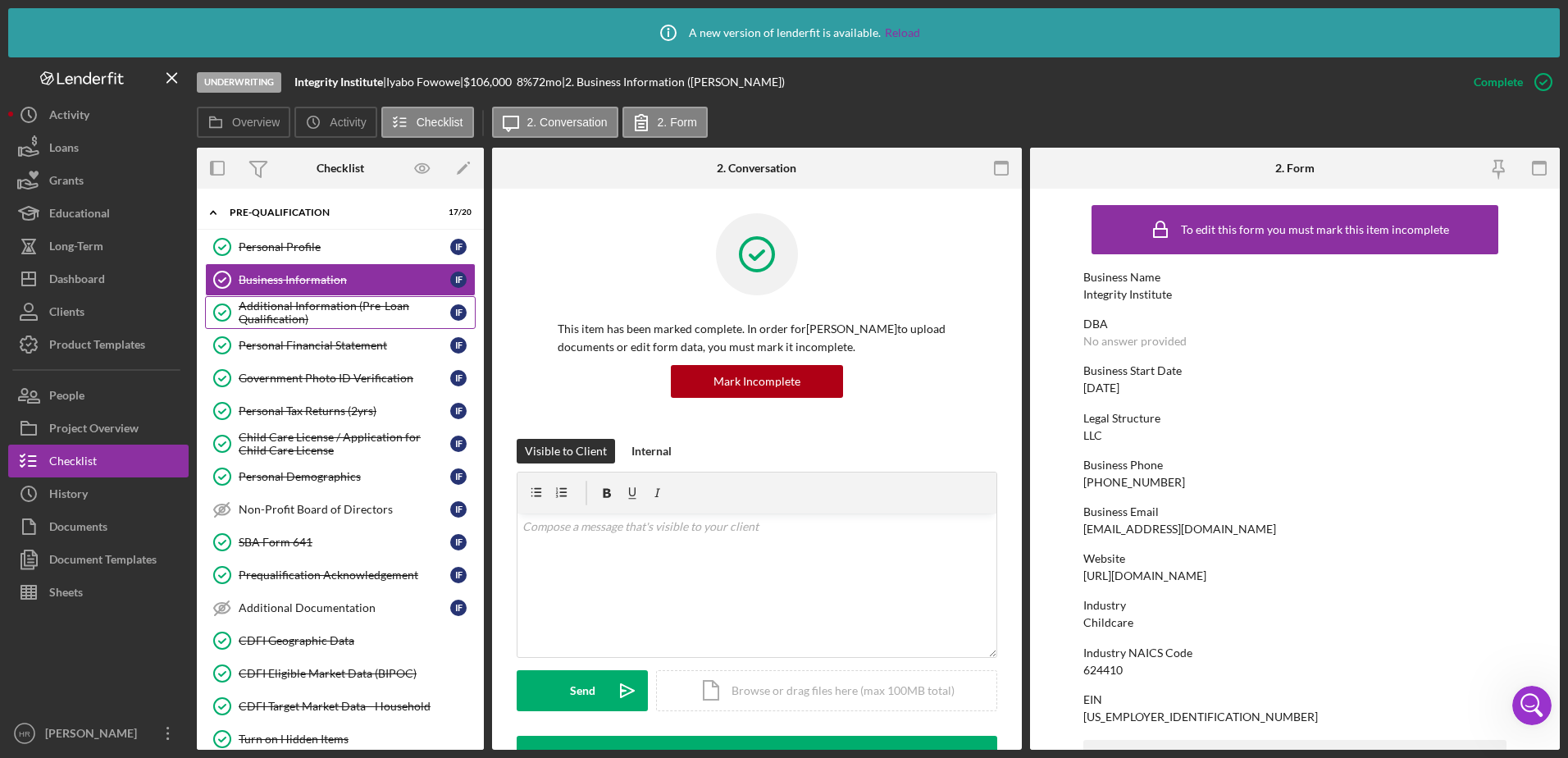
click at [273, 317] on div "Additional Information (Pre-Loan Qualification)" at bounding box center [344, 312] width 212 height 26
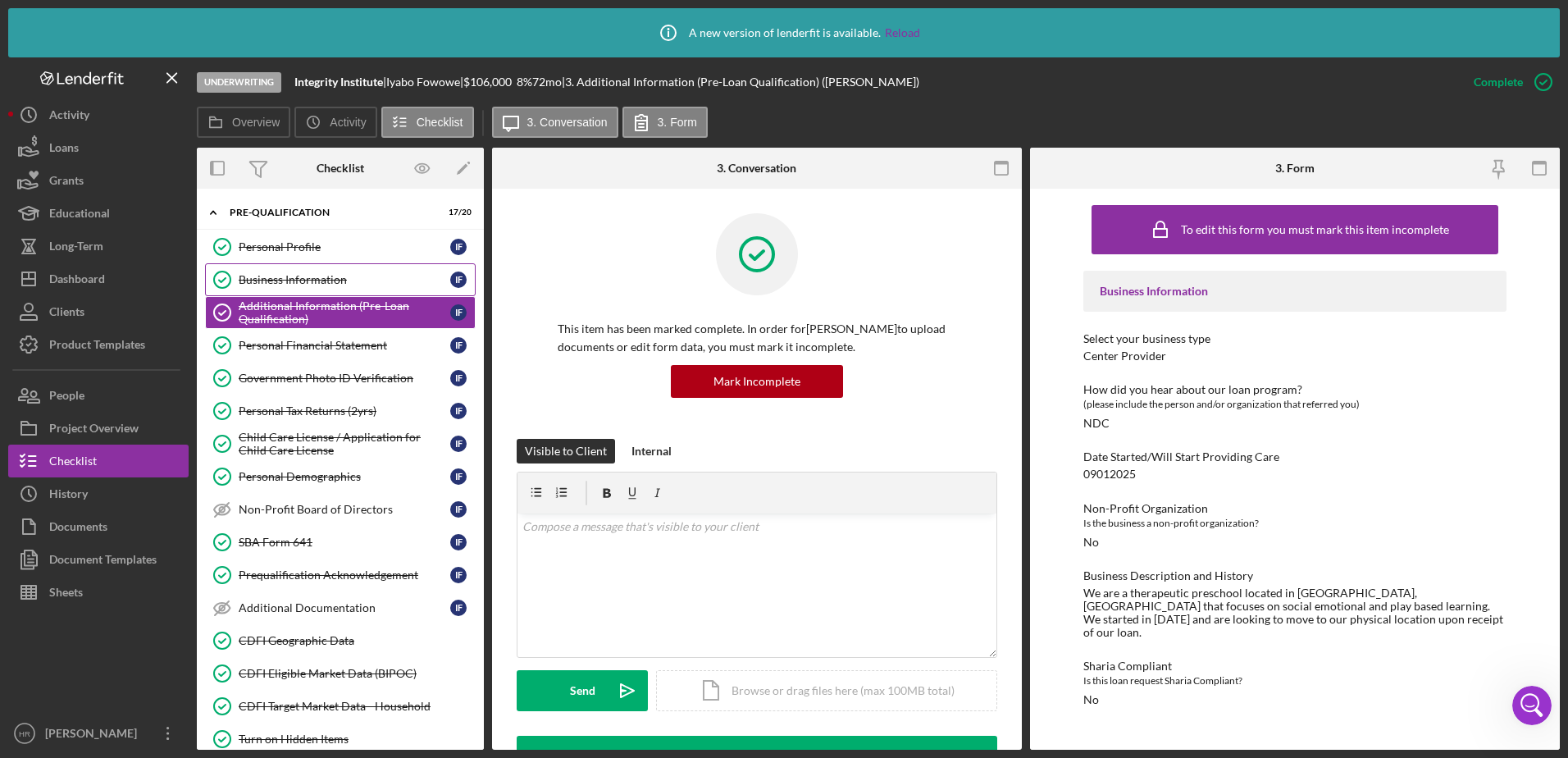
click at [266, 279] on div "Business Information" at bounding box center [344, 279] width 212 height 13
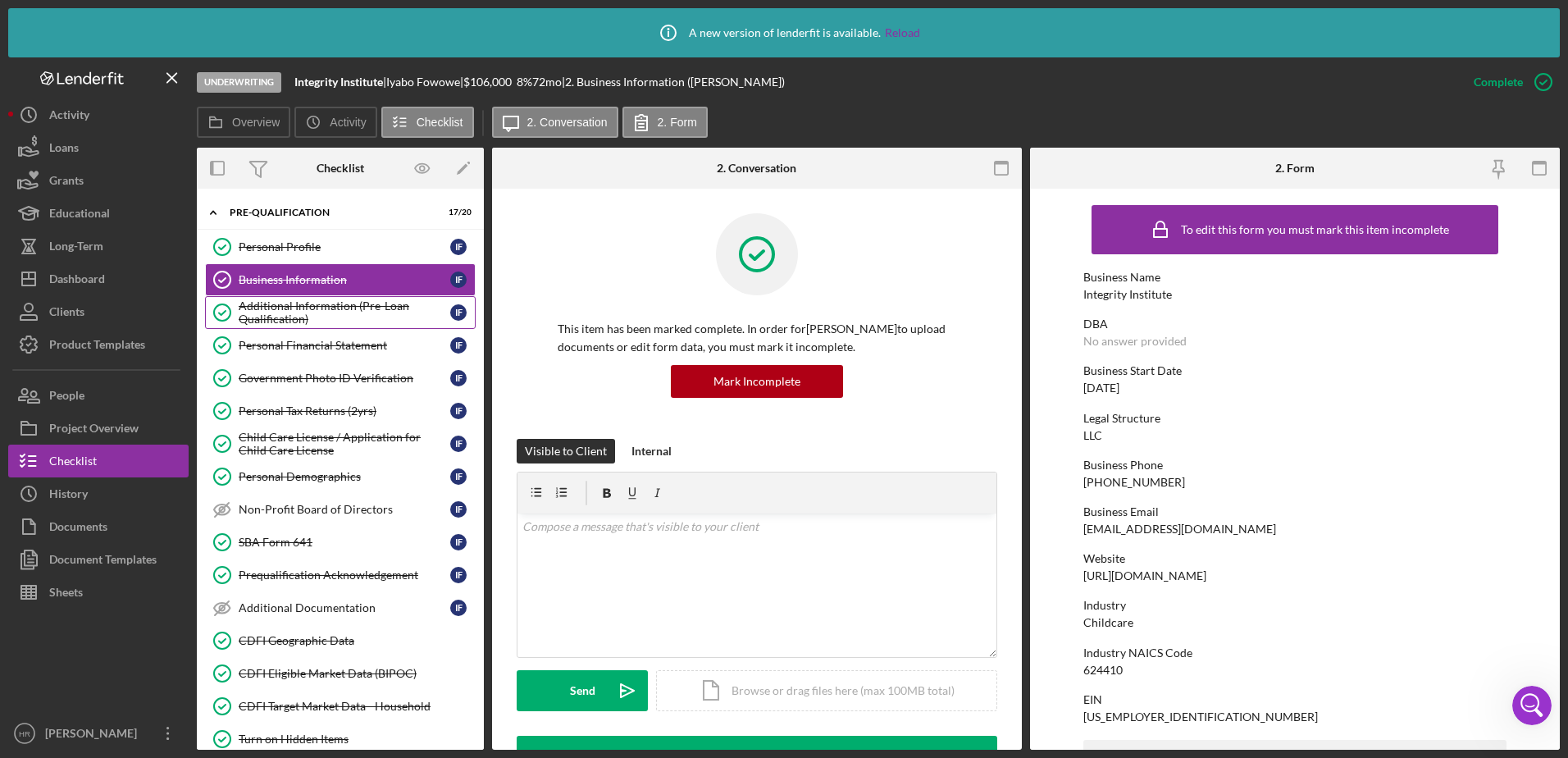
click at [328, 325] on div "Additional Information (Pre-Loan Qualification)" at bounding box center [344, 312] width 212 height 26
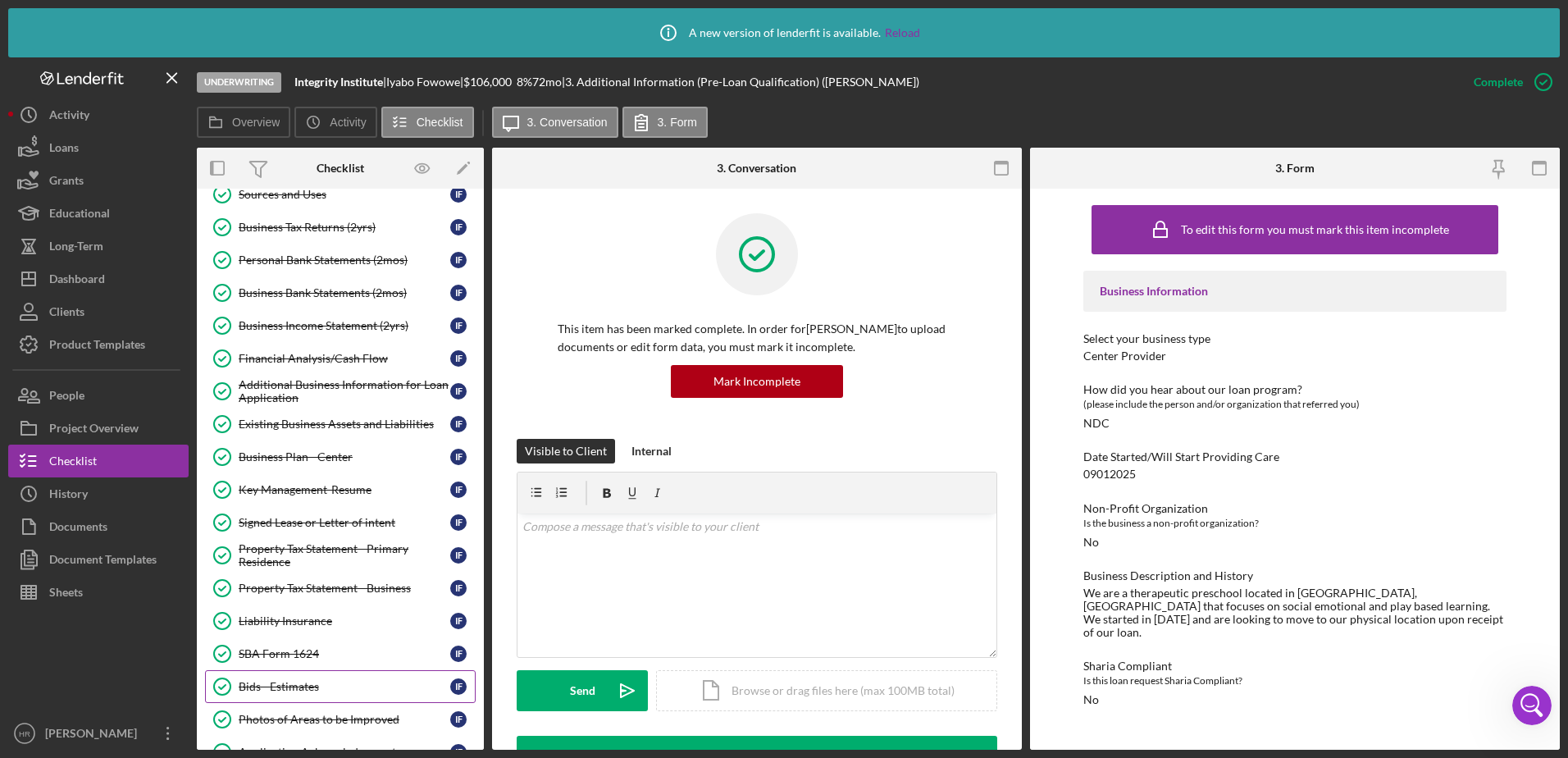
scroll to position [984, 0]
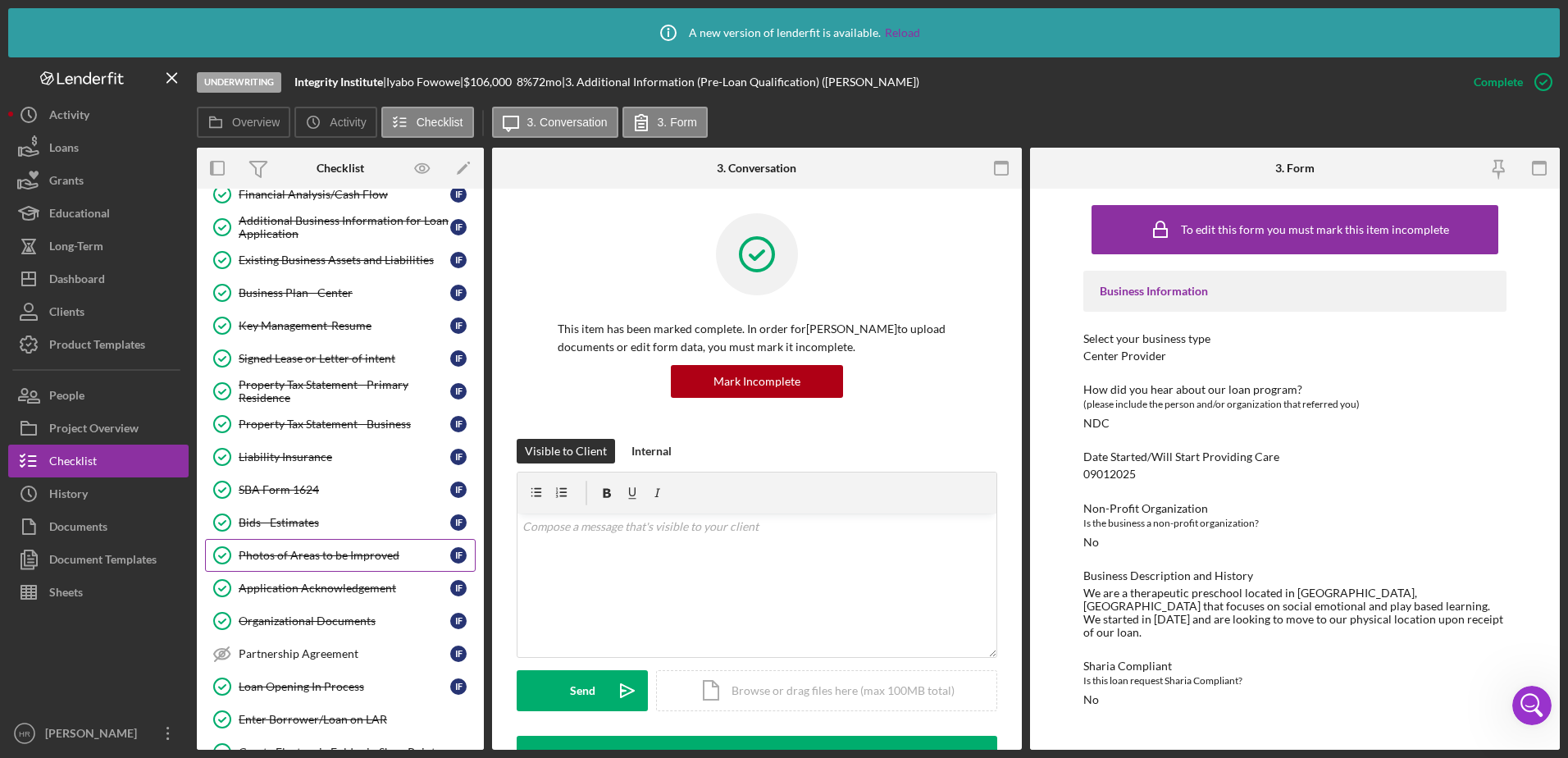
click at [281, 554] on div "Photos of Areas to be Improved" at bounding box center [344, 555] width 212 height 13
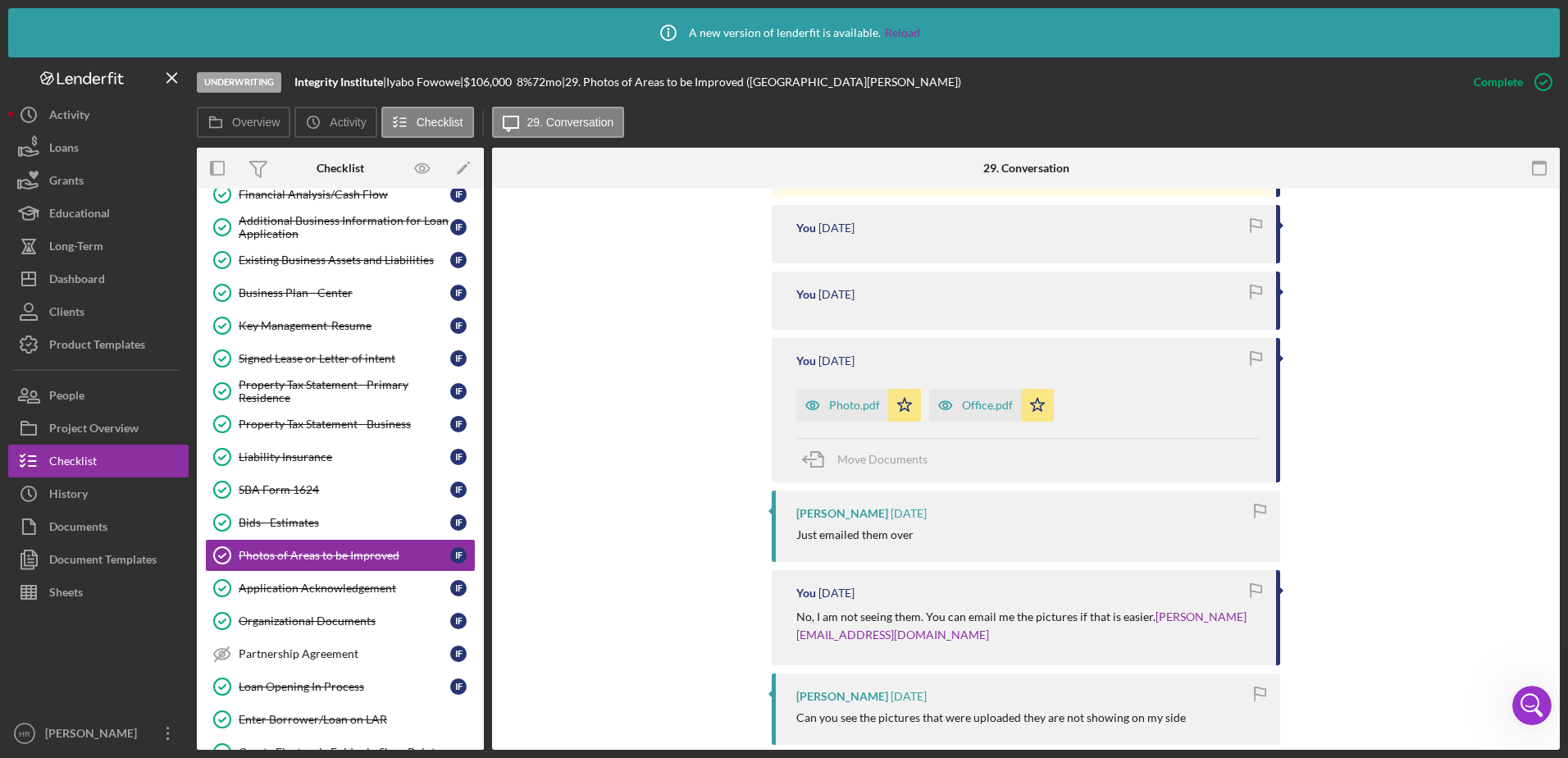
scroll to position [738, 0]
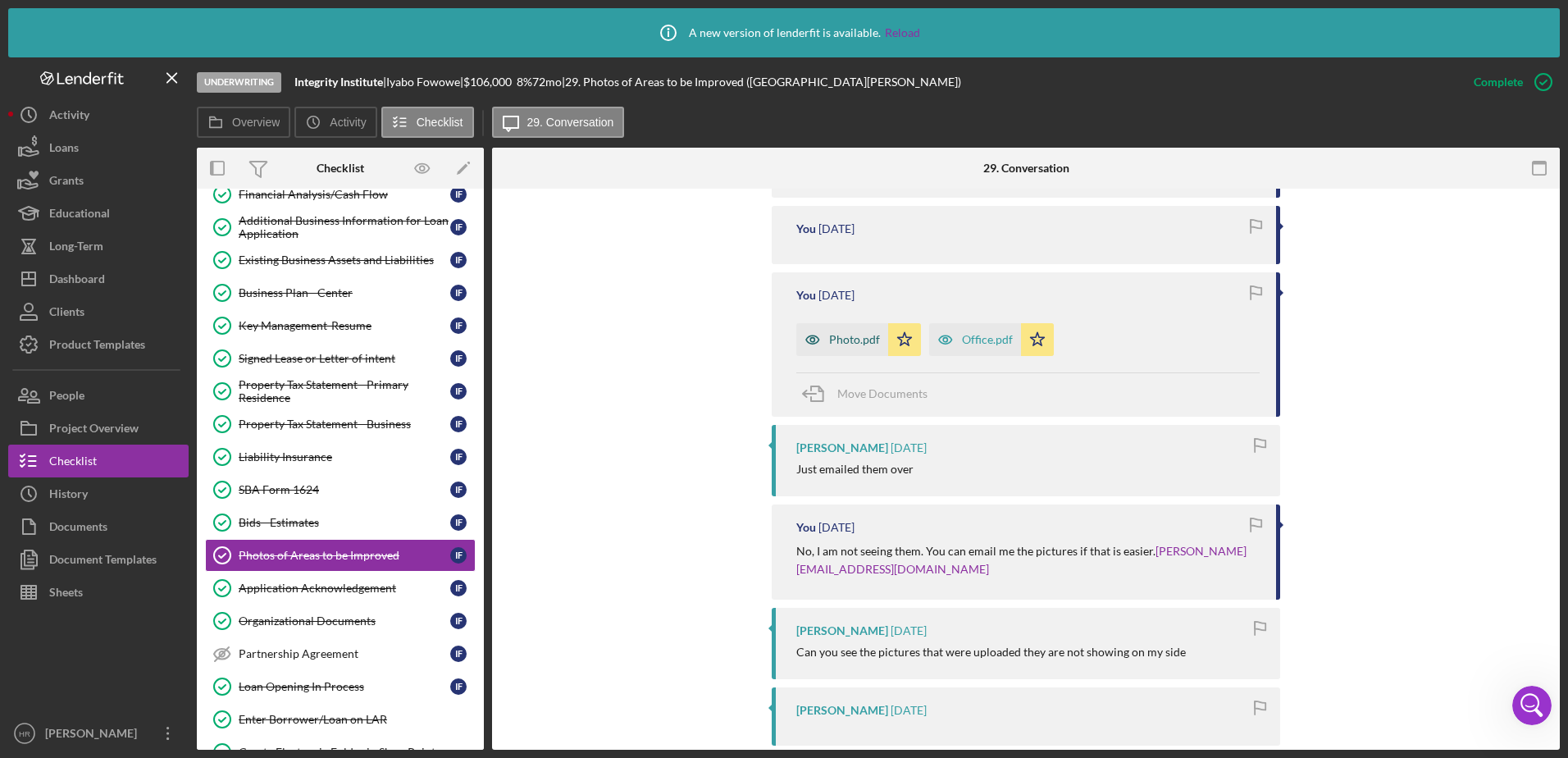
click at [840, 325] on div "Photo.pdf" at bounding box center [843, 339] width 92 height 33
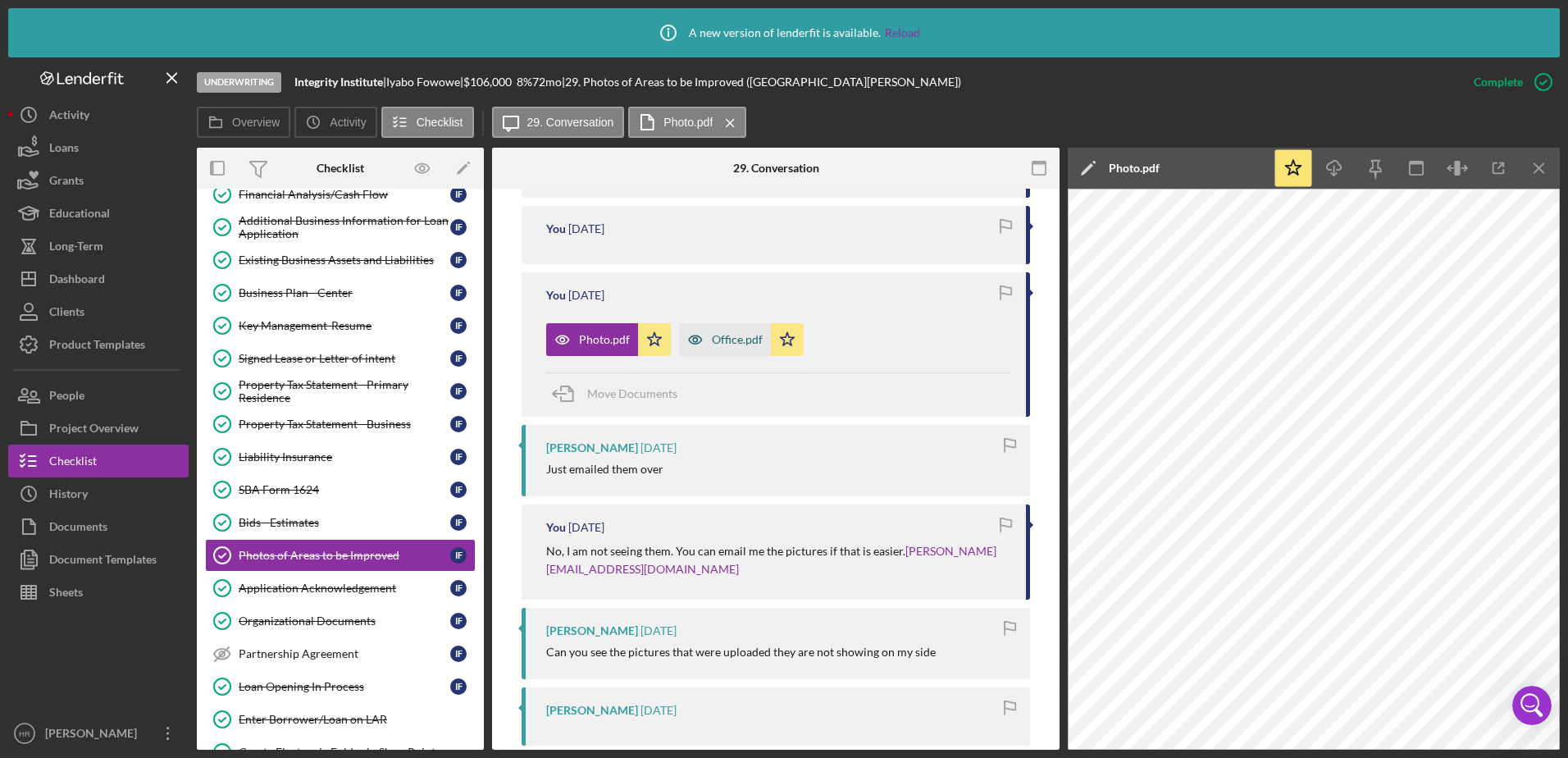
drag, startPoint x: 729, startPoint y: 339, endPoint x: 756, endPoint y: 339, distance: 27.0
click at [731, 339] on div "Office.pdf" at bounding box center [737, 339] width 51 height 13
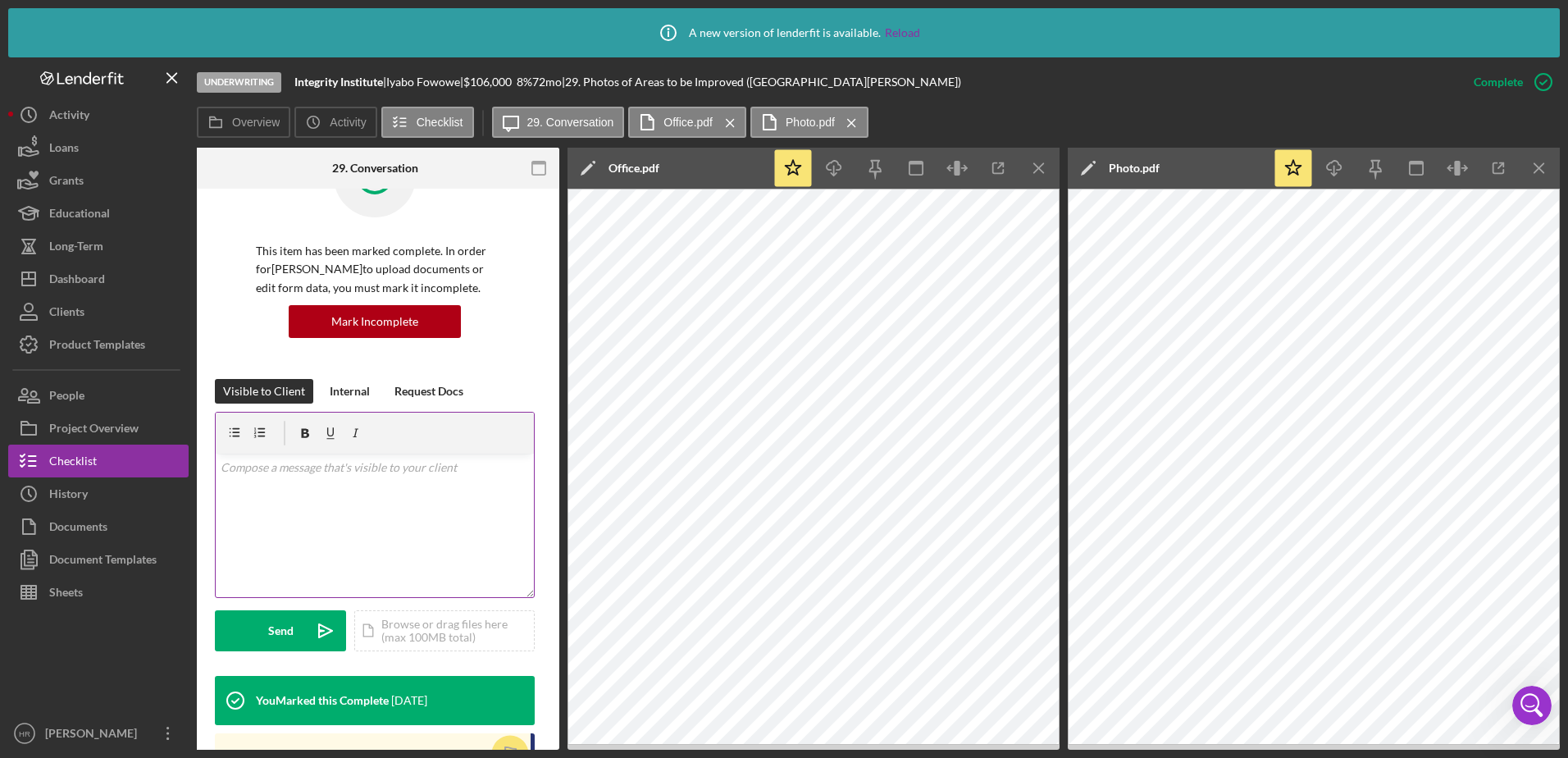
scroll to position [0, 0]
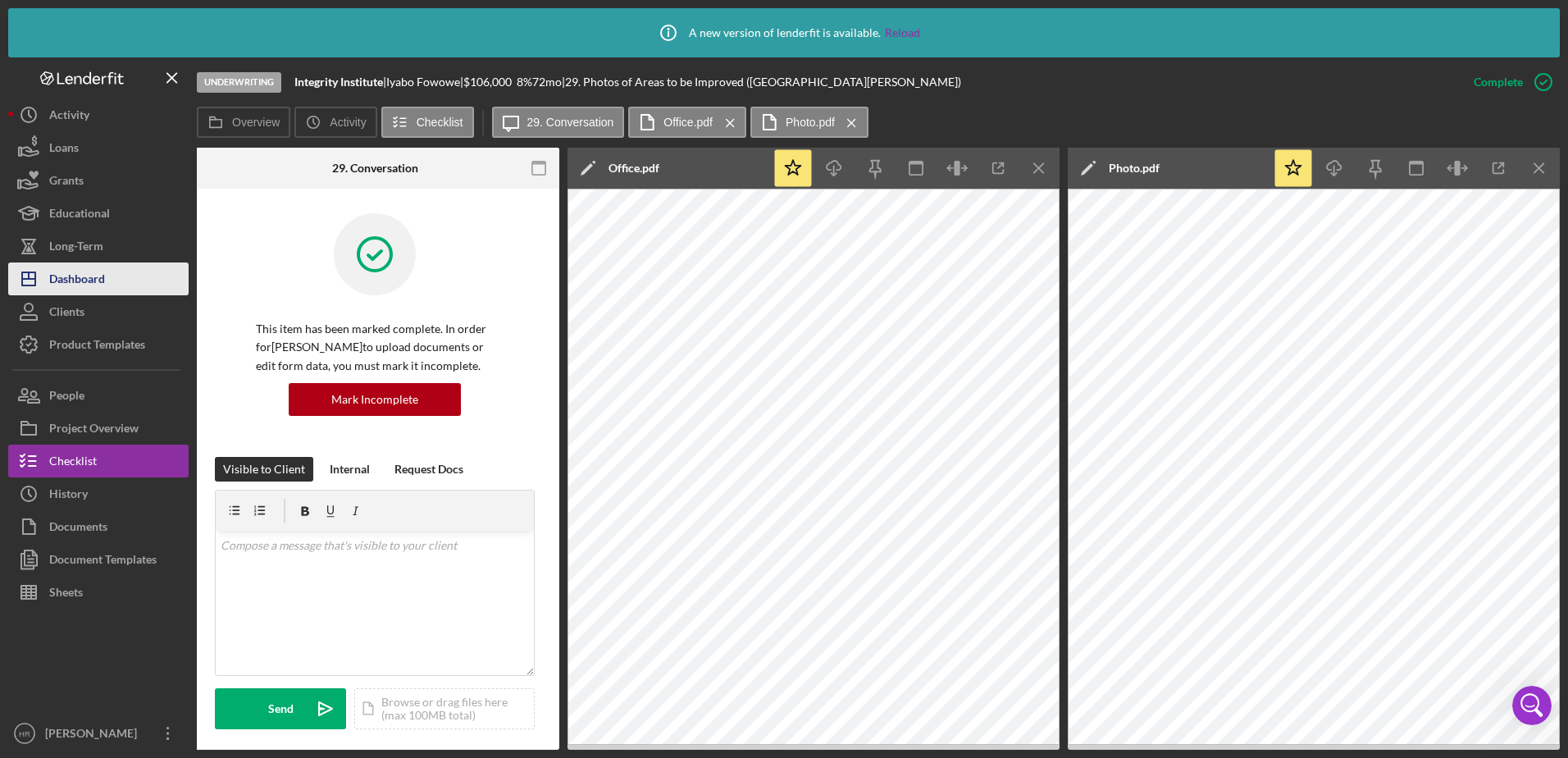
click at [92, 278] on div "Dashboard" at bounding box center [76, 281] width 56 height 37
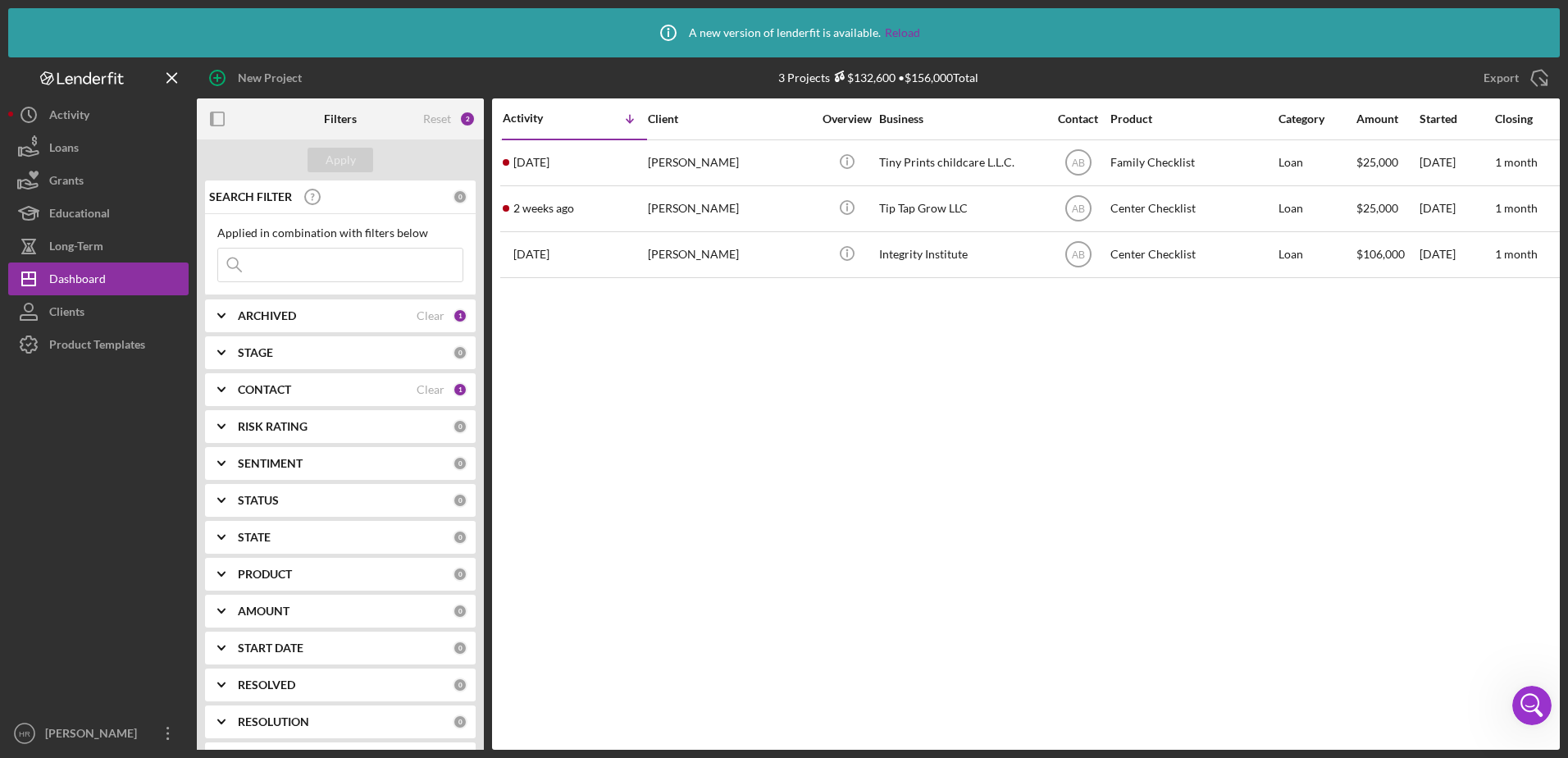
click at [287, 383] on b "CONTACT" at bounding box center [264, 389] width 54 height 13
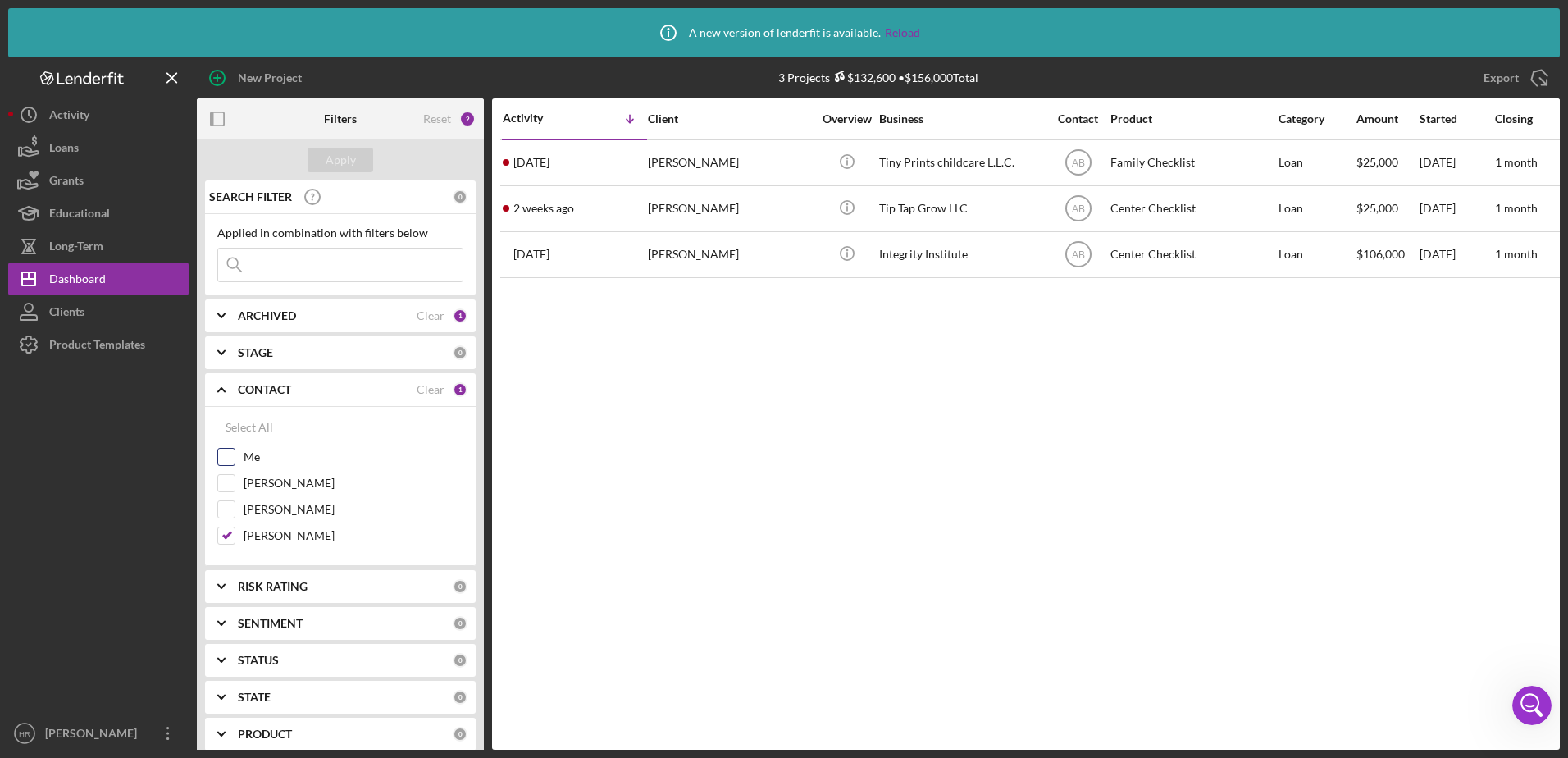
click at [260, 457] on label "Me" at bounding box center [353, 457] width 219 height 17
click at [235, 457] on input "Me" at bounding box center [226, 457] width 17 height 17
checkbox input "true"
click at [345, 152] on div "Apply" at bounding box center [340, 159] width 30 height 24
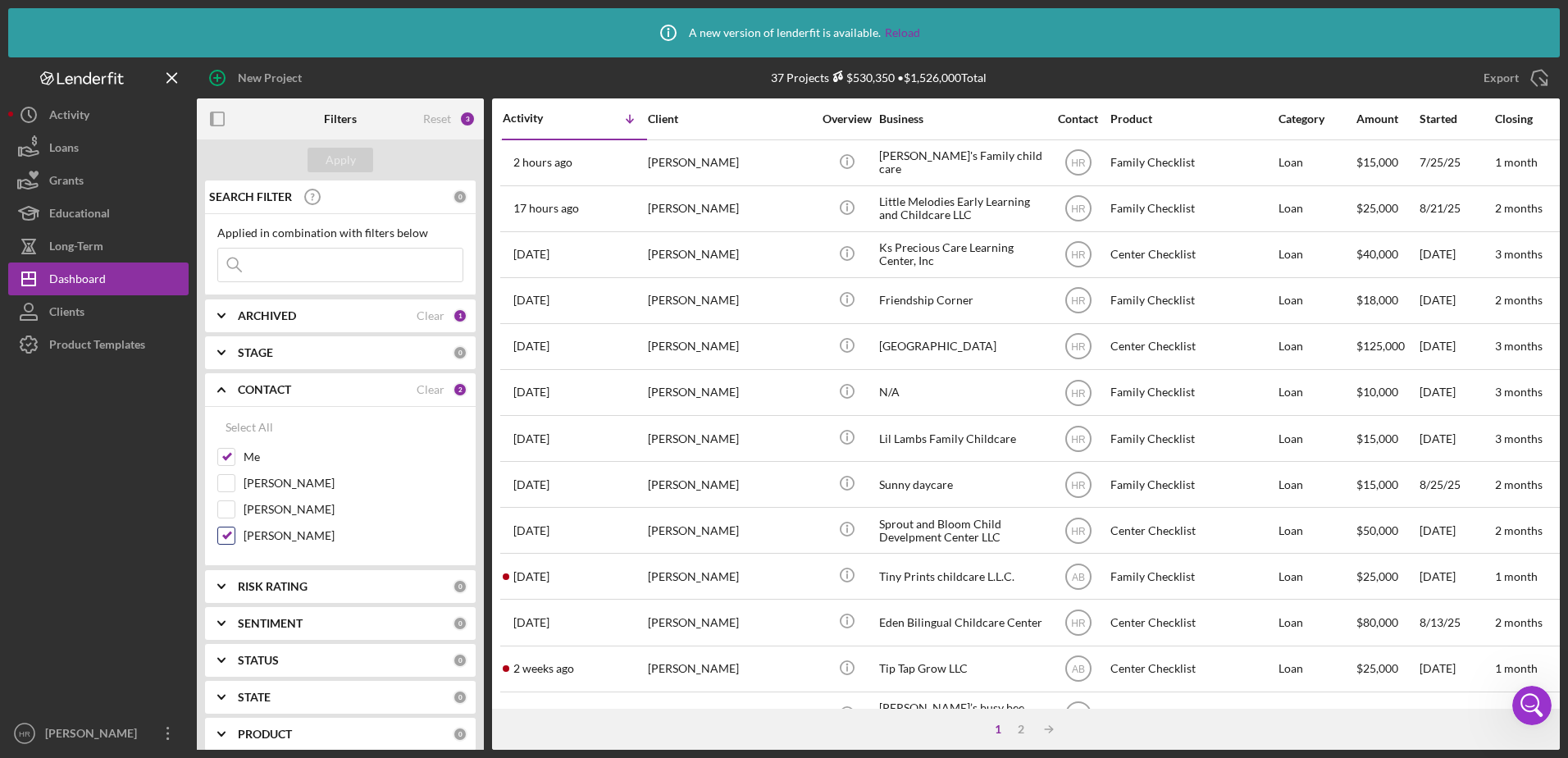
click at [278, 534] on label "[PERSON_NAME]" at bounding box center [353, 536] width 219 height 17
click at [235, 534] on input "[PERSON_NAME]" at bounding box center [226, 536] width 17 height 17
checkbox input "false"
click at [340, 155] on div "Apply" at bounding box center [340, 159] width 30 height 24
